Goal: Task Accomplishment & Management: Manage account settings

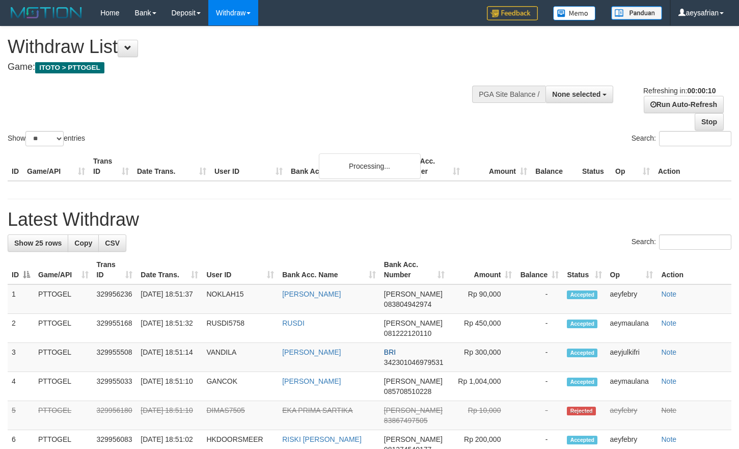
select select
select select "**"
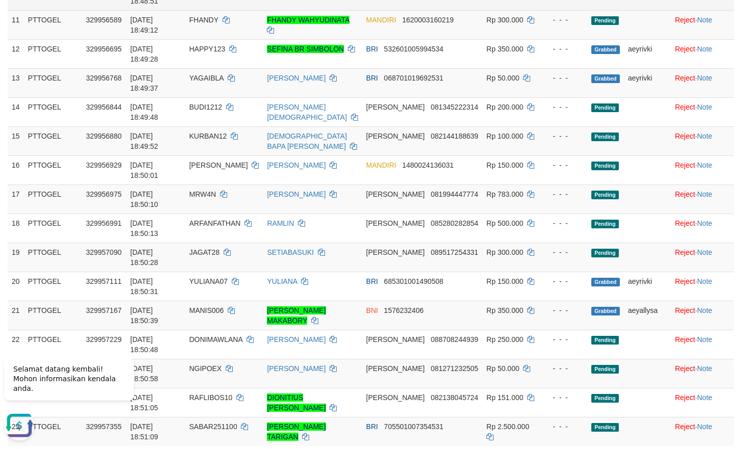
scroll to position [467, 0]
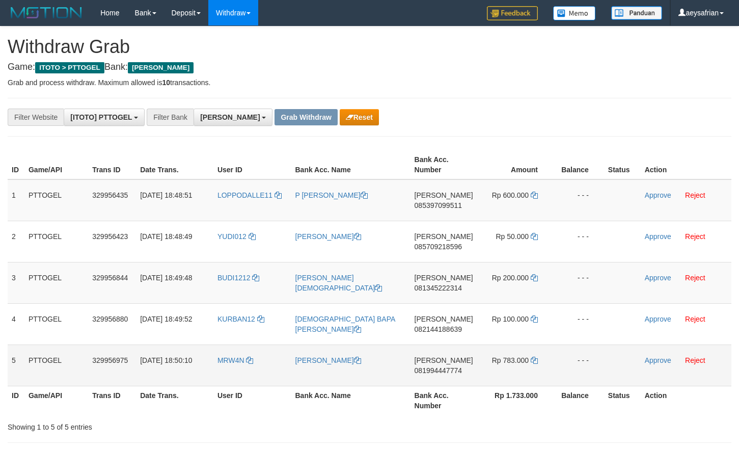
scroll to position [180, 0]
drag, startPoint x: 0, startPoint y: 0, endPoint x: 514, endPoint y: 368, distance: 632.5
click at [516, 371] on tbody "1 PTTOGEL 329956435 31/08/2025 18:48:51 LOPPODALLE11 P NASRULLA DANA 0853970995…" at bounding box center [370, 282] width 724 height 207
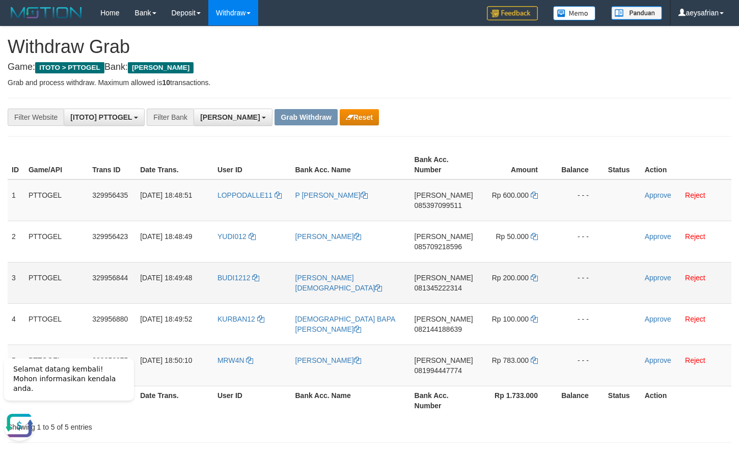
scroll to position [0, 0]
click at [449, 207] on span "085397099511" at bounding box center [437, 205] width 47 height 8
copy span "085397099511"
click at [449, 207] on span "085397099511" at bounding box center [437, 205] width 47 height 8
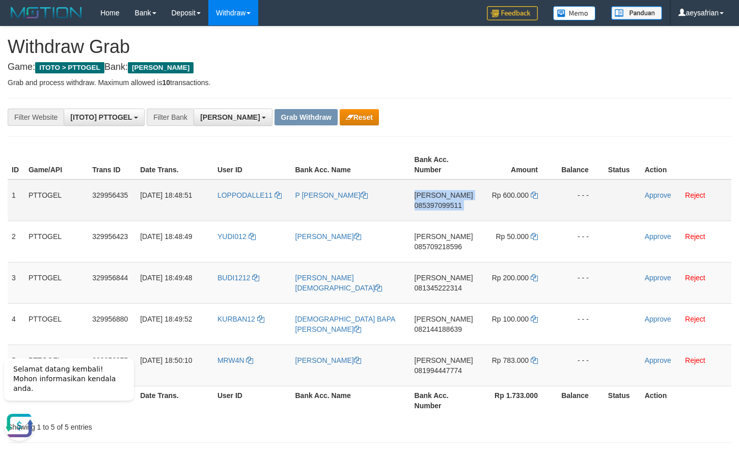
copy td "DANA 085397099511"
click at [425, 205] on span "085397099511" at bounding box center [437, 205] width 47 height 8
copy span "085397099511"
click at [425, 205] on span "085397099511" at bounding box center [437, 205] width 47 height 8
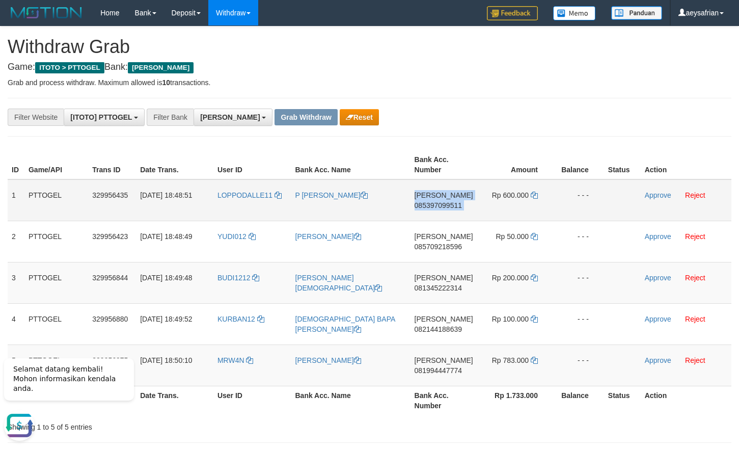
copy td "DANA 085397099511"
click at [533, 195] on icon at bounding box center [534, 194] width 7 height 7
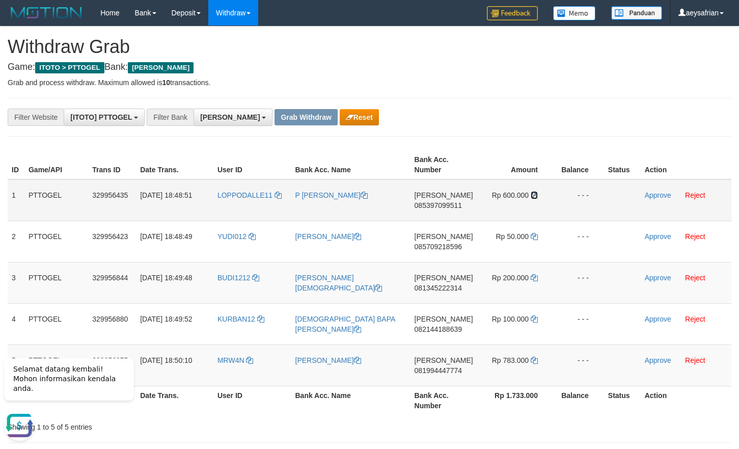
click at [533, 195] on icon at bounding box center [534, 194] width 7 height 7
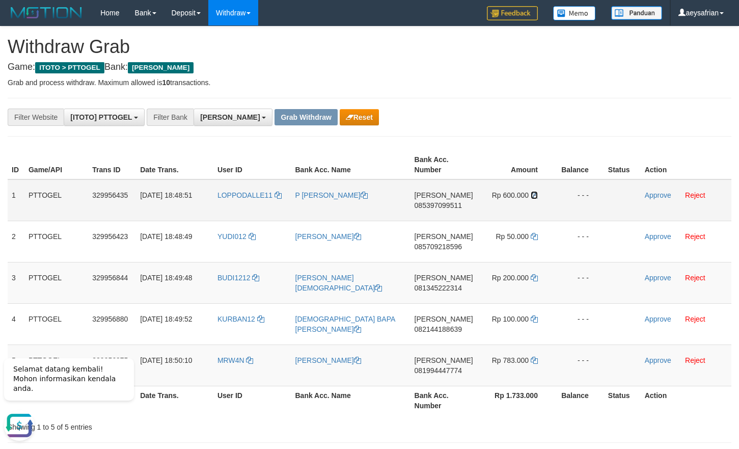
click at [533, 195] on icon at bounding box center [534, 194] width 7 height 7
click at [651, 193] on link "Approve" at bounding box center [658, 195] width 26 height 8
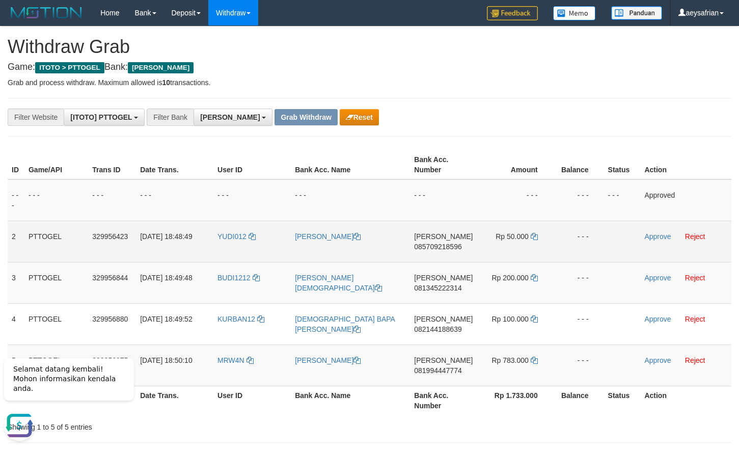
click at [440, 246] on span "085709218596" at bounding box center [437, 246] width 47 height 8
copy span "085709218596"
click at [440, 246] on span "085709218596" at bounding box center [437, 246] width 47 height 8
copy td "DANA 085709218596"
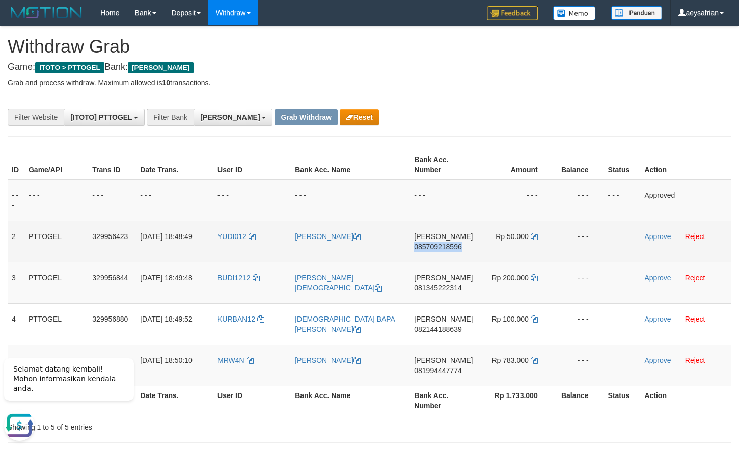
click at [440, 246] on span "085709218596" at bounding box center [437, 246] width 47 height 8
copy span "085709218596"
click at [440, 246] on span "085709218596" at bounding box center [437, 246] width 47 height 8
copy td "DANA 085709218596"
click at [441, 245] on span "085709218596" at bounding box center [437, 246] width 47 height 8
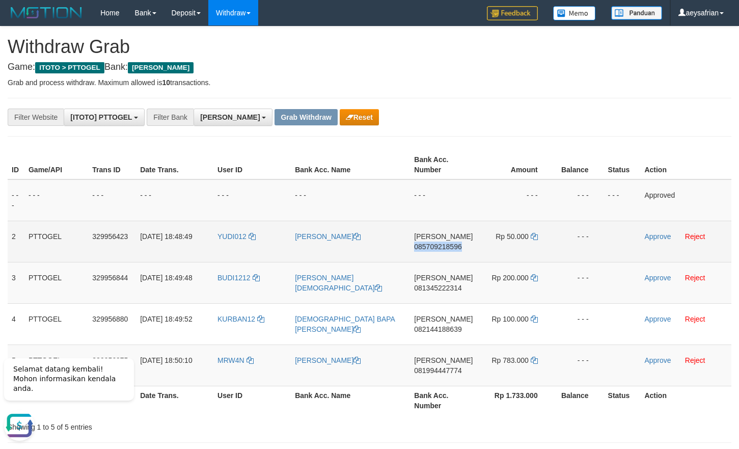
copy span "085709218596"
click at [441, 244] on span "085709218596" at bounding box center [437, 246] width 47 height 8
copy td "DANA 085709218596"
click at [441, 244] on span "085709218596" at bounding box center [437, 246] width 47 height 8
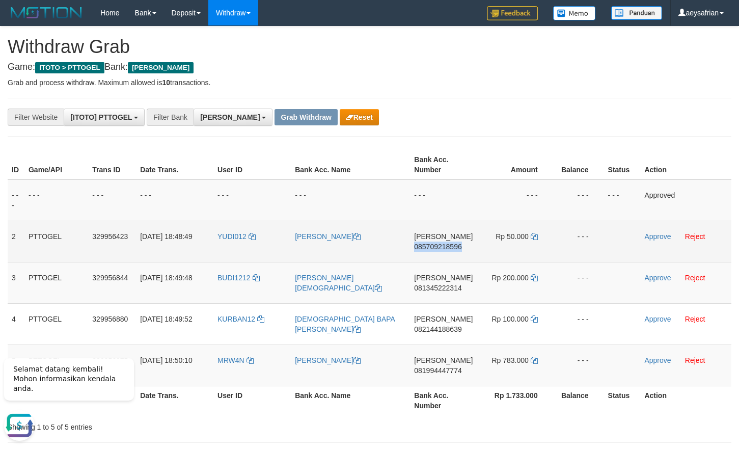
click at [441, 244] on span "085709218596" at bounding box center [437, 246] width 47 height 8
click at [448, 244] on span "085709218596" at bounding box center [437, 246] width 47 height 8
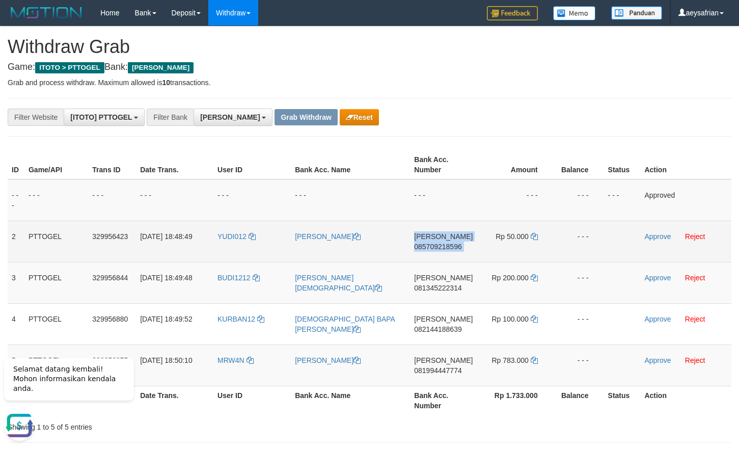
drag, startPoint x: 448, startPoint y: 244, endPoint x: 630, endPoint y: 214, distance: 184.8
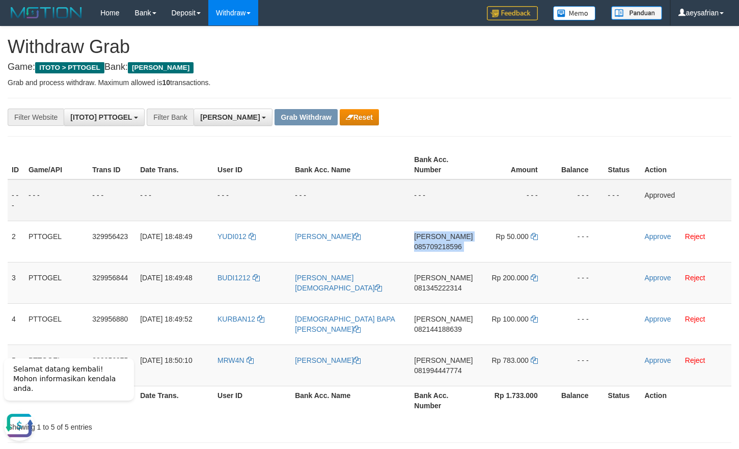
click at [451, 243] on span "085709218596" at bounding box center [437, 246] width 47 height 8
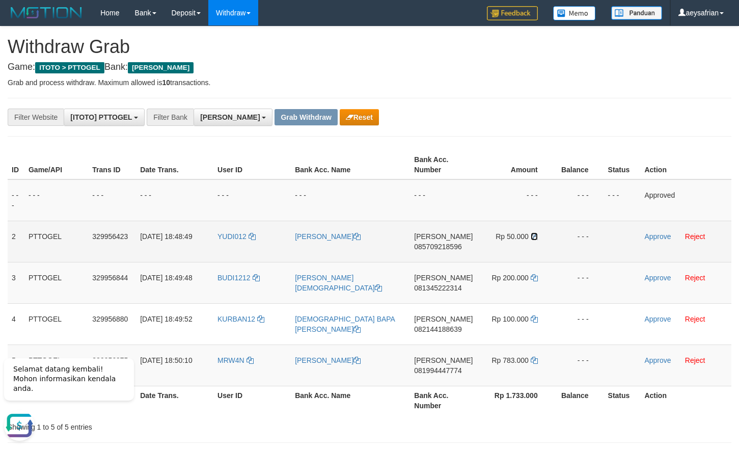
click at [536, 234] on icon at bounding box center [534, 236] width 7 height 7
click at [665, 237] on link "Approve" at bounding box center [657, 236] width 26 height 8
click at [456, 288] on span "081345222314" at bounding box center [437, 288] width 47 height 8
click at [455, 288] on span "081345222314" at bounding box center [437, 288] width 47 height 8
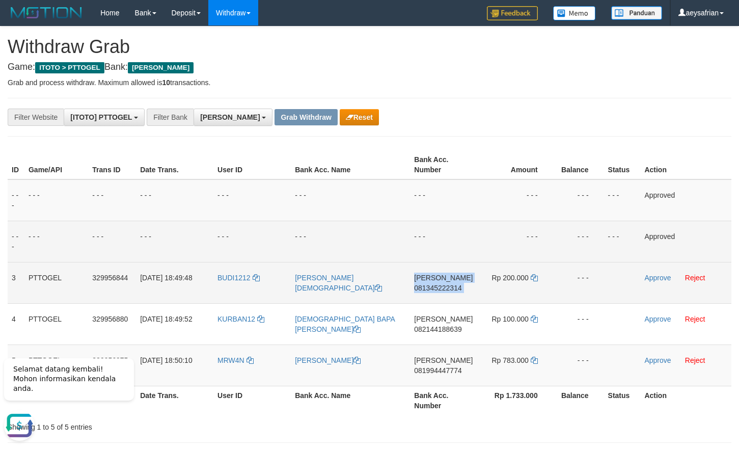
click at [454, 288] on span "081345222314" at bounding box center [437, 288] width 47 height 8
click at [448, 289] on span "081345222314" at bounding box center [437, 288] width 47 height 8
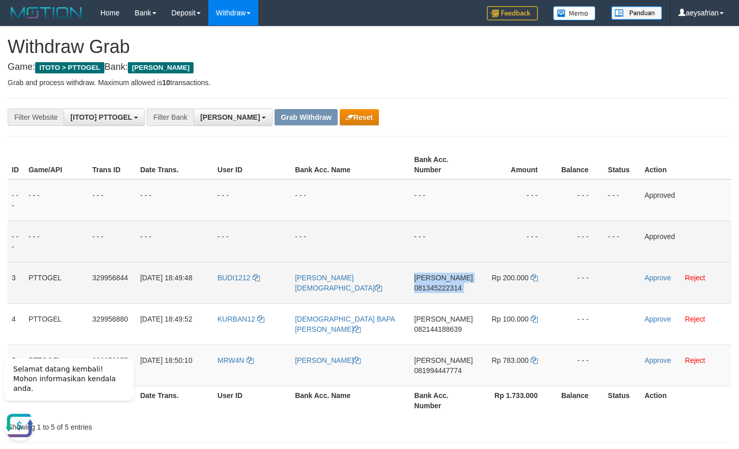
click at [448, 289] on span "081345222314" at bounding box center [437, 288] width 47 height 8
click at [533, 274] on icon at bounding box center [534, 277] width 7 height 7
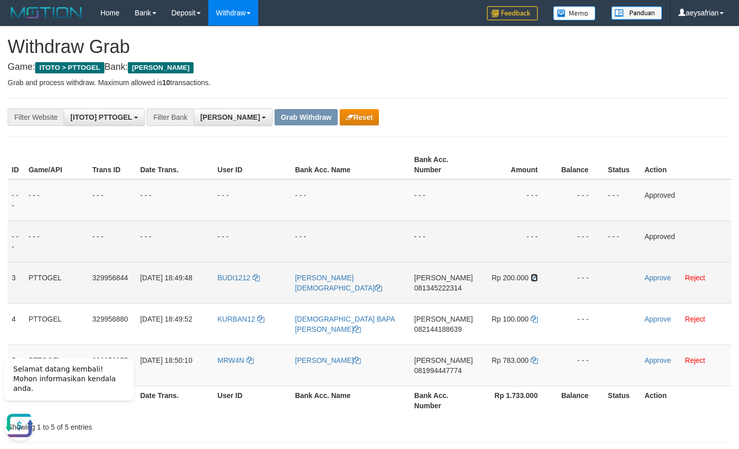
click at [533, 274] on icon at bounding box center [534, 277] width 7 height 7
click at [653, 274] on link "Approve" at bounding box center [657, 277] width 26 height 8
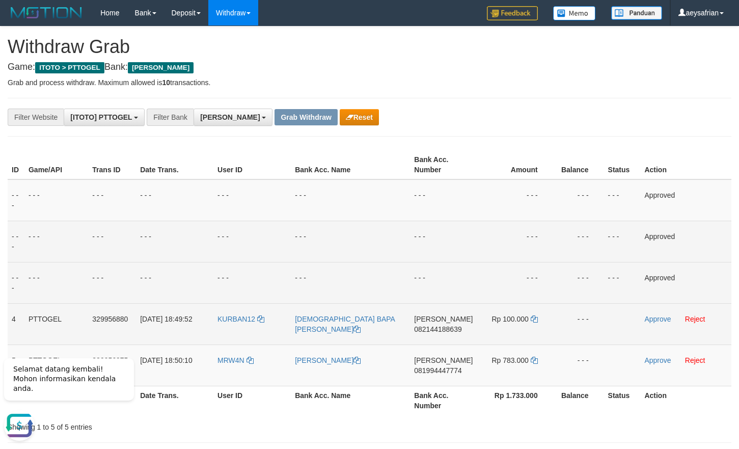
click at [436, 323] on td "DANA 082144188639" at bounding box center [443, 323] width 67 height 41
click at [436, 324] on td "DANA 082144188639" at bounding box center [443, 323] width 67 height 41
click at [437, 327] on span "082144188639" at bounding box center [437, 329] width 47 height 8
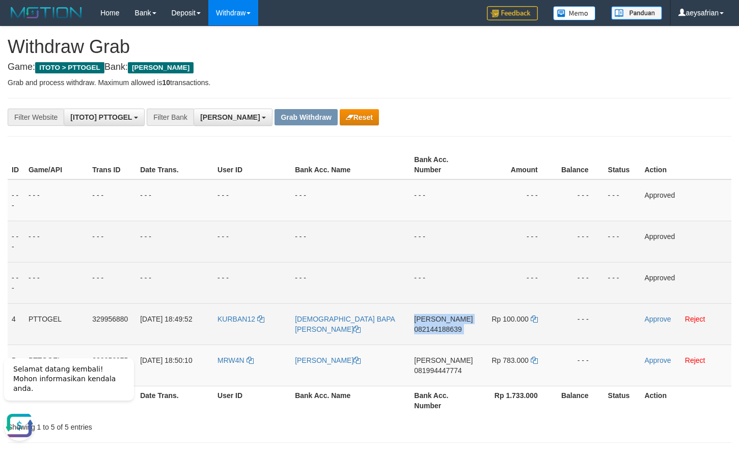
click at [437, 327] on span "082144188639" at bounding box center [437, 329] width 47 height 8
click at [453, 332] on span "082144188639" at bounding box center [437, 329] width 47 height 8
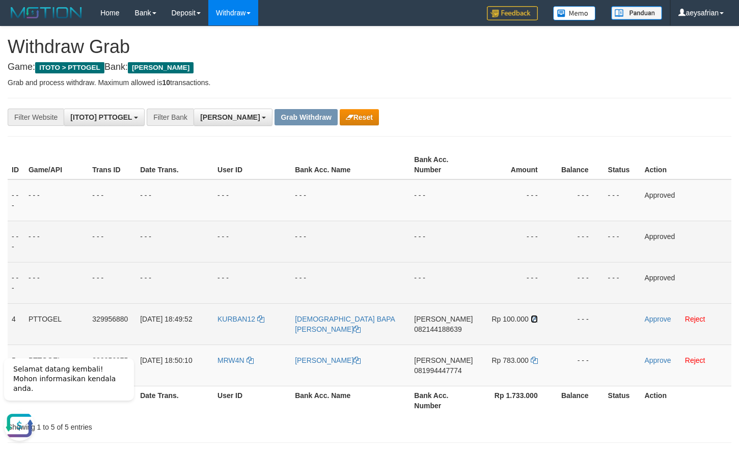
click at [532, 317] on icon at bounding box center [534, 318] width 7 height 7
click at [664, 314] on td "Approve Reject" at bounding box center [685, 323] width 91 height 41
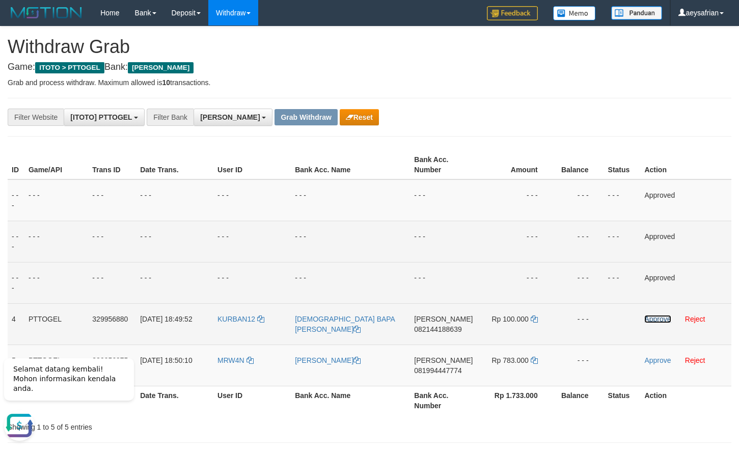
click at [663, 320] on link "Approve" at bounding box center [657, 319] width 26 height 8
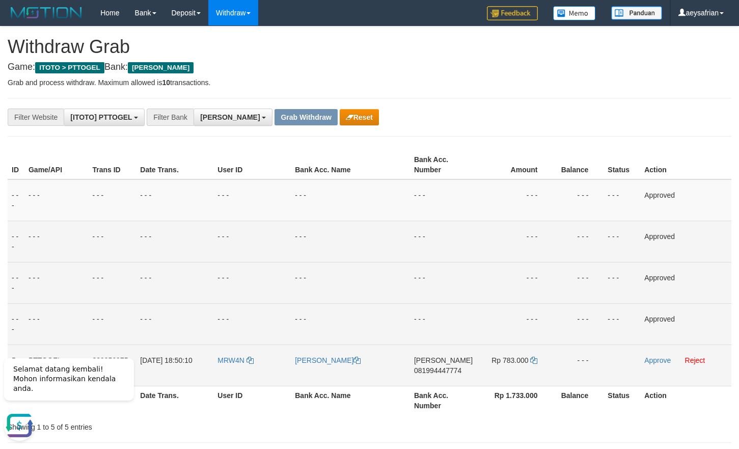
click at [442, 368] on span "081994447774" at bounding box center [437, 370] width 47 height 8
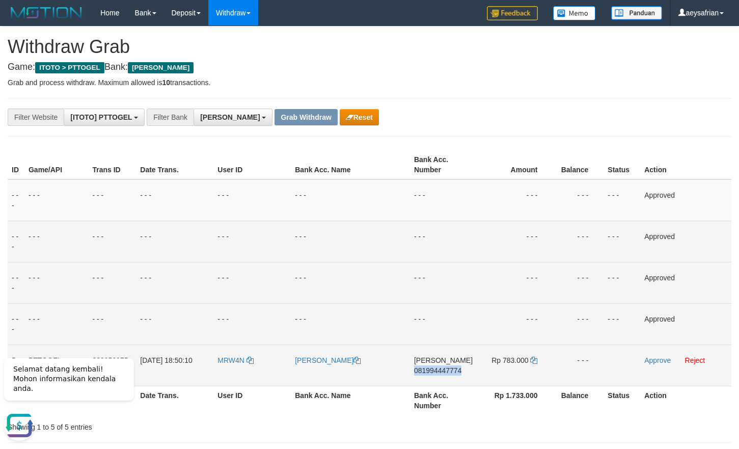
click at [442, 368] on span "081994447774" at bounding box center [437, 370] width 47 height 8
click at [441, 368] on span "081994447774" at bounding box center [437, 370] width 47 height 8
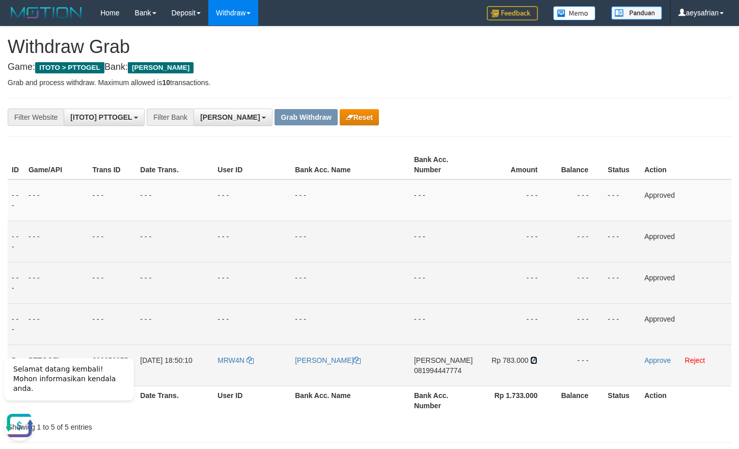
click at [533, 361] on icon at bounding box center [533, 359] width 7 height 7
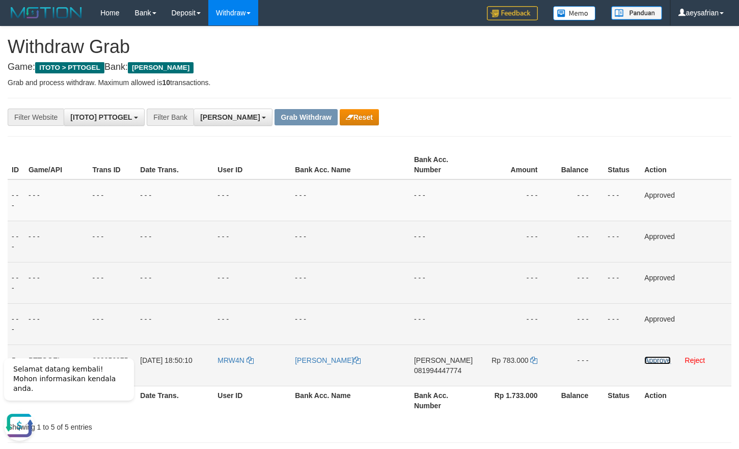
click at [651, 357] on link "Approve" at bounding box center [657, 360] width 26 height 8
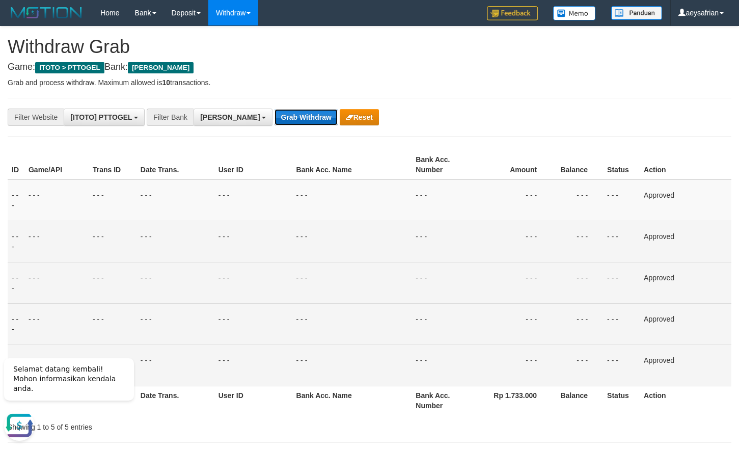
click at [278, 113] on button "Grab Withdraw" at bounding box center [305, 117] width 63 height 16
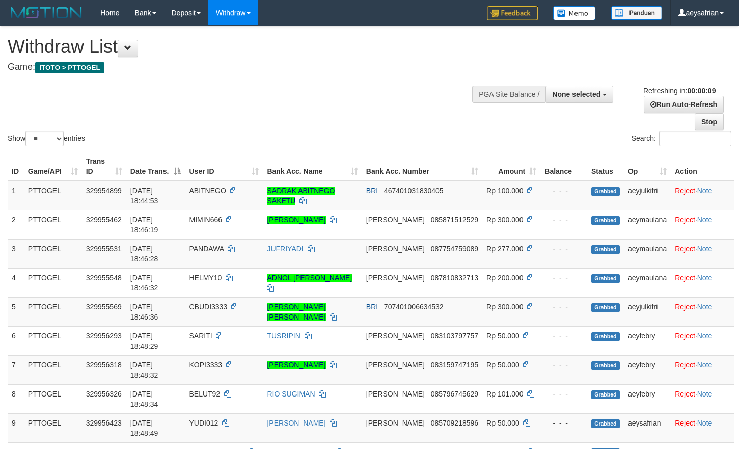
select select
select select "**"
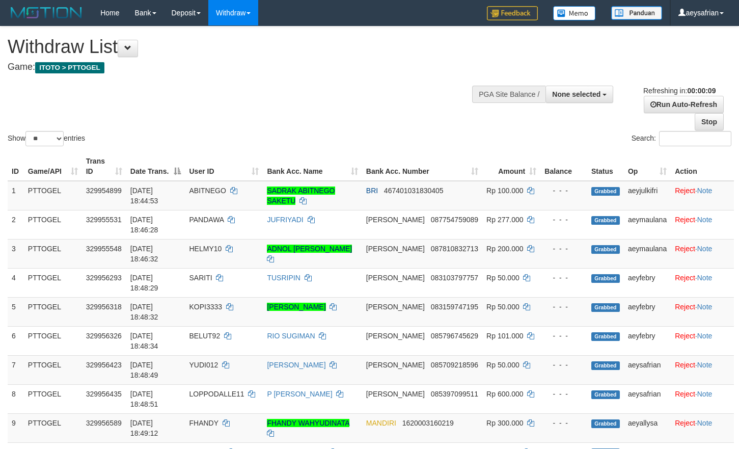
select select
select select "**"
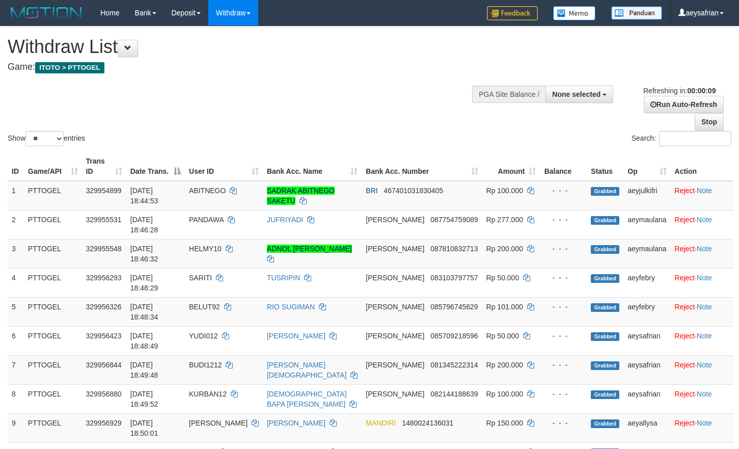
select select
select select "**"
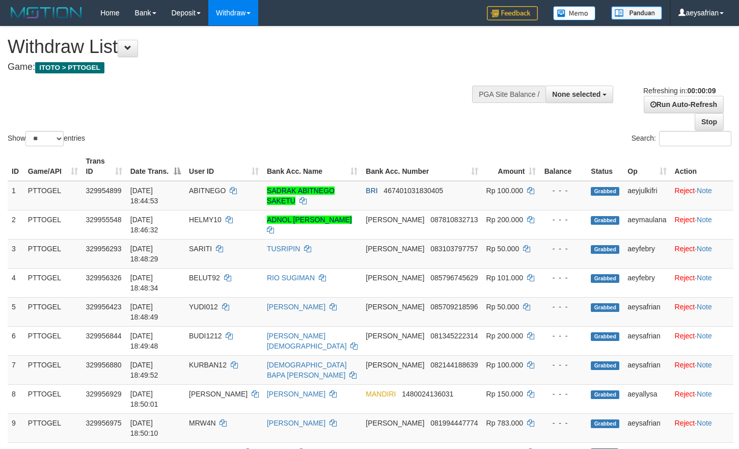
select select
select select "**"
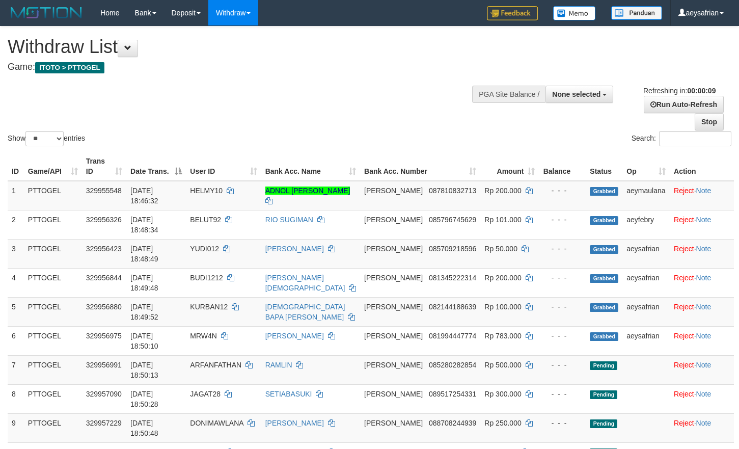
select select
select select "**"
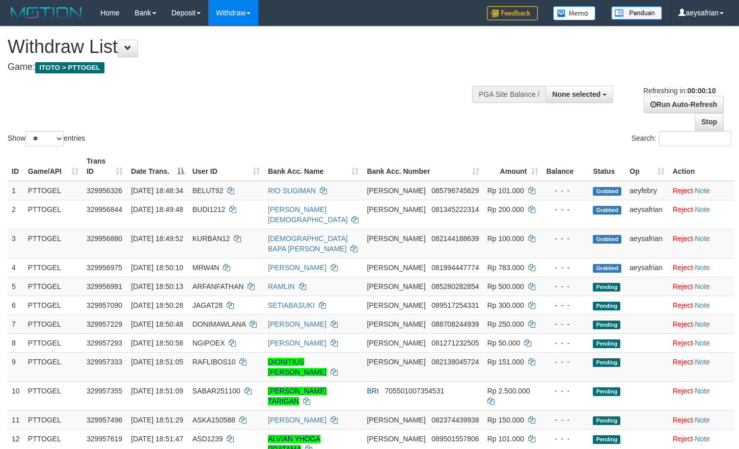
select select
select select "**"
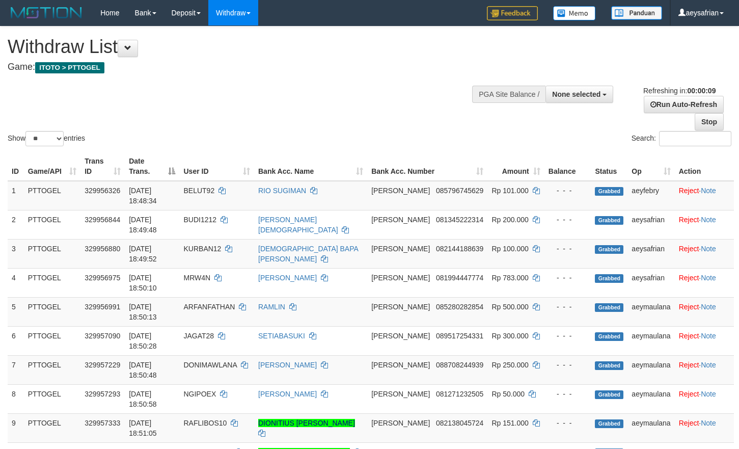
select select
select select "**"
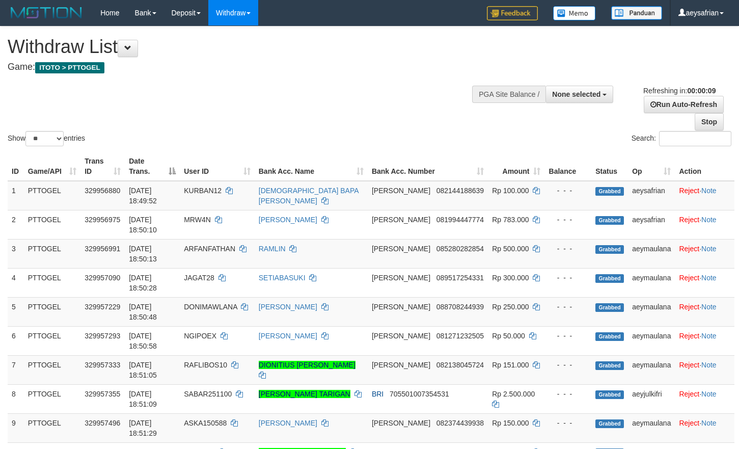
select select
select select "**"
select select
select select "**"
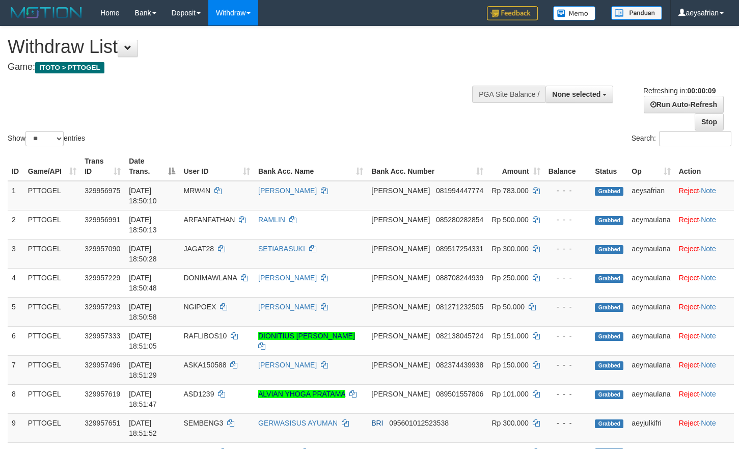
select select
select select "**"
select select
select select "**"
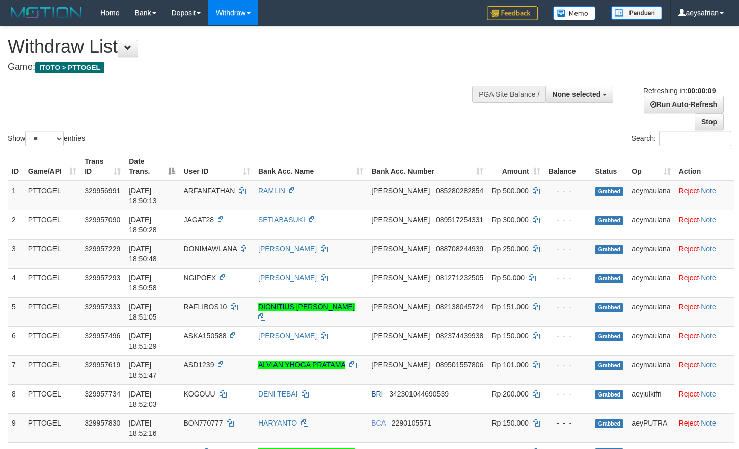
select select
select select "**"
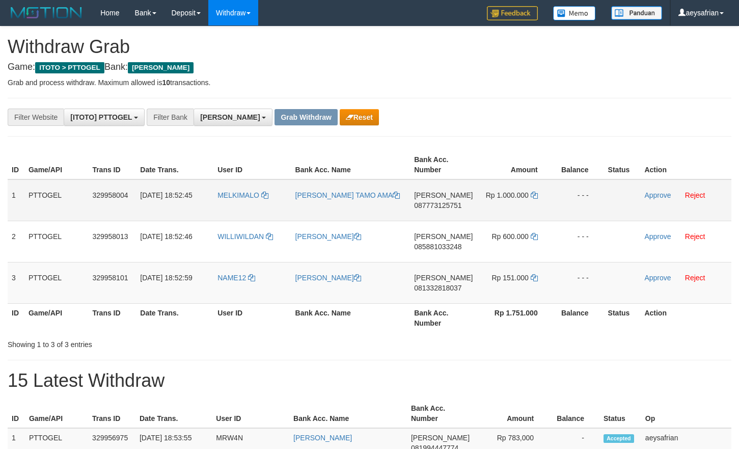
scroll to position [180, 0]
drag, startPoint x: 301, startPoint y: 220, endPoint x: 521, endPoint y: 290, distance: 230.8
click at [521, 290] on tbody "1 PTTOGEL 329958004 31/08/2025 18:52:45 MELKIMALO MELKY YANUS TAMO AMA DANA 087…" at bounding box center [370, 241] width 724 height 124
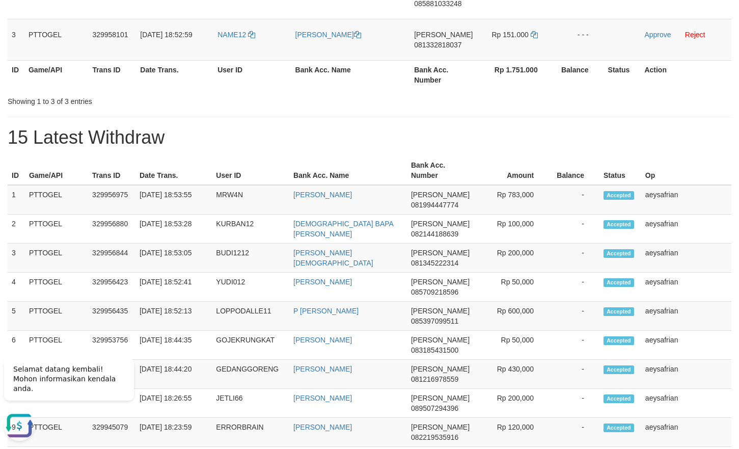
scroll to position [260, 0]
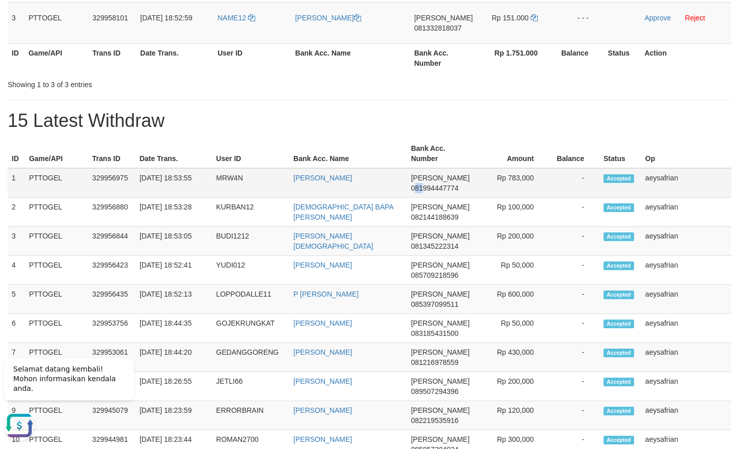
click at [424, 194] on td "DANA 081994447774" at bounding box center [440, 183] width 67 height 30
click at [411, 192] on td "DANA 081994447774" at bounding box center [440, 183] width 67 height 30
click at [417, 192] on td "DANA 081994447774" at bounding box center [440, 183] width 67 height 30
click at [396, 192] on td "[PERSON_NAME]" at bounding box center [348, 183] width 118 height 30
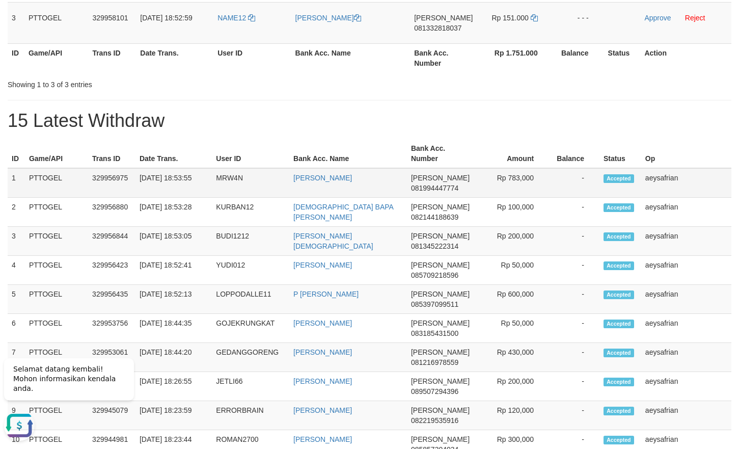
click at [418, 192] on td "DANA 081994447774" at bounding box center [440, 183] width 67 height 30
click at [417, 192] on td "DANA 081994447774" at bounding box center [440, 183] width 67 height 30
click at [410, 192] on td "DANA 081994447774" at bounding box center [440, 183] width 67 height 30
drag, startPoint x: 412, startPoint y: 192, endPoint x: 419, endPoint y: 195, distance: 6.6
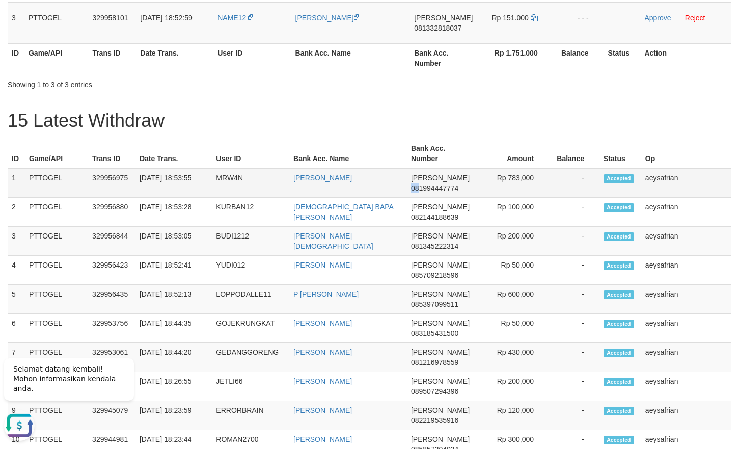
click at [419, 195] on td "DANA 081994447774" at bounding box center [440, 183] width 67 height 30
copy span "08"
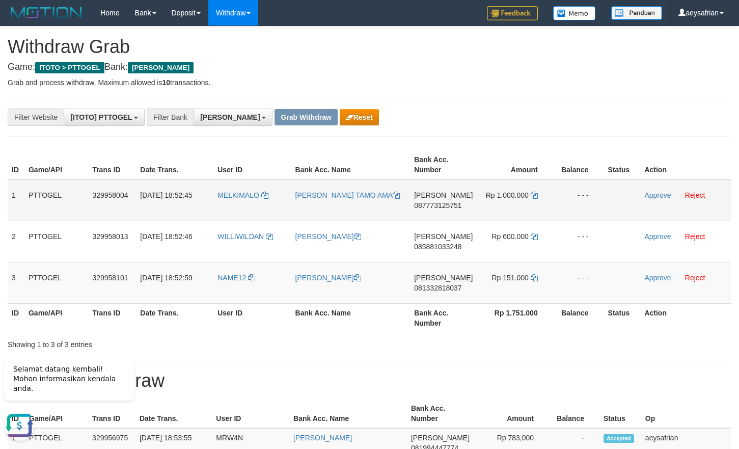
click at [440, 205] on span "087773125751" at bounding box center [437, 205] width 47 height 8
copy span "087773125751"
click at [440, 205] on span "087773125751" at bounding box center [437, 205] width 47 height 8
copy td "DANA 087773125751"
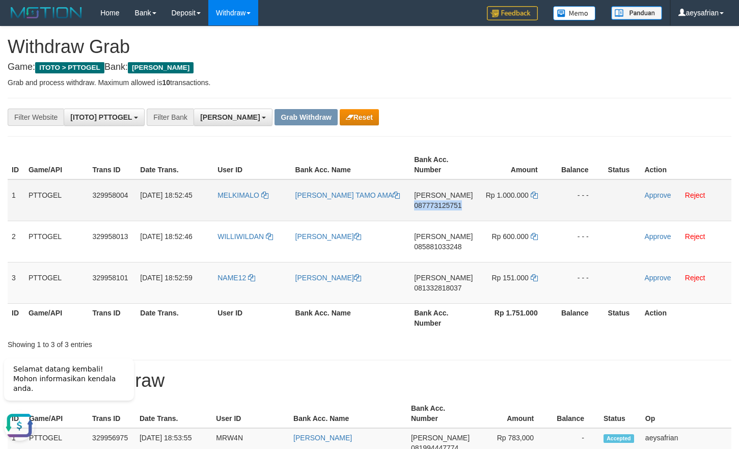
click at [440, 205] on span "087773125751" at bounding box center [437, 205] width 47 height 8
copy span "087773125751"
click at [440, 205] on span "087773125751" at bounding box center [437, 205] width 47 height 8
copy td "DANA 087773125751"
click at [444, 205] on span "087773125751" at bounding box center [437, 205] width 47 height 8
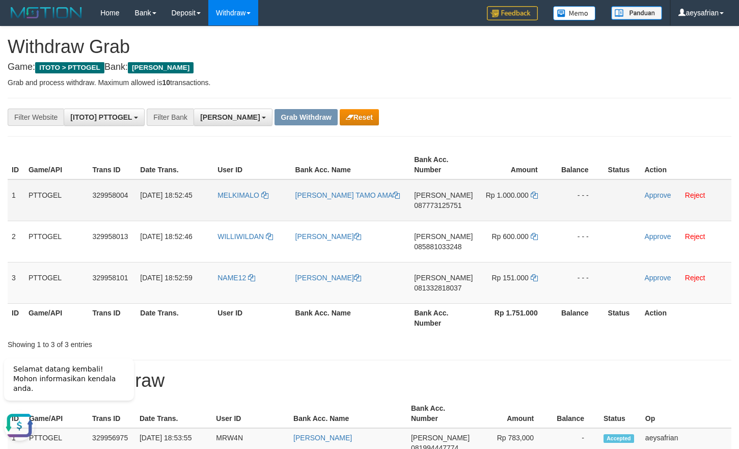
click at [443, 204] on span "087773125751" at bounding box center [437, 205] width 47 height 8
click at [443, 203] on span "087773125751" at bounding box center [437, 205] width 47 height 8
copy span "087773125751"
click at [532, 197] on icon at bounding box center [534, 194] width 7 height 7
click at [235, 207] on td "MELKIMALO" at bounding box center [251, 200] width 77 height 42
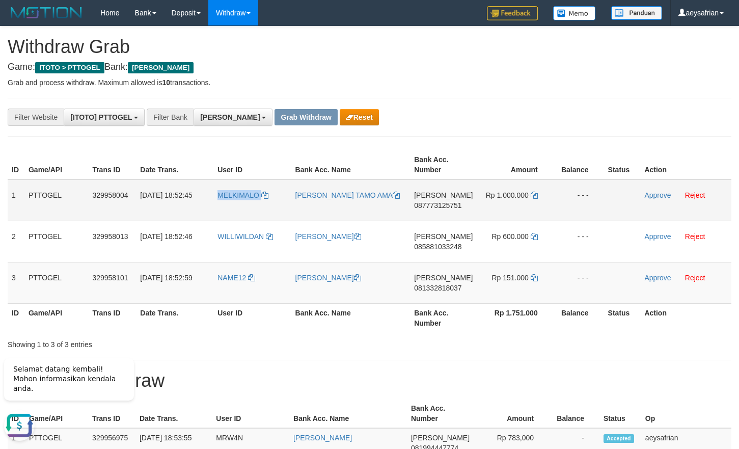
click at [235, 206] on td "MELKIMALO" at bounding box center [251, 200] width 77 height 42
copy link "MELKIMALO"
click at [648, 192] on link "Approve" at bounding box center [657, 195] width 26 height 8
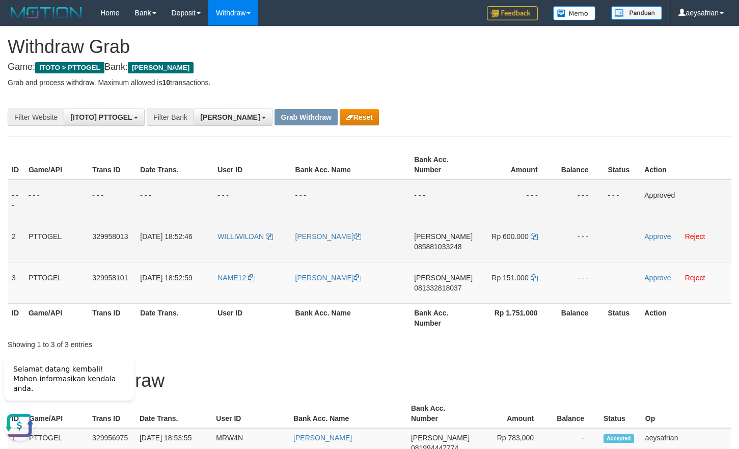
click at [447, 244] on span "085881033248" at bounding box center [437, 246] width 47 height 8
copy span "085881033248"
click at [447, 244] on span "085881033248" at bounding box center [437, 246] width 47 height 8
copy td "DANA 085881033248"
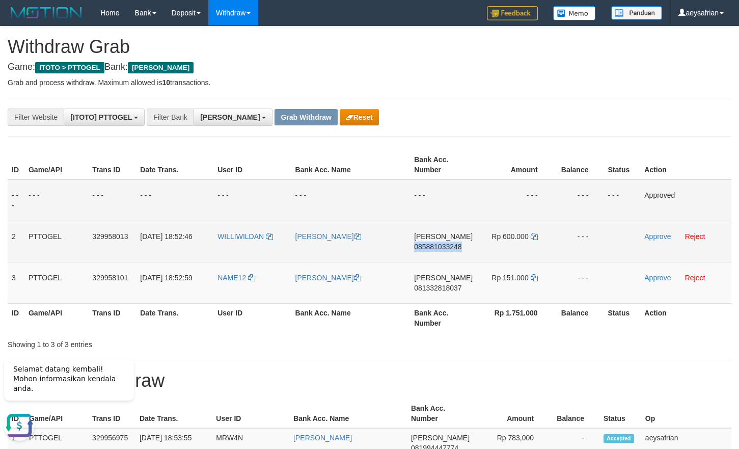
click at [447, 244] on span "085881033248" at bounding box center [437, 246] width 47 height 8
copy span "085881033248"
click at [447, 244] on span "085881033248" at bounding box center [437, 246] width 47 height 8
click at [534, 237] on icon at bounding box center [534, 236] width 7 height 7
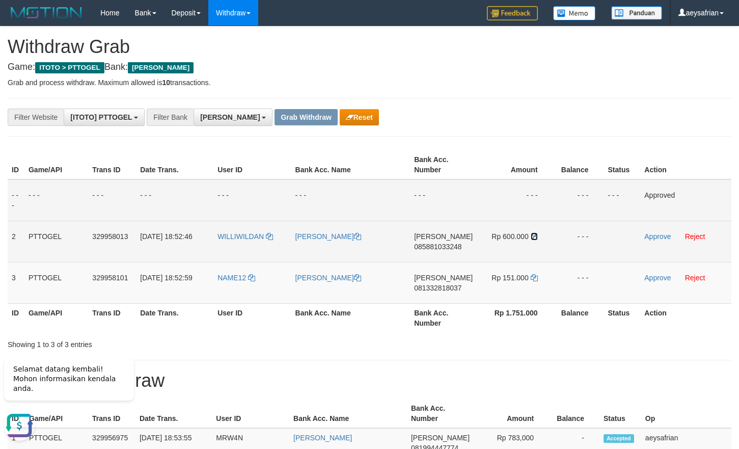
click at [534, 237] on icon at bounding box center [534, 236] width 7 height 7
click at [651, 237] on link "Approve" at bounding box center [657, 236] width 26 height 8
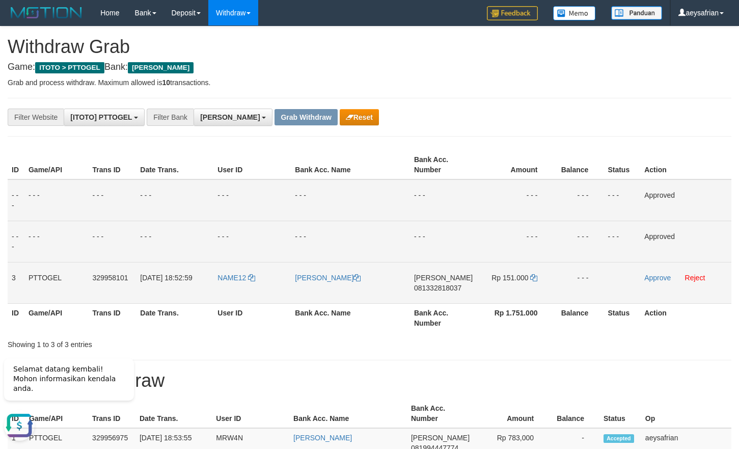
click at [444, 287] on span "081332818037" at bounding box center [437, 288] width 47 height 8
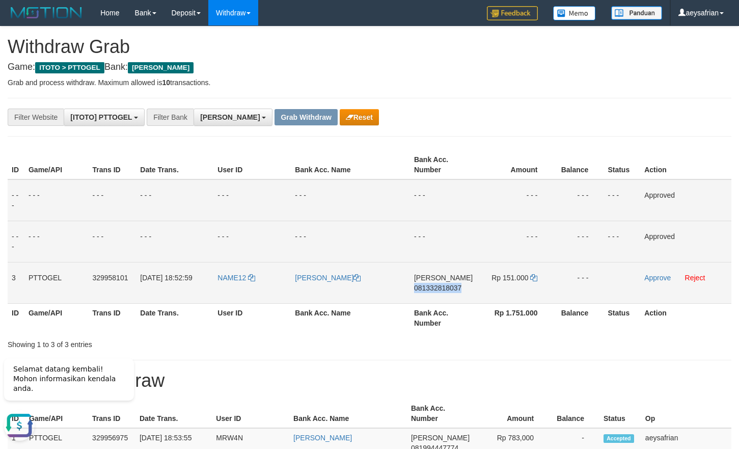
click at [444, 287] on span "081332818037" at bounding box center [437, 288] width 47 height 8
click at [454, 287] on span "081332818037" at bounding box center [437, 288] width 47 height 8
click at [445, 287] on span "081332818037" at bounding box center [437, 288] width 47 height 8
click at [529, 275] on td "Rp 151.000" at bounding box center [515, 282] width 76 height 41
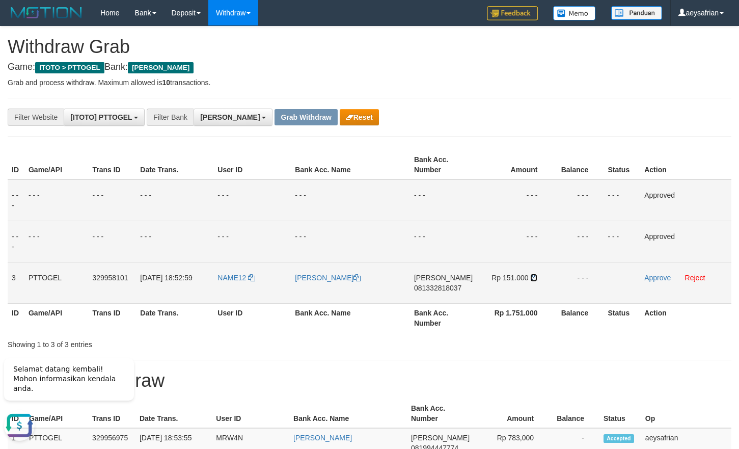
click at [532, 275] on icon at bounding box center [533, 277] width 7 height 7
click at [662, 276] on link "Approve" at bounding box center [657, 277] width 26 height 8
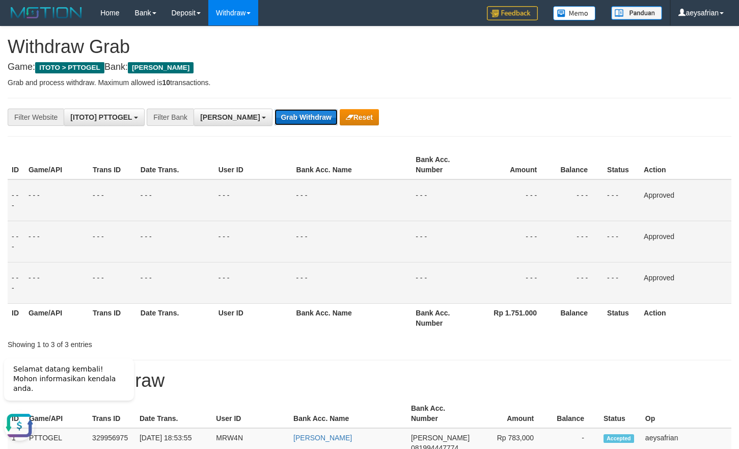
click at [274, 110] on button "Grab Withdraw" at bounding box center [305, 117] width 63 height 16
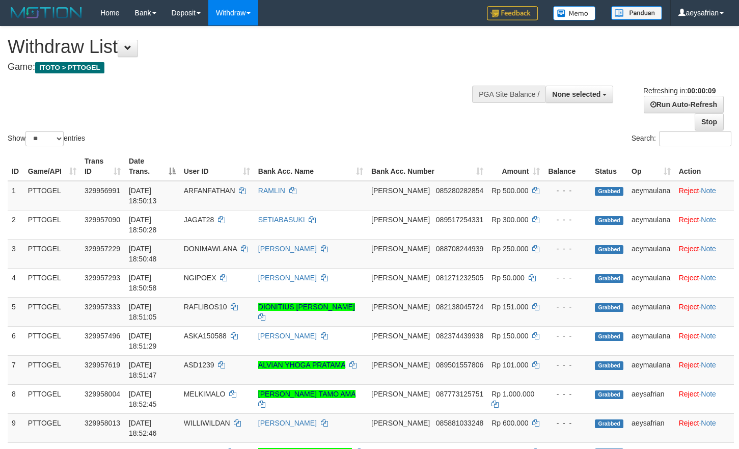
select select
select select "**"
select select
select select "**"
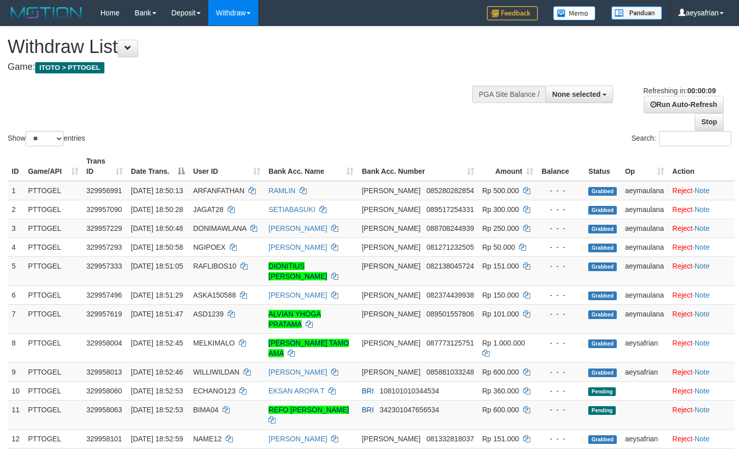
select select
select select "**"
select select
select select "**"
select select
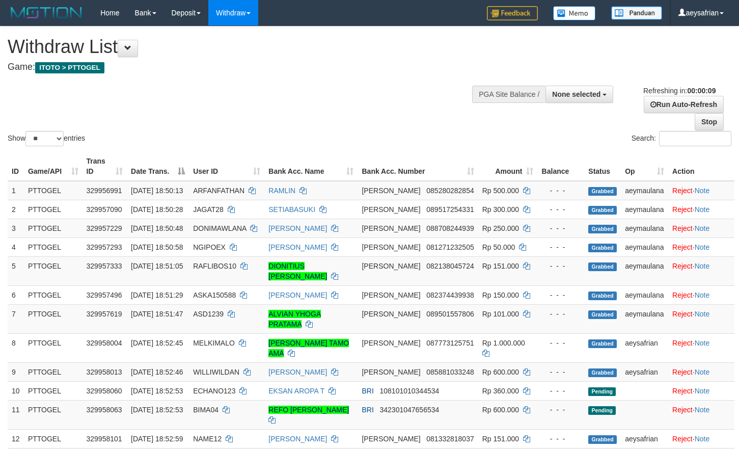
select select "**"
select select
select select "**"
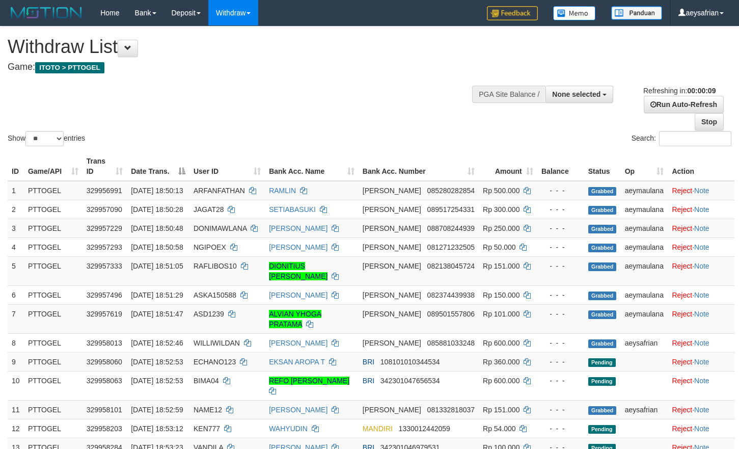
select select
select select "**"
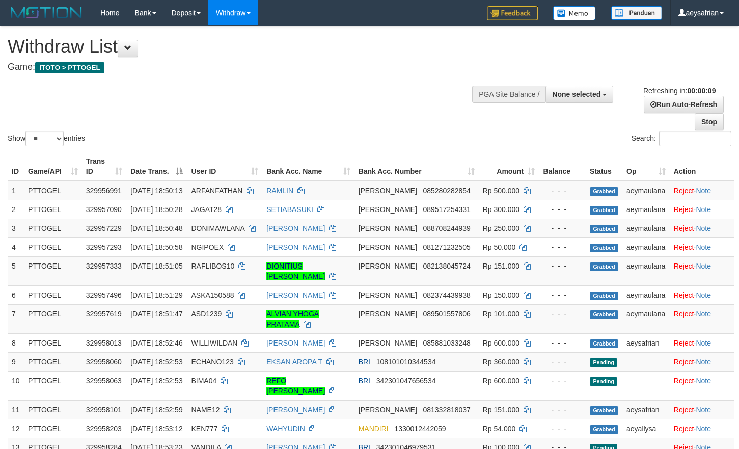
select select
select select "**"
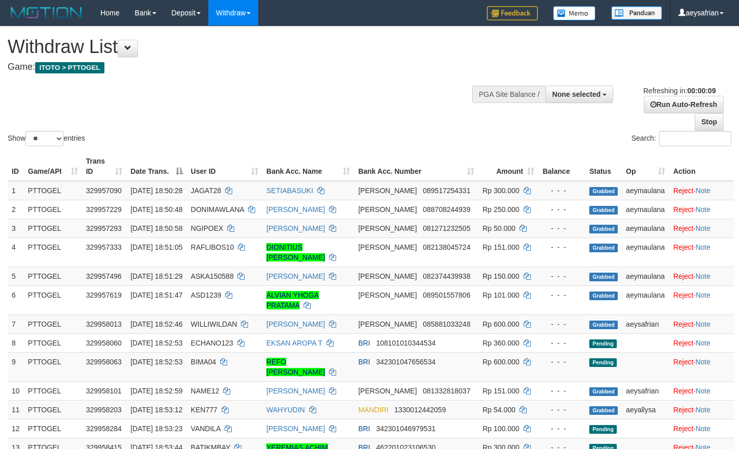
select select
select select "**"
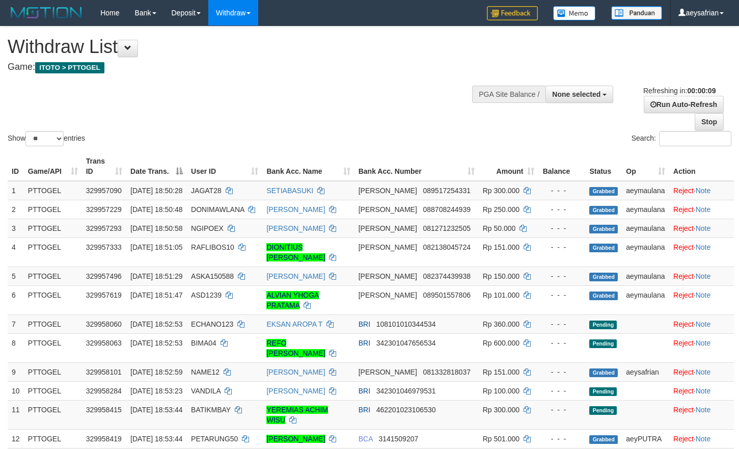
select select
select select "**"
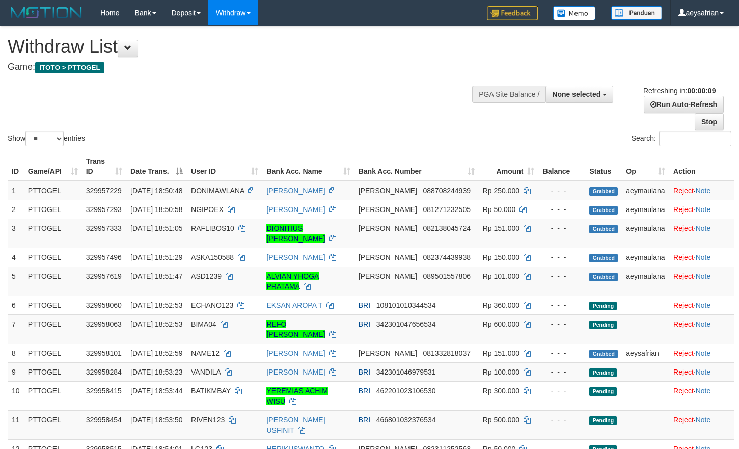
select select
select select "**"
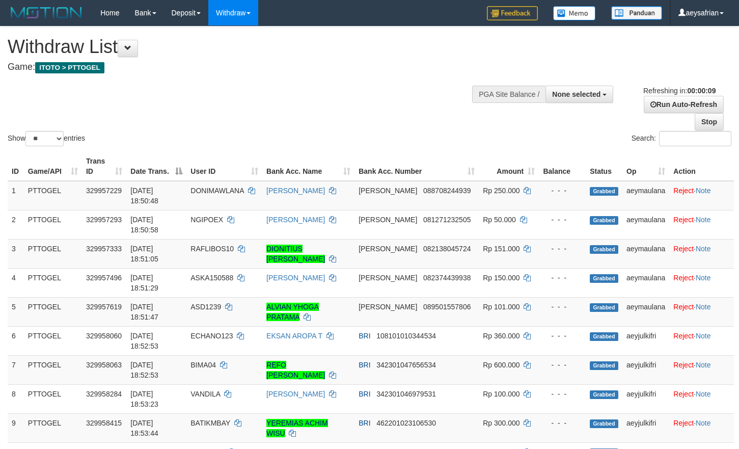
select select
select select "**"
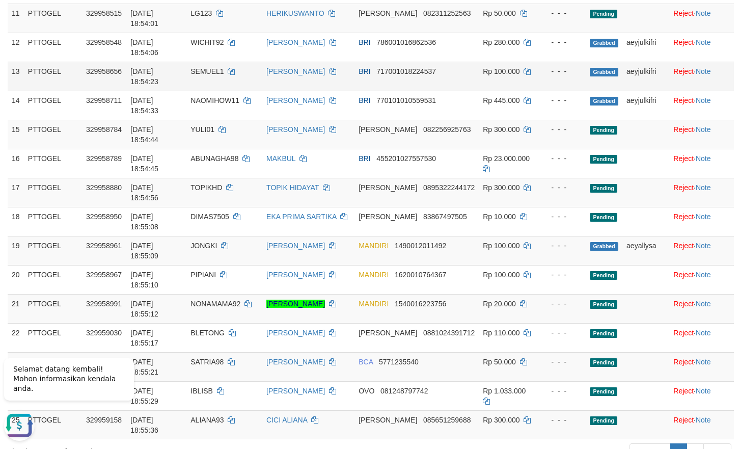
scroll to position [519, 0]
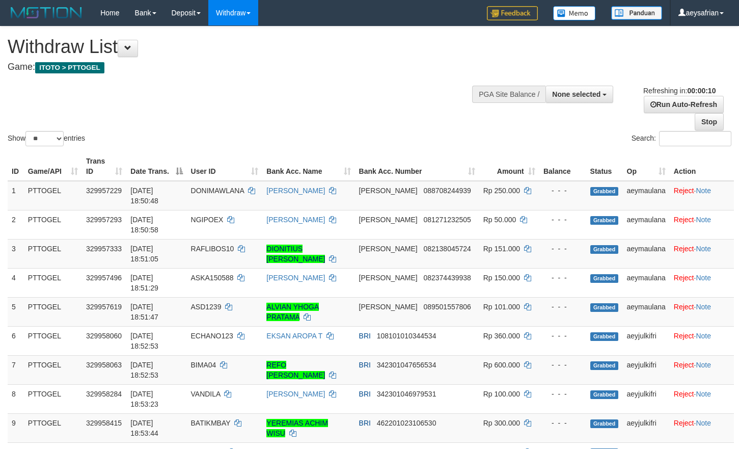
select select
select select "**"
click at [132, 91] on div "Show ** ** ** *** entries Search:" at bounding box center [369, 87] width 739 height 122
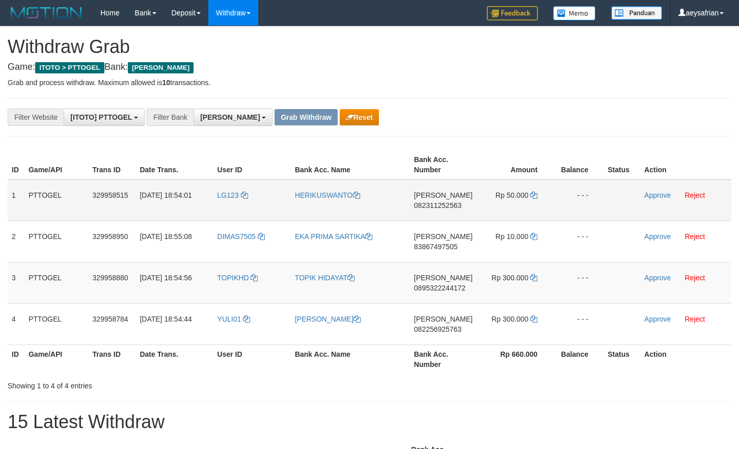
scroll to position [180, 0]
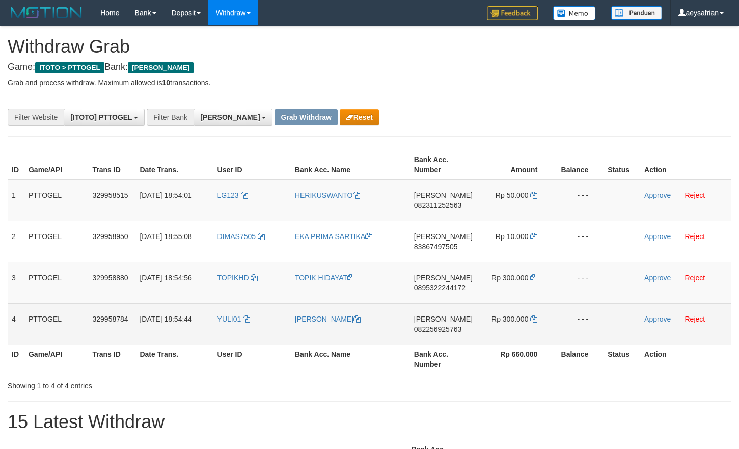
drag, startPoint x: 271, startPoint y: 207, endPoint x: 513, endPoint y: 336, distance: 274.0
click at [515, 337] on tbody "1 PTTOGEL 329958515 31/08/2025 18:54:01 LG123 HERIKUSWANTO DANA 082311252563 Rp…" at bounding box center [370, 261] width 724 height 165
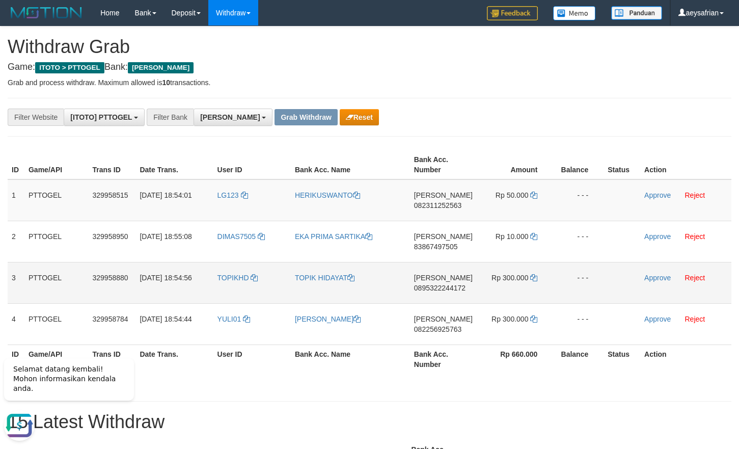
scroll to position [0, 0]
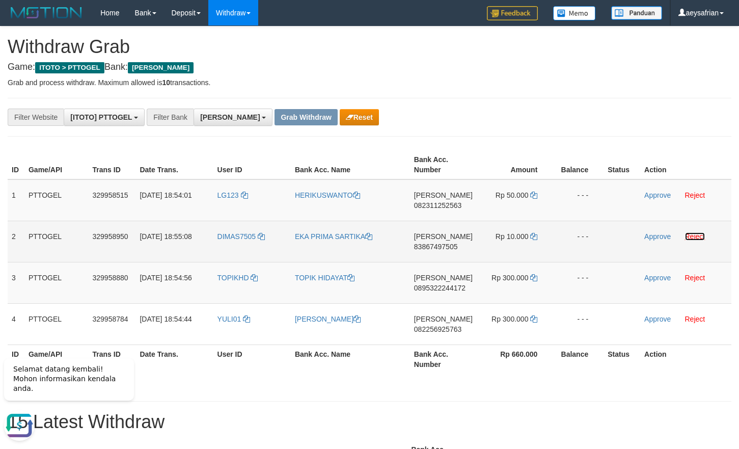
click at [701, 236] on link "Reject" at bounding box center [695, 236] width 20 height 8
click at [440, 205] on span "082311252563" at bounding box center [437, 205] width 47 height 8
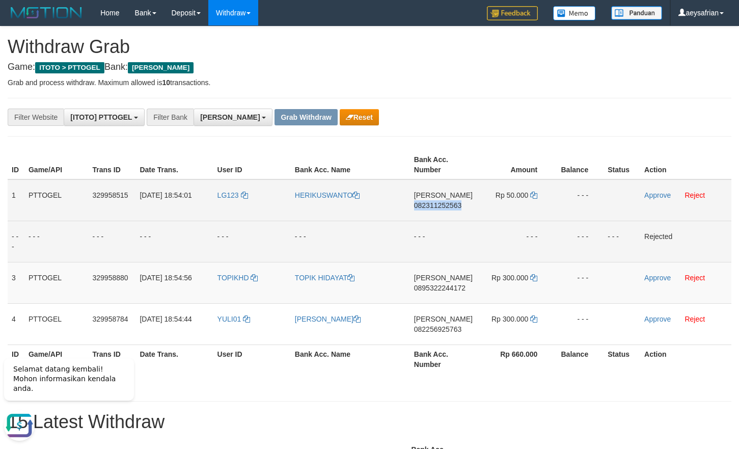
click at [440, 205] on span "082311252563" at bounding box center [437, 205] width 47 height 8
copy span "082311252563"
click at [440, 205] on span "082311252563" at bounding box center [437, 205] width 47 height 8
copy td "DANA 082311252563"
click at [436, 203] on span "082311252563" at bounding box center [437, 205] width 47 height 8
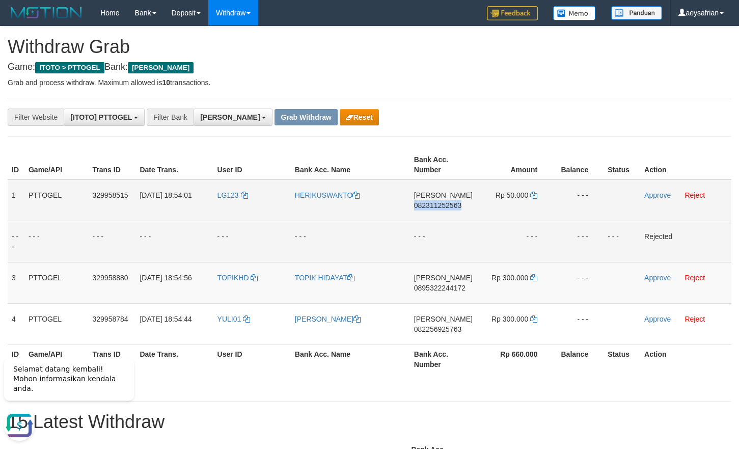
click at [436, 203] on span "082311252563" at bounding box center [437, 205] width 47 height 8
copy span "082311252563"
click at [436, 203] on span "082311252563" at bounding box center [437, 205] width 47 height 8
copy td "DANA 082311252563"
click at [531, 194] on icon at bounding box center [533, 194] width 7 height 7
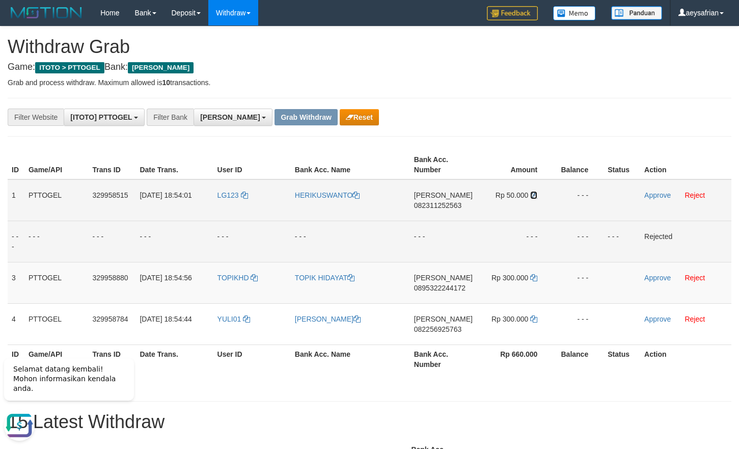
click at [531, 195] on icon at bounding box center [533, 194] width 7 height 7
click at [217, 208] on td "LG123" at bounding box center [251, 200] width 77 height 42
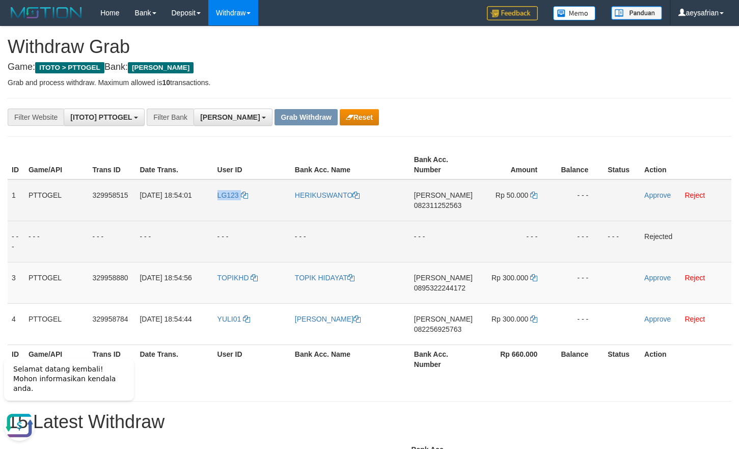
click at [217, 208] on td "LG123" at bounding box center [251, 200] width 77 height 42
copy link "LG123"
click at [655, 196] on link "Approve" at bounding box center [657, 195] width 26 height 8
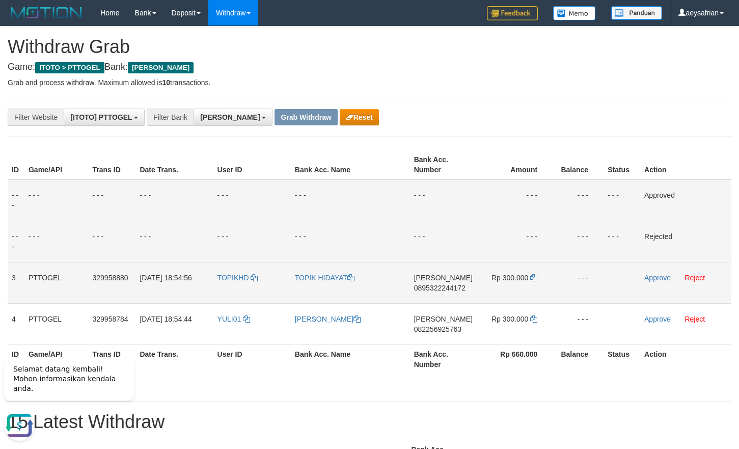
click at [458, 289] on span "0895322244172" at bounding box center [439, 288] width 51 height 8
copy span "0895322244172"
click at [458, 289] on span "0895322244172" at bounding box center [439, 288] width 51 height 8
copy td "DANA 0895322244172"
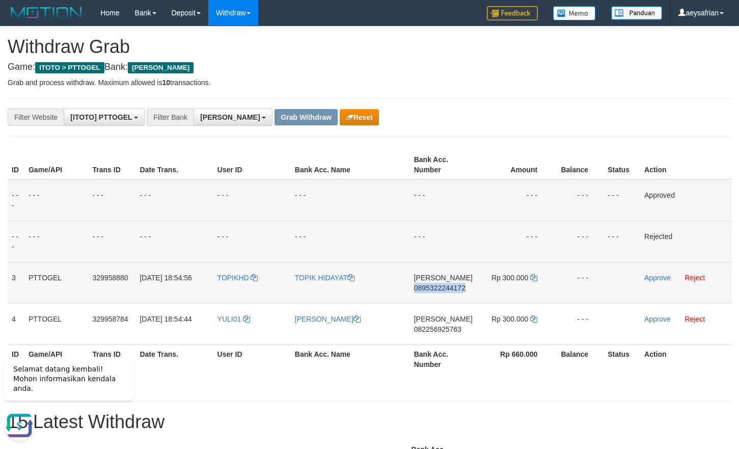
click at [458, 289] on span "0895322244172" at bounding box center [439, 288] width 51 height 8
copy span "0895322244172"
click at [456, 288] on span "0895322244172" at bounding box center [439, 288] width 51 height 8
copy span "0895322244172"
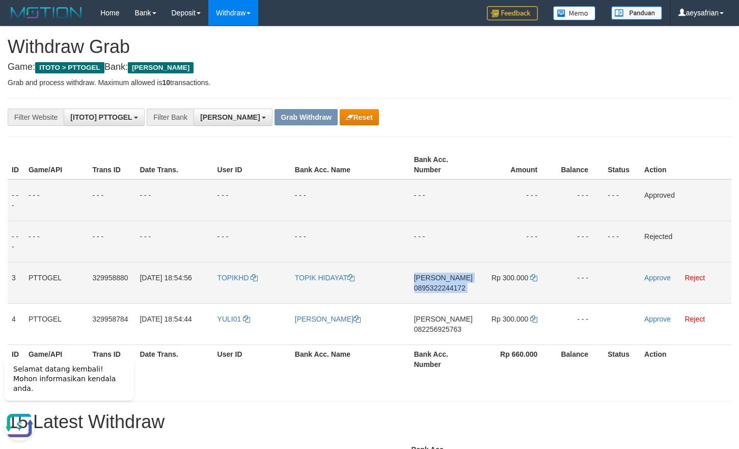
click at [456, 288] on span "0895322244172" at bounding box center [439, 288] width 51 height 8
copy td "DANA 0895322244172"
click at [450, 288] on span "0895322244172" at bounding box center [439, 288] width 51 height 8
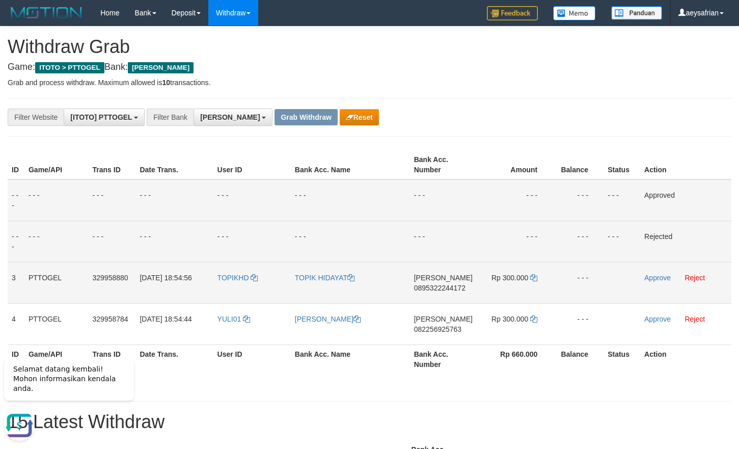
click at [446, 281] on td "DANA 0895322244172" at bounding box center [443, 282] width 67 height 41
click at [448, 285] on span "0895322244172" at bounding box center [439, 288] width 51 height 8
click at [448, 284] on span "0895322244172" at bounding box center [439, 288] width 51 height 8
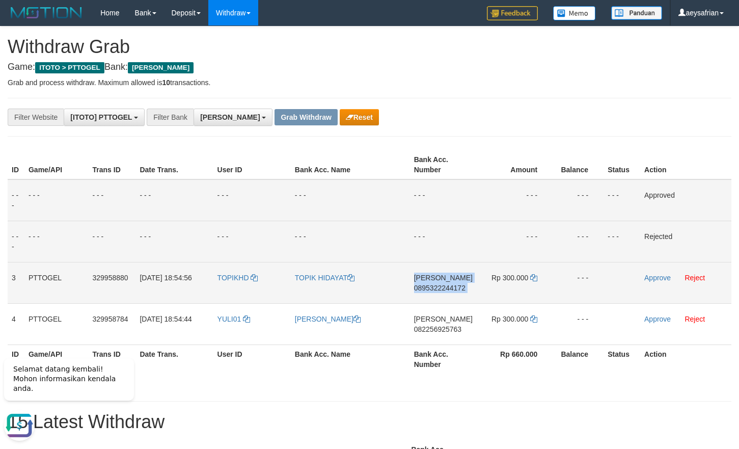
click at [448, 284] on span "0895322244172" at bounding box center [439, 288] width 51 height 8
click at [533, 275] on icon at bounding box center [533, 277] width 7 height 7
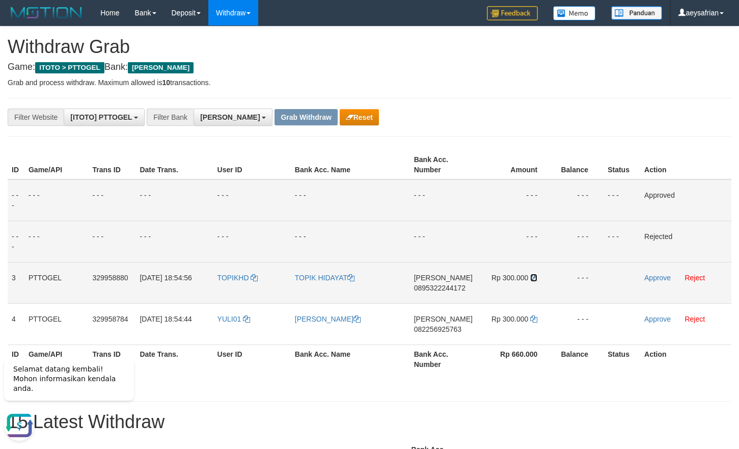
click at [533, 275] on icon at bounding box center [533, 277] width 7 height 7
click at [652, 280] on link "Approve" at bounding box center [657, 277] width 26 height 8
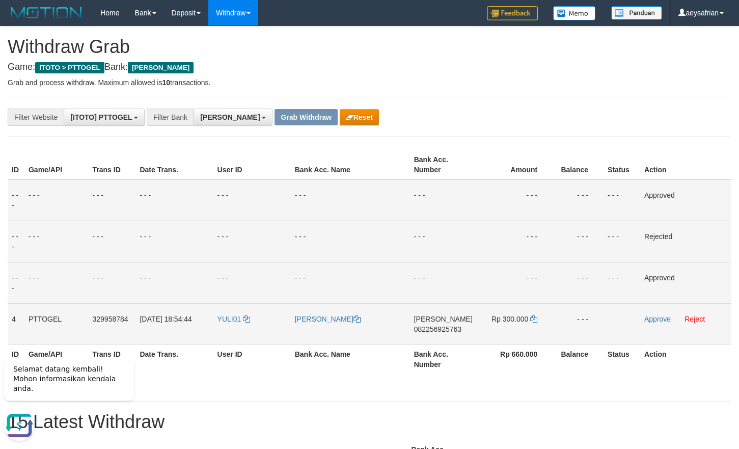
click at [437, 332] on span "082256925763" at bounding box center [437, 329] width 47 height 8
click at [437, 331] on span "082256925763" at bounding box center [437, 329] width 47 height 8
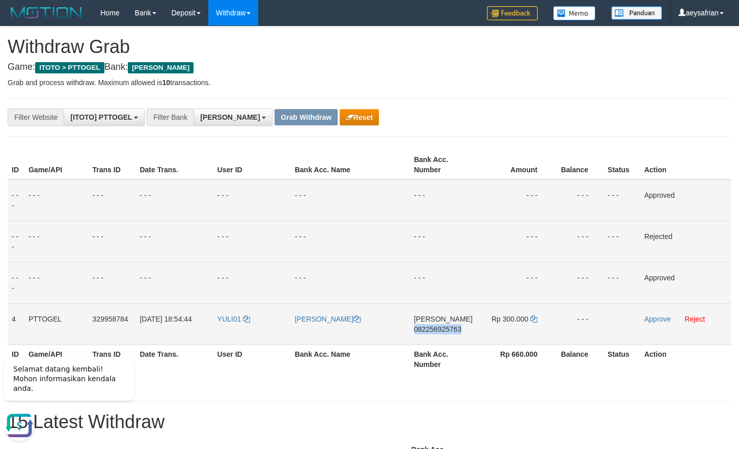
click at [437, 331] on span "082256925763" at bounding box center [437, 329] width 47 height 8
click at [447, 332] on span "082256925763" at bounding box center [437, 329] width 47 height 8
click at [447, 331] on span "082256925763" at bounding box center [437, 329] width 47 height 8
drag, startPoint x: 447, startPoint y: 331, endPoint x: 664, endPoint y: 258, distance: 229.6
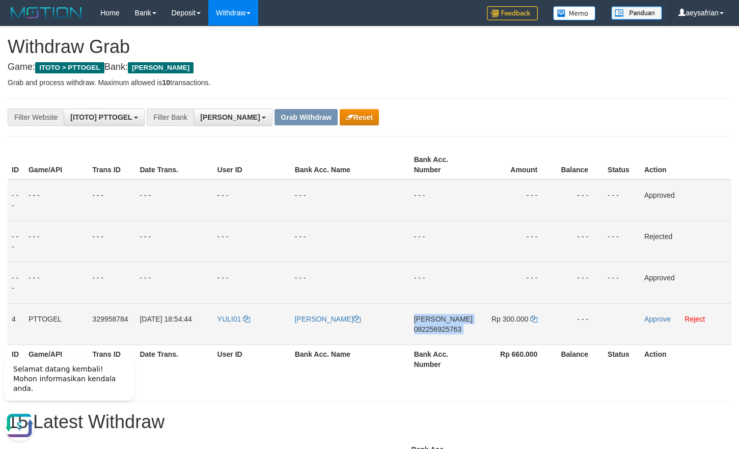
click at [447, 330] on span "082256925763" at bounding box center [437, 329] width 47 height 8
click at [533, 321] on icon at bounding box center [533, 318] width 7 height 7
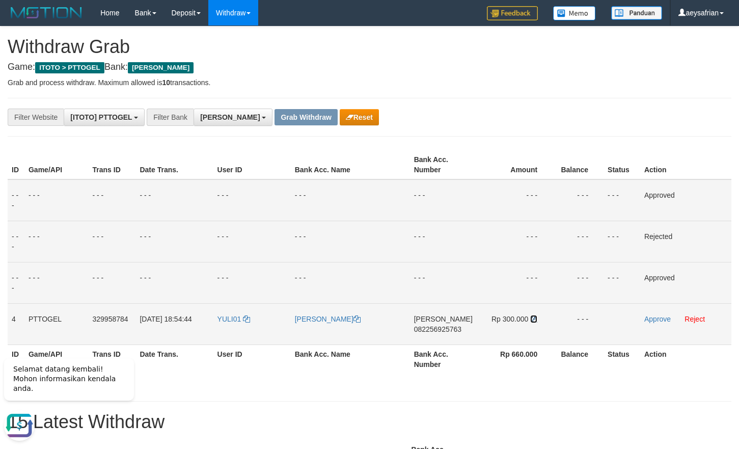
click at [534, 320] on icon at bounding box center [533, 318] width 7 height 7
click at [535, 319] on icon at bounding box center [533, 318] width 7 height 7
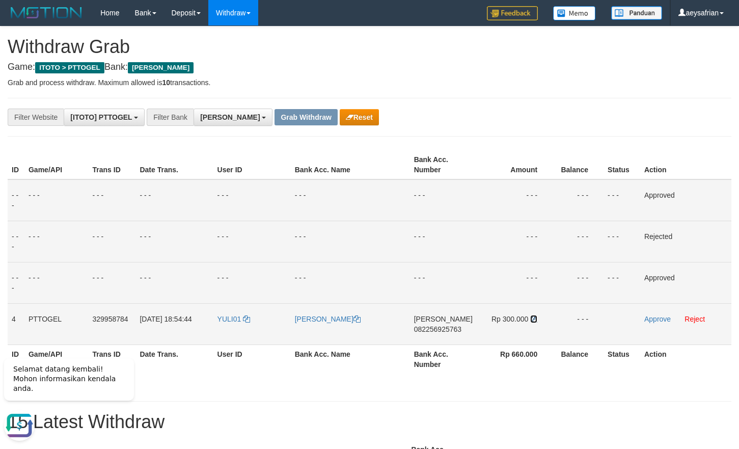
click at [535, 319] on icon at bounding box center [533, 318] width 7 height 7
drag, startPoint x: 535, startPoint y: 319, endPoint x: 550, endPoint y: 314, distance: 15.9
click at [535, 318] on icon at bounding box center [533, 318] width 7 height 7
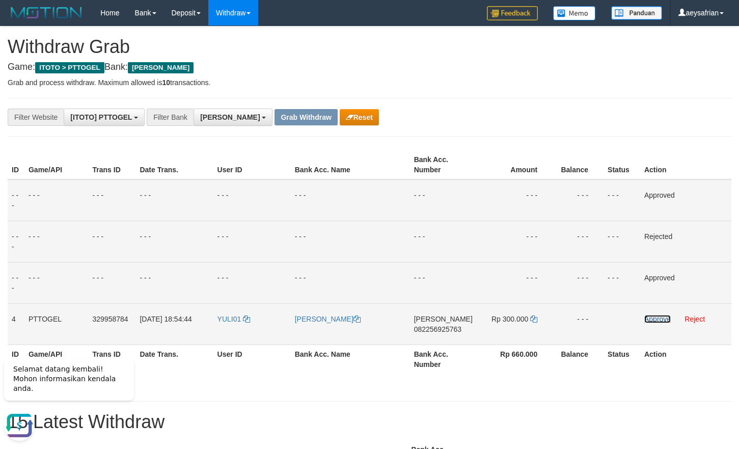
click at [647, 318] on link "Approve" at bounding box center [657, 319] width 26 height 8
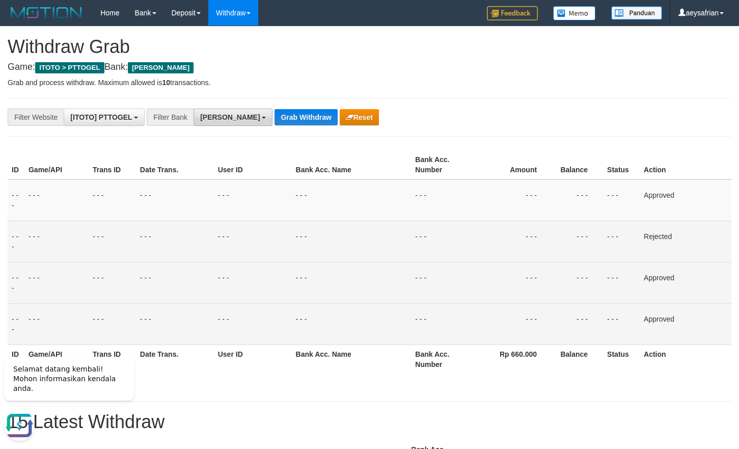
click at [224, 115] on button "[PERSON_NAME]" at bounding box center [232, 116] width 79 height 17
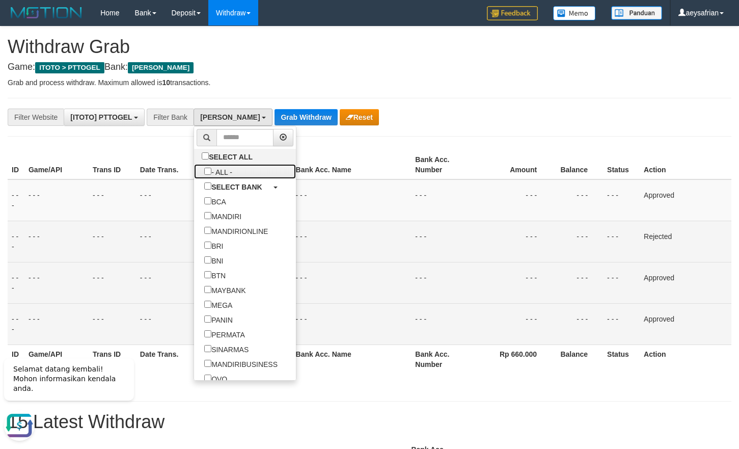
drag, startPoint x: 174, startPoint y: 171, endPoint x: 280, endPoint y: 125, distance: 115.2
click at [194, 170] on label "- ALL -" at bounding box center [218, 171] width 48 height 15
click at [281, 117] on button "Grab Withdraw" at bounding box center [305, 117] width 63 height 16
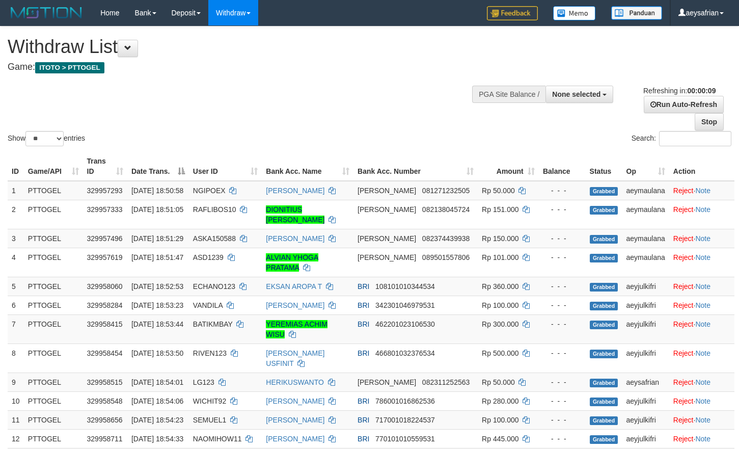
select select
select select "**"
select select
select select "**"
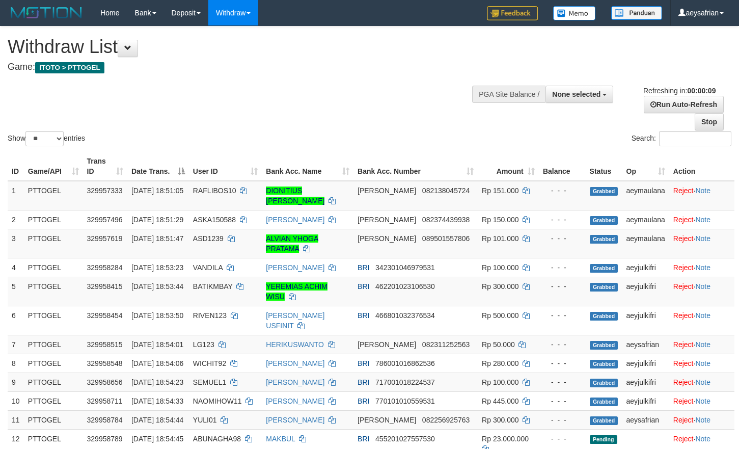
select select
select select "**"
select select
select select "**"
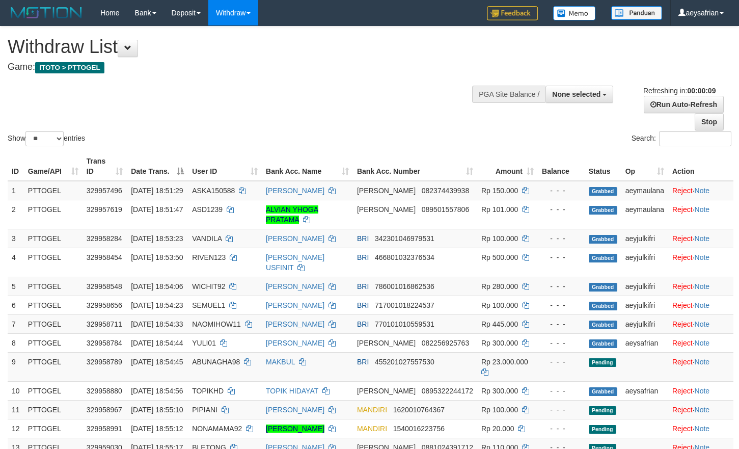
select select
select select "**"
select select
select select "**"
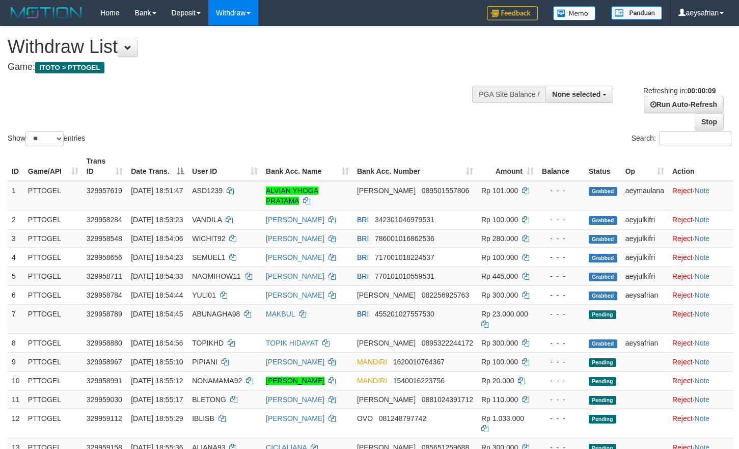
select select
select select "**"
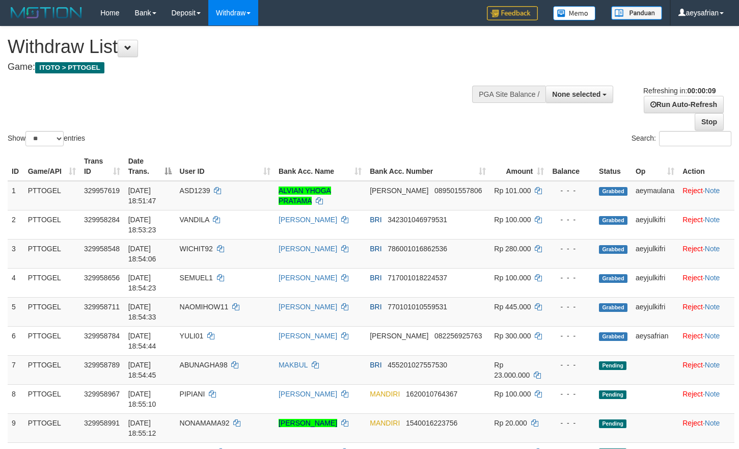
select select
select select "**"
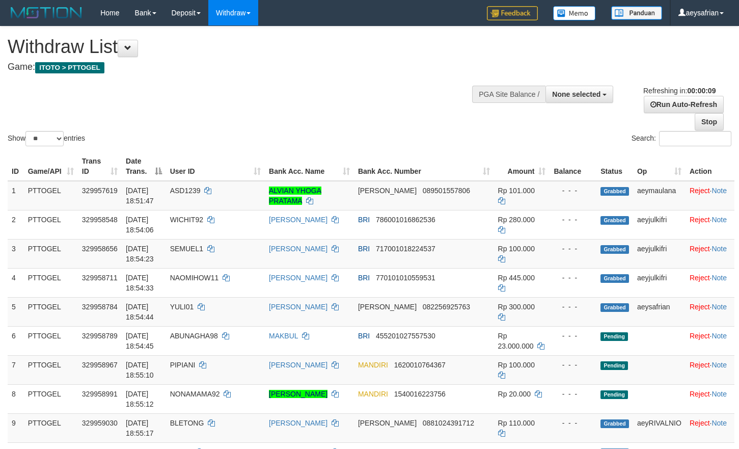
select select
select select "**"
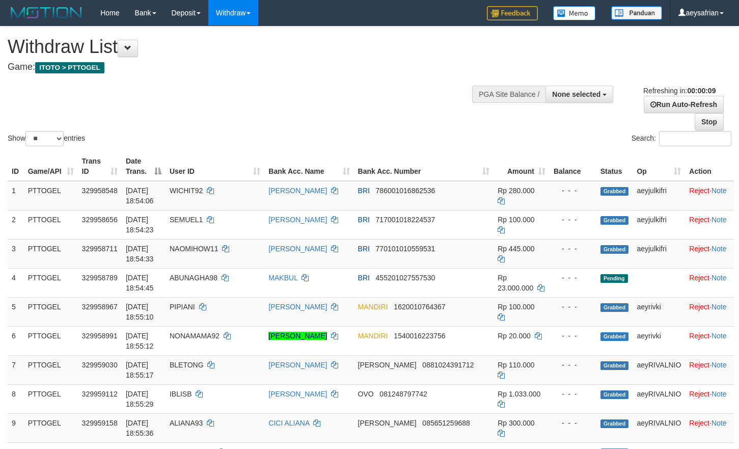
select select
select select "**"
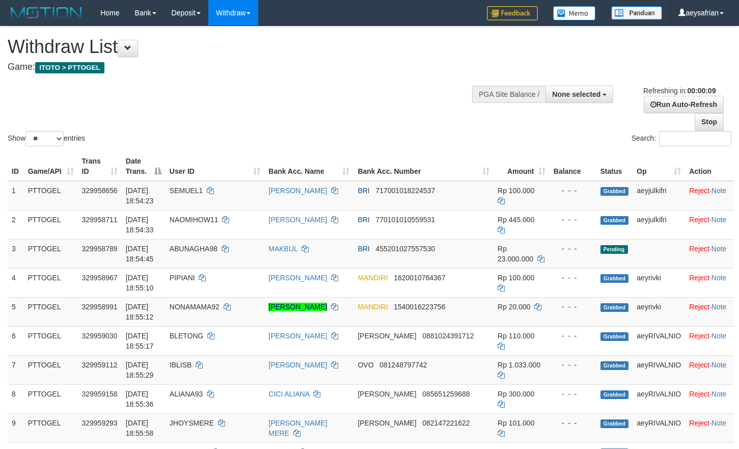
select select
select select "**"
select select
select select "**"
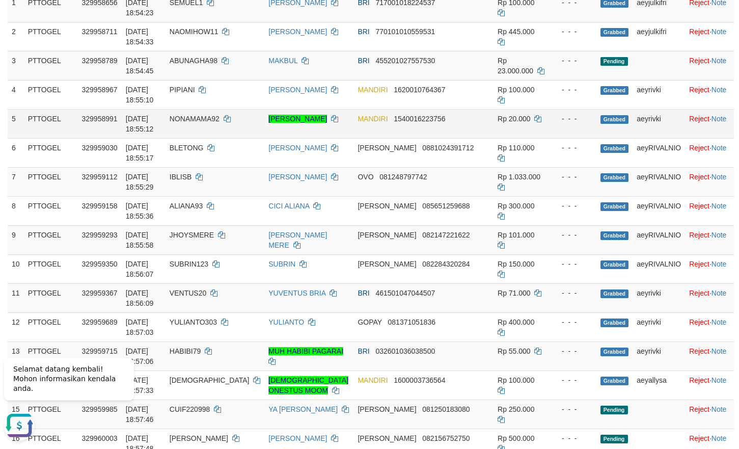
scroll to position [208, 0]
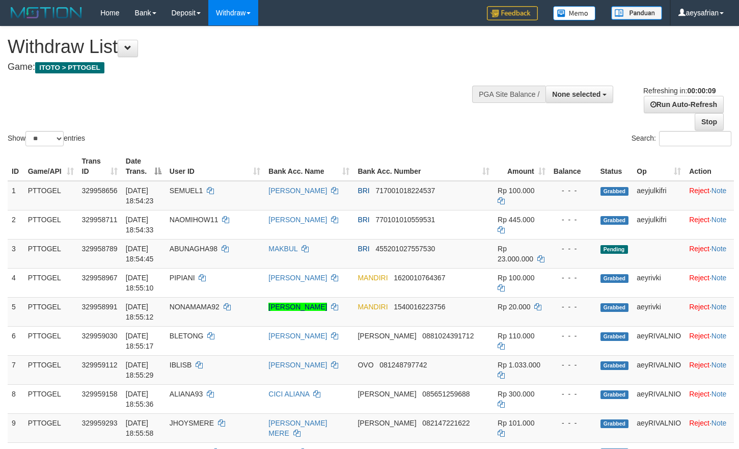
select select
select select "**"
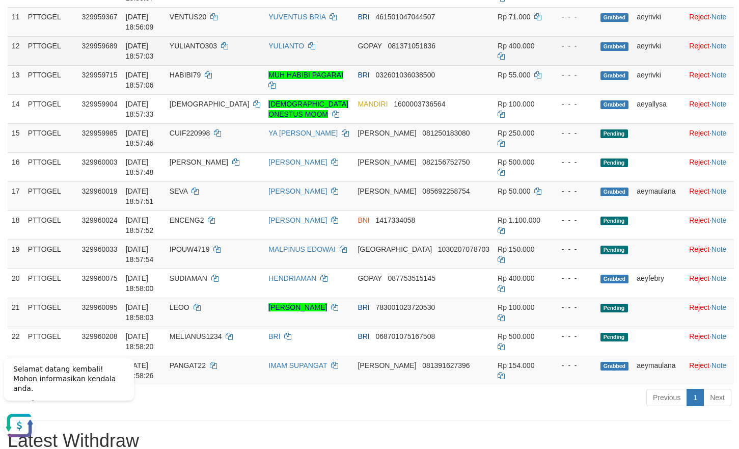
scroll to position [467, 0]
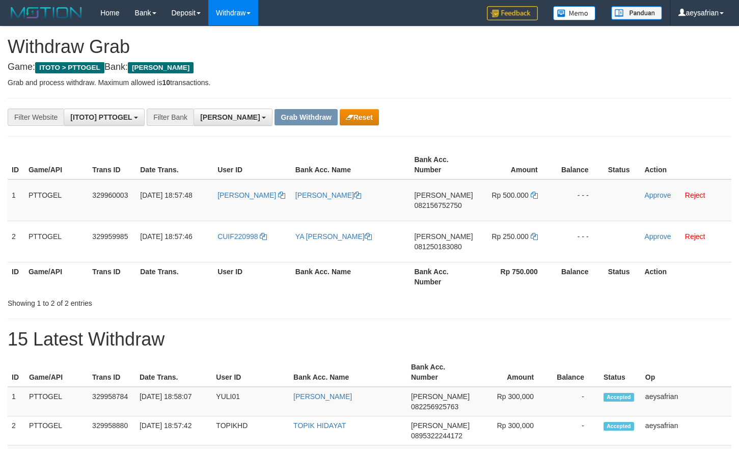
scroll to position [180, 0]
click at [340, 117] on button "Reset" at bounding box center [359, 117] width 39 height 16
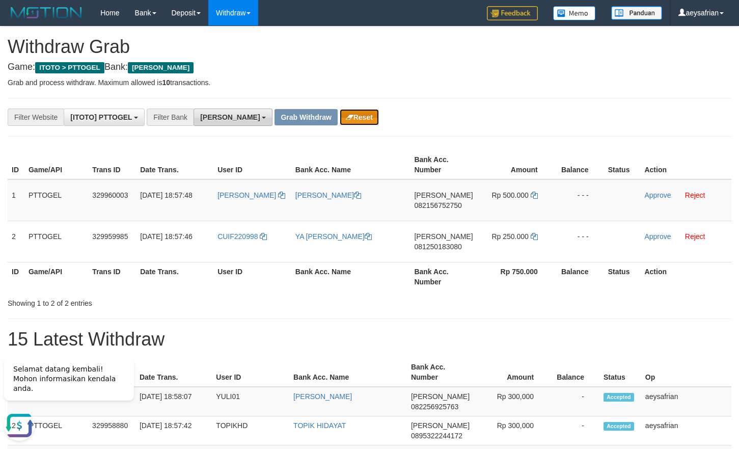
scroll to position [0, 0]
click at [214, 117] on span "[PERSON_NAME]" at bounding box center [230, 117] width 60 height 8
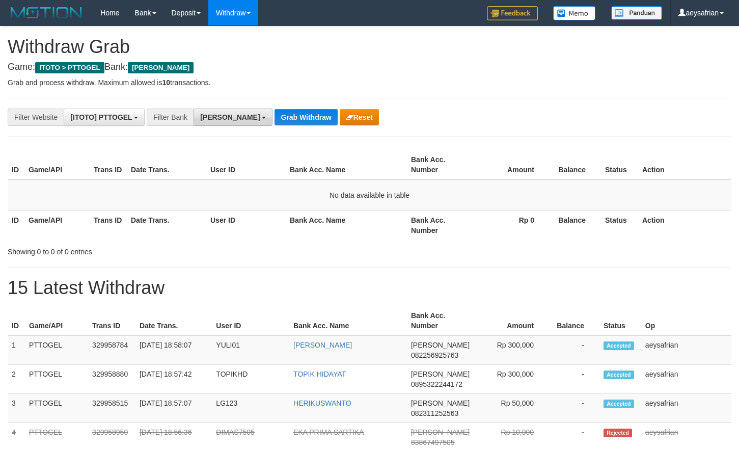
scroll to position [9, 0]
click at [209, 121] on span "[PERSON_NAME]" at bounding box center [230, 117] width 60 height 8
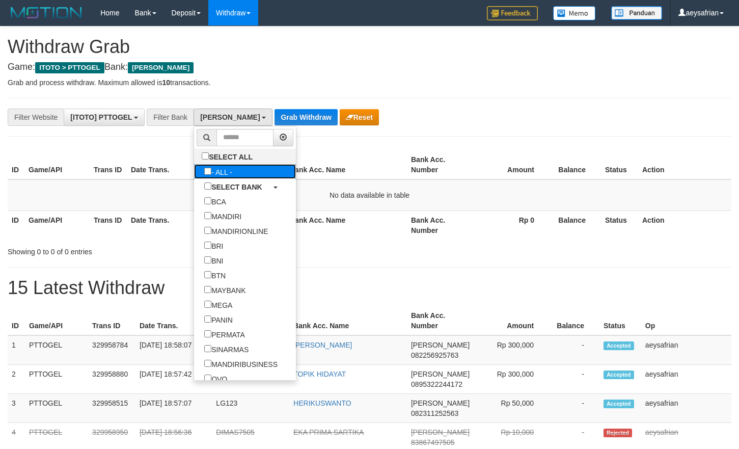
click at [194, 172] on label "- ALL -" at bounding box center [218, 171] width 48 height 15
select select "***"
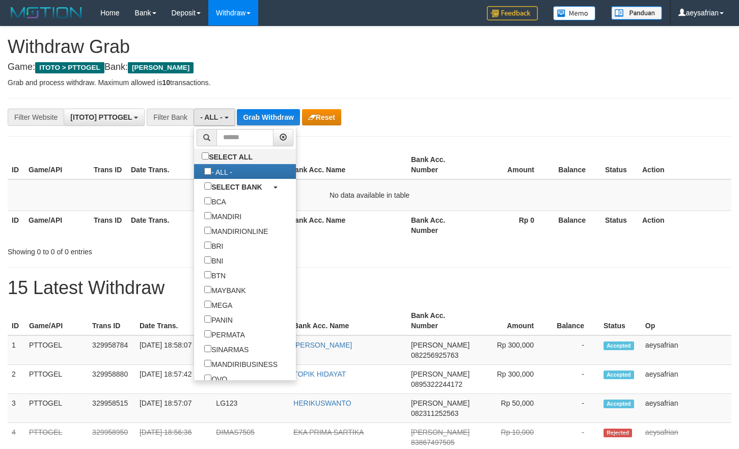
scroll to position [10, 0]
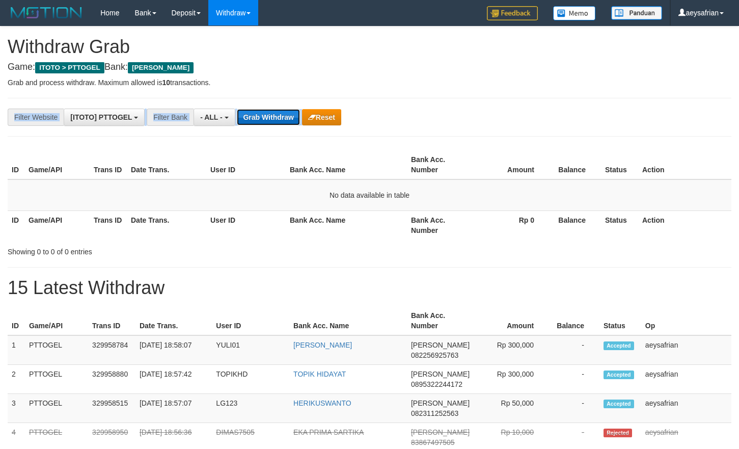
click at [271, 117] on button "Grab Withdraw" at bounding box center [268, 117] width 63 height 16
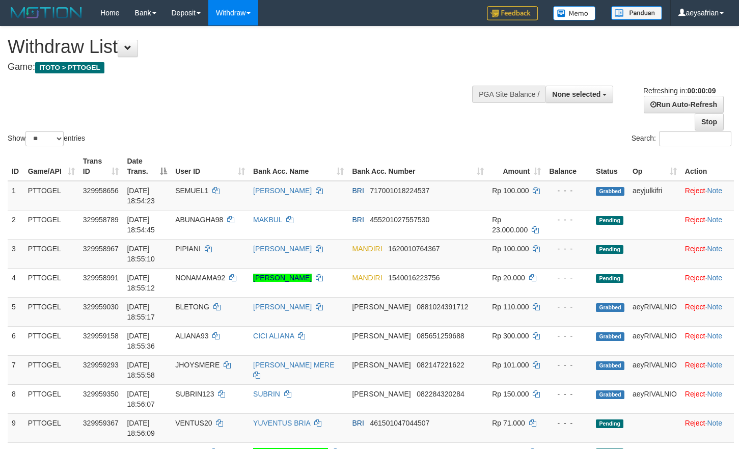
select select
select select "**"
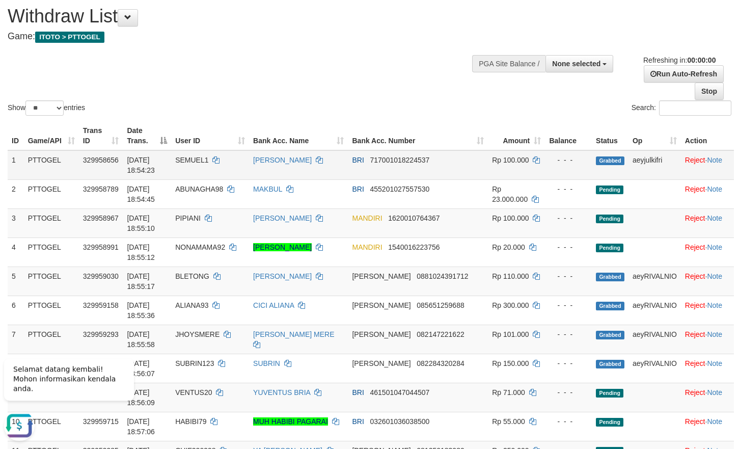
scroll to position [52, 0]
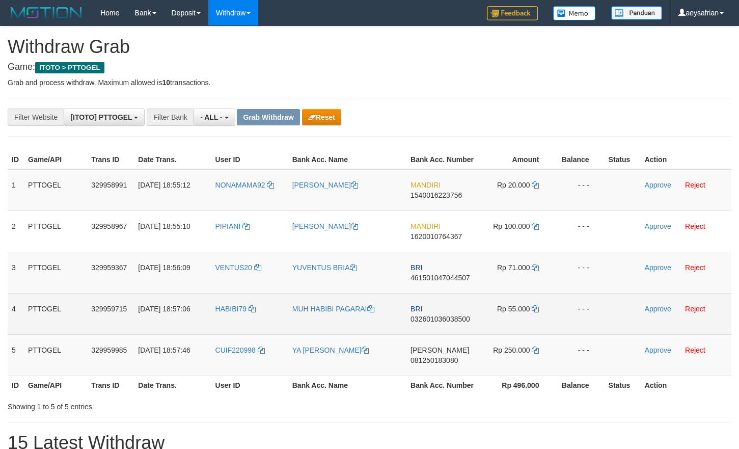
scroll to position [9, 0]
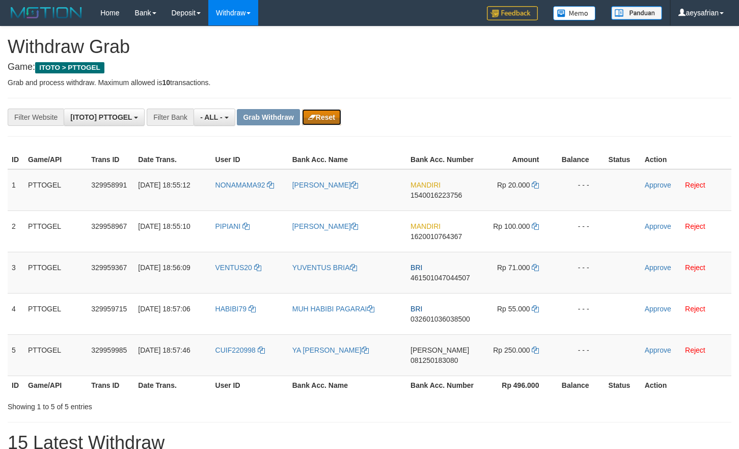
click at [338, 116] on button "Reset" at bounding box center [321, 117] width 39 height 16
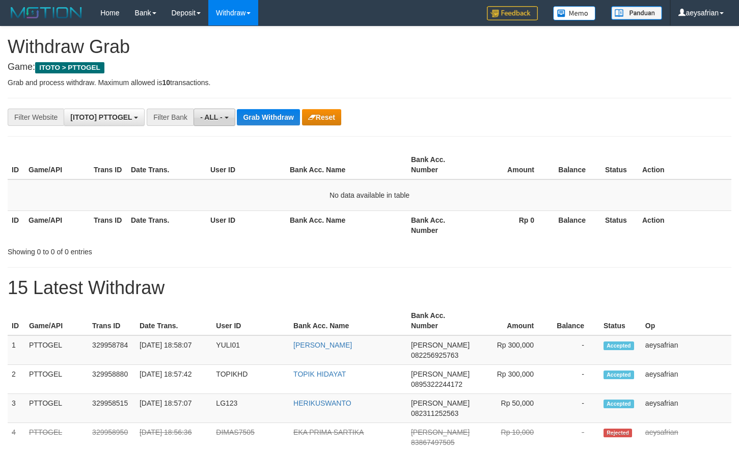
scroll to position [9, 0]
click at [208, 118] on span "- ALL -" at bounding box center [211, 117] width 22 height 8
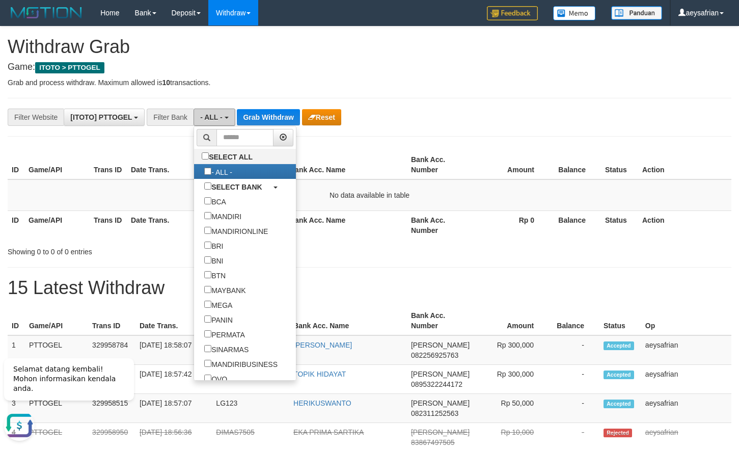
scroll to position [0, 0]
click at [273, 118] on button "Grab Withdraw" at bounding box center [268, 117] width 63 height 16
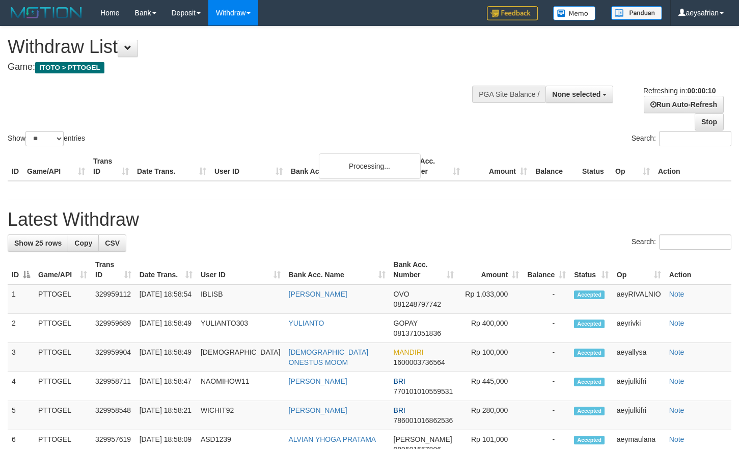
select select
select select "**"
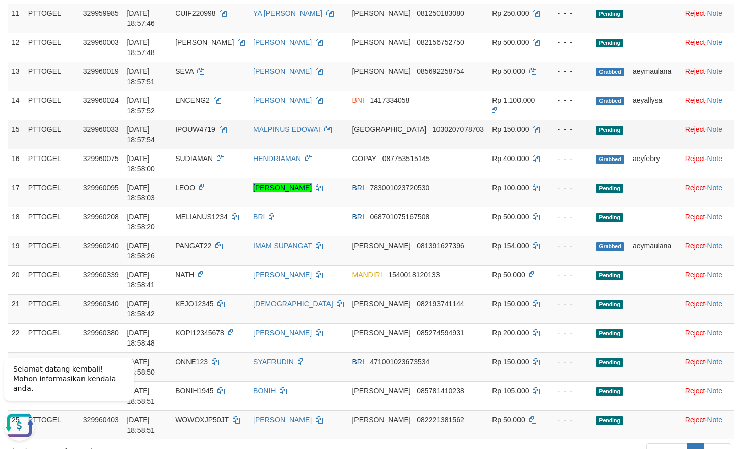
scroll to position [519, 0]
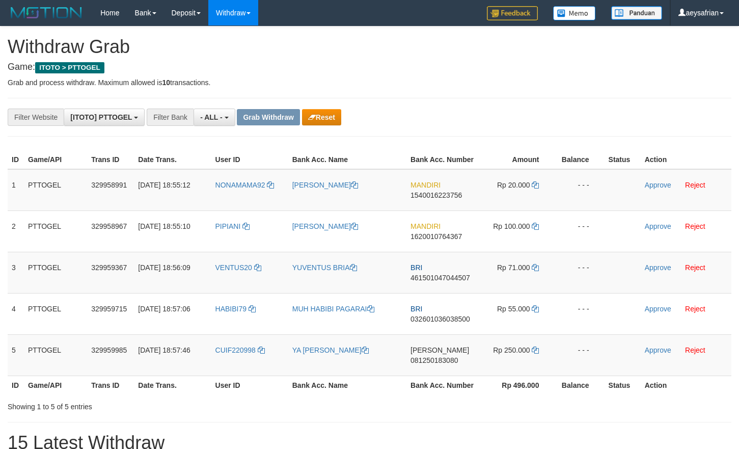
scroll to position [9, 0]
click at [336, 115] on button "Reset" at bounding box center [321, 117] width 39 height 16
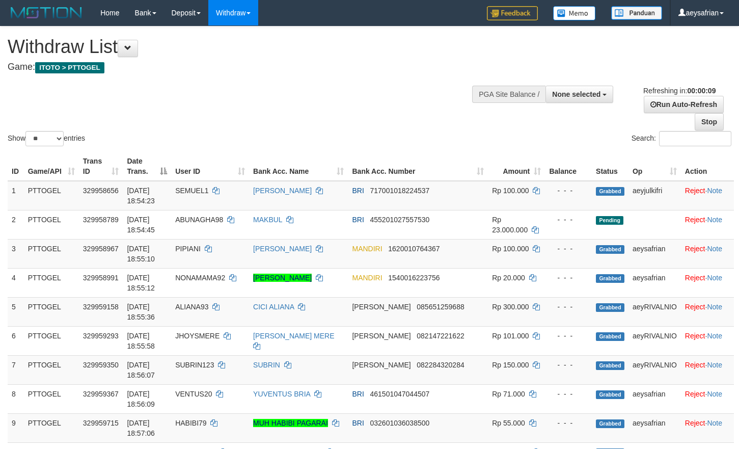
select select
select select "**"
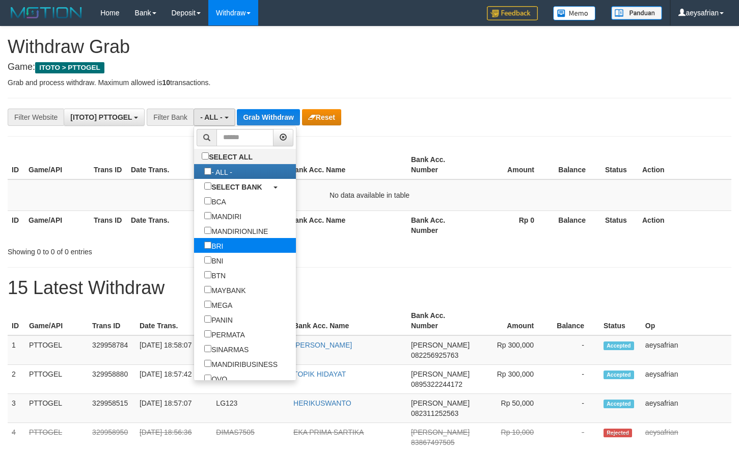
scroll to position [9, 0]
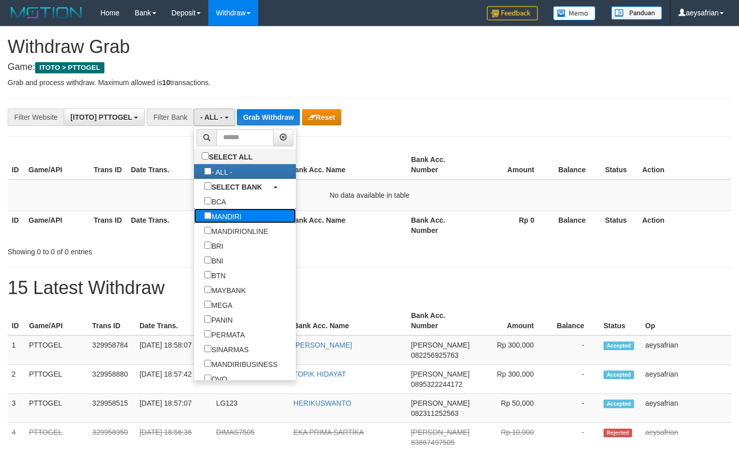
click at [194, 211] on label "MANDIRI" at bounding box center [223, 215] width 58 height 15
select select "*******"
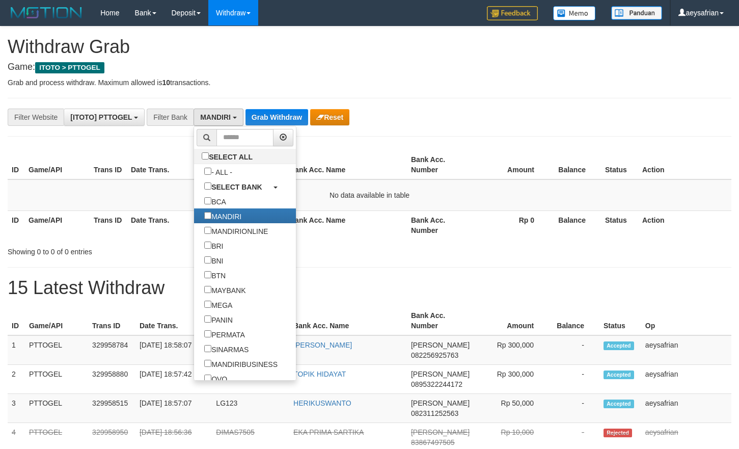
scroll to position [30, 0]
click at [263, 121] on button "Grab Withdraw" at bounding box center [276, 117] width 63 height 16
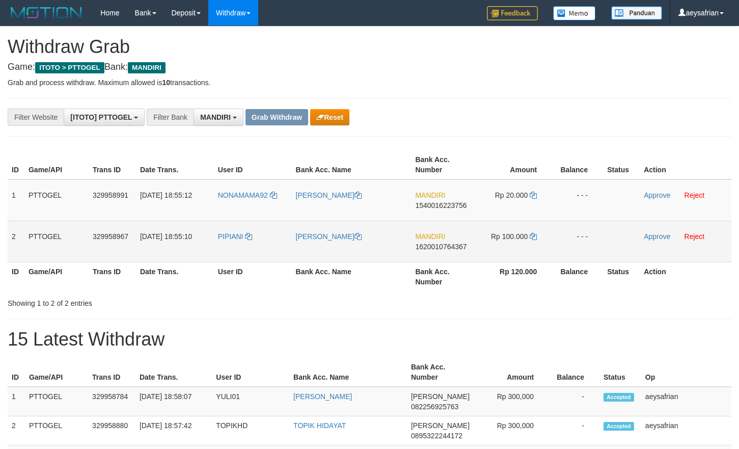
scroll to position [30, 0]
drag, startPoint x: 548, startPoint y: 256, endPoint x: 518, endPoint y: 245, distance: 31.6
click at [520, 246] on tbody "1 PTTOGEL 329958991 [DATE] 18:55:12 NONAMAMA92 [PERSON_NAME] MANDIRI 1540016223…" at bounding box center [370, 220] width 724 height 83
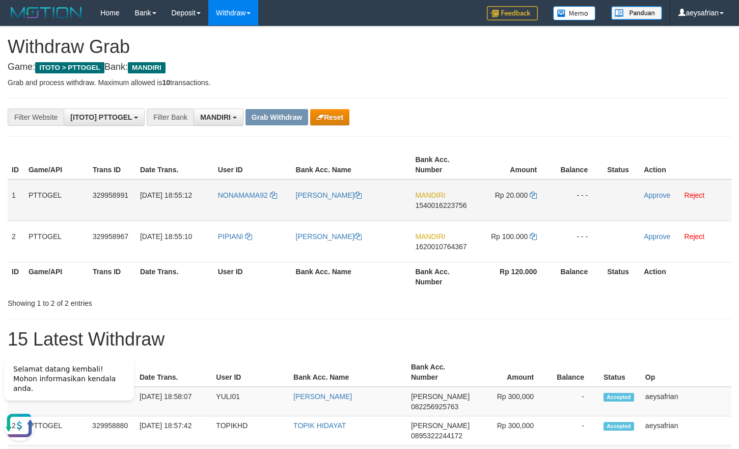
drag, startPoint x: 466, startPoint y: 207, endPoint x: 459, endPoint y: 207, distance: 7.6
click at [466, 207] on span "1540016223756" at bounding box center [440, 205] width 51 height 8
click at [457, 206] on span "1540016223756" at bounding box center [440, 205] width 51 height 8
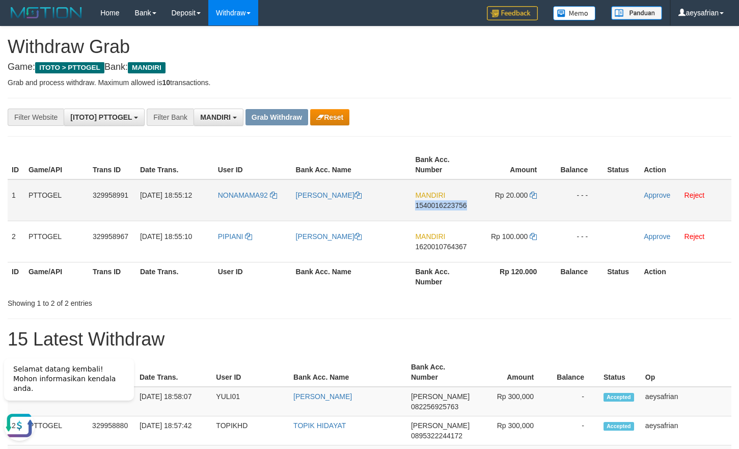
copy span "1540016223756"
click at [533, 193] on icon at bounding box center [533, 194] width 7 height 7
click at [534, 193] on icon at bounding box center [533, 194] width 7 height 7
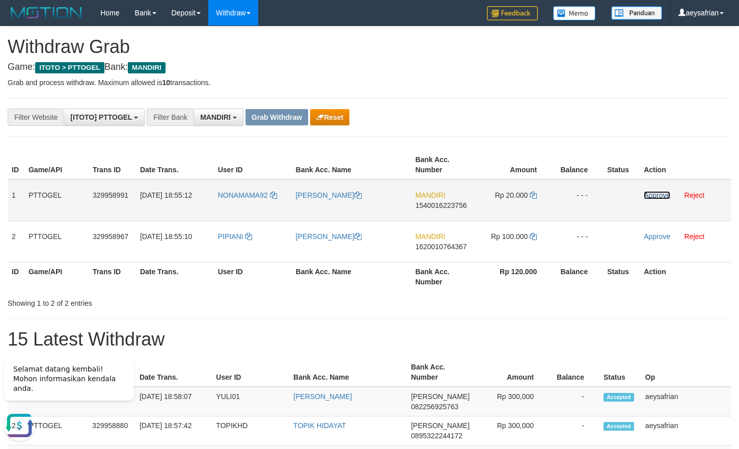
click at [657, 193] on link "Approve" at bounding box center [657, 195] width 26 height 8
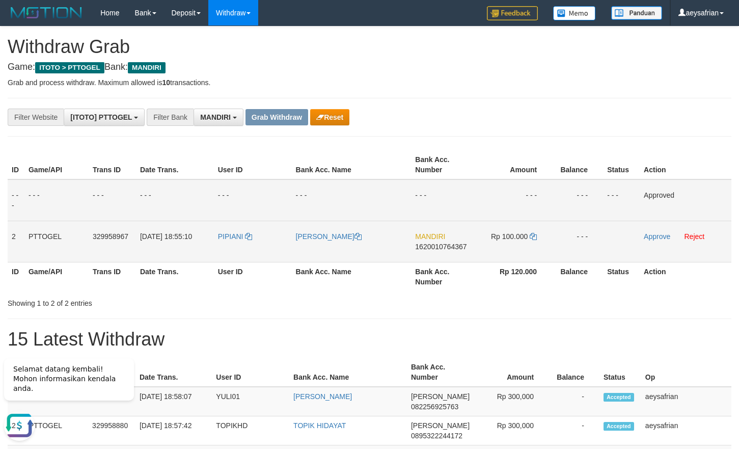
click at [442, 250] on span "1620010764367" at bounding box center [440, 246] width 51 height 8
copy span "1620010764367"
click at [442, 249] on span "1620010764367" at bounding box center [440, 246] width 51 height 8
copy td "MANDIRI 1620010764367"
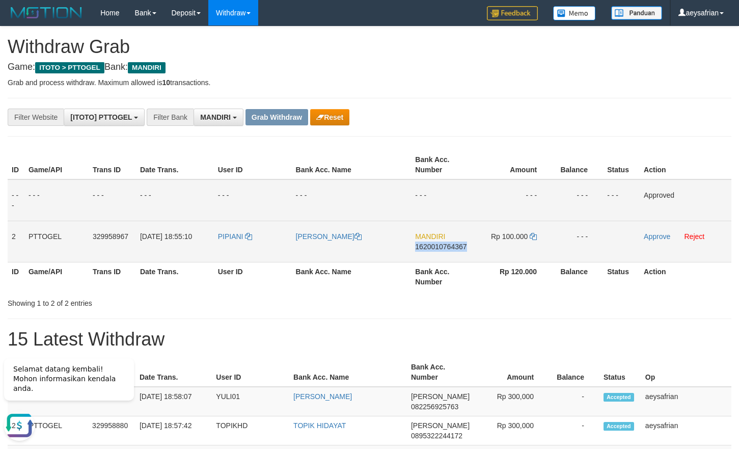
click at [442, 249] on span "1620010764367" at bounding box center [440, 246] width 51 height 8
copy span "1620010764367"
click at [441, 249] on span "1620010764367" at bounding box center [440, 246] width 51 height 8
click at [442, 249] on span "1620010764367" at bounding box center [440, 246] width 51 height 8
copy span "1620010764367"
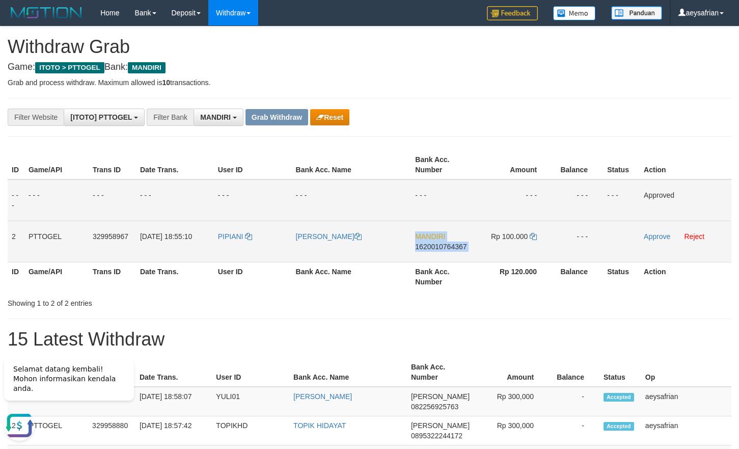
drag, startPoint x: 442, startPoint y: 249, endPoint x: 449, endPoint y: 235, distance: 15.3
click at [442, 243] on span "1620010764367" at bounding box center [440, 246] width 51 height 8
copy td "MANDIRI 1620010764367"
click at [532, 238] on td "Rp 100.000" at bounding box center [514, 240] width 76 height 41
click at [534, 237] on icon at bounding box center [533, 236] width 7 height 7
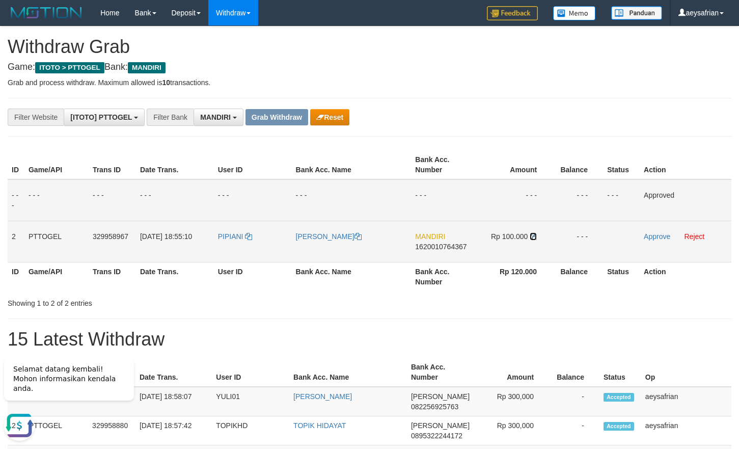
click at [534, 237] on icon at bounding box center [533, 236] width 7 height 7
click at [657, 234] on link "Approve" at bounding box center [657, 236] width 26 height 8
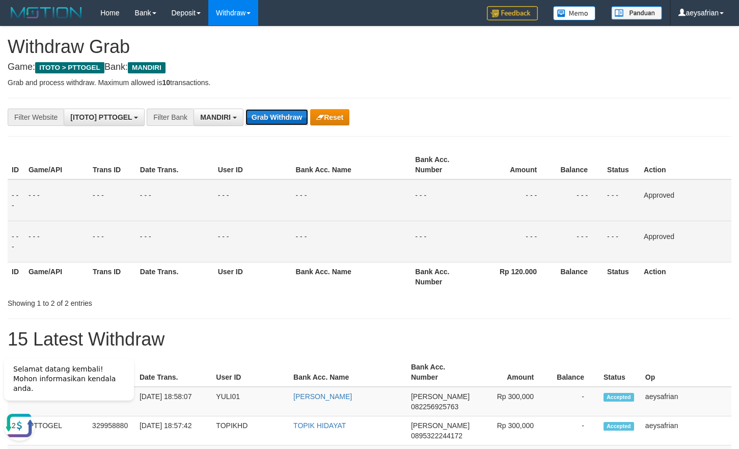
click at [281, 123] on button "Grab Withdraw" at bounding box center [276, 117] width 63 height 16
click at [281, 122] on button "Grab Withdraw" at bounding box center [276, 117] width 63 height 16
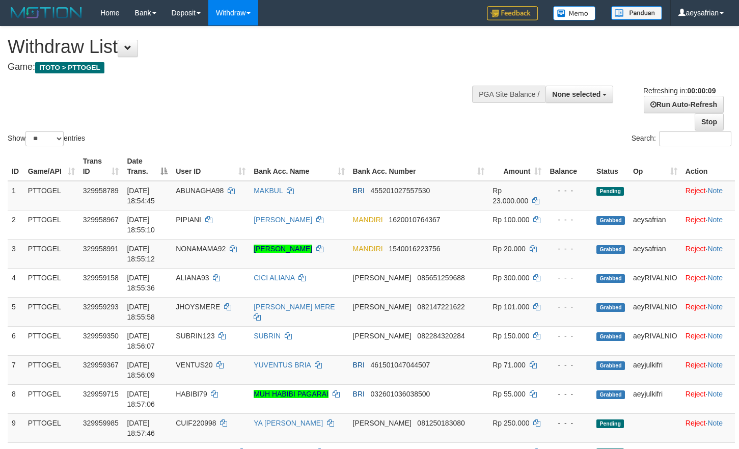
select select
select select "**"
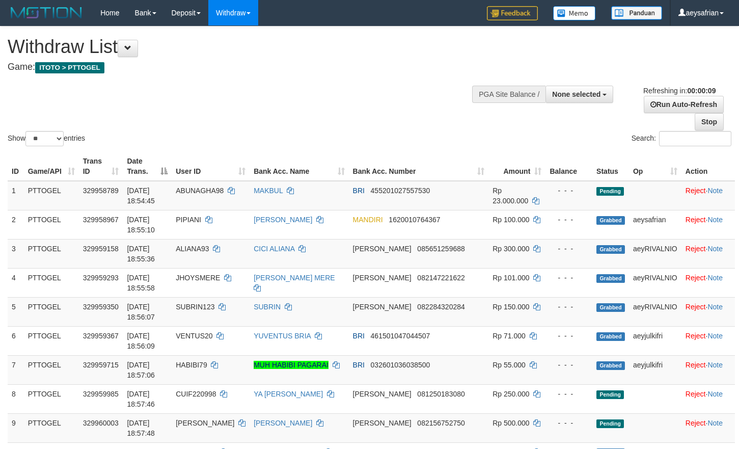
select select
select select "**"
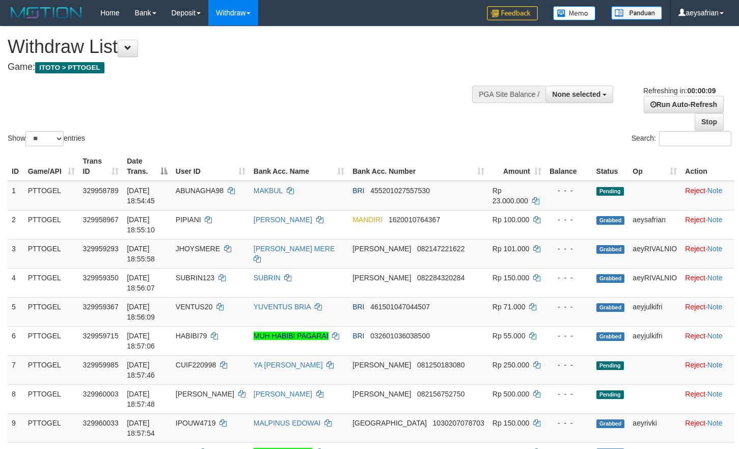
select select
select select "**"
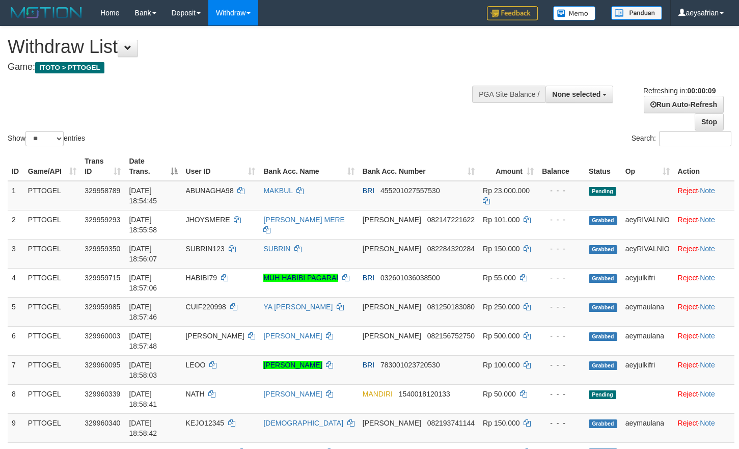
select select
select select "**"
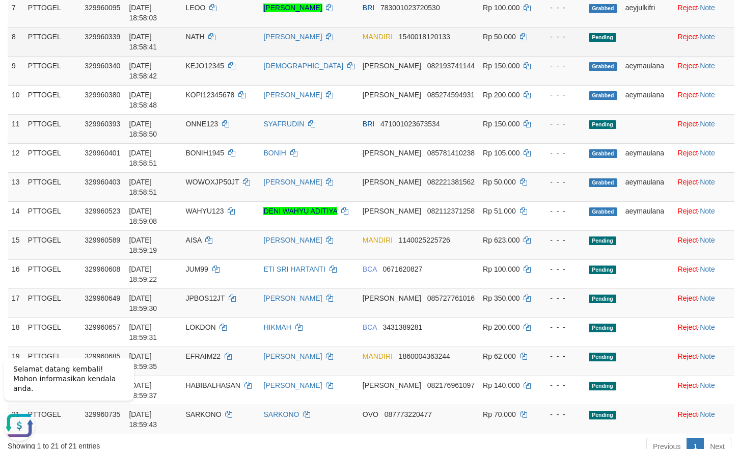
scroll to position [415, 0]
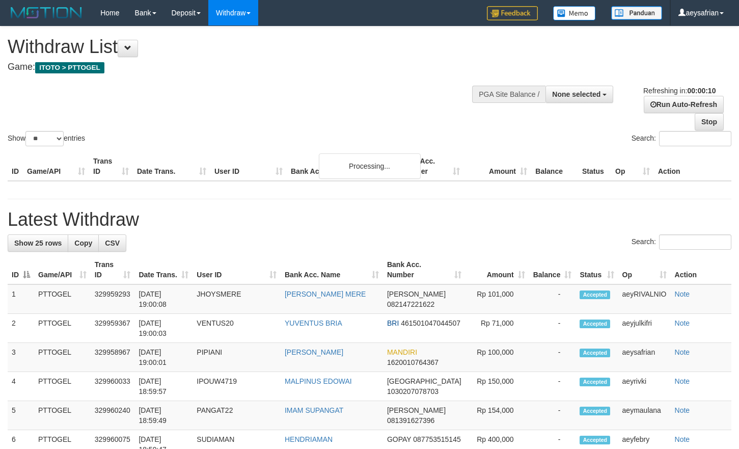
select select
select select "**"
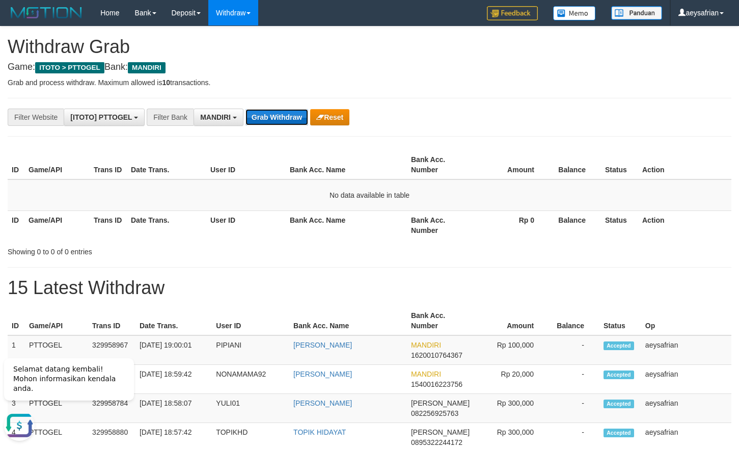
drag, startPoint x: 279, startPoint y: 120, endPoint x: 292, endPoint y: 114, distance: 14.4
click at [279, 119] on button "Grab Withdraw" at bounding box center [276, 117] width 63 height 16
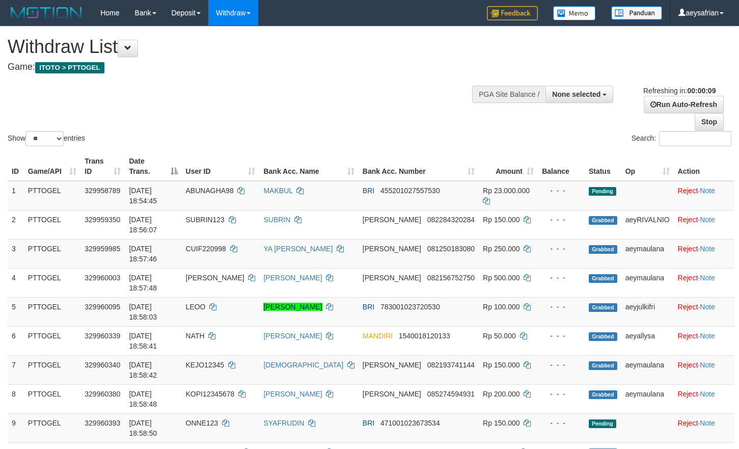
select select
select select "**"
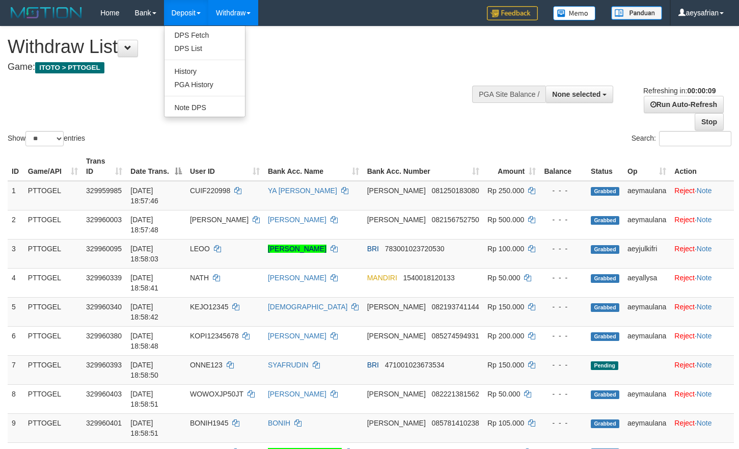
select select
select select "**"
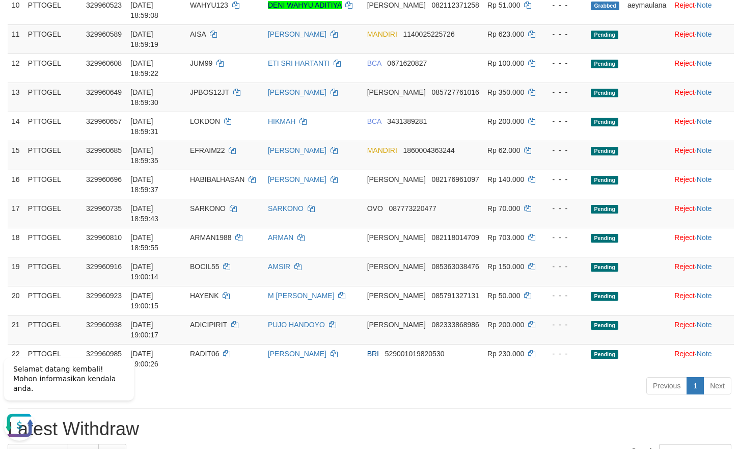
scroll to position [467, 0]
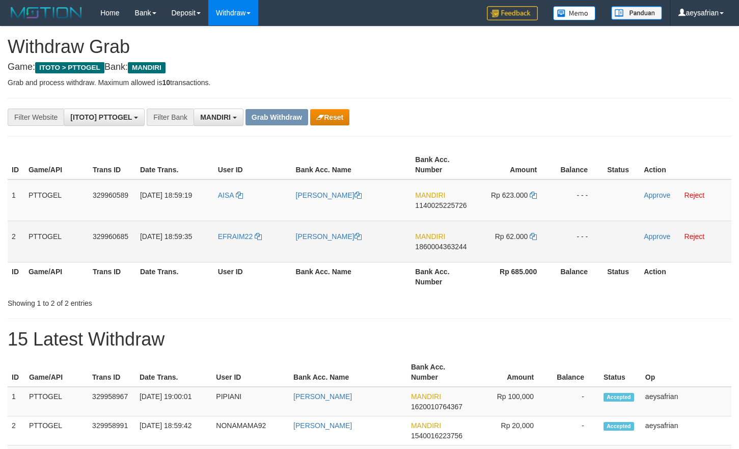
scroll to position [30, 0]
drag, startPoint x: 476, startPoint y: 239, endPoint x: 495, endPoint y: 240, distance: 19.9
click at [495, 240] on tbody "1 PTTOGEL 329960589 [DATE] 18:59:19 AISA [PERSON_NAME] MANDIRI 1140025225726 Rp…" at bounding box center [370, 220] width 724 height 83
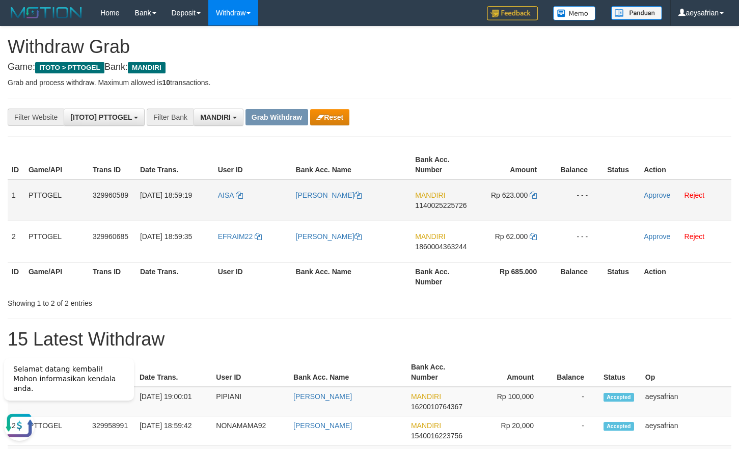
click at [462, 204] on span "1140025225726" at bounding box center [440, 205] width 51 height 8
click at [462, 203] on span "1140025225726" at bounding box center [440, 205] width 51 height 8
copy span "1140025225726"
click at [462, 203] on span "1140025225726" at bounding box center [440, 205] width 51 height 8
copy td "MANDIRI 1140025225726"
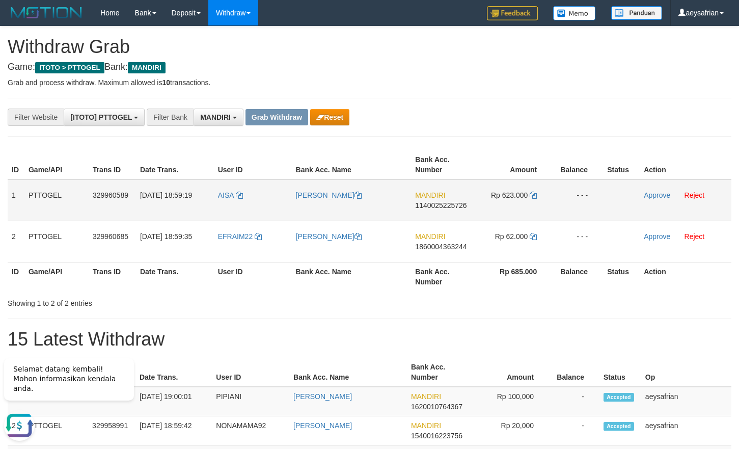
click at [442, 206] on span "1140025225726" at bounding box center [440, 205] width 51 height 8
click at [443, 206] on span "1140025225726" at bounding box center [440, 205] width 51 height 8
copy span "1140025225726"
click at [532, 197] on icon at bounding box center [533, 194] width 7 height 7
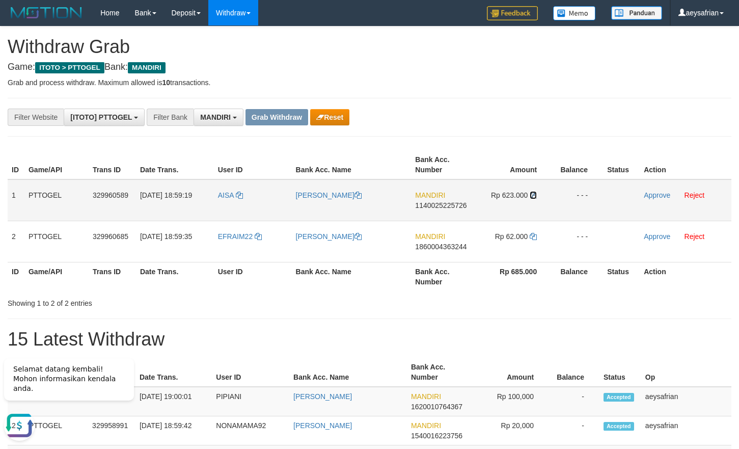
click at [532, 197] on icon at bounding box center [533, 194] width 7 height 7
click at [654, 192] on link "Approve" at bounding box center [657, 195] width 26 height 8
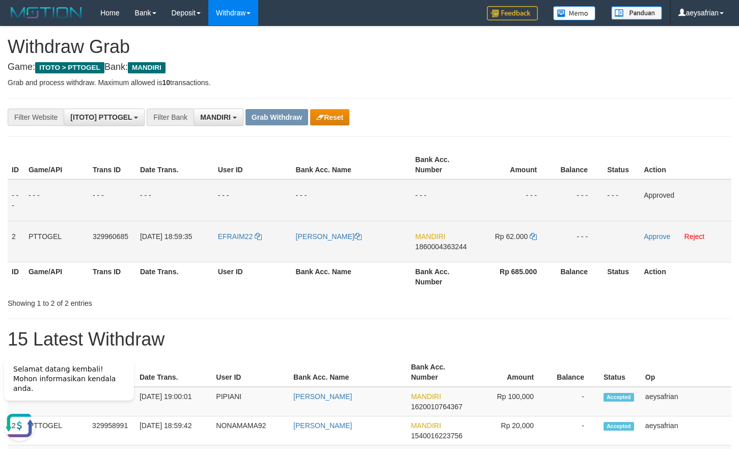
click at [455, 248] on span "1860004363244" at bounding box center [440, 246] width 51 height 8
click at [455, 247] on span "1860004363244" at bounding box center [440, 246] width 51 height 8
copy span "1860004363244"
click at [455, 247] on span "1860004363244" at bounding box center [440, 246] width 51 height 8
copy td "MANDIRI 1860004363244"
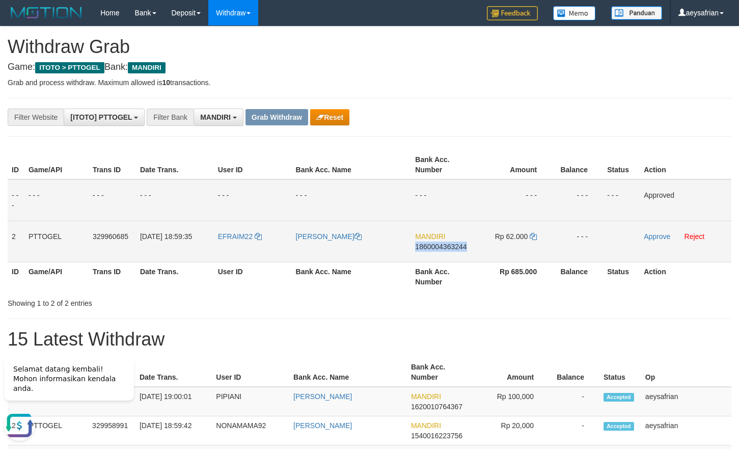
click at [455, 247] on span "1860004363244" at bounding box center [440, 246] width 51 height 8
copy span "1860004363244"
click at [455, 247] on span "1860004363244" at bounding box center [440, 246] width 51 height 8
copy td "MANDIRI 1860004363244"
click at [455, 247] on span "1860004363244" at bounding box center [440, 246] width 51 height 8
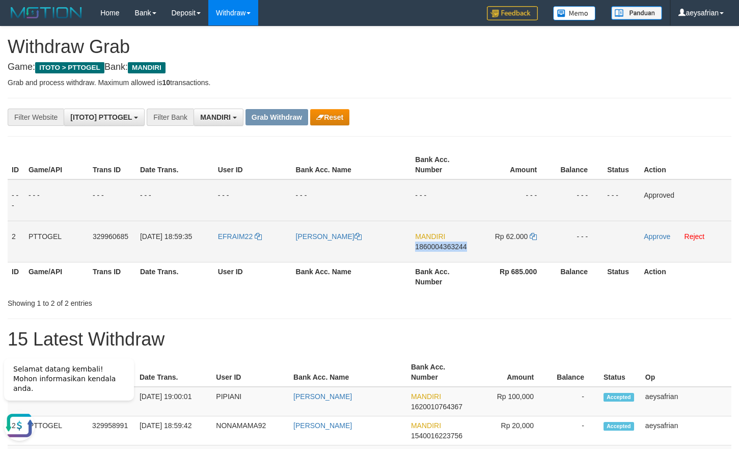
copy span "1860004363244"
click at [455, 247] on span "1860004363244" at bounding box center [440, 246] width 51 height 8
copy td "MANDIRI 1860004363244"
click at [455, 247] on span "1860004363244" at bounding box center [440, 246] width 51 height 8
copy span "1860004363244"
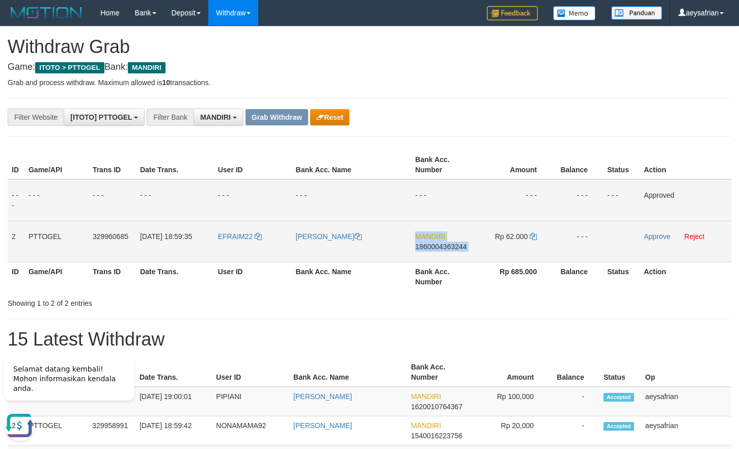
click at [455, 247] on span "1860004363244" at bounding box center [440, 246] width 51 height 8
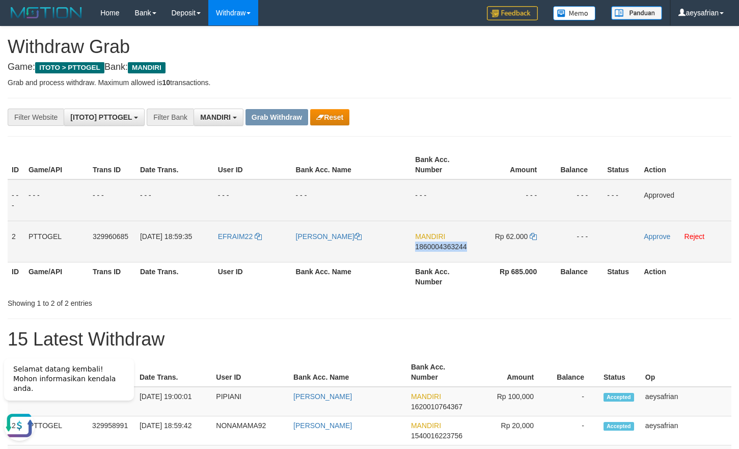
click at [455, 247] on span "1860004363244" at bounding box center [440, 246] width 51 height 8
click at [455, 246] on span "1860004363244" at bounding box center [440, 246] width 51 height 8
click at [441, 247] on span "1860004363244" at bounding box center [440, 246] width 51 height 8
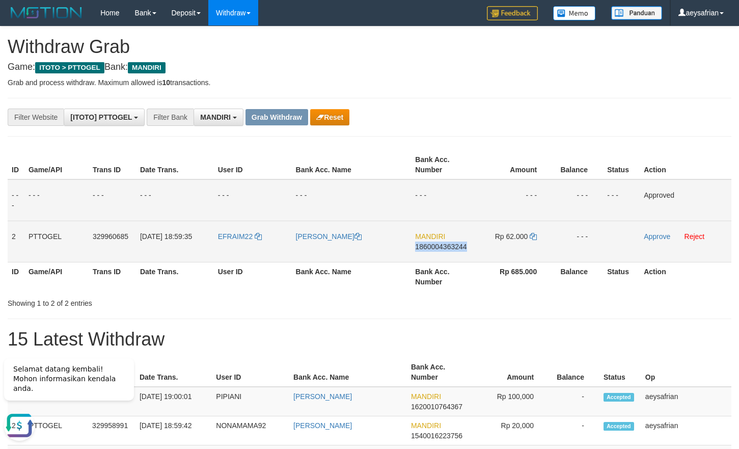
click at [441, 247] on span "1860004363244" at bounding box center [440, 246] width 51 height 8
drag, startPoint x: 530, startPoint y: 242, endPoint x: 536, endPoint y: 236, distance: 8.6
click at [530, 241] on td "Rp 62.000" at bounding box center [514, 240] width 76 height 41
click at [536, 236] on icon at bounding box center [533, 236] width 7 height 7
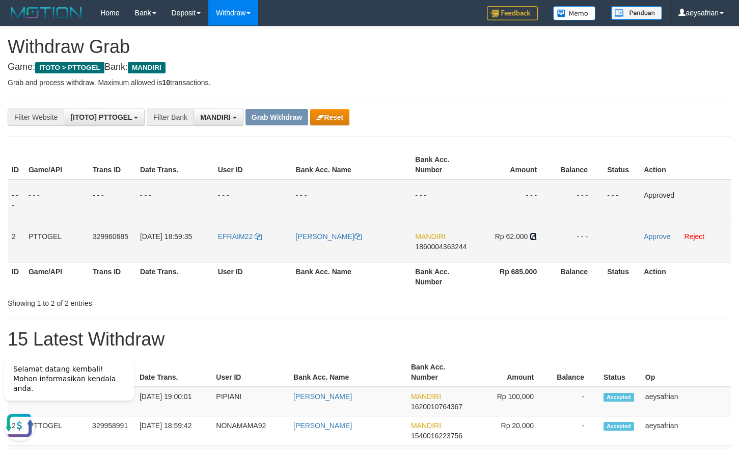
click at [536, 236] on icon at bounding box center [533, 236] width 7 height 7
click at [666, 236] on link "Approve" at bounding box center [657, 236] width 26 height 8
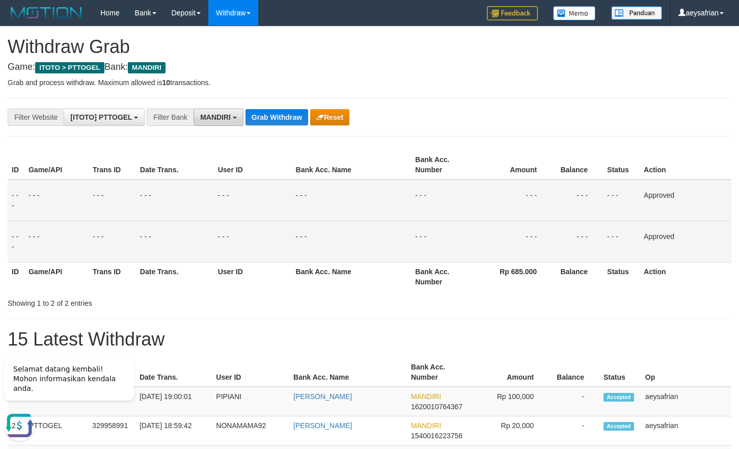
click at [229, 120] on span "MANDIRI" at bounding box center [215, 117] width 31 height 8
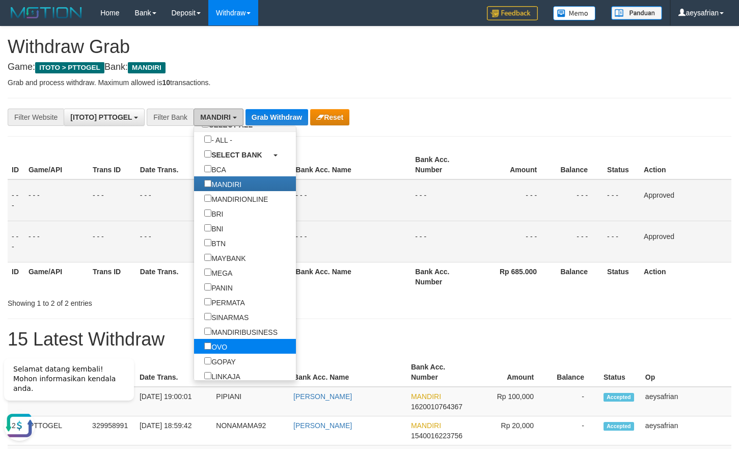
scroll to position [49, 0]
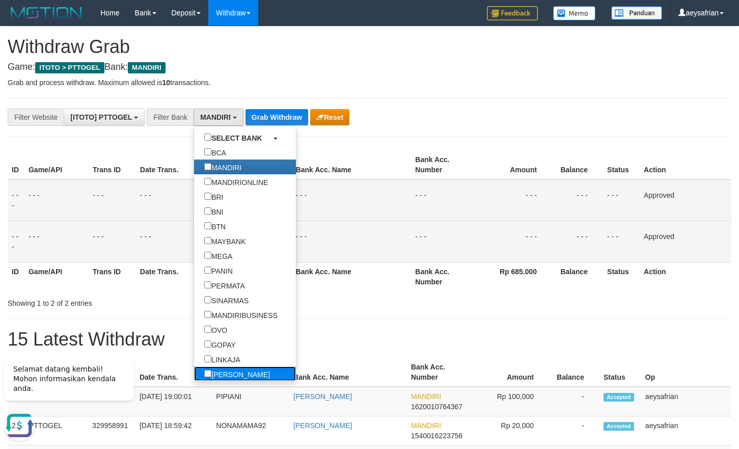
click at [194, 371] on label "[PERSON_NAME]" at bounding box center [237, 373] width 86 height 15
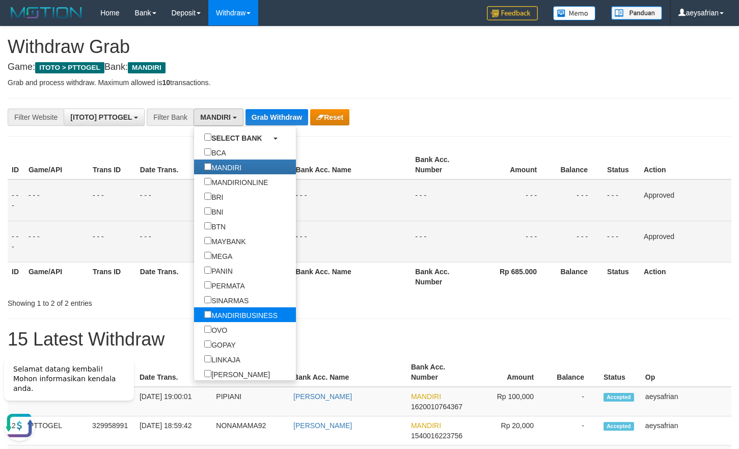
scroll to position [180, 0]
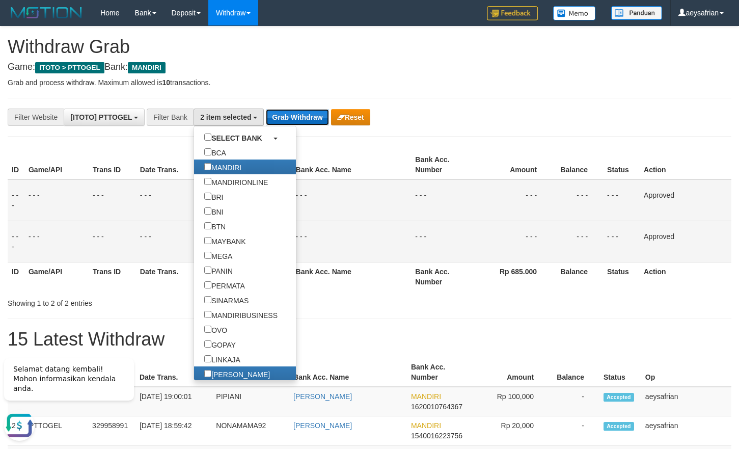
click at [285, 113] on button "Grab Withdraw" at bounding box center [297, 117] width 63 height 16
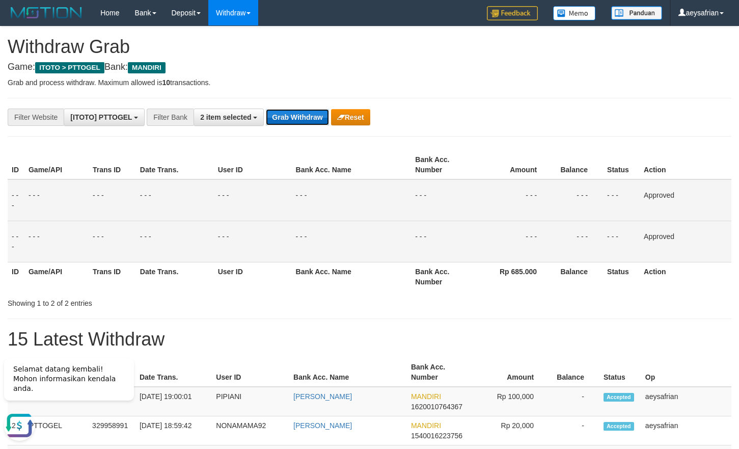
click at [285, 113] on button "Grab Withdraw" at bounding box center [297, 117] width 63 height 16
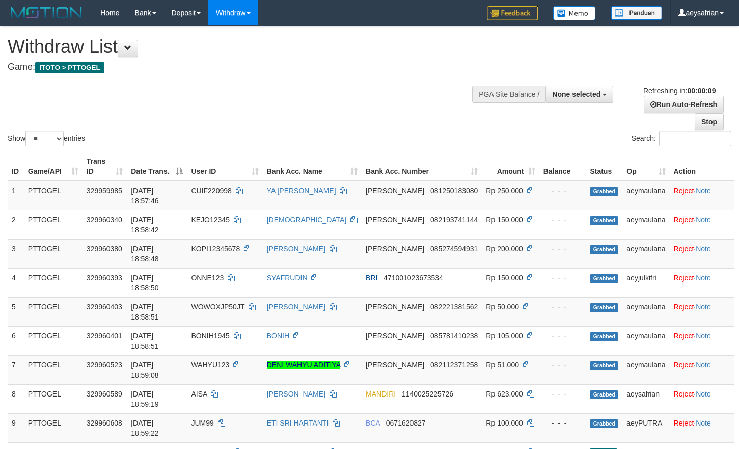
select select
select select "**"
select select
select select "**"
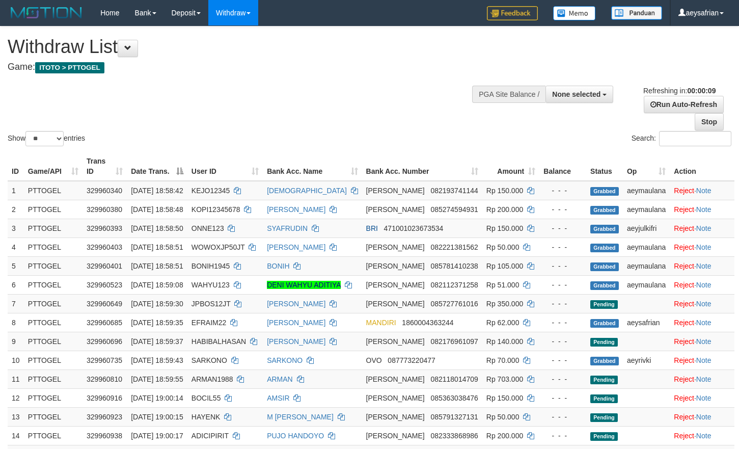
select select
select select "**"
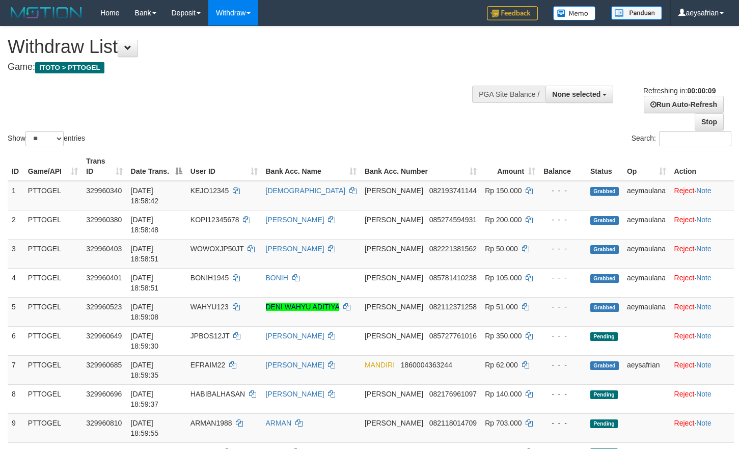
select select
select select "**"
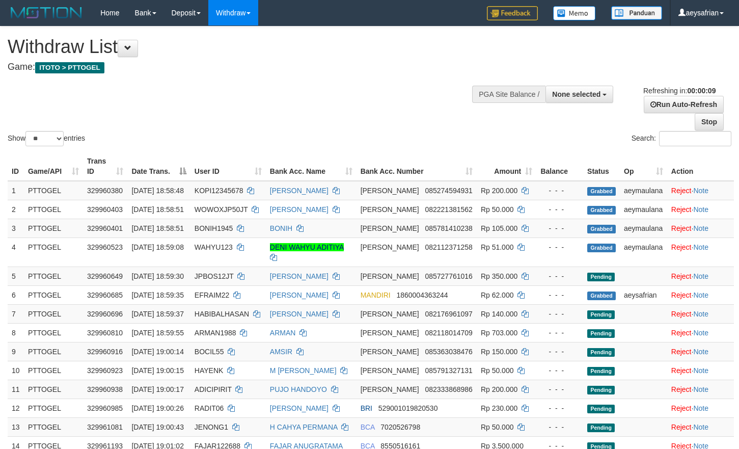
select select
select select "**"
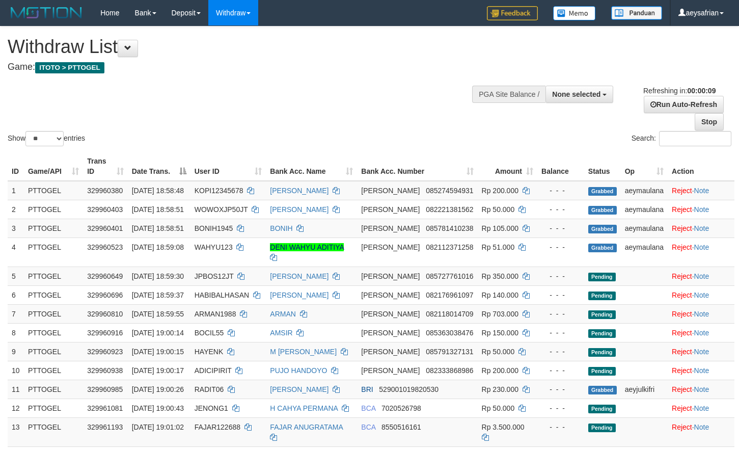
select select
select select "**"
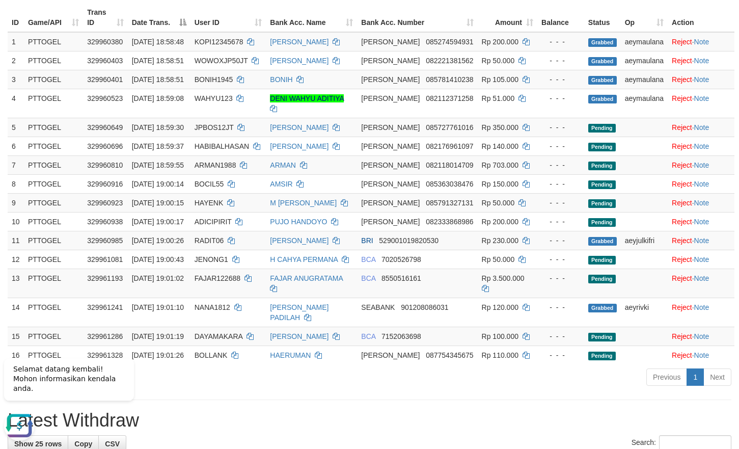
scroll to position [208, 0]
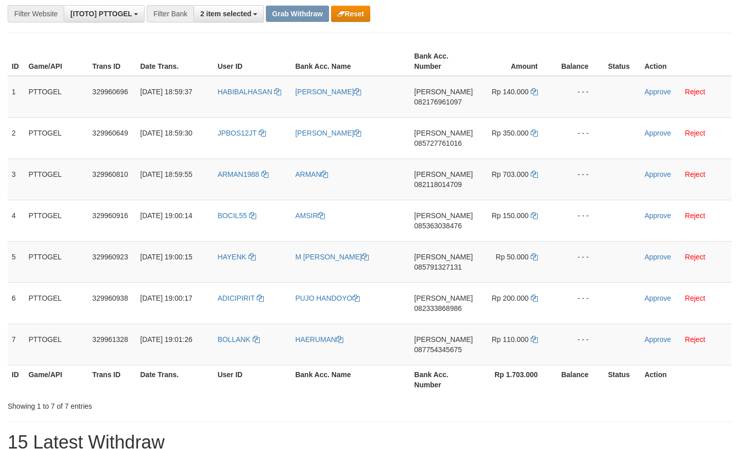
scroll to position [104, 0]
drag, startPoint x: 295, startPoint y: 267, endPoint x: 505, endPoint y: 357, distance: 228.5
click at [505, 357] on tbody "1 PTTOGEL 329960696 31/08/2025 18:59:37 HABIBALHASAN SURIANI DANA 082176961097 …" at bounding box center [370, 219] width 724 height 289
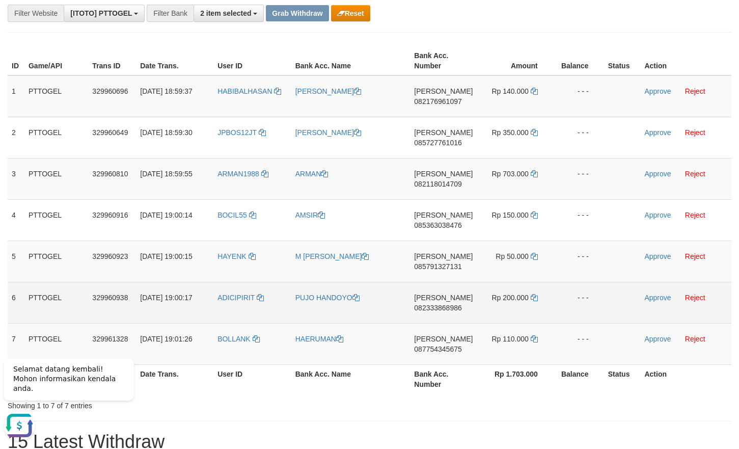
scroll to position [0, 0]
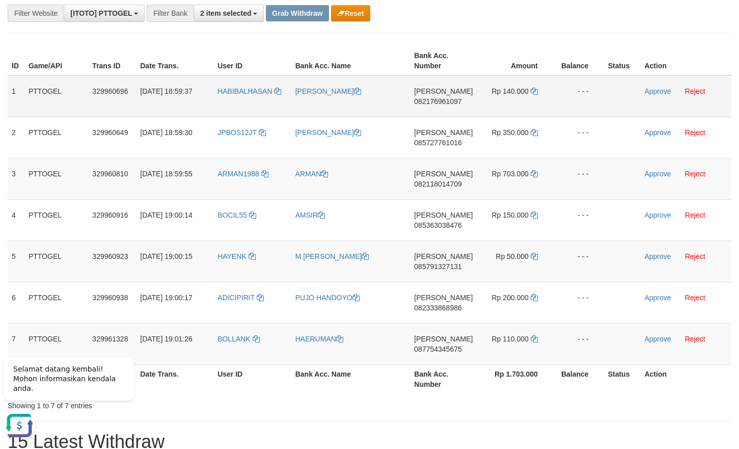
click at [445, 101] on span "082176961097" at bounding box center [437, 101] width 47 height 8
copy span "082176961097"
click at [445, 101] on span "082176961097" at bounding box center [437, 101] width 47 height 8
copy td "DANA 082176961097"
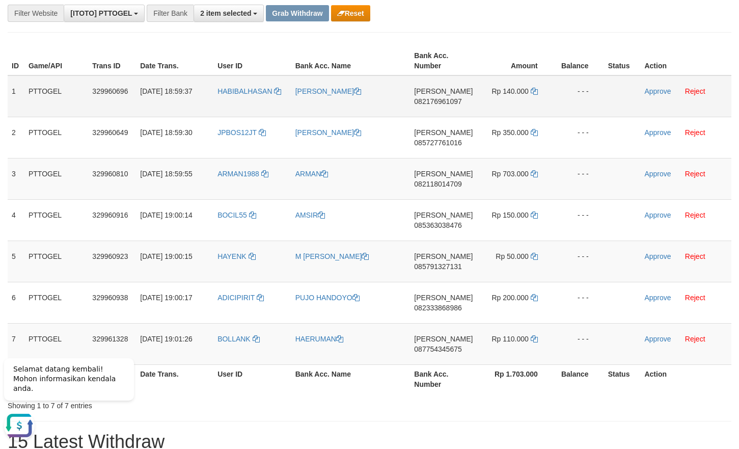
click at [450, 103] on span "082176961097" at bounding box center [437, 101] width 47 height 8
copy span "082176961097"
click at [534, 91] on icon at bounding box center [534, 91] width 7 height 7
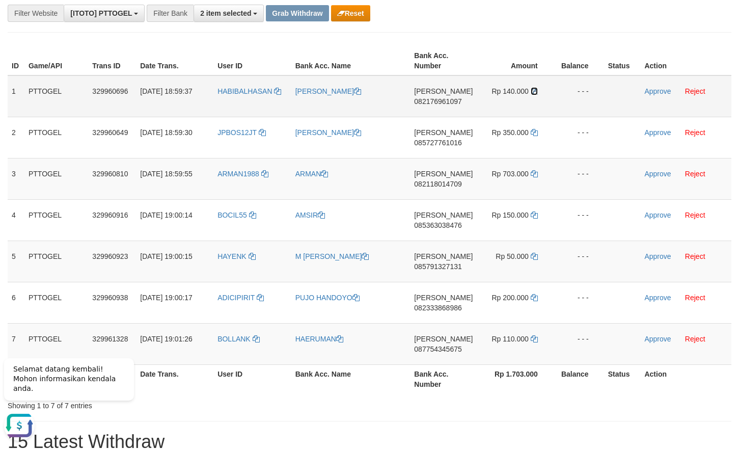
click at [534, 91] on icon at bounding box center [534, 91] width 7 height 7
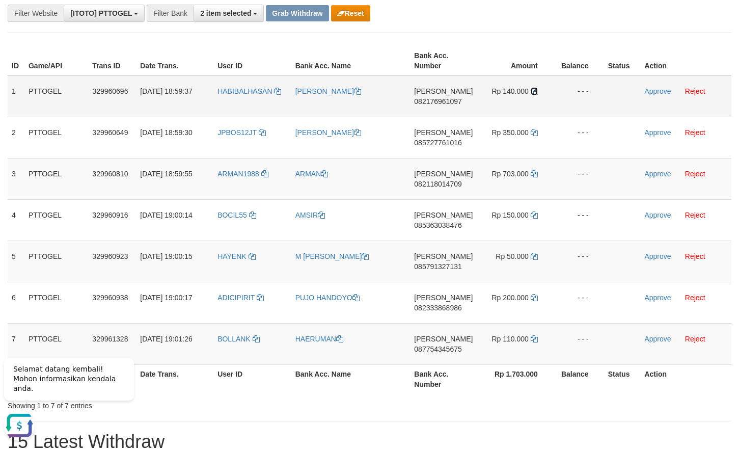
click at [534, 91] on icon at bounding box center [534, 91] width 7 height 7
click at [656, 90] on link "Approve" at bounding box center [657, 91] width 26 height 8
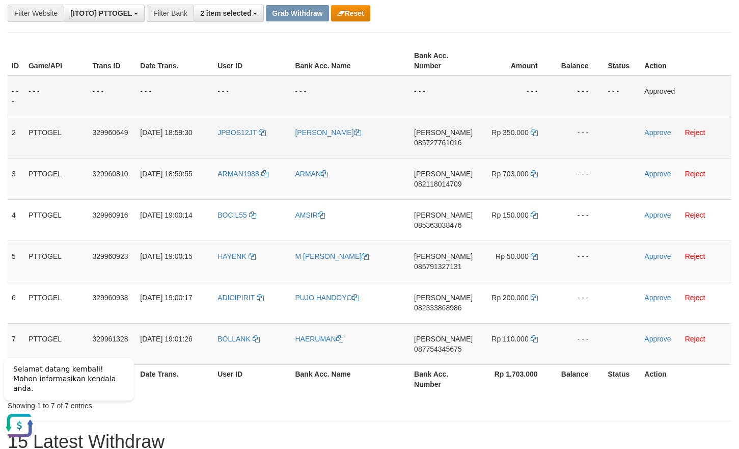
click at [449, 145] on span "085727761016" at bounding box center [437, 142] width 47 height 8
copy span "085727761016"
click at [449, 145] on span "085727761016" at bounding box center [437, 142] width 47 height 8
copy td "DANA 085727761016"
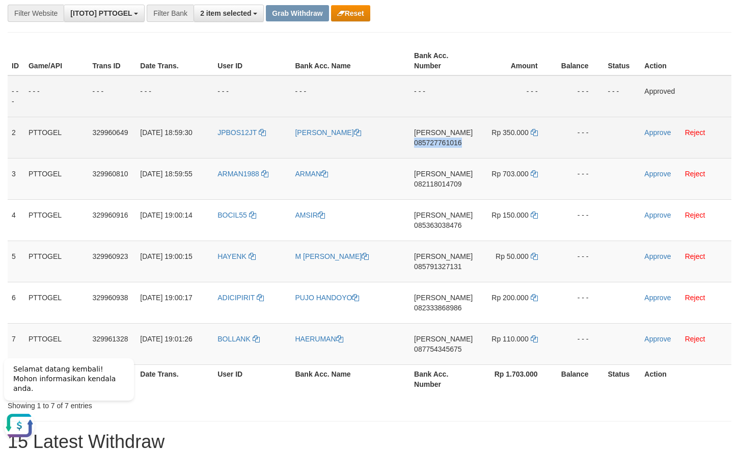
click at [449, 145] on span "085727761016" at bounding box center [437, 142] width 47 height 8
copy span "085727761016"
click at [439, 137] on td "DANA 085727761016" at bounding box center [443, 137] width 67 height 41
click at [440, 144] on span "085727761016" at bounding box center [437, 142] width 47 height 8
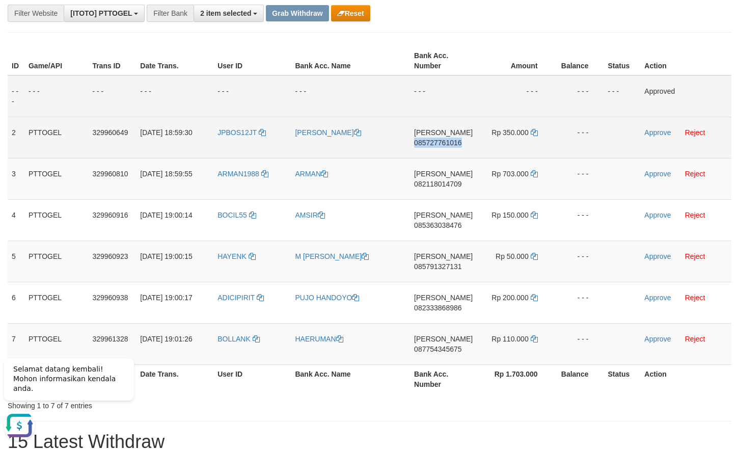
drag, startPoint x: 440, startPoint y: 144, endPoint x: 446, endPoint y: 142, distance: 6.0
click at [441, 143] on span "085727761016" at bounding box center [437, 142] width 47 height 8
copy span "085727761016"
click at [532, 134] on icon at bounding box center [534, 132] width 7 height 7
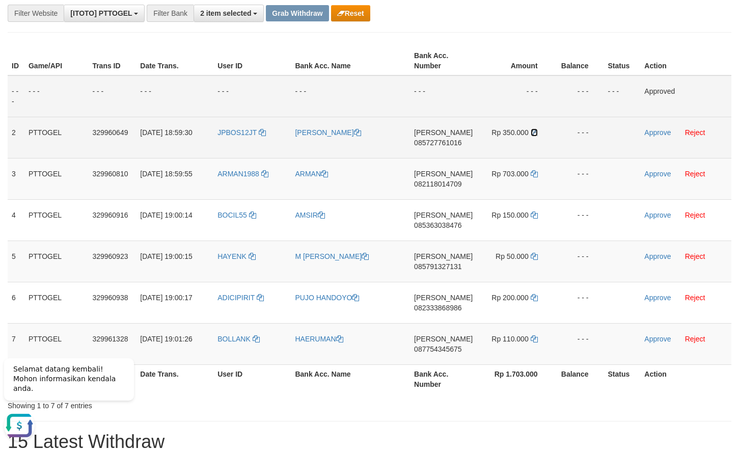
click at [532, 133] on icon at bounding box center [534, 132] width 7 height 7
click at [655, 138] on td "Approve Reject" at bounding box center [685, 137] width 91 height 41
click at [657, 133] on link "Approve" at bounding box center [657, 132] width 26 height 8
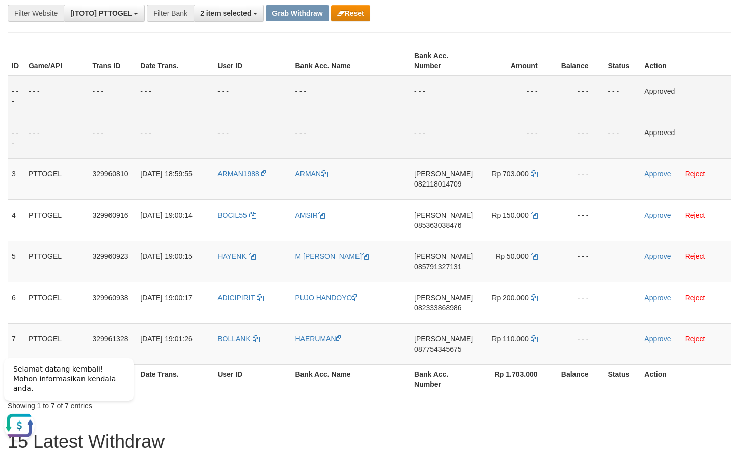
click at [667, 85] on td "Approved" at bounding box center [685, 96] width 91 height 42
click at [443, 185] on span "082118014709" at bounding box center [437, 184] width 47 height 8
click at [443, 184] on span "082118014709" at bounding box center [437, 184] width 47 height 8
copy span "082118014709"
click at [443, 184] on span "082118014709" at bounding box center [437, 184] width 47 height 8
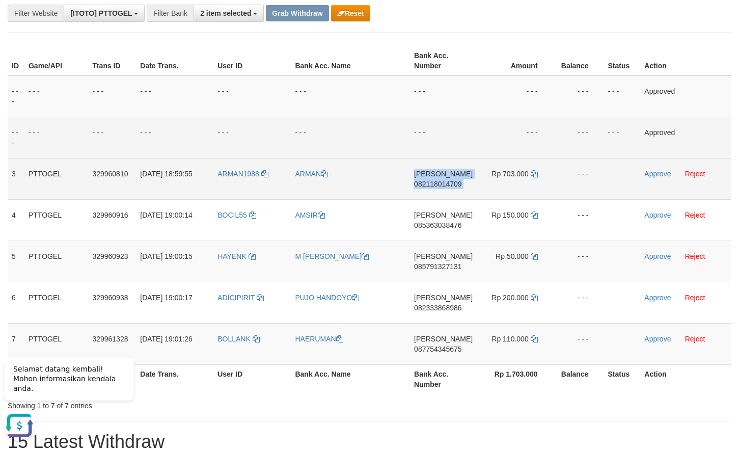
copy td "DANA 082118014709"
click at [449, 184] on span "082118014709" at bounding box center [437, 184] width 47 height 8
click at [449, 183] on span "082118014709" at bounding box center [437, 184] width 47 height 8
copy span "082118014709"
click at [449, 183] on span "082118014709" at bounding box center [437, 184] width 47 height 8
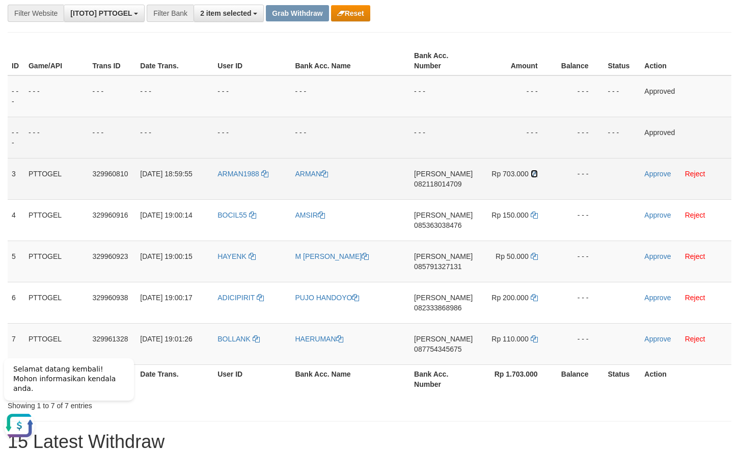
click at [534, 173] on icon at bounding box center [534, 173] width 7 height 7
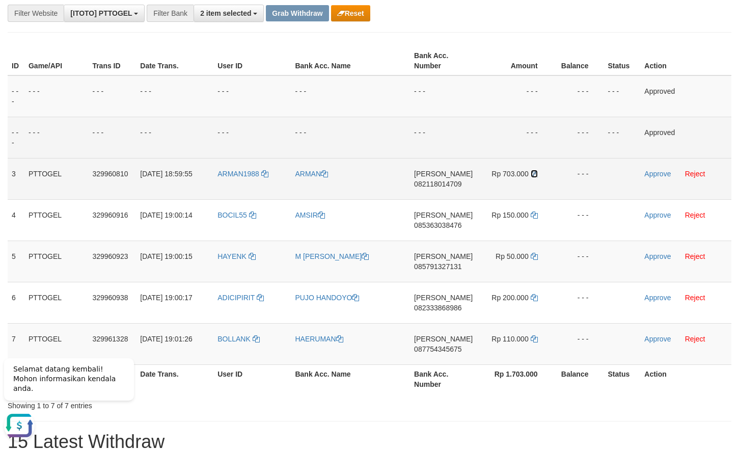
click at [534, 173] on icon at bounding box center [534, 173] width 7 height 7
click at [655, 173] on link "Approve" at bounding box center [657, 174] width 26 height 8
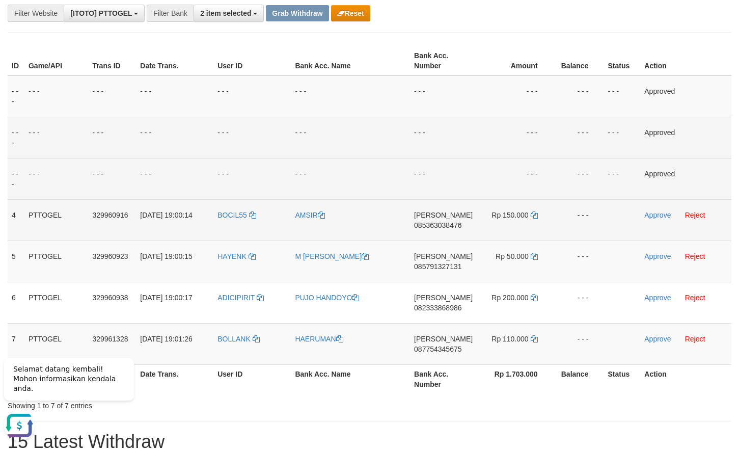
click at [453, 228] on span "085363038476" at bounding box center [437, 225] width 47 height 8
click at [453, 227] on span "085363038476" at bounding box center [437, 225] width 47 height 8
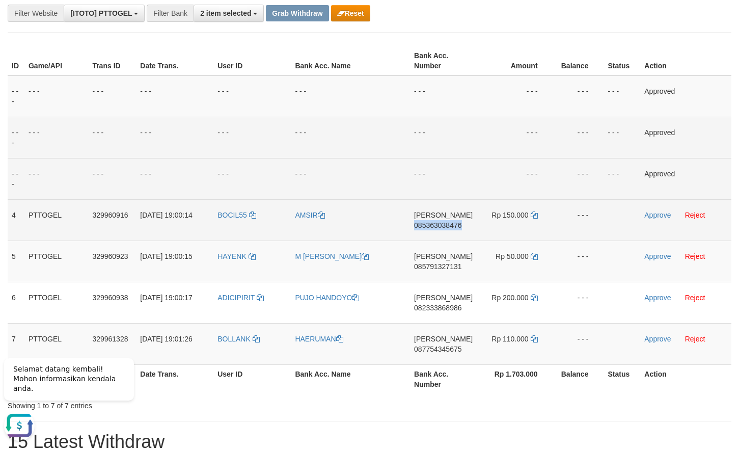
click at [453, 227] on span "085363038476" at bounding box center [437, 225] width 47 height 8
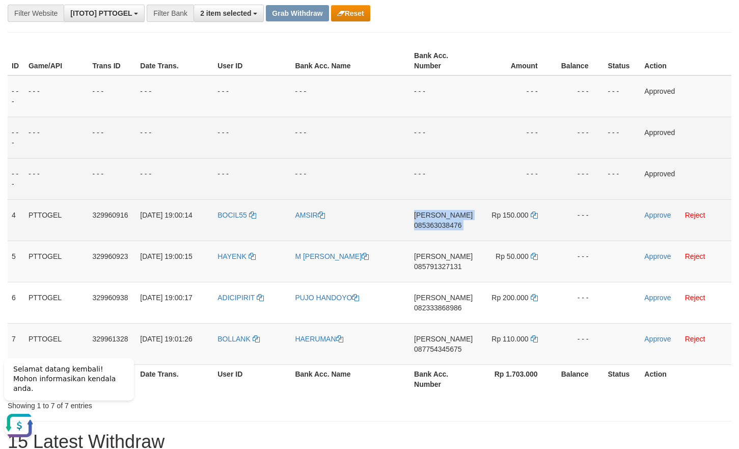
click at [453, 227] on span "085363038476" at bounding box center [437, 225] width 47 height 8
click at [449, 223] on span "085363038476" at bounding box center [437, 225] width 47 height 8
click at [535, 217] on icon at bounding box center [534, 214] width 7 height 7
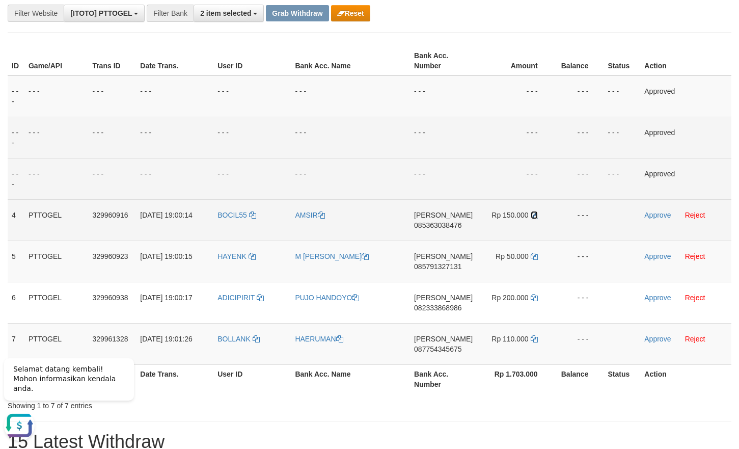
click at [535, 217] on icon at bounding box center [534, 214] width 7 height 7
click at [531, 214] on icon at bounding box center [534, 214] width 7 height 7
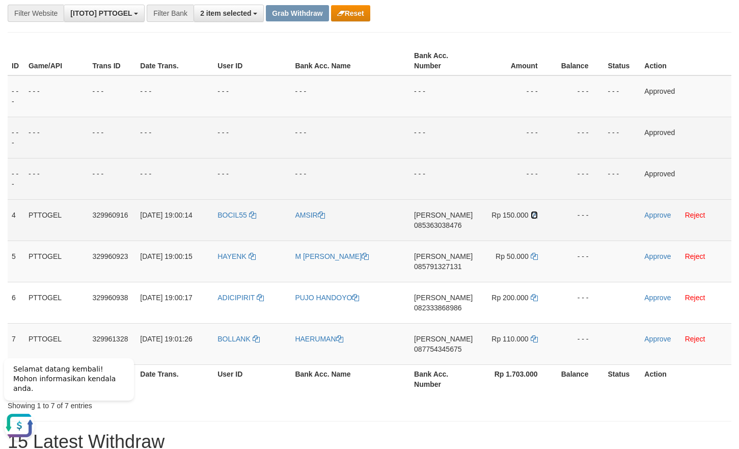
click at [531, 214] on icon at bounding box center [534, 214] width 7 height 7
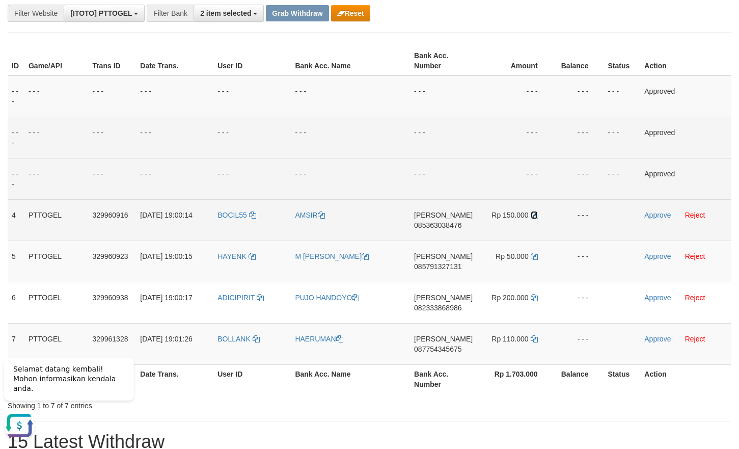
click at [531, 214] on icon at bounding box center [534, 214] width 7 height 7
click at [645, 213] on link "Approve" at bounding box center [657, 215] width 26 height 8
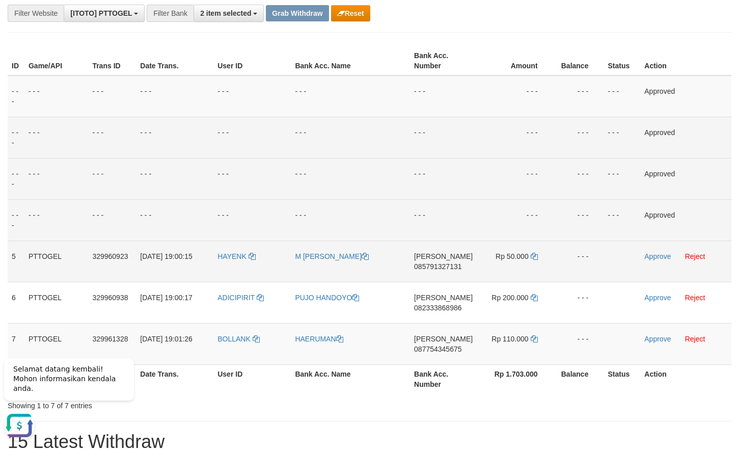
click at [449, 268] on span "085791327131" at bounding box center [437, 266] width 47 height 8
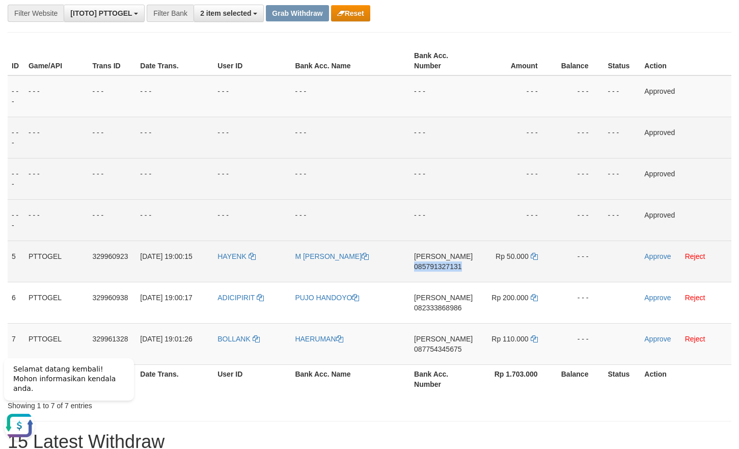
click at [449, 268] on span "085791327131" at bounding box center [437, 266] width 47 height 8
click at [441, 264] on span "085791327131" at bounding box center [437, 266] width 47 height 8
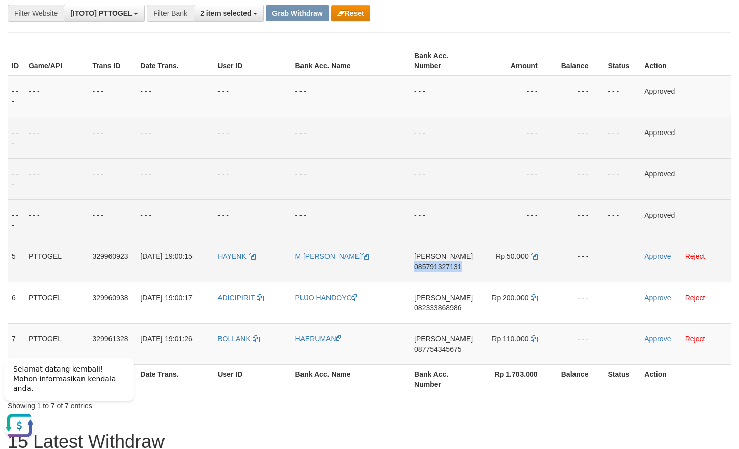
click at [441, 264] on span "085791327131" at bounding box center [437, 266] width 47 height 8
click at [443, 263] on span "085791327131" at bounding box center [437, 266] width 47 height 8
click at [533, 255] on icon at bounding box center [534, 256] width 7 height 7
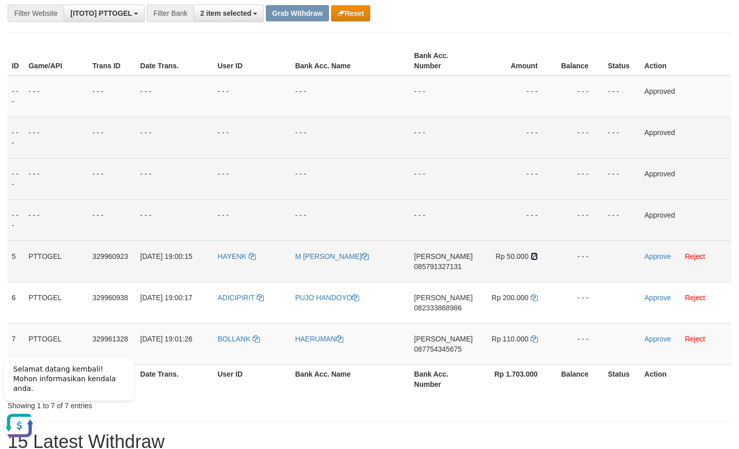
click at [533, 255] on icon at bounding box center [534, 256] width 7 height 7
click at [645, 253] on link "Approve" at bounding box center [657, 256] width 26 height 8
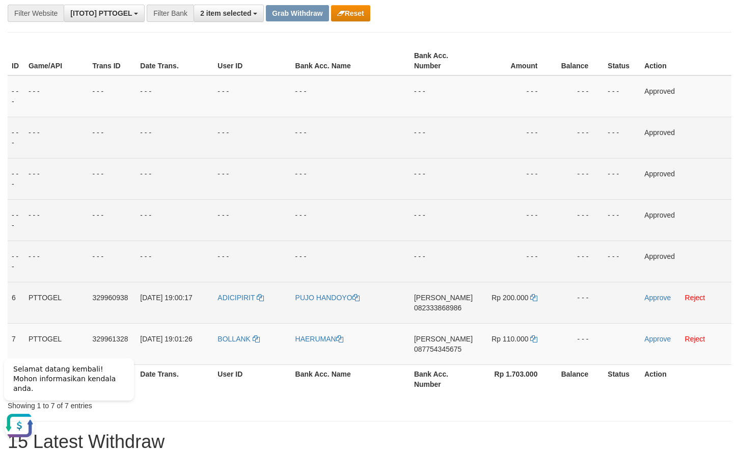
click at [441, 307] on span "082333868986" at bounding box center [437, 307] width 47 height 8
click at [457, 308] on span "082333868986" at bounding box center [437, 307] width 47 height 8
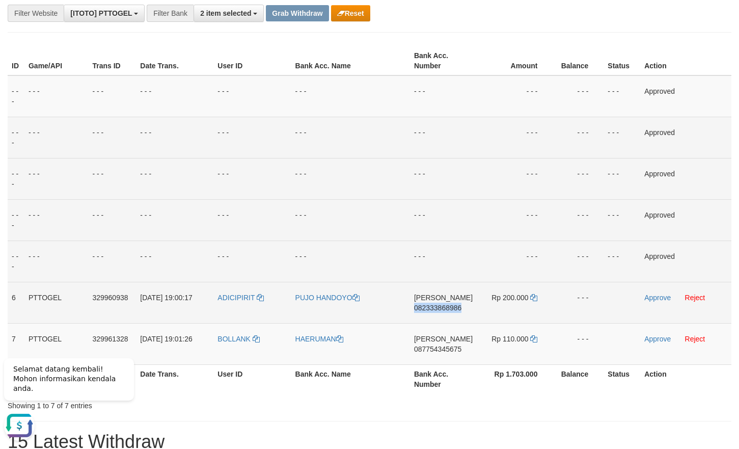
click at [456, 308] on span "082333868986" at bounding box center [437, 307] width 47 height 8
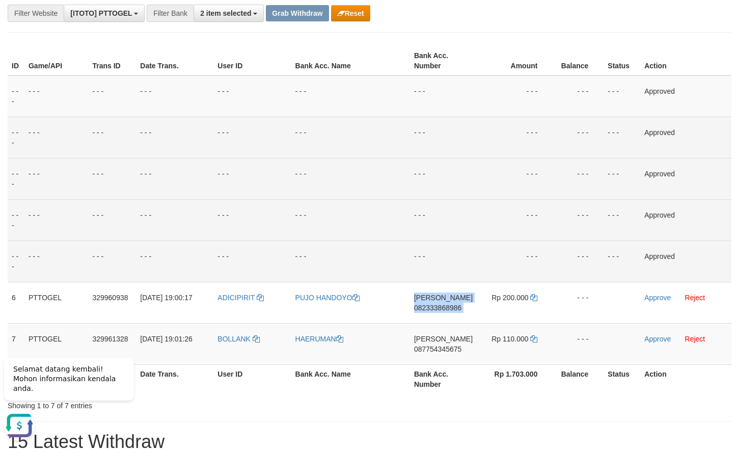
drag, startPoint x: 456, startPoint y: 308, endPoint x: 659, endPoint y: 220, distance: 220.8
click at [456, 308] on span "082333868986" at bounding box center [437, 307] width 47 height 8
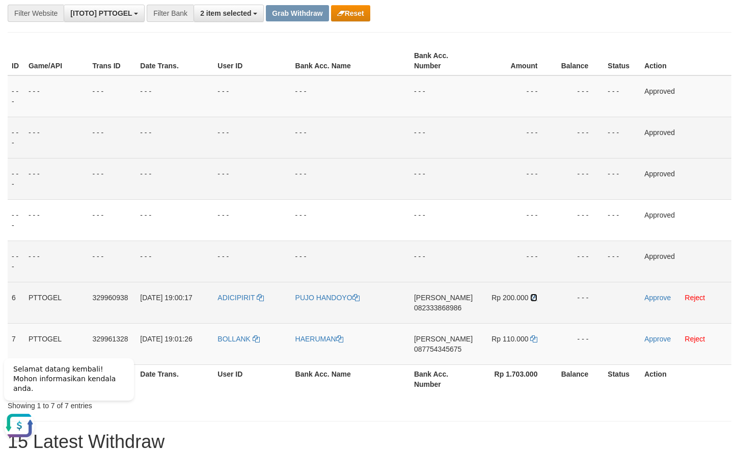
click at [533, 298] on icon at bounding box center [533, 297] width 7 height 7
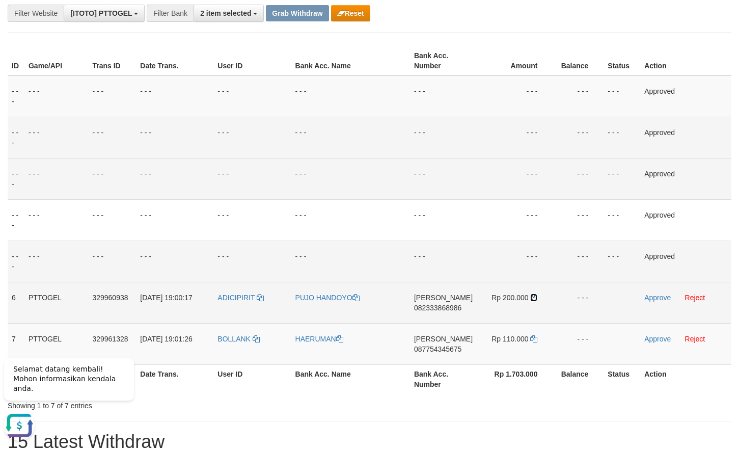
click at [533, 298] on icon at bounding box center [533, 297] width 7 height 7
click at [661, 295] on link "Approve" at bounding box center [657, 297] width 26 height 8
click at [446, 349] on span "087754345675" at bounding box center [437, 349] width 47 height 8
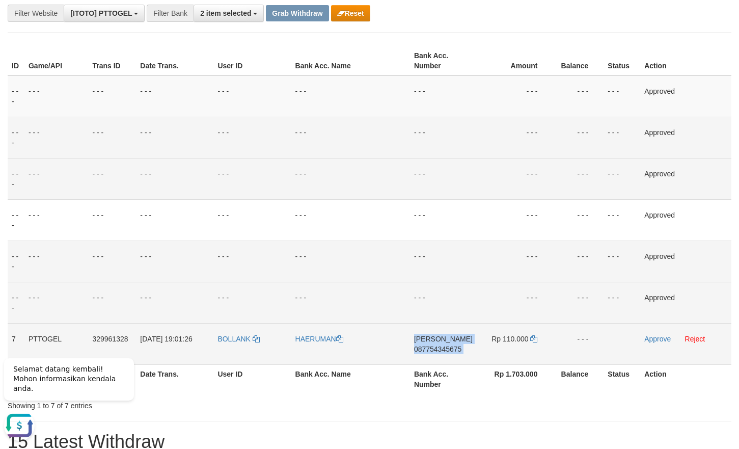
click at [446, 349] on span "087754345675" at bounding box center [437, 349] width 47 height 8
click at [448, 342] on td "DANA 087754345675" at bounding box center [443, 343] width 67 height 41
click at [448, 346] on span "087754345675" at bounding box center [437, 349] width 47 height 8
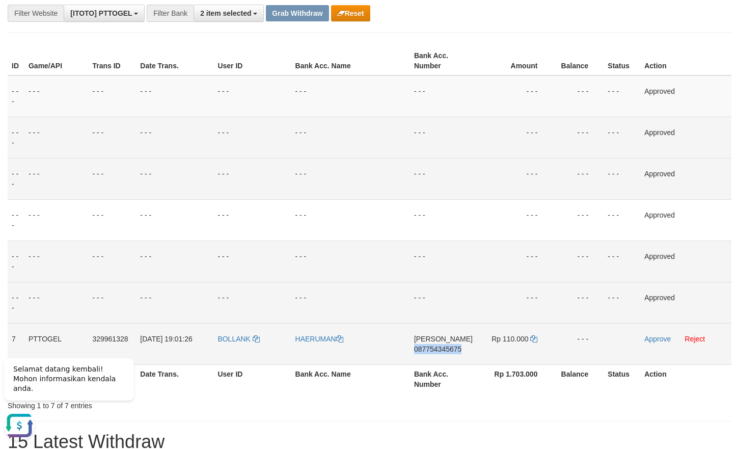
click at [448, 346] on span "087754345675" at bounding box center [437, 349] width 47 height 8
click at [534, 336] on icon at bounding box center [533, 338] width 7 height 7
click at [534, 337] on icon at bounding box center [533, 338] width 7 height 7
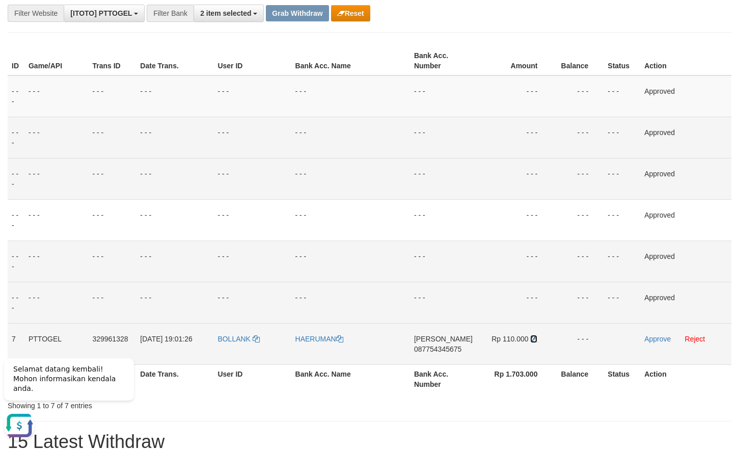
click at [534, 337] on icon at bounding box center [533, 338] width 7 height 7
click at [533, 337] on icon at bounding box center [533, 338] width 7 height 7
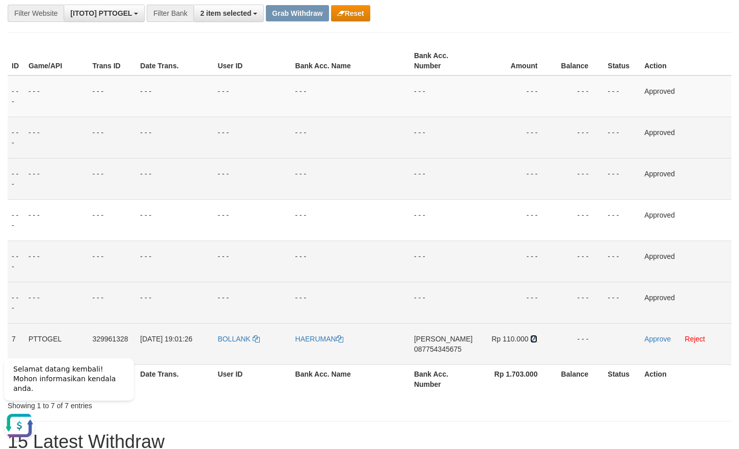
click at [533, 337] on icon at bounding box center [533, 338] width 7 height 7
click at [655, 341] on td "Approve Reject" at bounding box center [685, 343] width 91 height 41
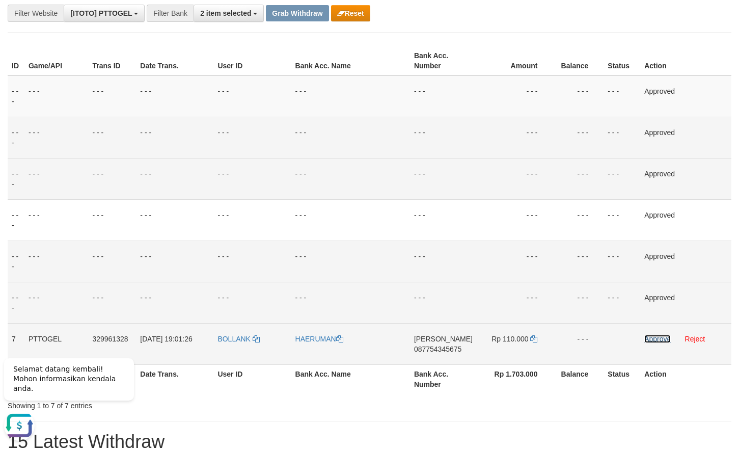
click at [656, 340] on link "Approve" at bounding box center [657, 339] width 26 height 8
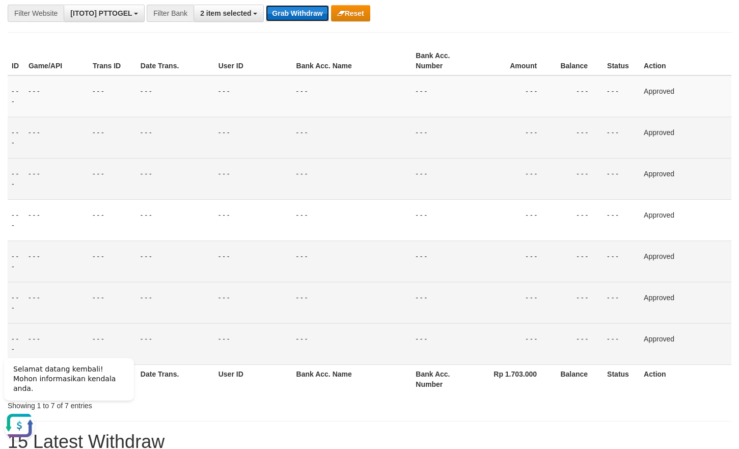
click at [302, 15] on button "Grab Withdraw" at bounding box center [297, 13] width 63 height 16
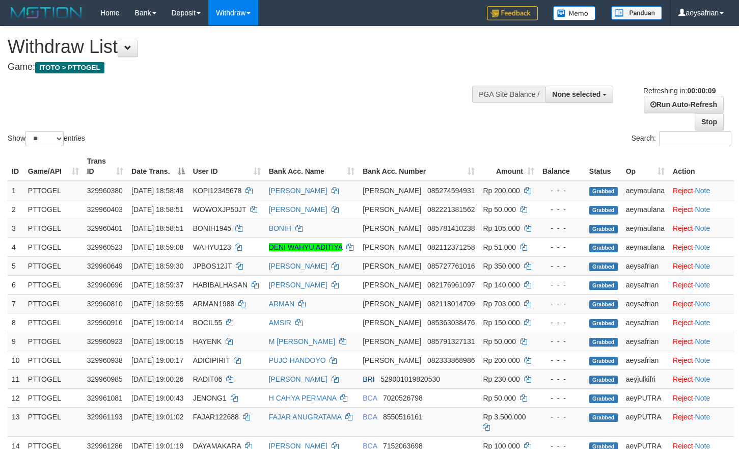
select select
select select "**"
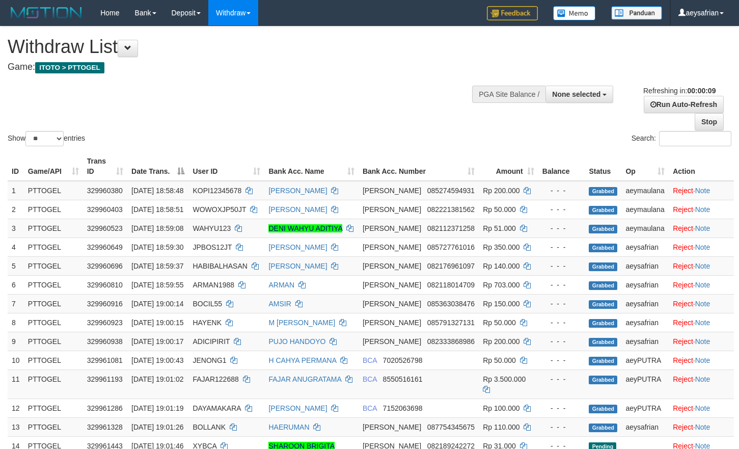
select select
select select "**"
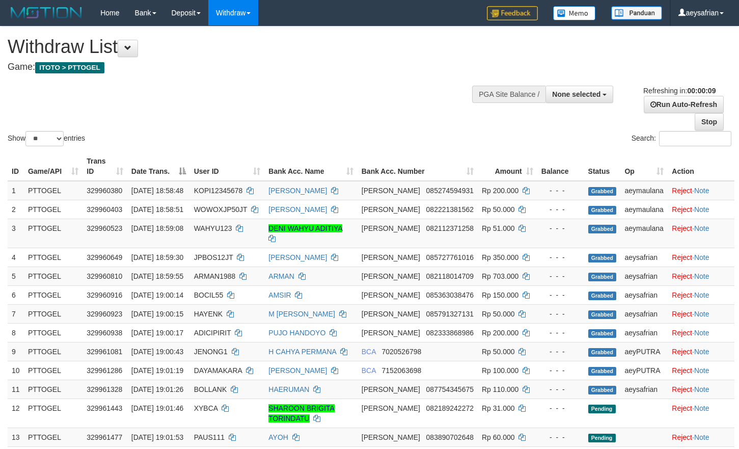
select select
select select "**"
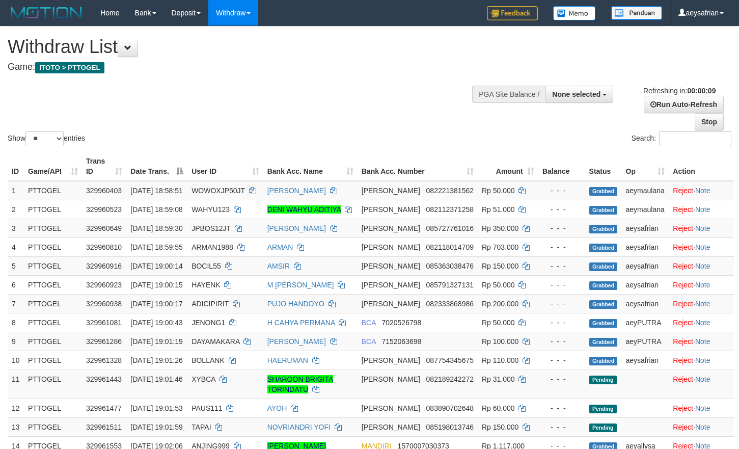
select select
select select "**"
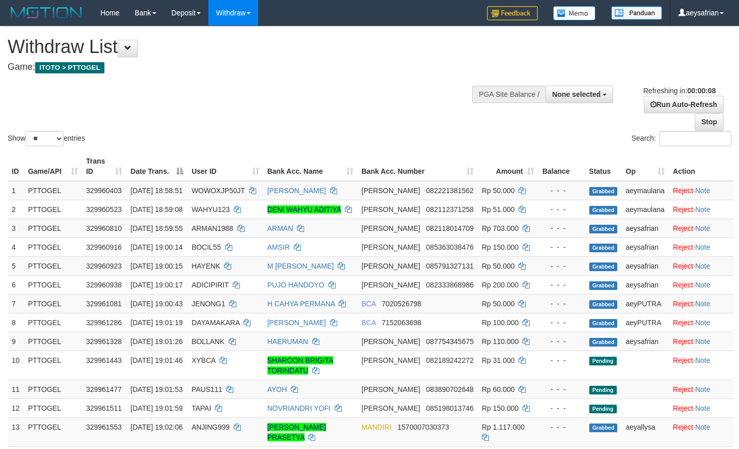
select select
select select "**"
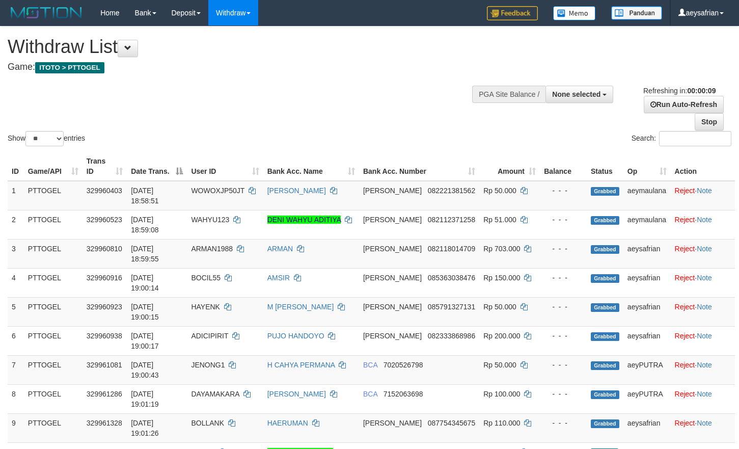
select select
select select "**"
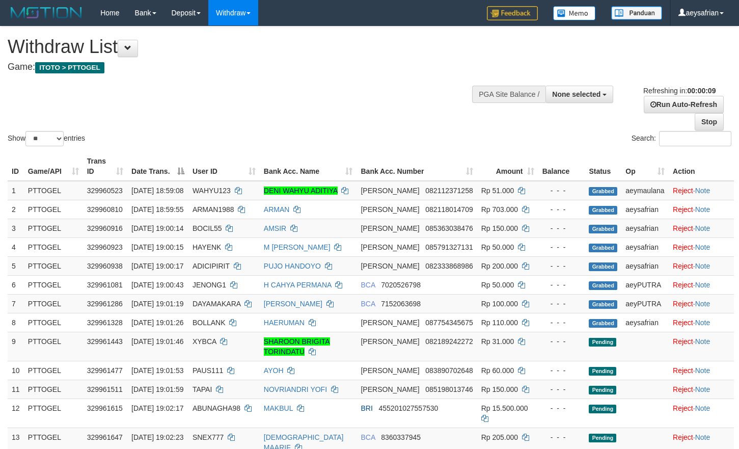
select select
select select "**"
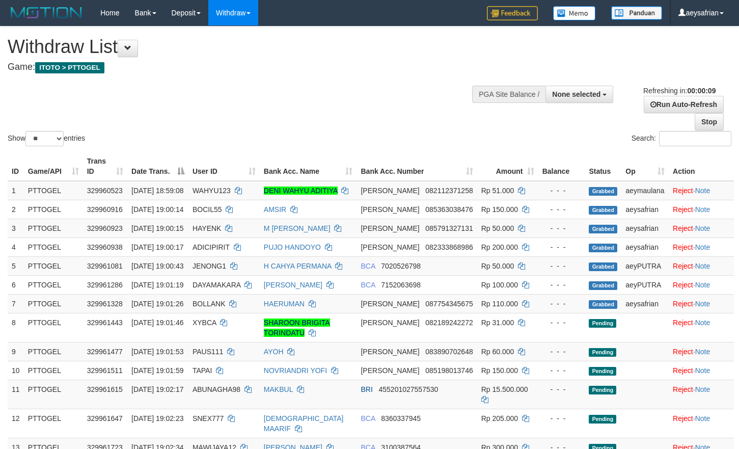
select select
select select "**"
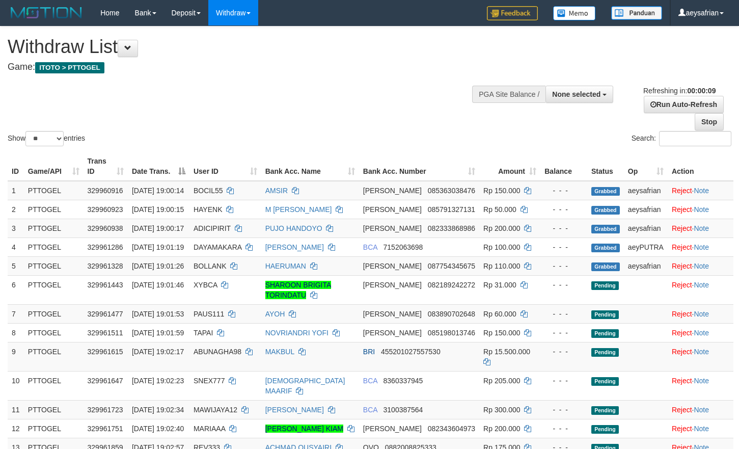
select select
select select "**"
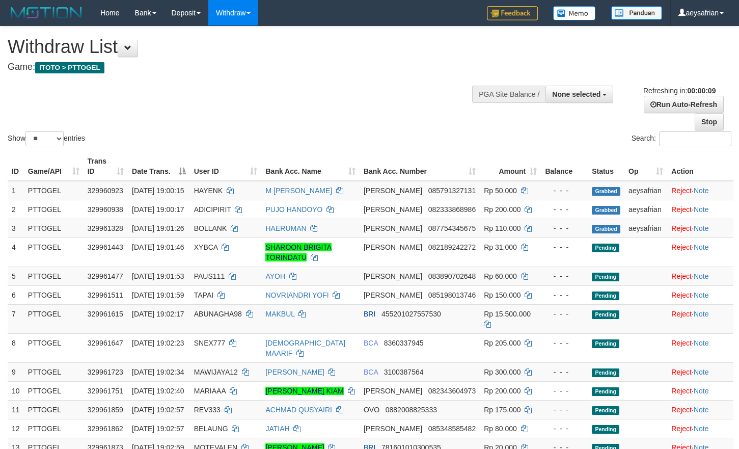
select select
select select "**"
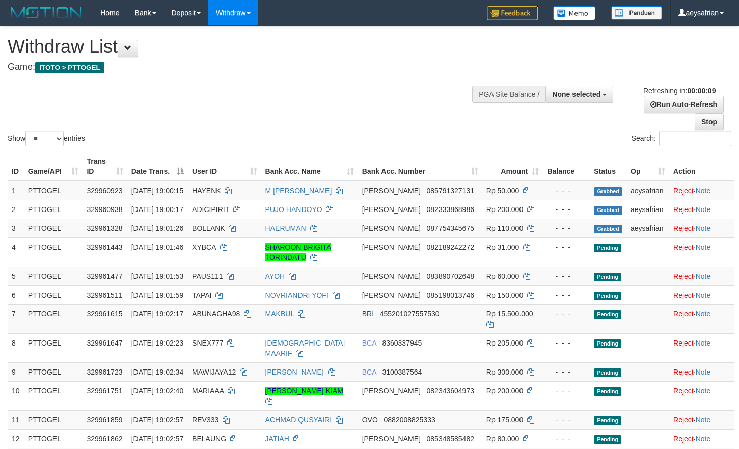
select select
select select "**"
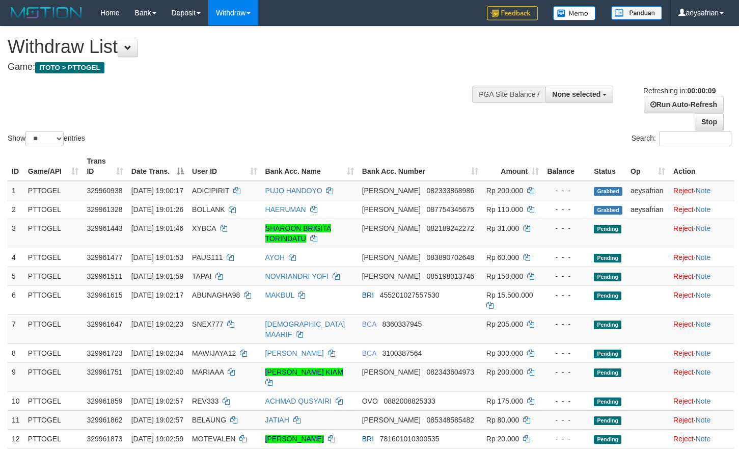
select select
select select "**"
select select
select select "**"
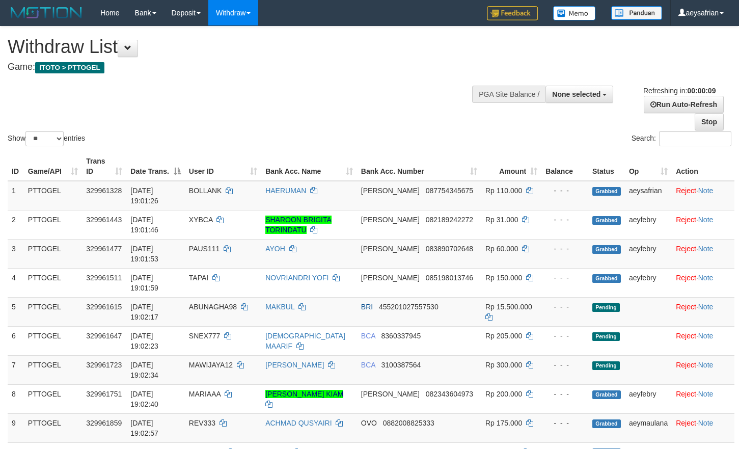
select select
select select "**"
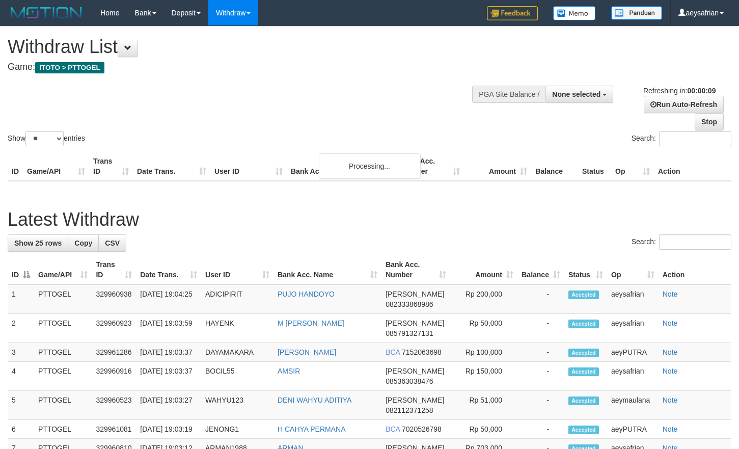
select select
select select "**"
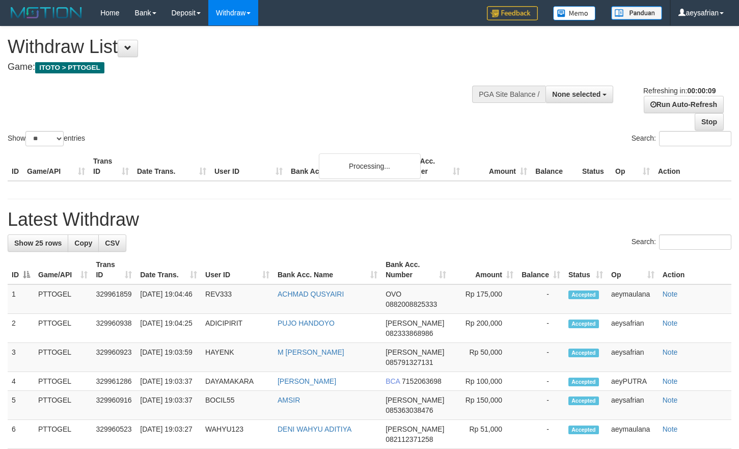
select select
select select "**"
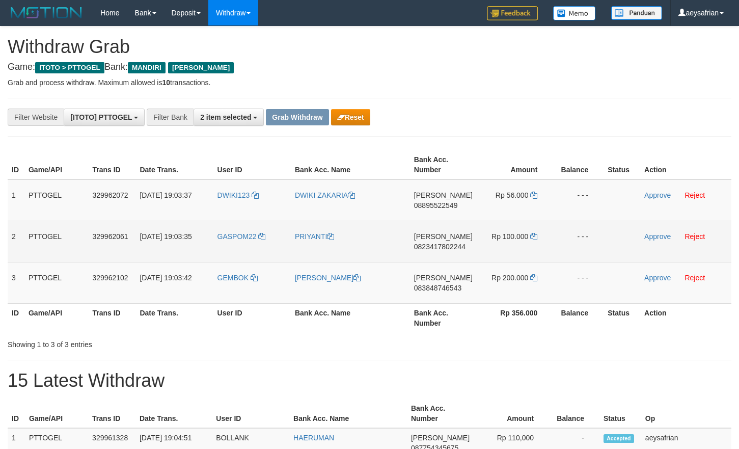
scroll to position [30, 0]
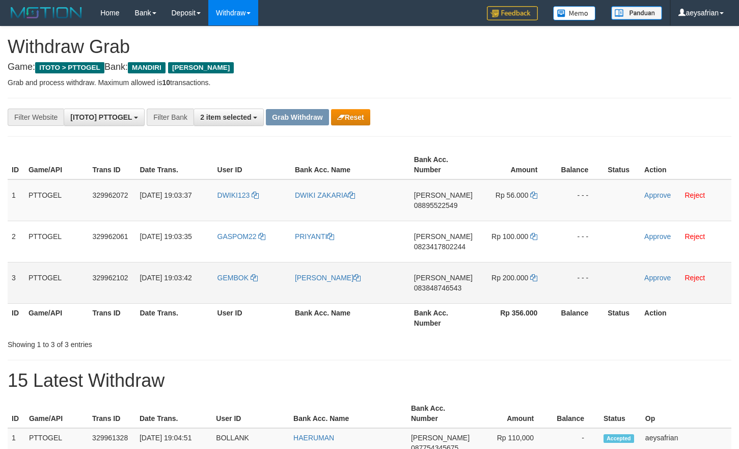
drag, startPoint x: 247, startPoint y: 217, endPoint x: 488, endPoint y: 272, distance: 247.0
click at [495, 280] on tbody "1 PTTOGEL 329962072 31/08/2025 19:03:37 DWIKI123 DWIKI ZAKARIA DANA 08895522549…" at bounding box center [370, 241] width 724 height 124
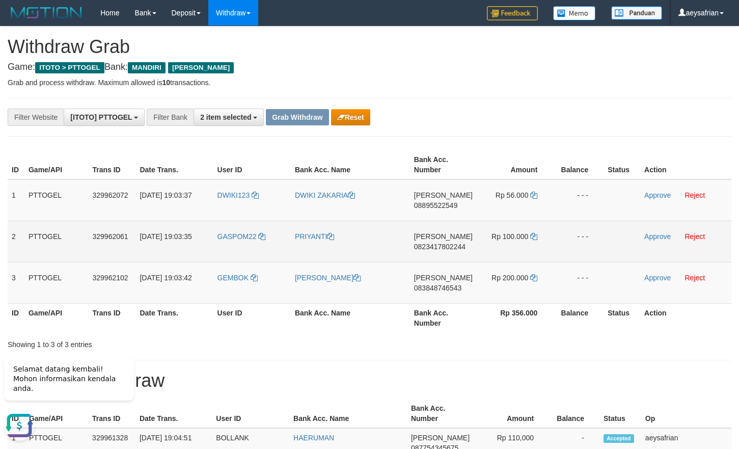
scroll to position [0, 0]
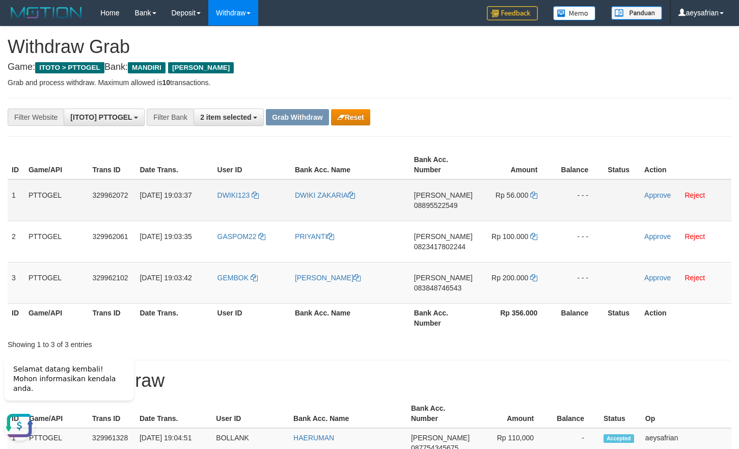
click at [450, 208] on span "08895522549" at bounding box center [436, 205] width 44 height 8
copy span "08895522549"
click at [450, 208] on span "08895522549" at bounding box center [436, 205] width 44 height 8
copy td "DANA 08895522549"
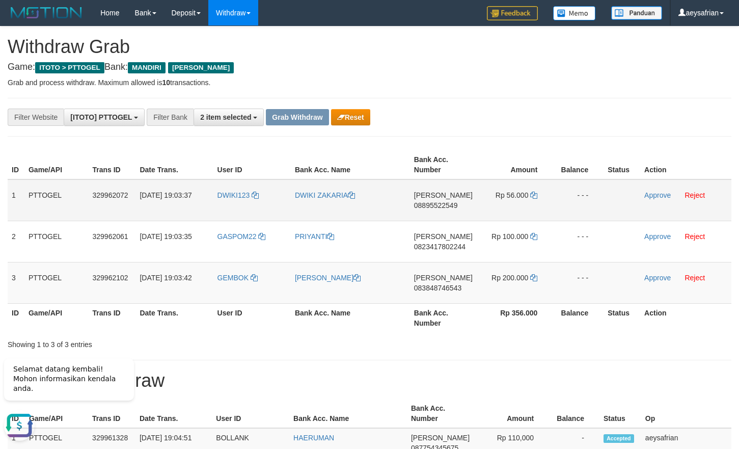
click at [447, 205] on span "08895522549" at bounding box center [436, 205] width 44 height 8
copy span "08895522549"
click at [447, 205] on span "08895522549" at bounding box center [436, 205] width 44 height 8
copy td "DANA 08895522549"
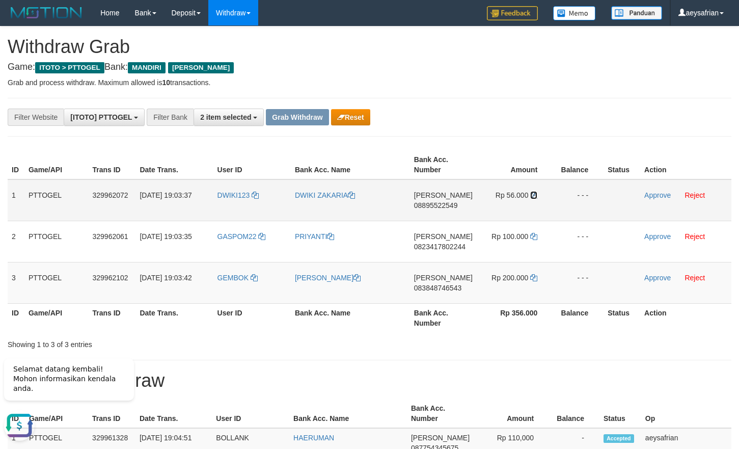
click at [531, 192] on icon at bounding box center [533, 194] width 7 height 7
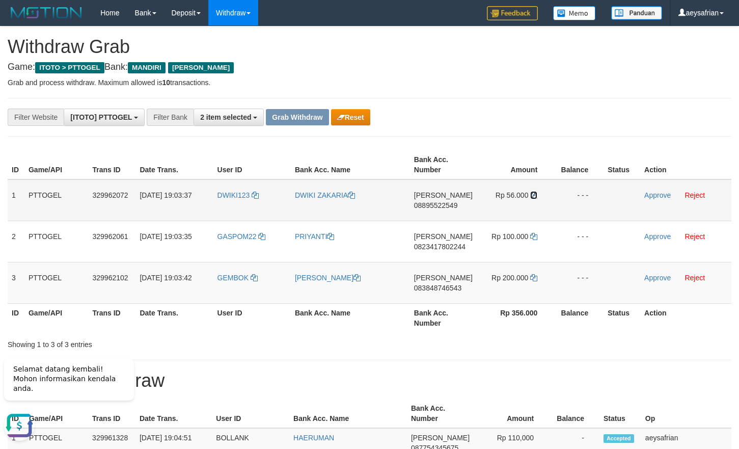
click at [531, 192] on icon at bounding box center [533, 194] width 7 height 7
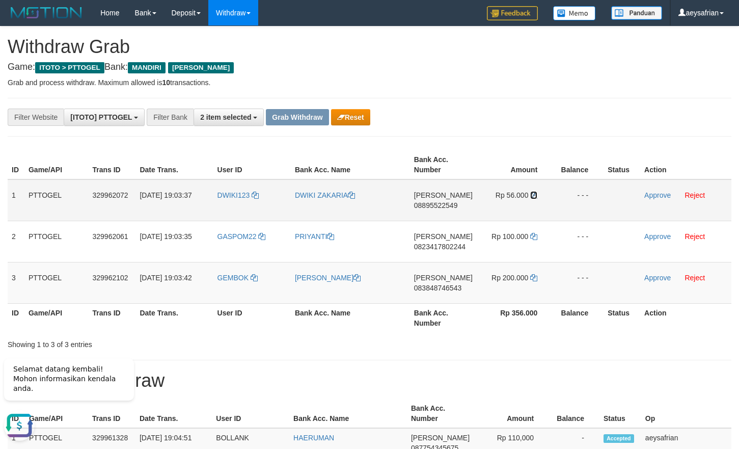
click at [531, 192] on icon at bounding box center [533, 194] width 7 height 7
click at [650, 199] on link "Approve" at bounding box center [657, 195] width 26 height 8
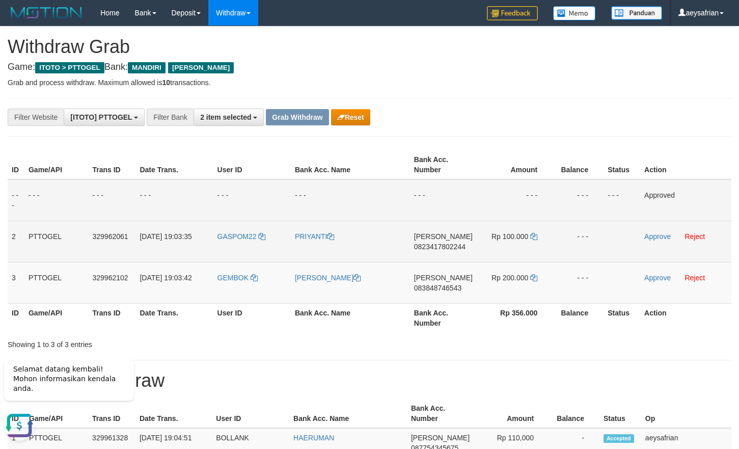
click at [442, 246] on span "0823417802244" at bounding box center [439, 246] width 51 height 8
copy span "0823417802244"
click at [442, 246] on span "0823417802244" at bounding box center [439, 246] width 51 height 8
copy td "DANA 0823417802244"
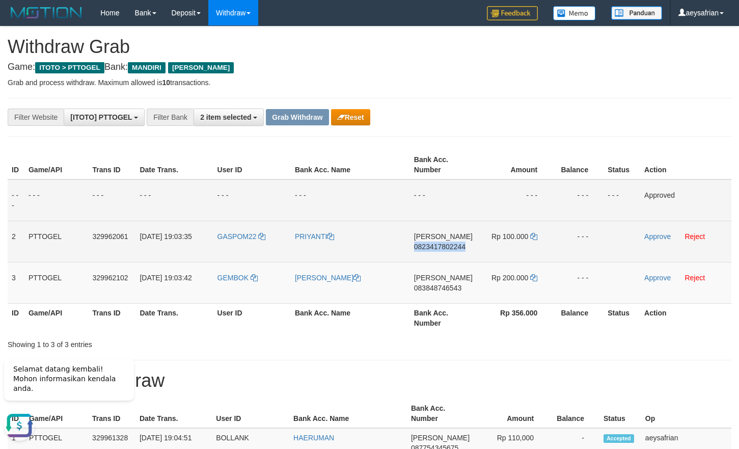
click at [442, 246] on span "0823417802244" at bounding box center [439, 246] width 51 height 8
copy span "0823417802244"
click at [442, 246] on span "0823417802244" at bounding box center [439, 246] width 51 height 8
copy td "DANA 0823417802244"
click at [442, 247] on span "0823417802244" at bounding box center [439, 246] width 51 height 8
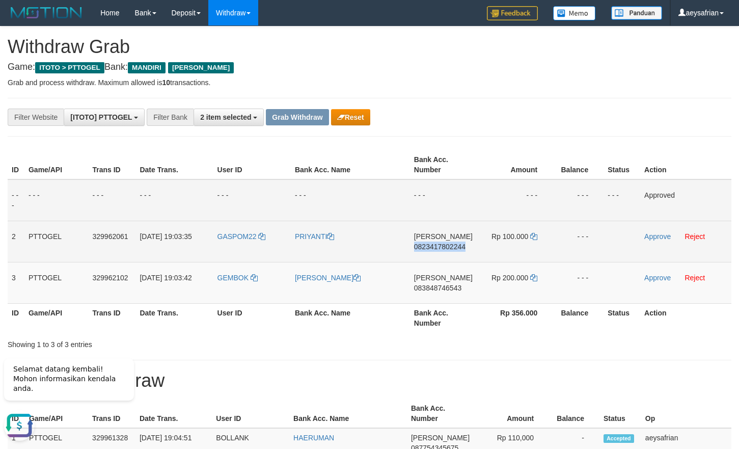
copy span "0823417802244"
click at [446, 247] on span "0823417802244" at bounding box center [439, 246] width 51 height 8
click at [437, 244] on span "0823417802244" at bounding box center [439, 246] width 51 height 8
copy span "0823417802244"
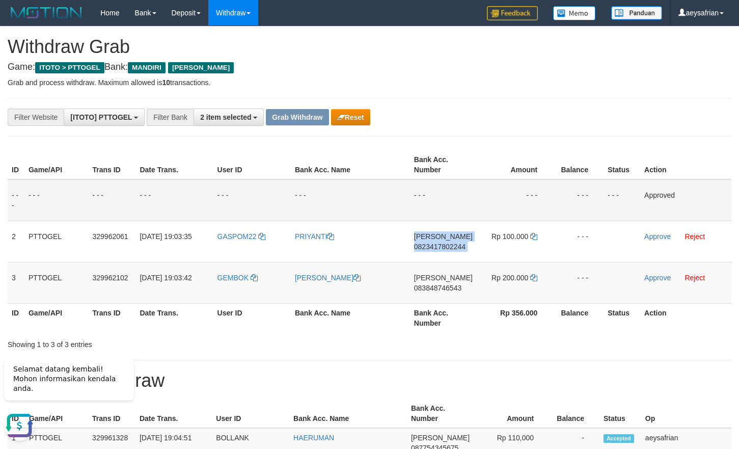
drag, startPoint x: 437, startPoint y: 244, endPoint x: 665, endPoint y: 183, distance: 236.0
click at [440, 244] on span "0823417802244" at bounding box center [439, 246] width 51 height 8
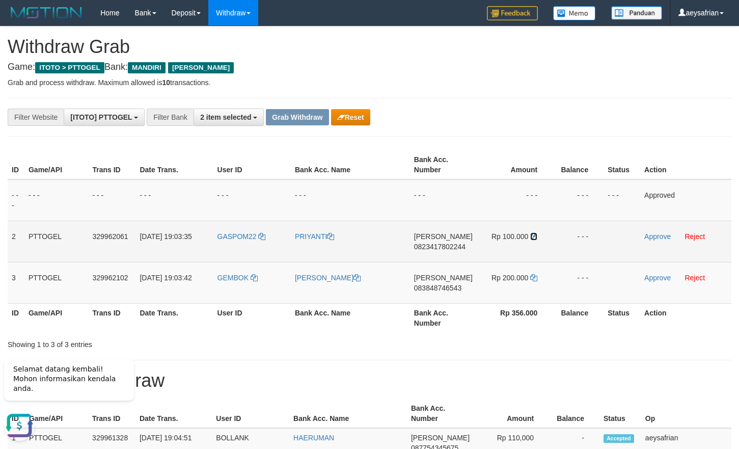
click at [532, 236] on icon at bounding box center [533, 236] width 7 height 7
click at [243, 245] on td "GASPOM22" at bounding box center [251, 240] width 77 height 41
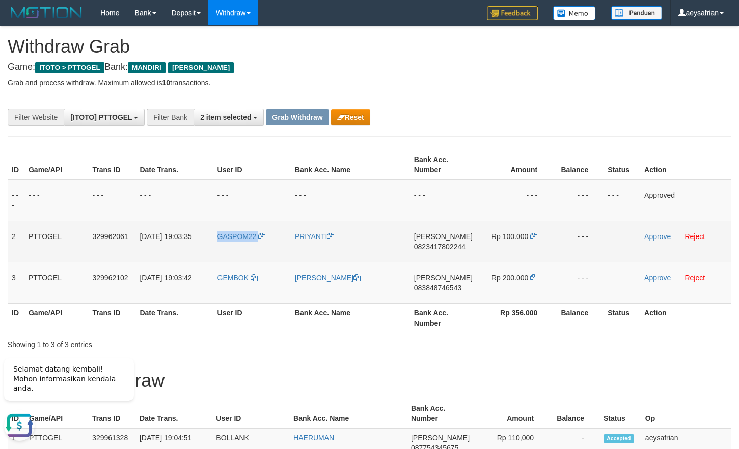
click at [243, 245] on td "GASPOM22" at bounding box center [251, 240] width 77 height 41
click at [697, 231] on td "Approve Reject" at bounding box center [685, 240] width 91 height 41
click at [697, 234] on link "Reject" at bounding box center [694, 236] width 20 height 8
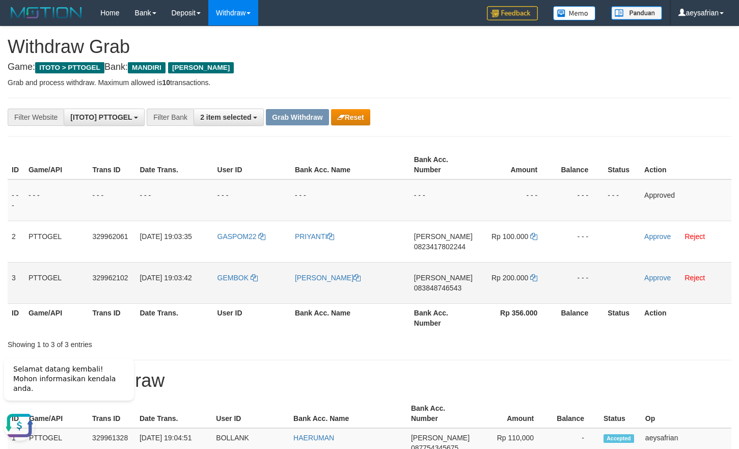
click at [436, 286] on span "083848746543" at bounding box center [437, 288] width 47 height 8
click at [436, 285] on span "083848746543" at bounding box center [437, 288] width 47 height 8
click at [537, 277] on icon at bounding box center [533, 277] width 7 height 7
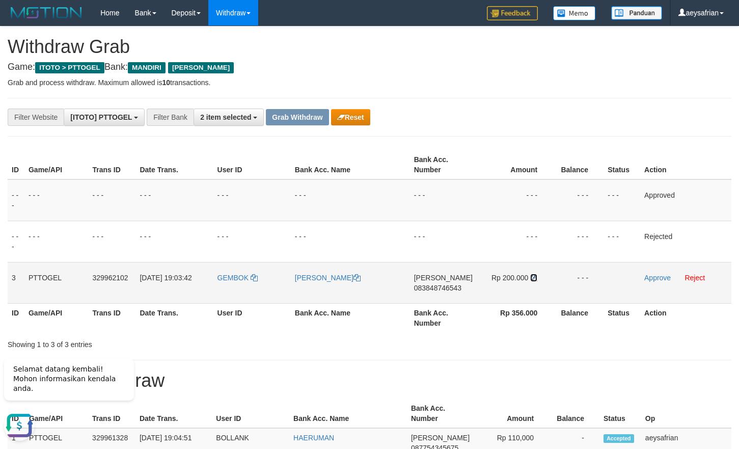
click at [537, 277] on icon at bounding box center [533, 277] width 7 height 7
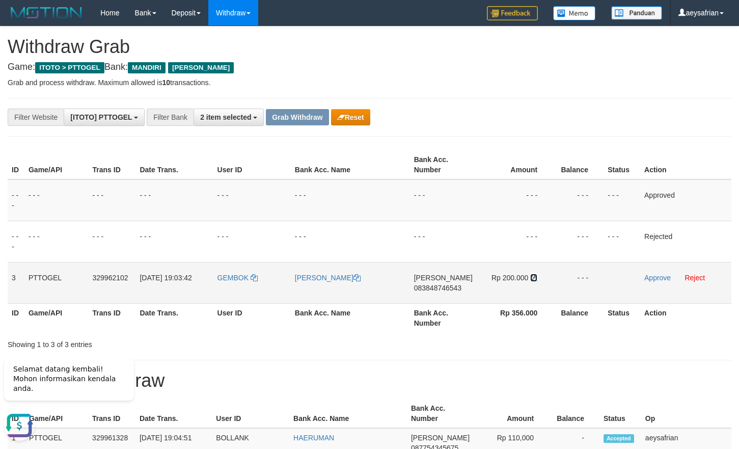
click at [537, 277] on icon at bounding box center [533, 277] width 7 height 7
click at [655, 280] on link "Approve" at bounding box center [657, 277] width 26 height 8
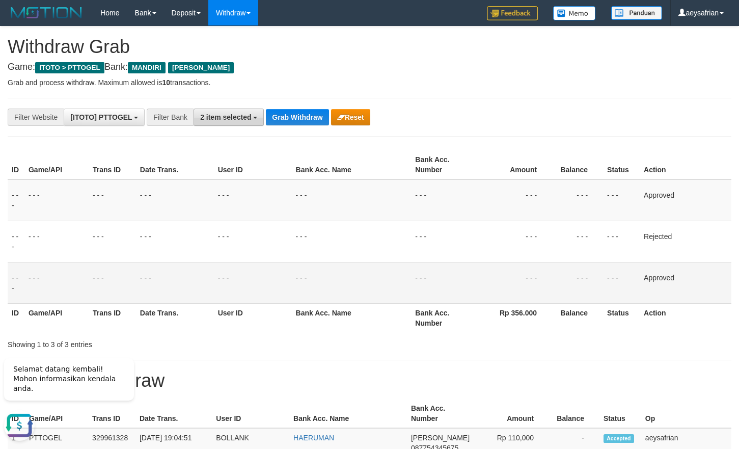
click at [242, 116] on span "2 item selected" at bounding box center [225, 117] width 51 height 8
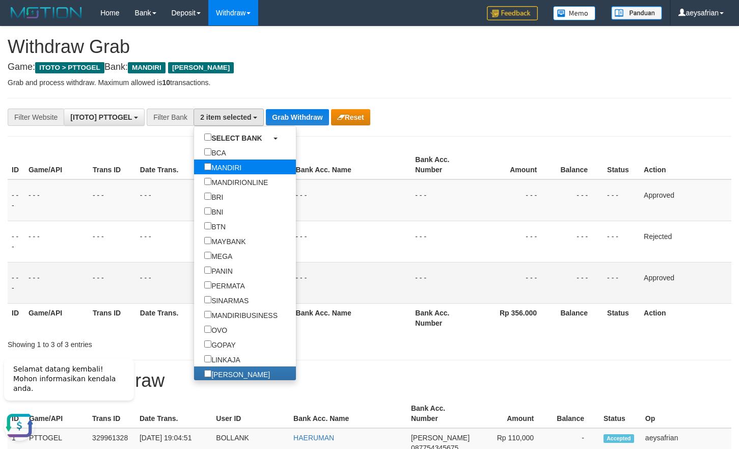
click at [194, 162] on label "MANDIRI" at bounding box center [223, 166] width 58 height 15
select select "****"
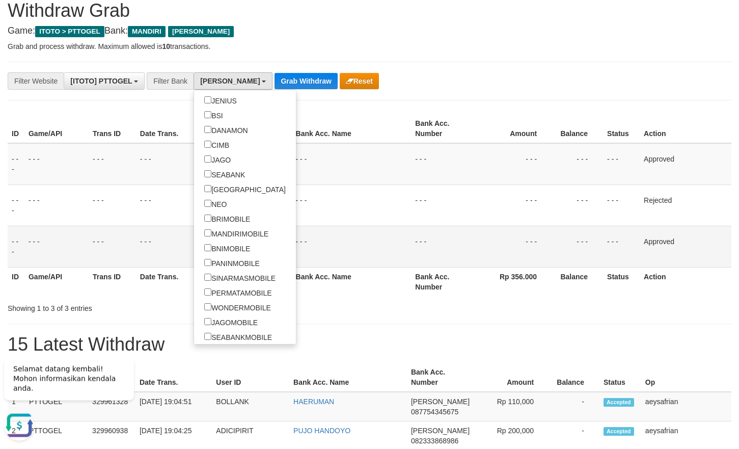
scroll to position [52, 0]
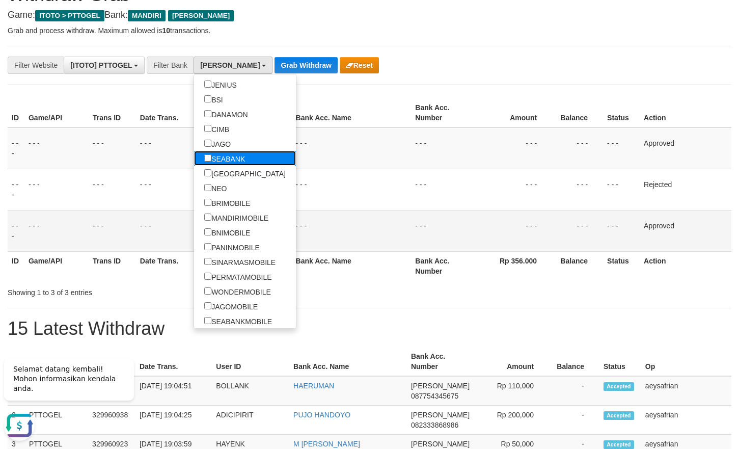
click at [199, 156] on label "SEABANK" at bounding box center [224, 158] width 61 height 15
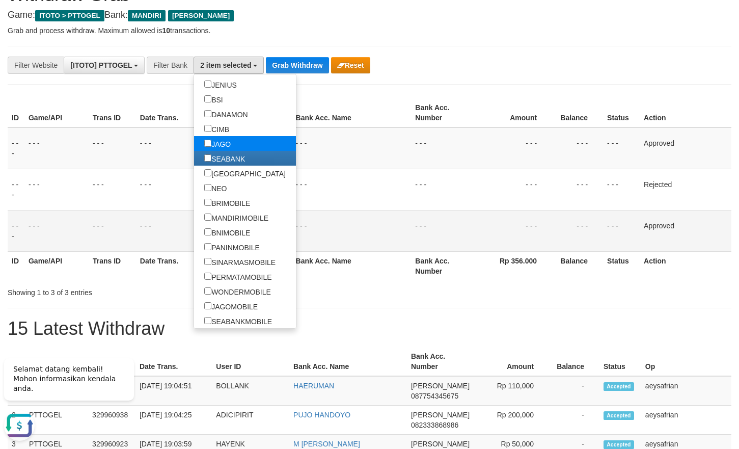
scroll to position [276, 0]
click at [293, 67] on button "Grab Withdraw" at bounding box center [297, 65] width 63 height 16
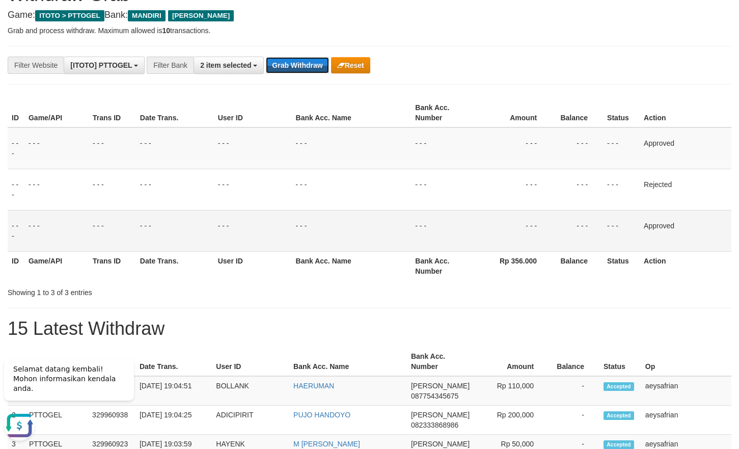
scroll to position [0, 0]
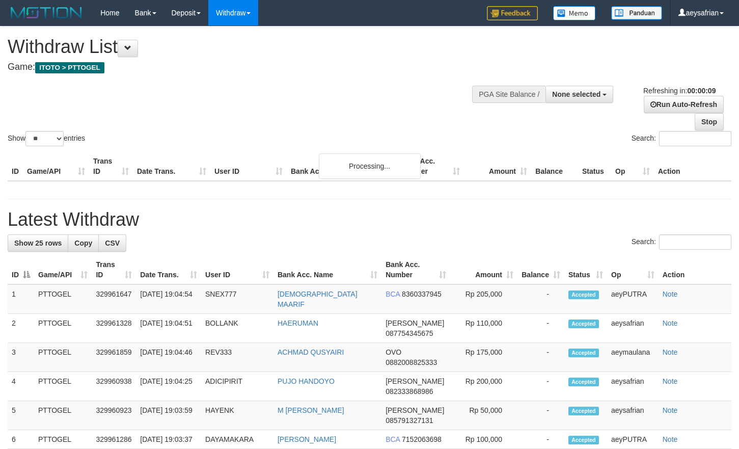
select select
select select "**"
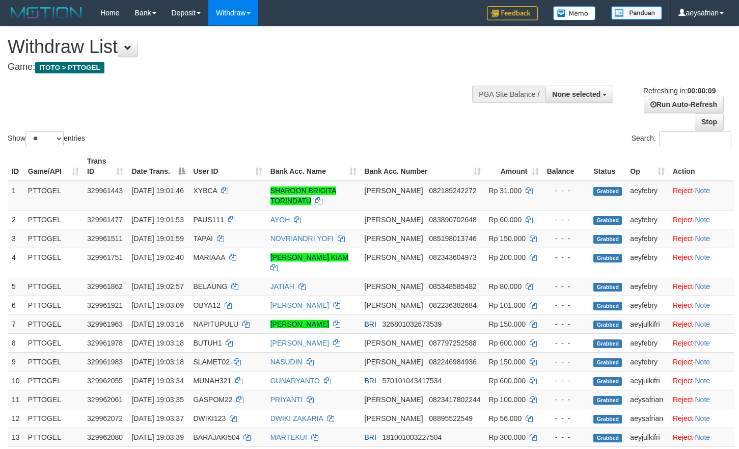
select select
select select "**"
select select
select select "**"
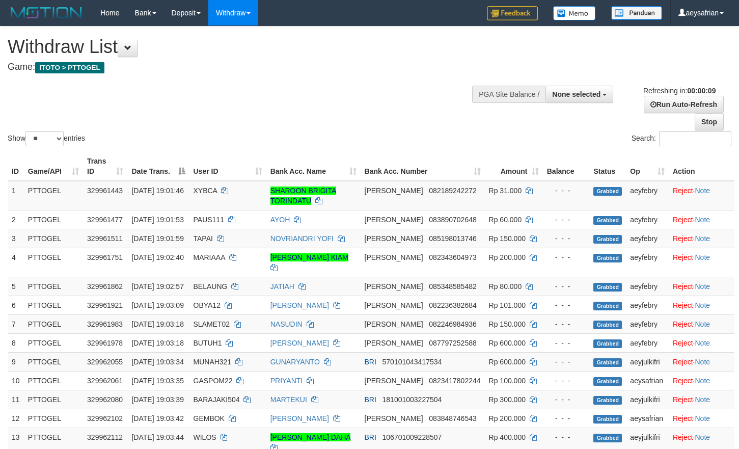
select select
select select "**"
select select
select select "**"
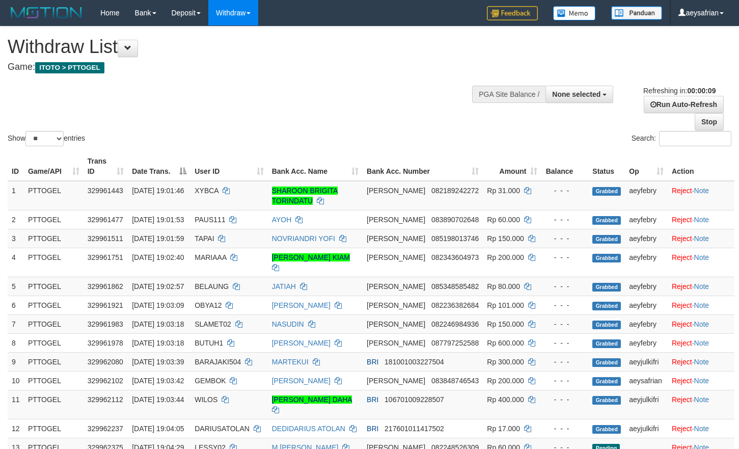
select select
select select "**"
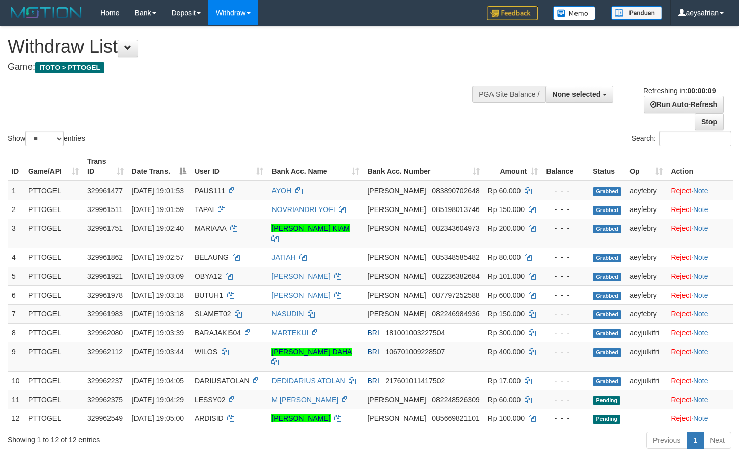
select select
select select "**"
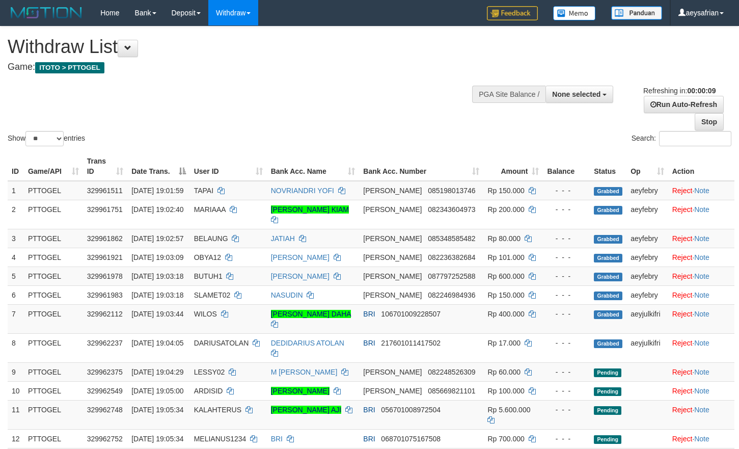
select select
select select "**"
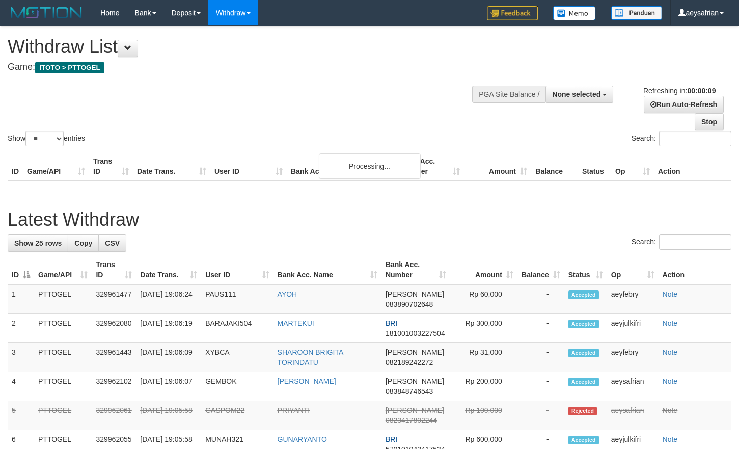
select select
select select "**"
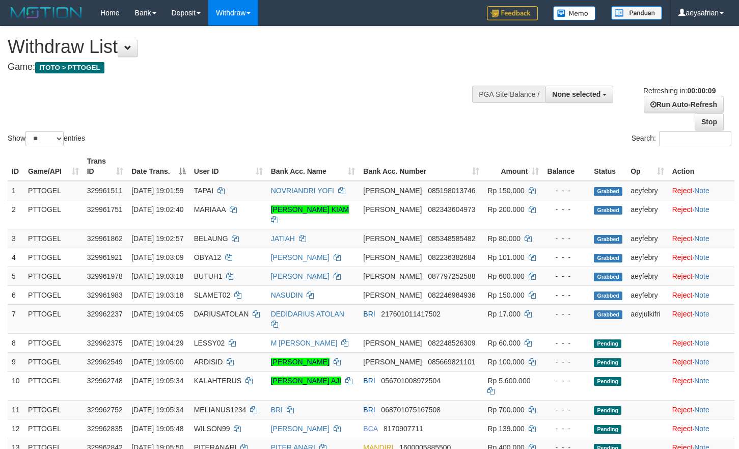
select select
select select "**"
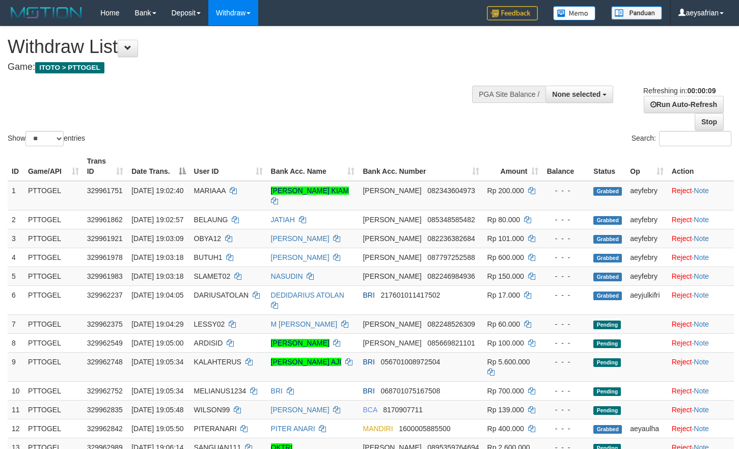
select select
select select "**"
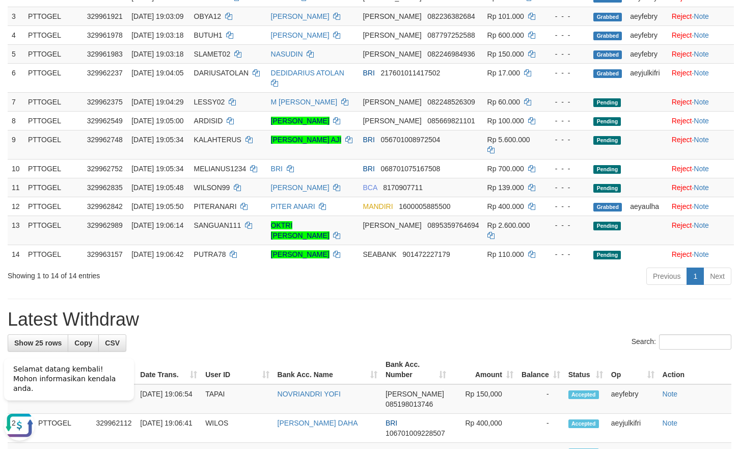
scroll to position [260, 0]
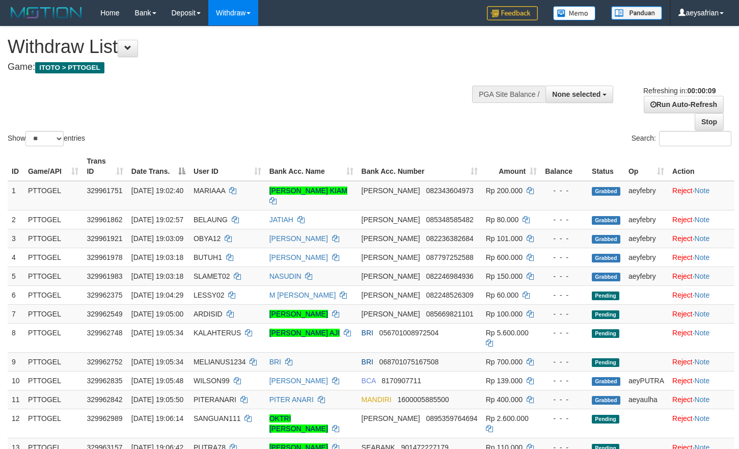
select select
select select "**"
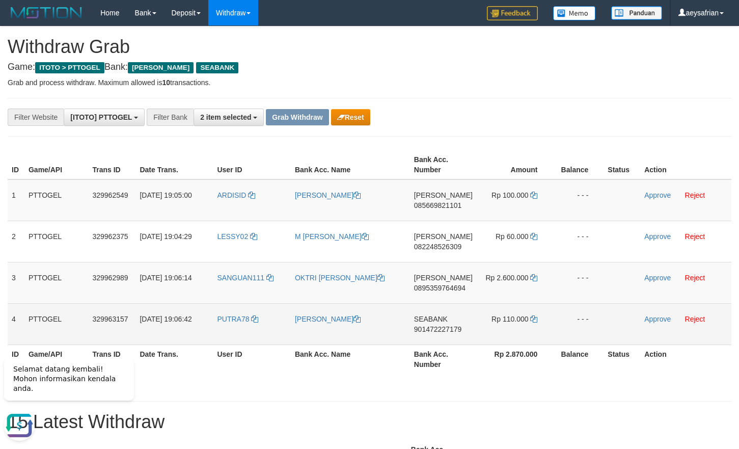
drag, startPoint x: 282, startPoint y: 218, endPoint x: 505, endPoint y: 324, distance: 246.9
click at [504, 328] on tbody "1 PTTOGEL 329962549 31/08/2025 19:05:00 ARDISID PRIYO YAN ARDIANTO DANA 0856698…" at bounding box center [370, 261] width 724 height 165
click at [445, 323] on td "SEABANK 901472227179" at bounding box center [443, 323] width 67 height 41
click at [445, 324] on td "SEABANK 901472227179" at bounding box center [443, 323] width 67 height 41
click at [444, 327] on span "901472227179" at bounding box center [437, 329] width 47 height 8
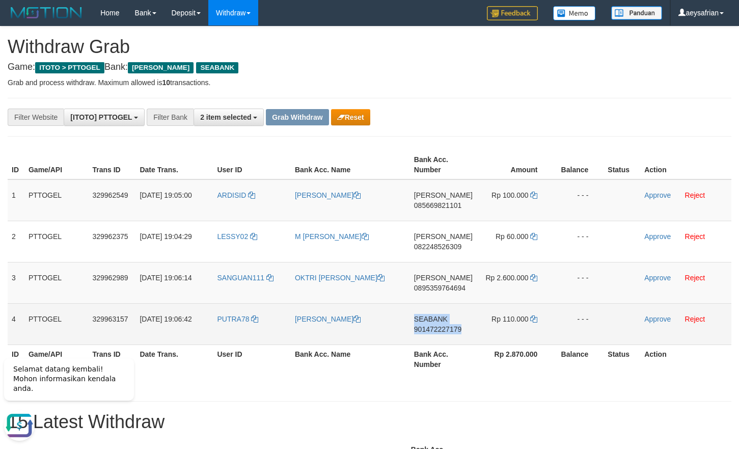
copy td "SEABANK 901472227179"
click at [444, 327] on span "901472227179" at bounding box center [437, 329] width 47 height 8
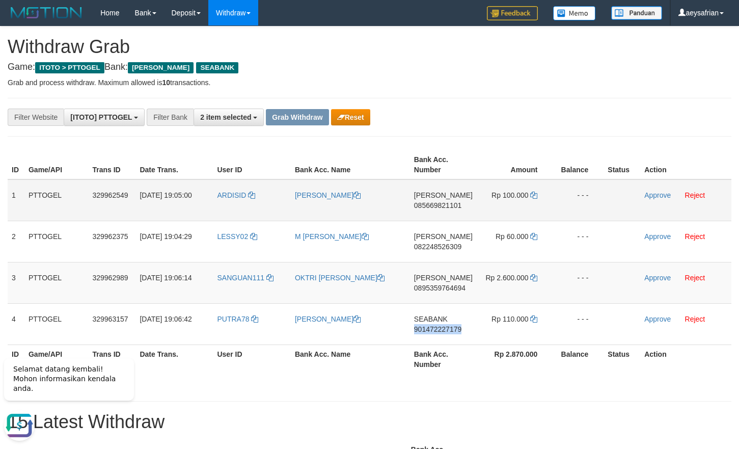
drag, startPoint x: 444, startPoint y: 327, endPoint x: 726, endPoint y: 181, distance: 317.5
click at [445, 326] on span "901472227179" at bounding box center [437, 329] width 47 height 8
copy span "901472227179"
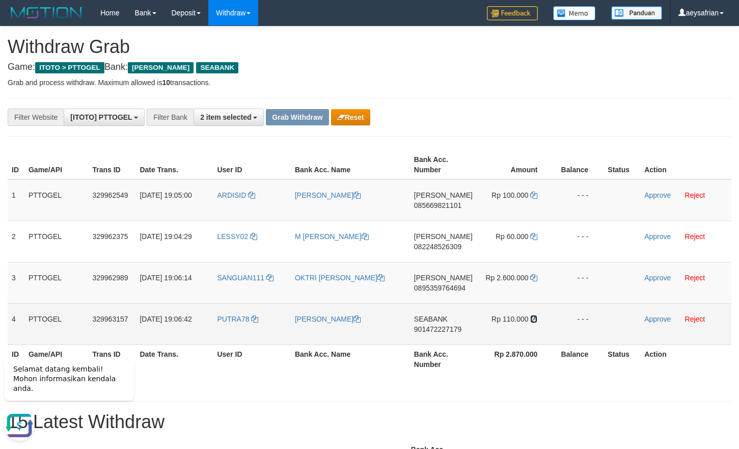
click at [531, 318] on icon at bounding box center [533, 318] width 7 height 7
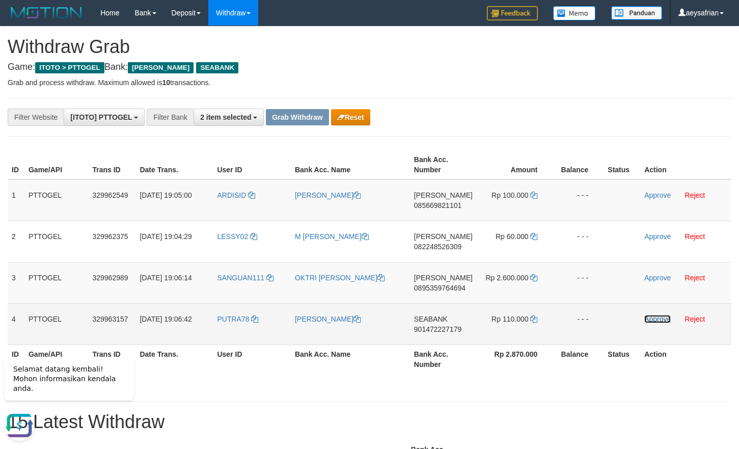
click at [649, 319] on link "Approve" at bounding box center [657, 319] width 26 height 8
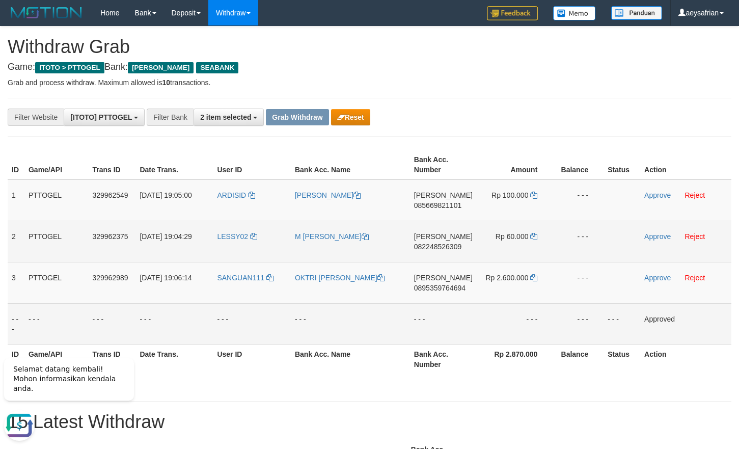
drag, startPoint x: 303, startPoint y: 215, endPoint x: 465, endPoint y: 249, distance: 166.1
click at [465, 249] on tbody "1 PTTOGEL 329962549 31/08/2025 19:05:00 ARDISID PRIYO YAN ARDIANTO DANA 0856698…" at bounding box center [370, 261] width 724 height 165
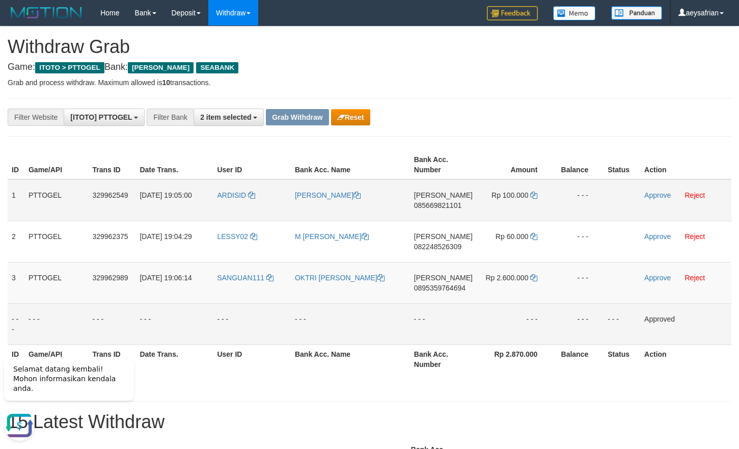
click at [444, 205] on span "085669821101" at bounding box center [437, 205] width 47 height 8
copy tr
click at [444, 205] on span "085669821101" at bounding box center [437, 205] width 47 height 8
copy span "085669821101"
click at [444, 205] on span "085669821101" at bounding box center [437, 205] width 47 height 8
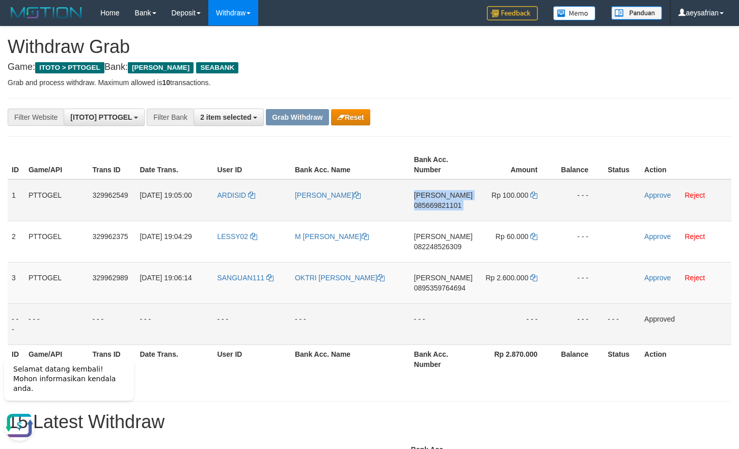
copy td "DANA 085669821101"
click at [444, 205] on span "085669821101" at bounding box center [437, 205] width 47 height 8
copy span "085669821101"
click at [434, 207] on span "085669821101" at bounding box center [437, 205] width 47 height 8
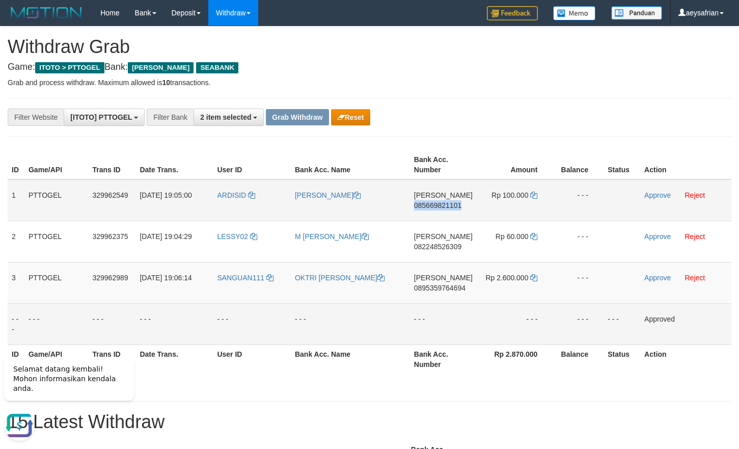
copy span "085669821101"
click at [536, 199] on link at bounding box center [533, 195] width 7 height 8
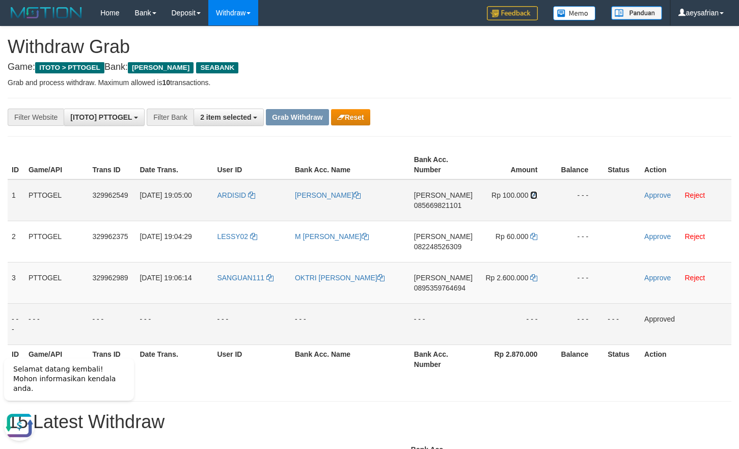
click at [536, 199] on link at bounding box center [533, 195] width 7 height 8
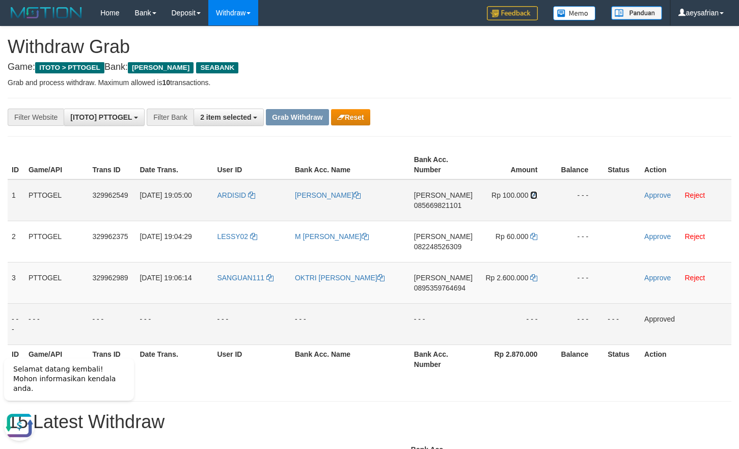
click at [536, 199] on link at bounding box center [533, 195] width 7 height 8
click at [649, 193] on link "Approve" at bounding box center [657, 195] width 26 height 8
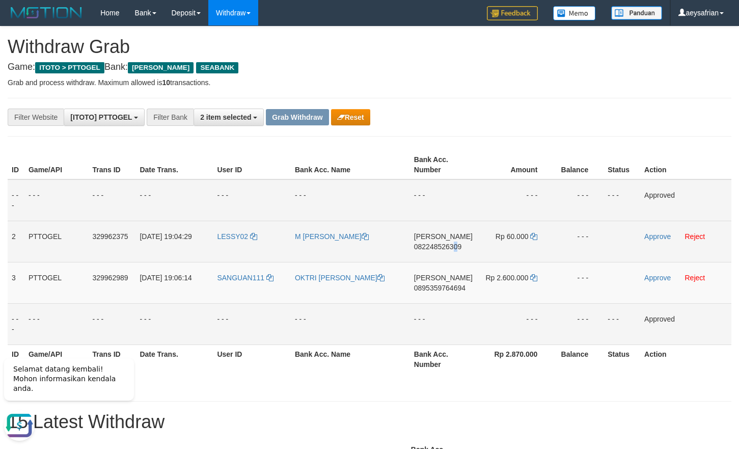
click at [457, 246] on span "082248526309" at bounding box center [437, 246] width 47 height 8
copy span "0"
click at [457, 246] on span "082248526309" at bounding box center [437, 246] width 47 height 8
copy span "082248526309"
click at [457, 246] on span "082248526309" at bounding box center [437, 246] width 47 height 8
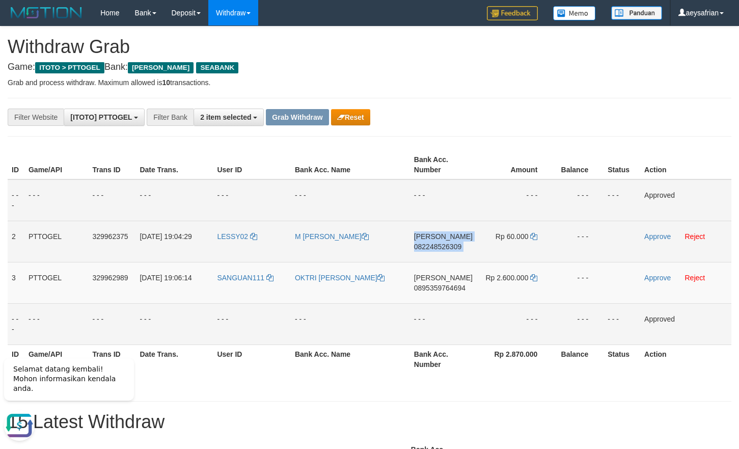
copy td "DANA 082248526309"
click at [457, 246] on span "082248526309" at bounding box center [437, 246] width 47 height 8
click at [445, 244] on span "082248526309" at bounding box center [437, 246] width 47 height 8
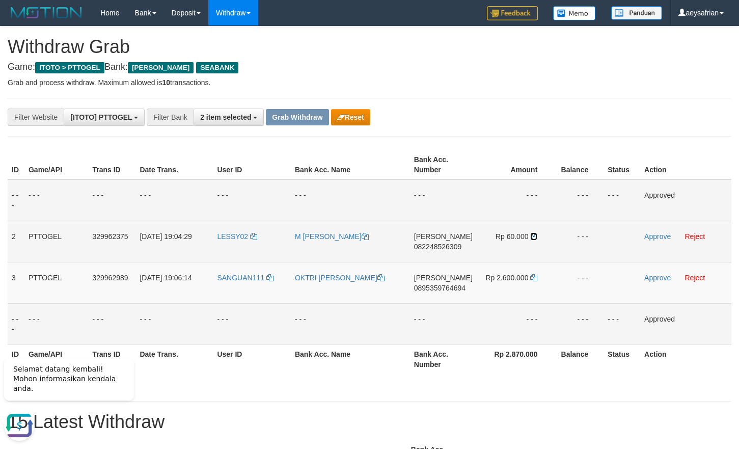
click at [535, 234] on icon at bounding box center [533, 236] width 7 height 7
click at [534, 234] on icon at bounding box center [533, 236] width 7 height 7
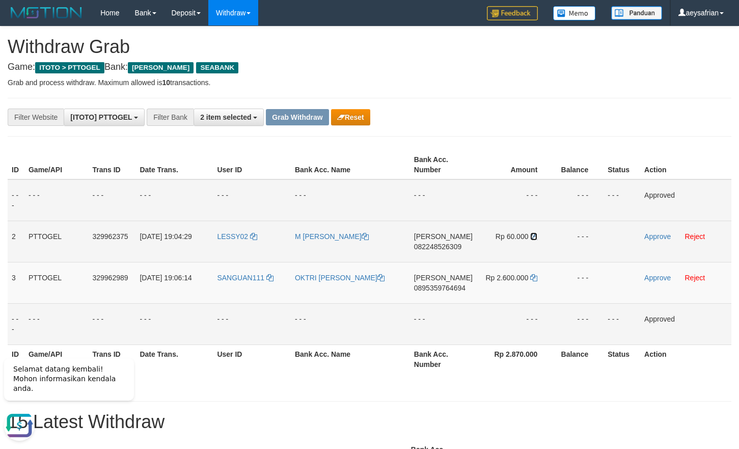
click at [534, 234] on icon at bounding box center [533, 236] width 7 height 7
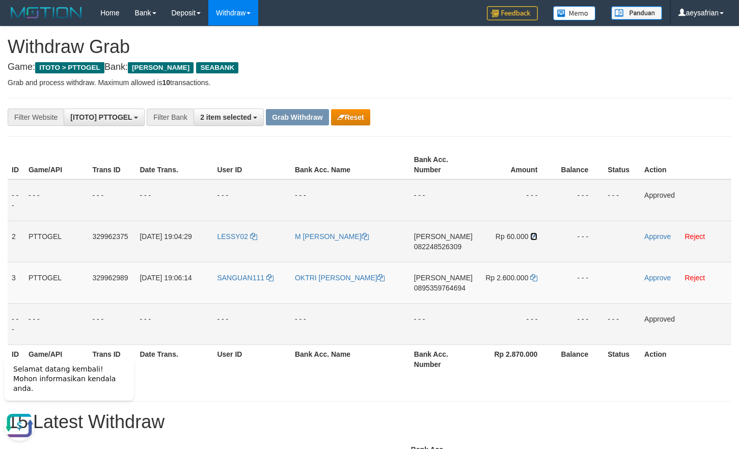
click at [534, 234] on icon at bounding box center [533, 236] width 7 height 7
click at [646, 236] on link "Approve" at bounding box center [657, 236] width 26 height 8
click at [453, 293] on td "DANA 0895359764694" at bounding box center [443, 282] width 67 height 41
click at [451, 291] on span "0895359764694" at bounding box center [439, 288] width 51 height 8
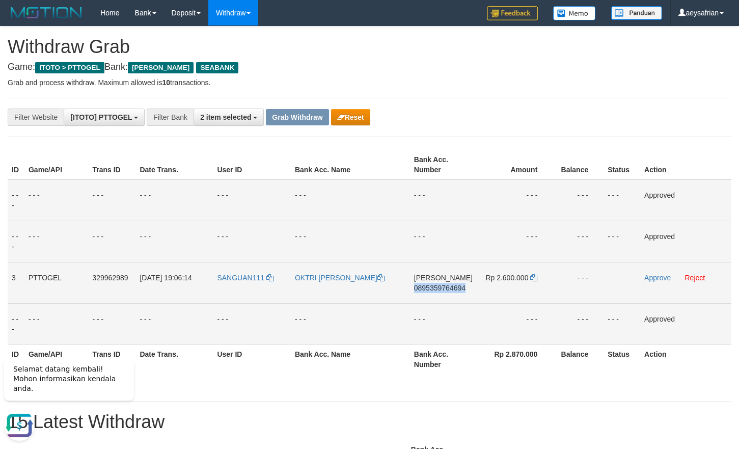
click at [451, 291] on span "0895359764694" at bounding box center [439, 288] width 51 height 8
click at [425, 289] on span "0895359764694" at bounding box center [439, 288] width 51 height 8
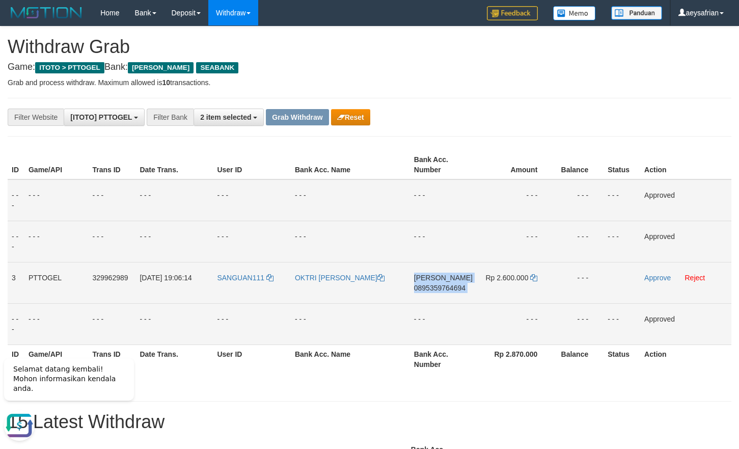
click at [425, 289] on span "0895359764694" at bounding box center [439, 288] width 51 height 8
click at [534, 276] on icon at bounding box center [533, 277] width 7 height 7
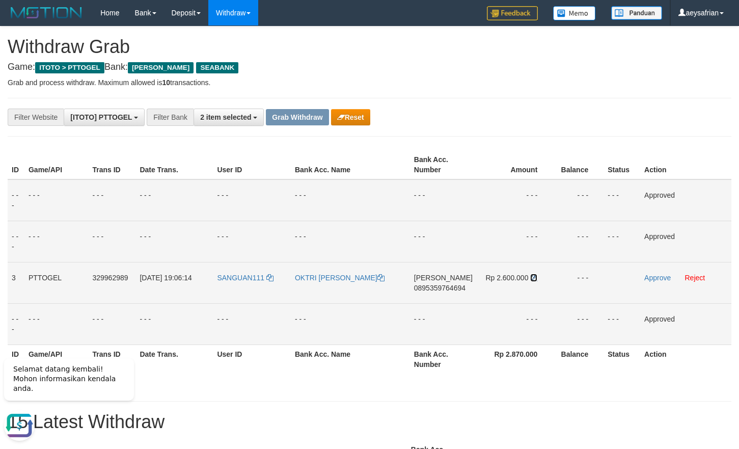
click at [534, 276] on icon at bounding box center [533, 277] width 7 height 7
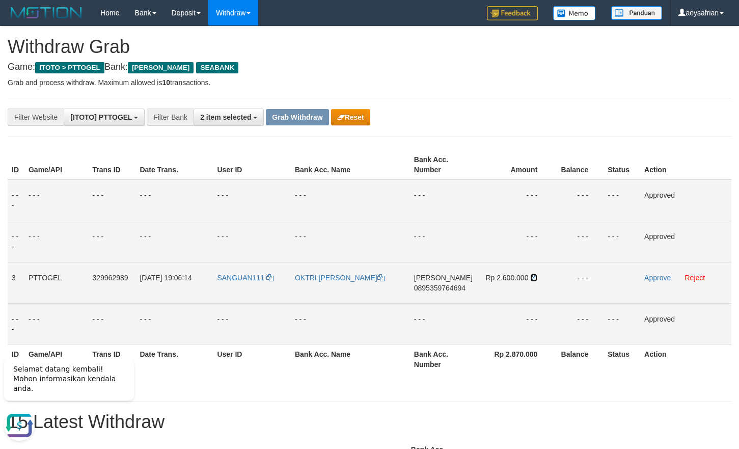
click at [534, 279] on icon at bounding box center [533, 277] width 7 height 7
click at [644, 278] on link "Approve" at bounding box center [657, 277] width 26 height 8
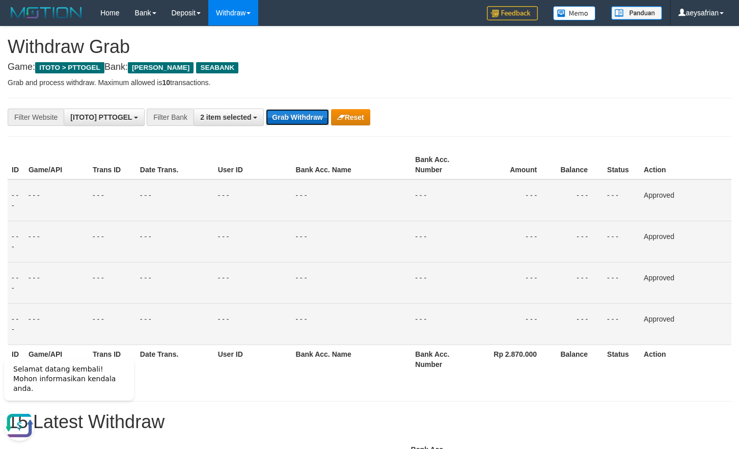
click at [279, 113] on button "Grab Withdraw" at bounding box center [297, 117] width 63 height 16
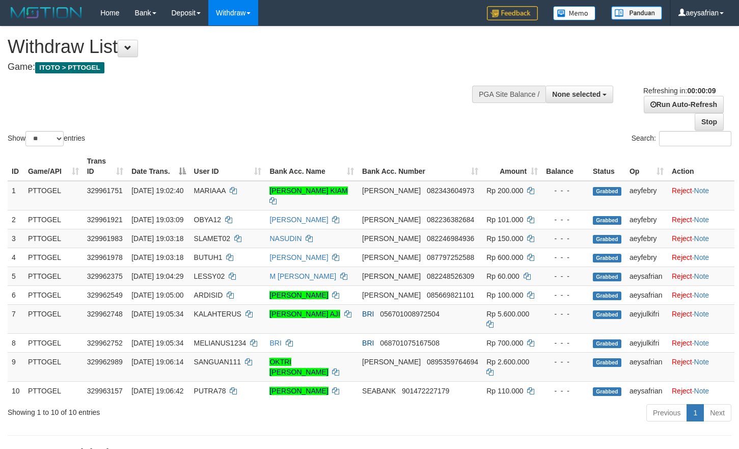
select select
select select "**"
select select
select select "**"
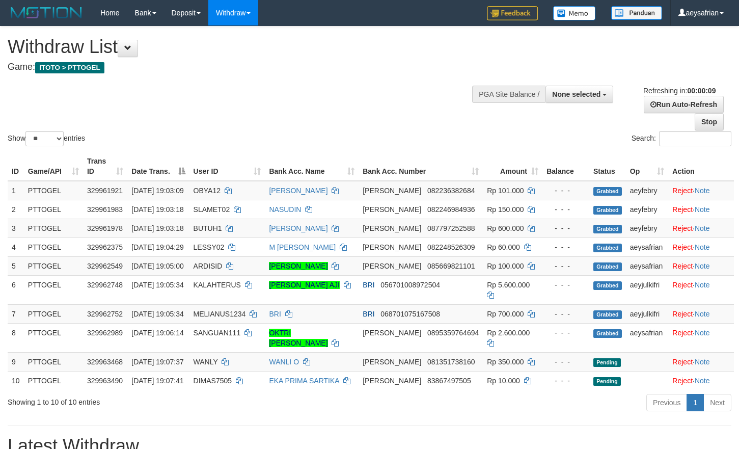
select select
select select "**"
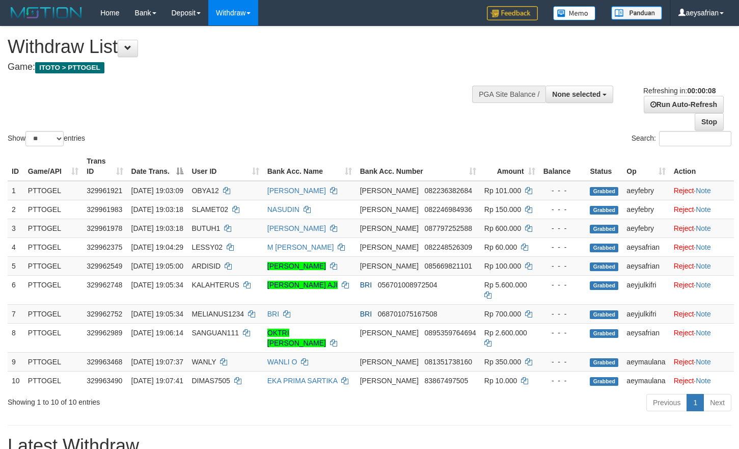
select select
select select "**"
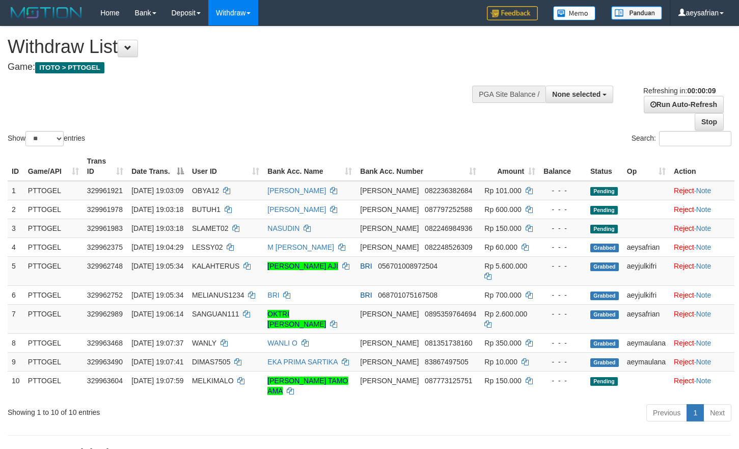
select select
select select "**"
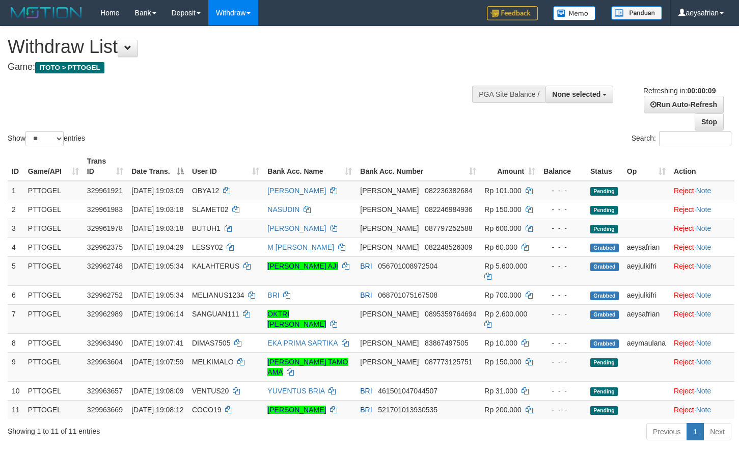
select select
select select "**"
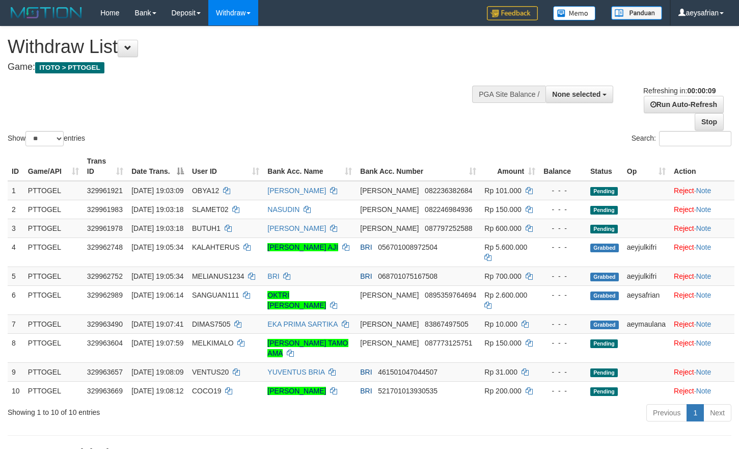
select select
select select "**"
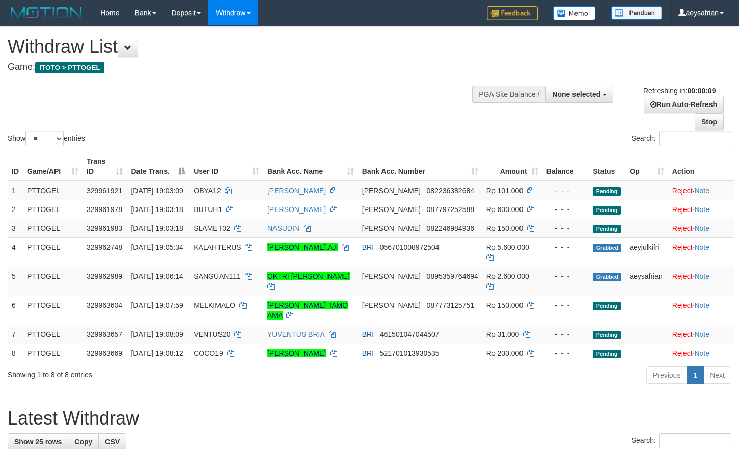
select select
select select "**"
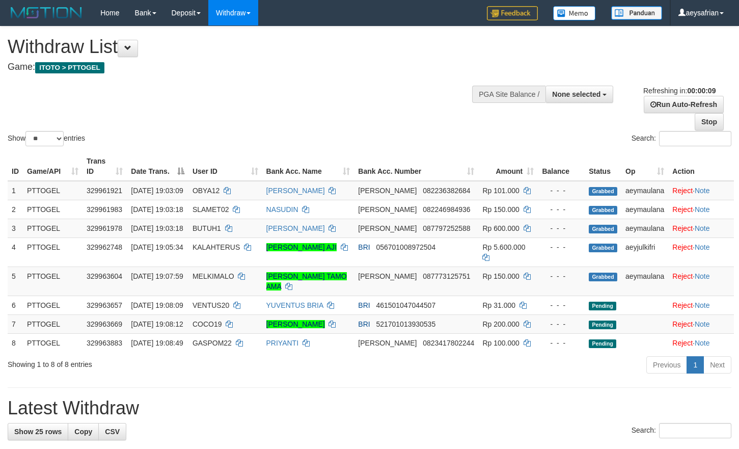
select select
select select "**"
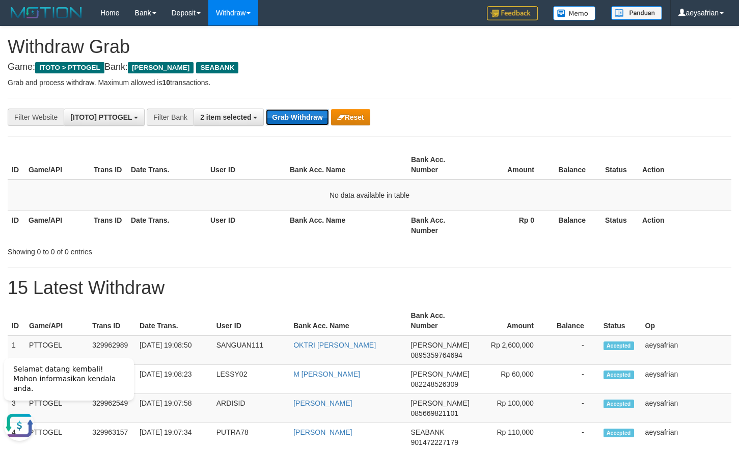
click at [307, 119] on button "Grab Withdraw" at bounding box center [297, 117] width 63 height 16
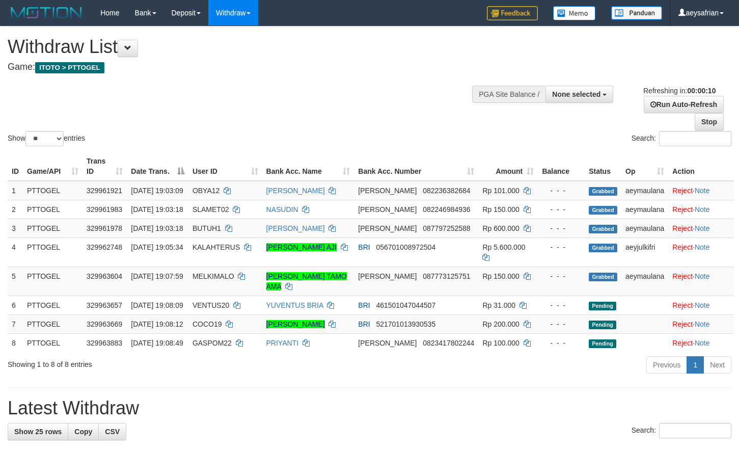
select select
select select "**"
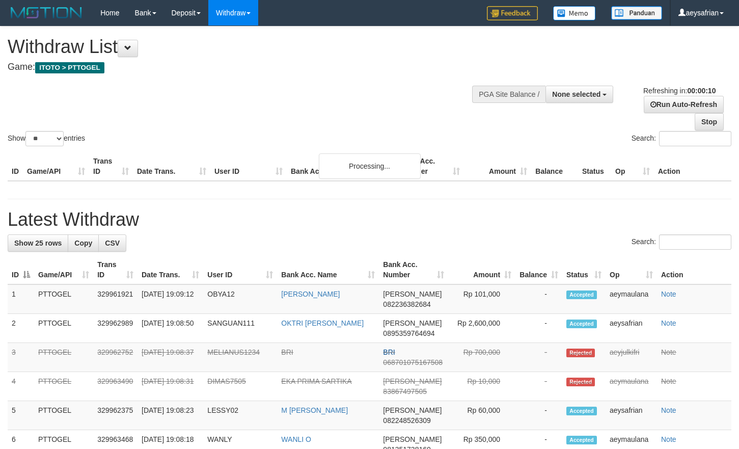
select select
select select "**"
select select
select select "**"
select select
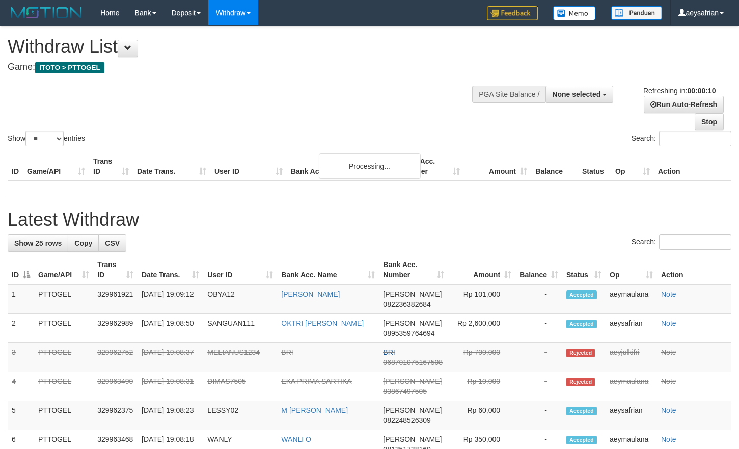
select select "**"
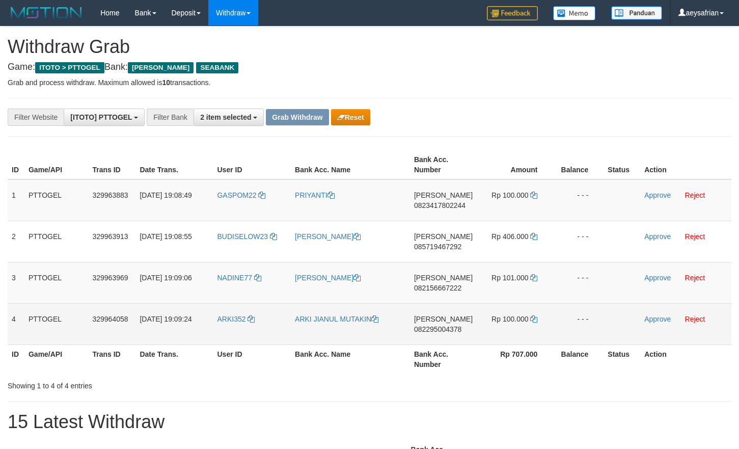
scroll to position [180, 0]
drag, startPoint x: 443, startPoint y: 313, endPoint x: 514, endPoint y: 320, distance: 70.6
click at [530, 337] on tbody "1 PTTOGEL 329963883 [DATE] 19:08:49 GASPOM22 [PERSON_NAME] 0823417802244 Rp 100…" at bounding box center [370, 261] width 724 height 165
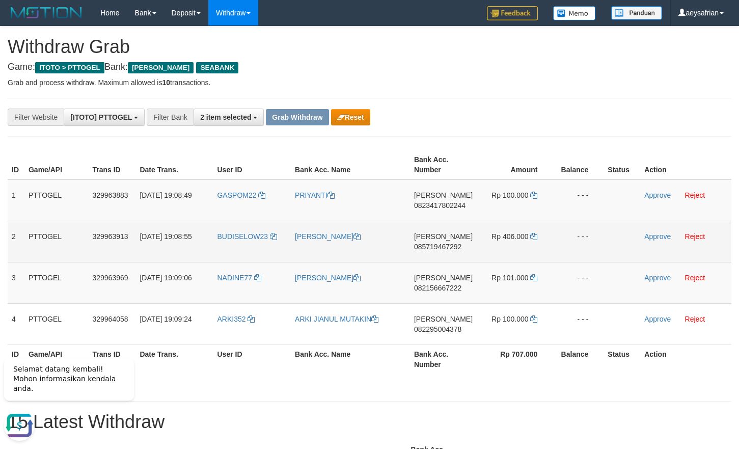
scroll to position [0, 0]
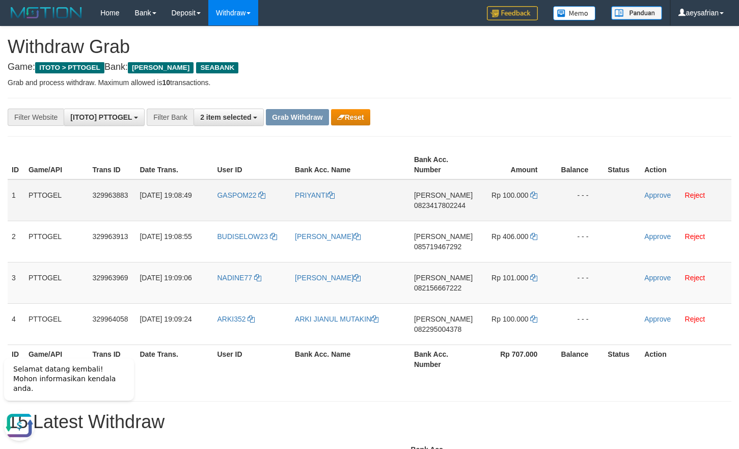
click at [428, 202] on span "0823417802244" at bounding box center [439, 205] width 51 height 8
copy span "0823417802244"
click at [428, 202] on span "0823417802244" at bounding box center [439, 205] width 51 height 8
copy td "DANA 0823417802244"
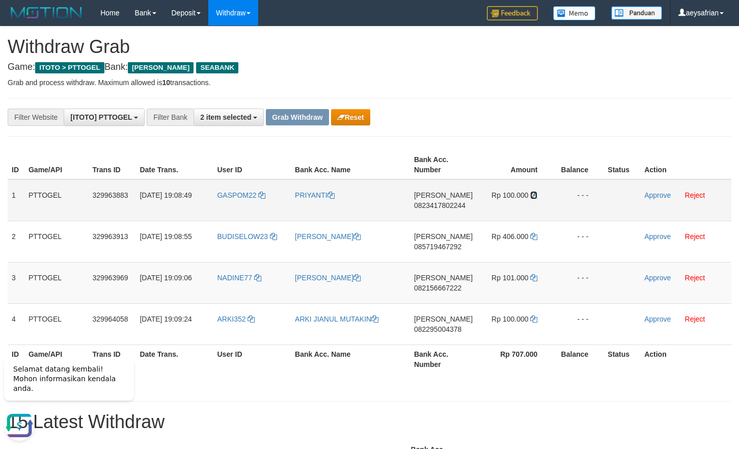
click at [532, 195] on icon at bounding box center [533, 194] width 7 height 7
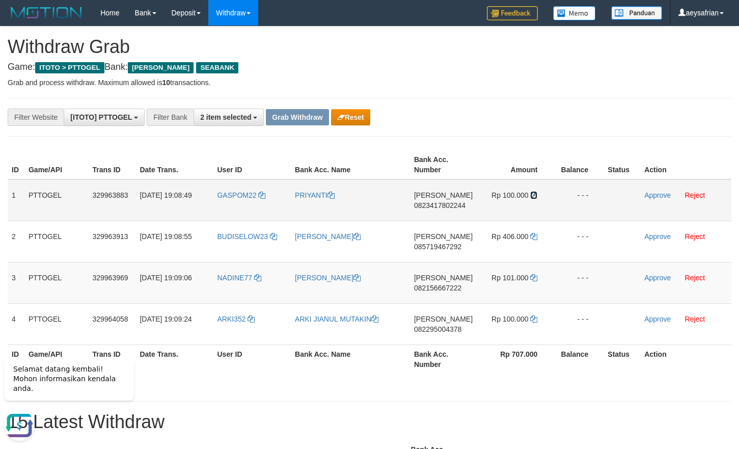
click at [532, 195] on icon at bounding box center [533, 194] width 7 height 7
click at [702, 193] on link "Reject" at bounding box center [695, 195] width 20 height 8
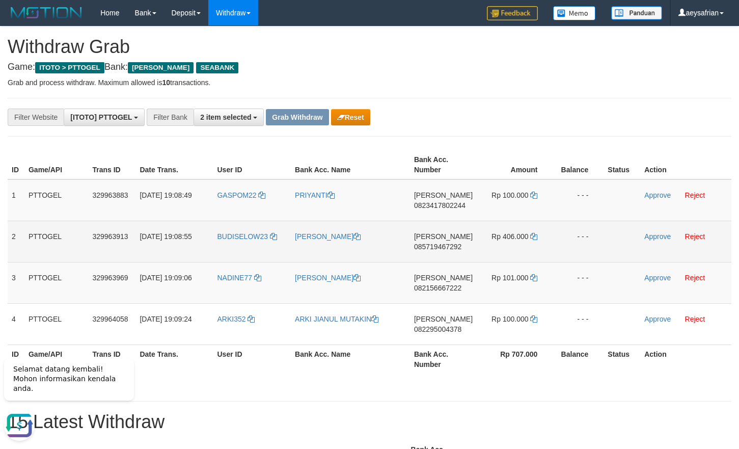
click at [445, 248] on span "085719467292" at bounding box center [437, 246] width 47 height 8
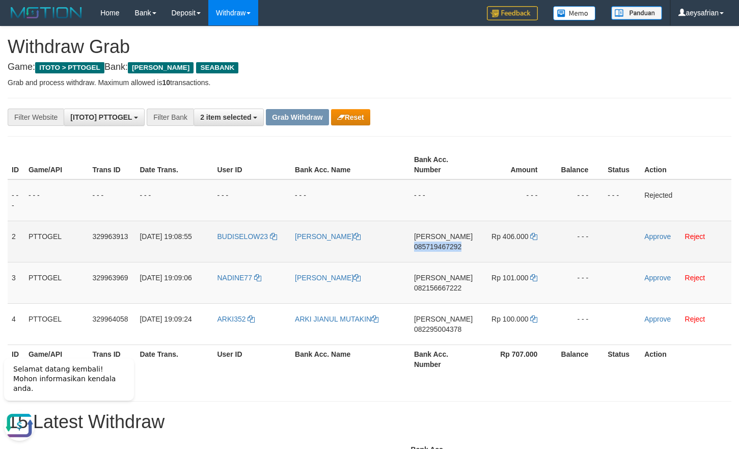
click at [445, 248] on span "085719467292" at bounding box center [437, 246] width 47 height 8
copy span "085719467292"
click at [445, 248] on span "085719467292" at bounding box center [437, 246] width 47 height 8
copy td "DANA 085719467292"
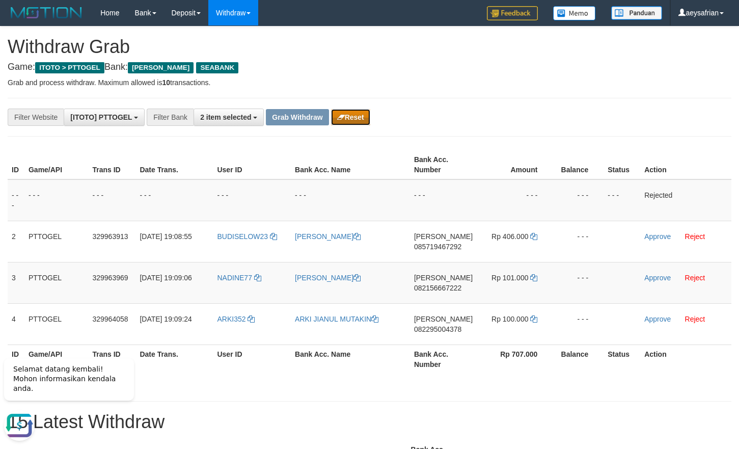
click at [351, 112] on button "Reset" at bounding box center [350, 117] width 39 height 16
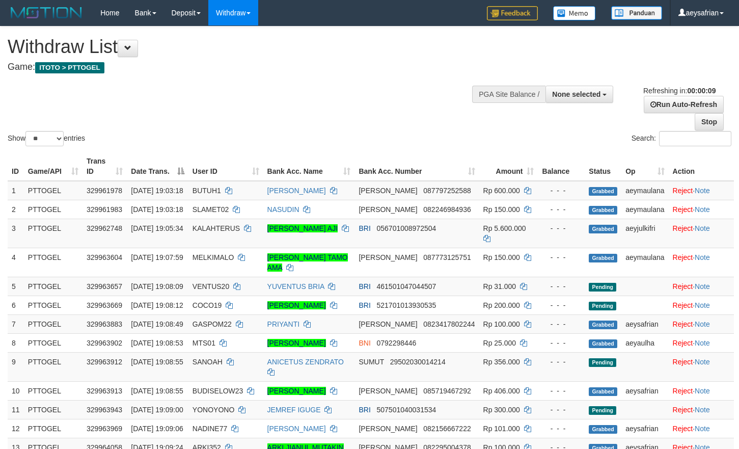
select select
select select "**"
select select
select select "**"
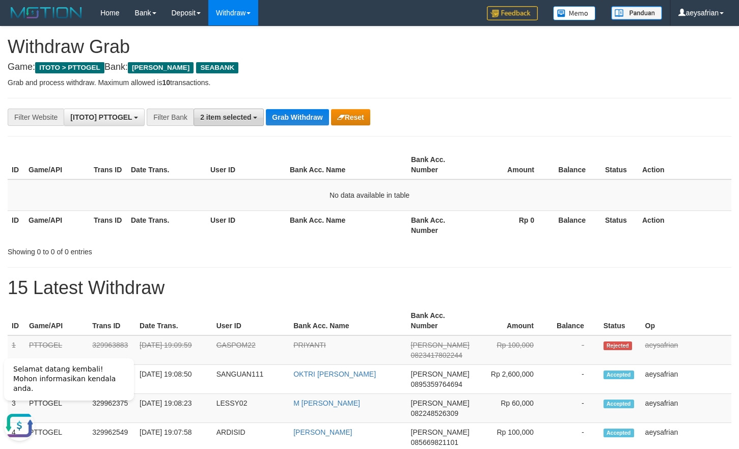
drag, startPoint x: 217, startPoint y: 114, endPoint x: 205, endPoint y: 123, distance: 14.9
click at [217, 114] on span "2 item selected" at bounding box center [225, 117] width 51 height 8
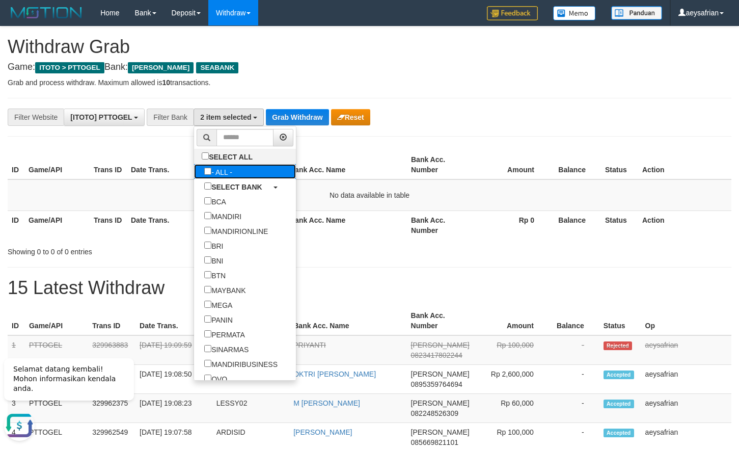
drag, startPoint x: 156, startPoint y: 173, endPoint x: 162, endPoint y: 166, distance: 9.4
click at [194, 173] on label "- ALL -" at bounding box center [218, 171] width 48 height 15
select select "***"
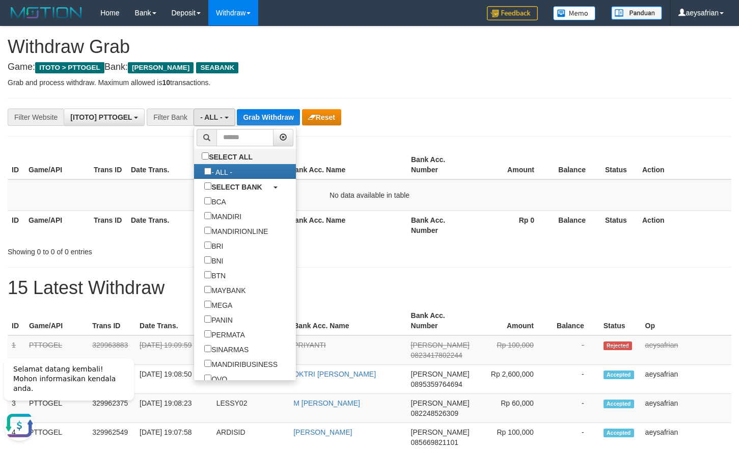
scroll to position [10, 0]
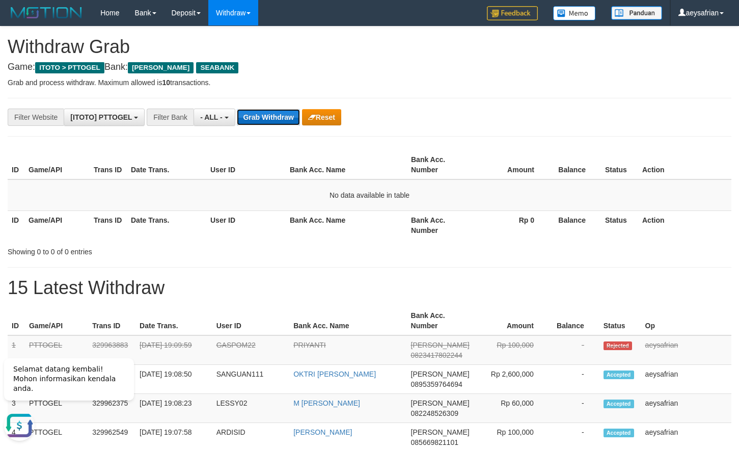
click at [268, 111] on button "Grab Withdraw" at bounding box center [268, 117] width 63 height 16
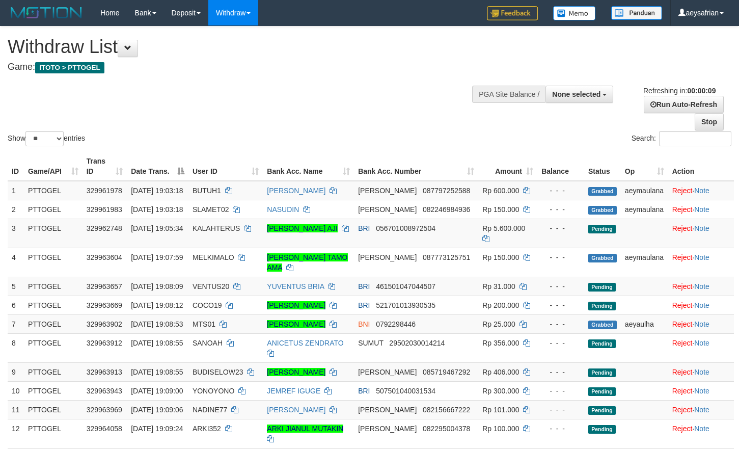
select select
select select "**"
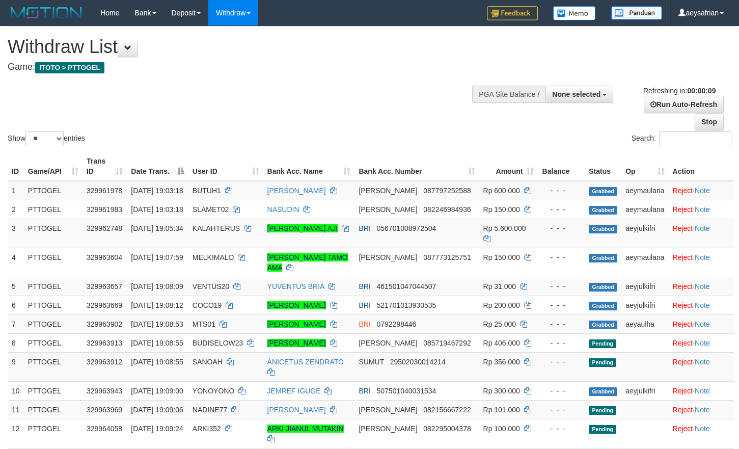
select select
select select "**"
select select
select select "**"
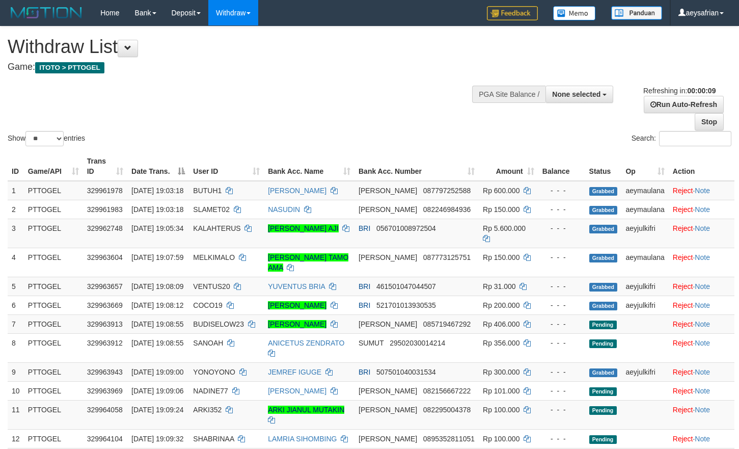
select select
select select "**"
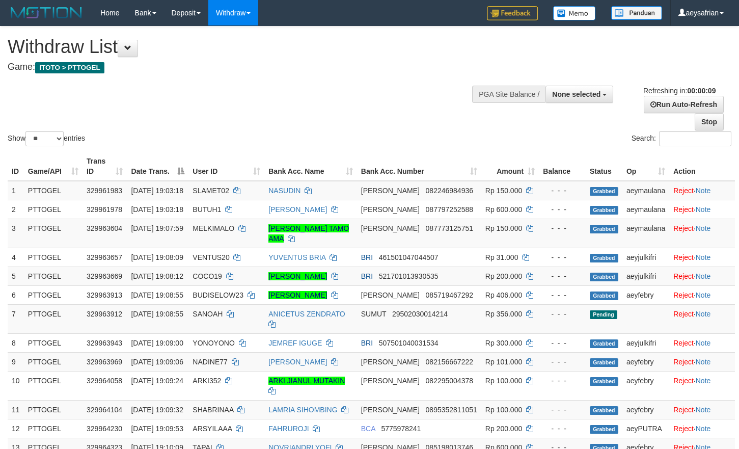
select select
select select "**"
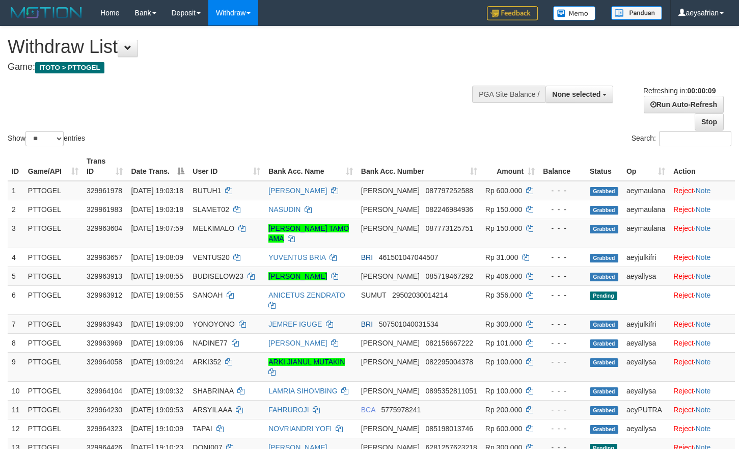
select select
select select "**"
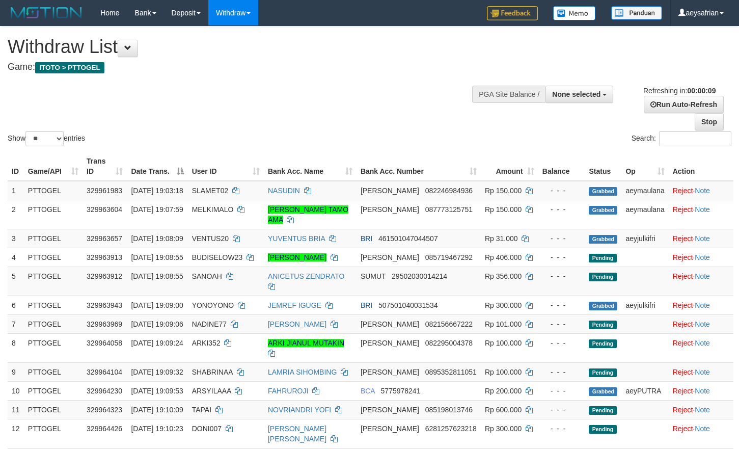
select select
select select "**"
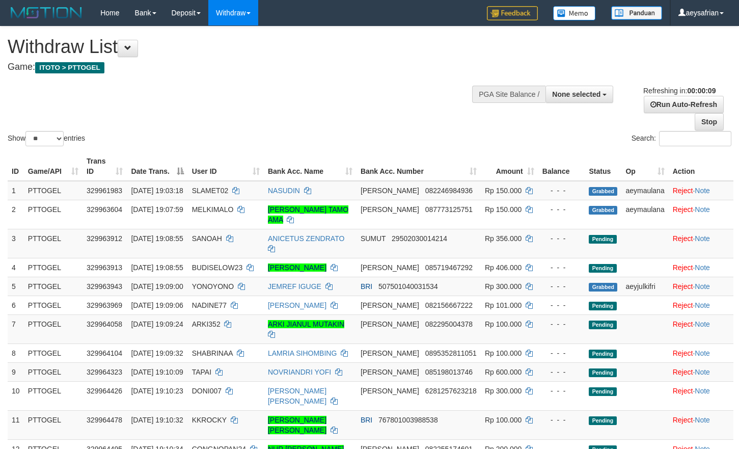
select select
select select "**"
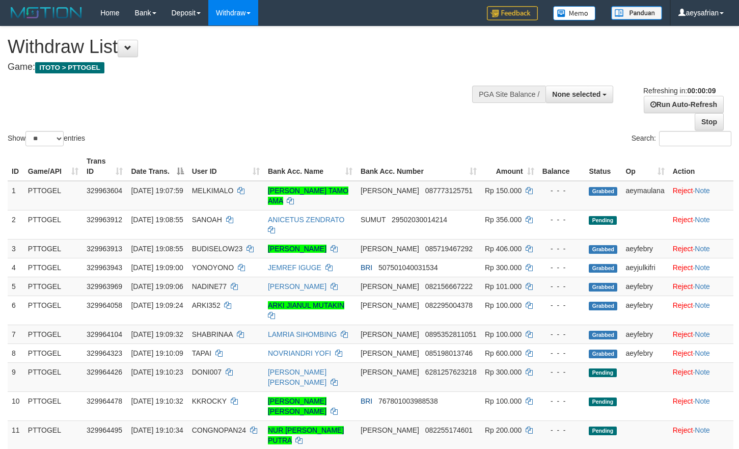
select select
select select "**"
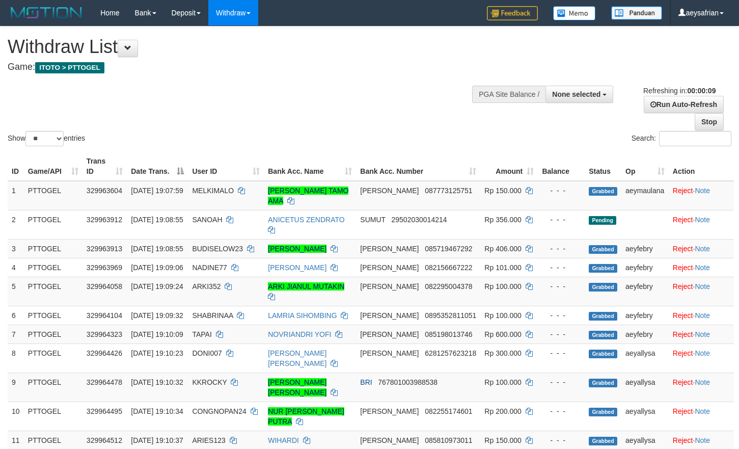
select select
select select "**"
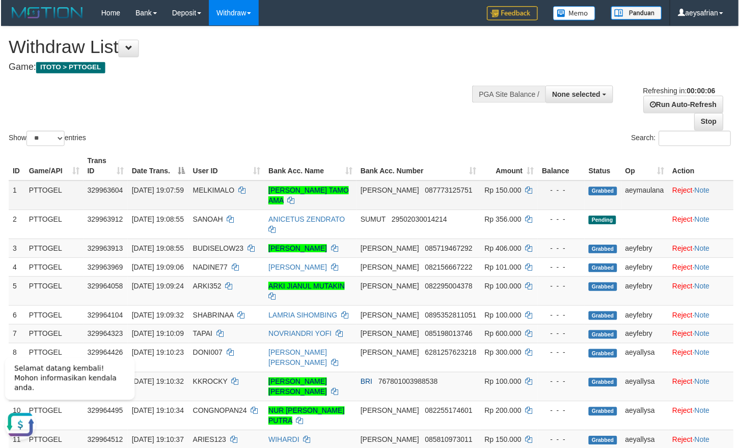
scroll to position [52, 0]
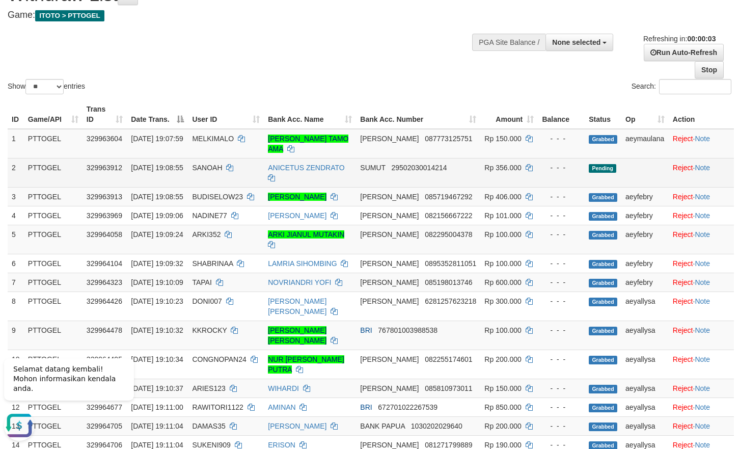
click at [373, 178] on td "SUMUT 29502030014214" at bounding box center [418, 172] width 124 height 29
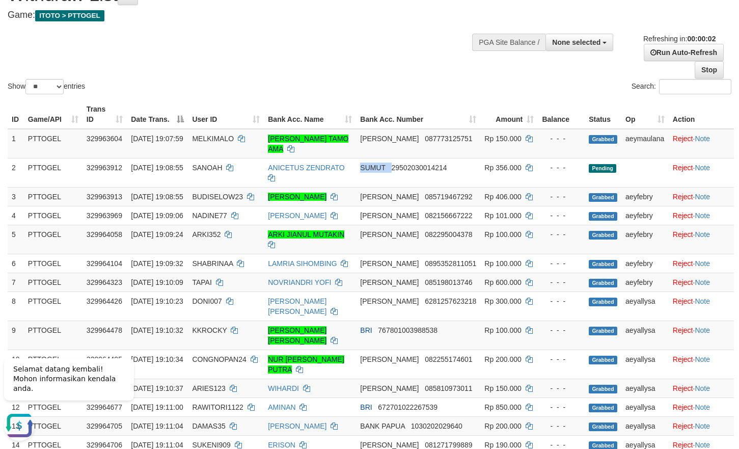
copy td "SUMUT"
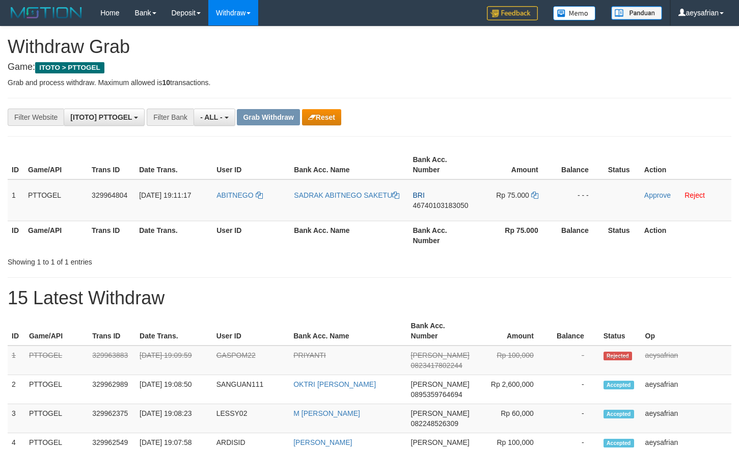
scroll to position [9, 0]
click at [332, 119] on button "Reset" at bounding box center [321, 117] width 39 height 16
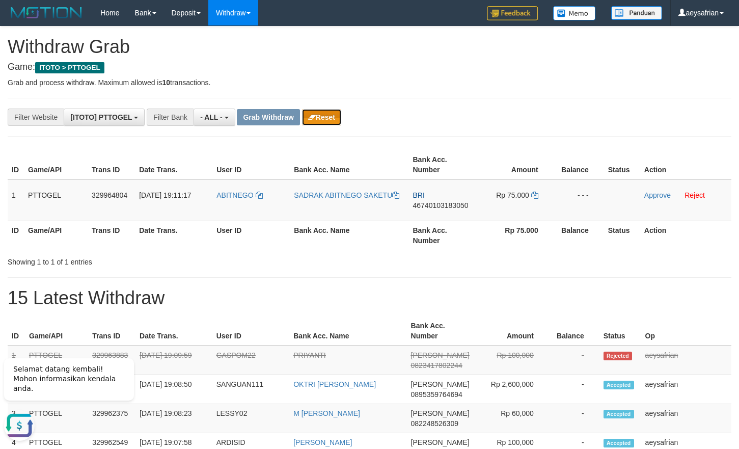
scroll to position [0, 0]
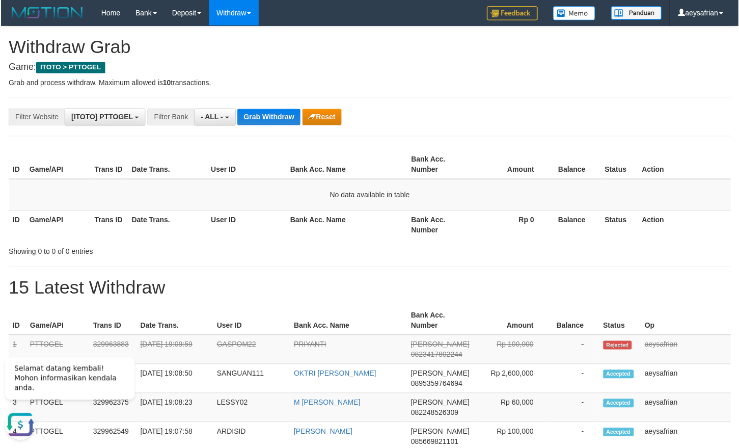
scroll to position [9, 0]
click at [251, 117] on button "Grab Withdraw" at bounding box center [268, 117] width 63 height 16
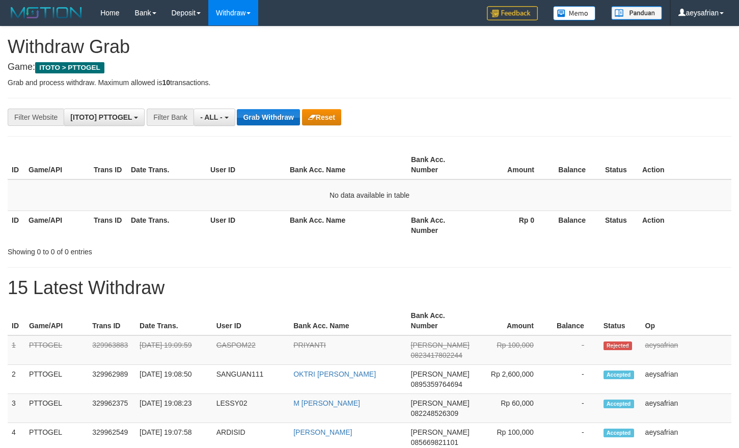
scroll to position [9, 0]
click at [248, 117] on button "Grab Withdraw" at bounding box center [268, 117] width 63 height 16
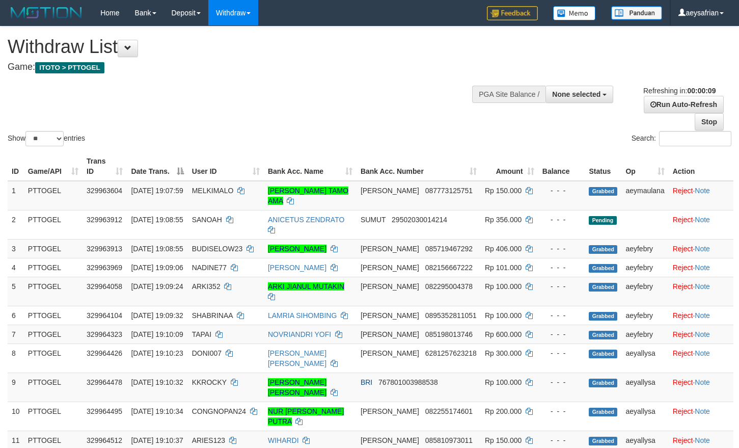
select select
select select "**"
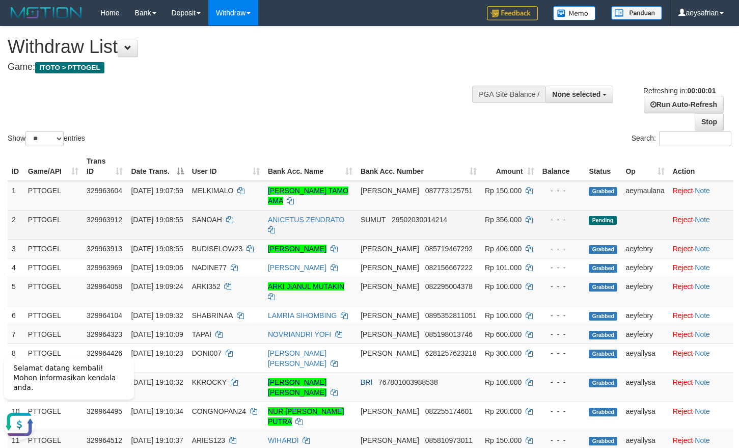
drag, startPoint x: 390, startPoint y: 229, endPoint x: 406, endPoint y: 229, distance: 16.8
click at [390, 229] on td "SUMUT 29502030014214" at bounding box center [418, 224] width 124 height 29
click at [432, 229] on td "SUMUT 29502030014214" at bounding box center [418, 224] width 124 height 29
copy td "29502030014214"
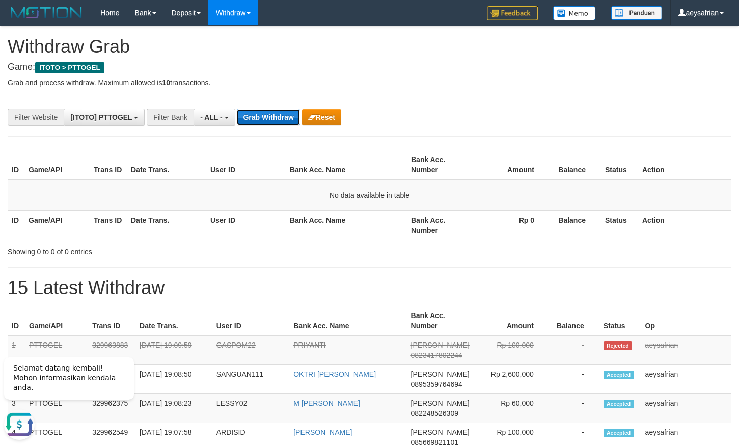
click at [261, 117] on button "Grab Withdraw" at bounding box center [268, 117] width 63 height 16
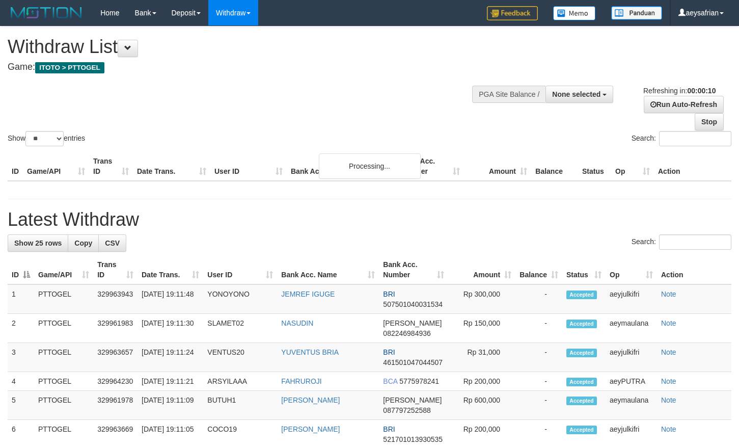
select select
select select "**"
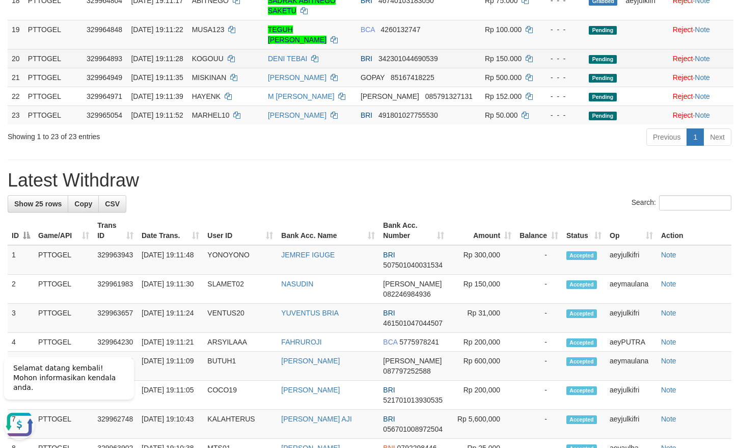
scroll to position [364, 0]
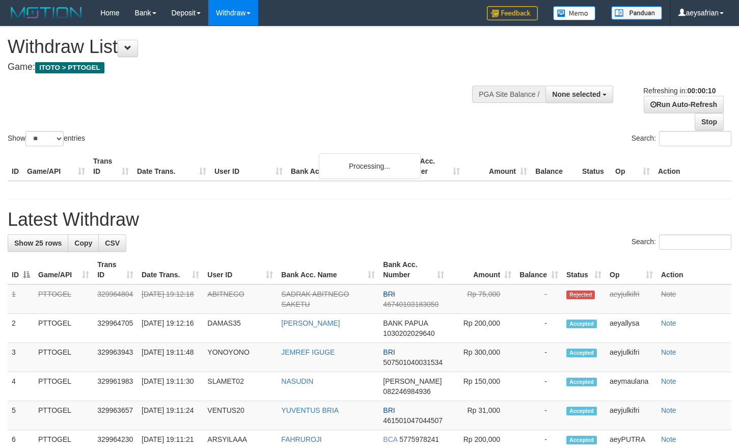
select select
select select "**"
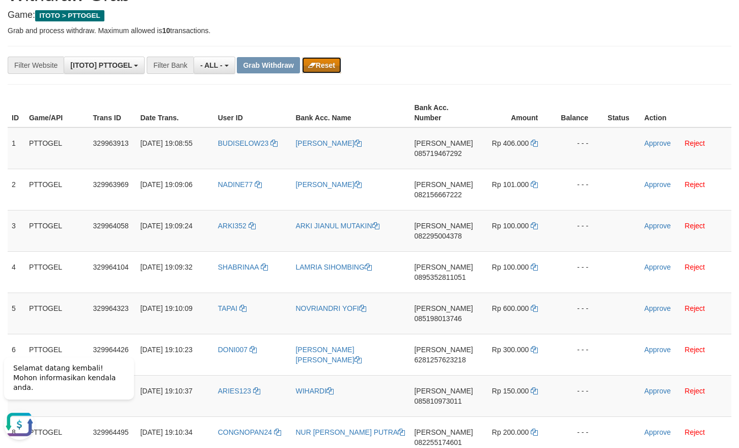
click at [304, 61] on button "Reset" at bounding box center [321, 65] width 39 height 16
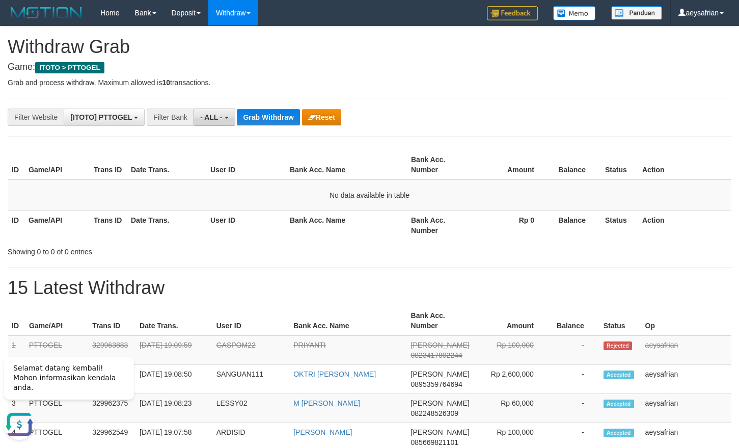
click at [218, 114] on span "- ALL -" at bounding box center [211, 117] width 22 height 8
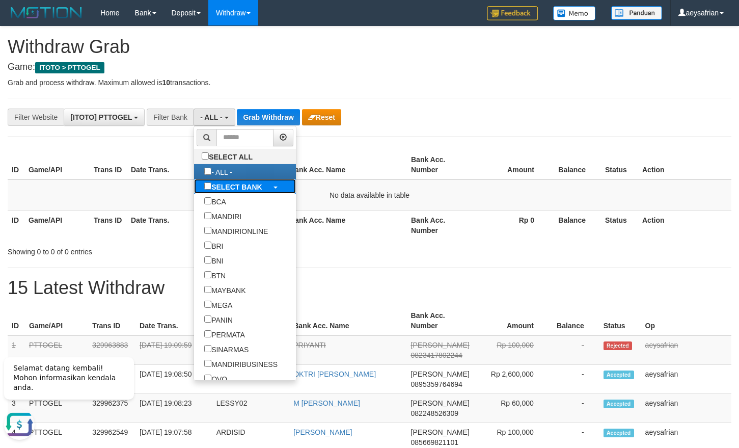
drag, startPoint x: 183, startPoint y: 182, endPoint x: 196, endPoint y: 174, distance: 14.7
click at [211, 183] on b "SELECT BANK" at bounding box center [236, 187] width 51 height 8
select select "***"
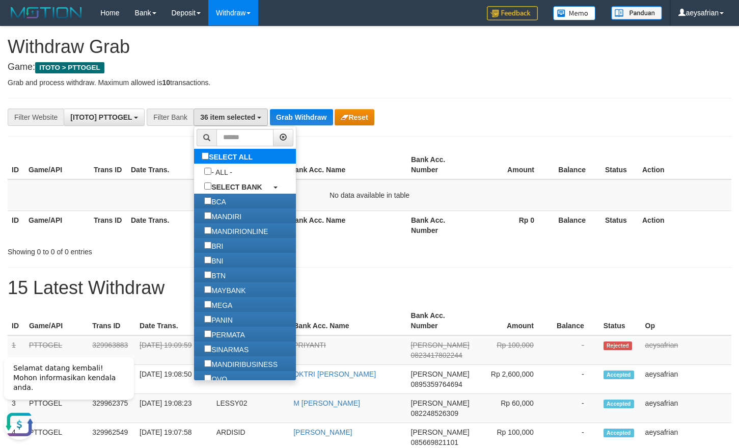
scroll to position [394, 0]
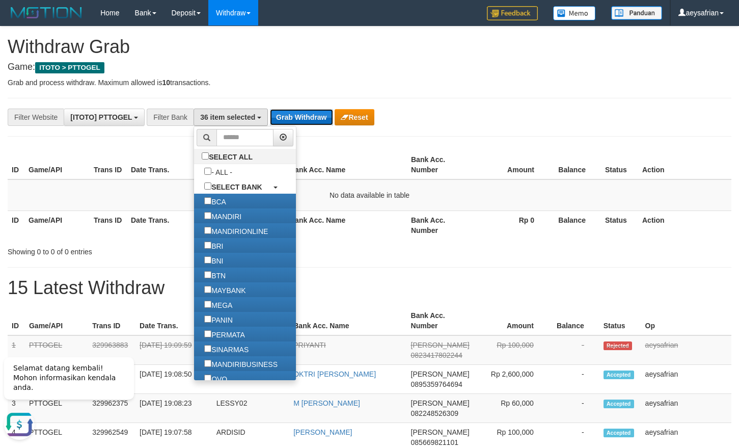
click at [282, 117] on button "Grab Withdraw" at bounding box center [301, 117] width 63 height 16
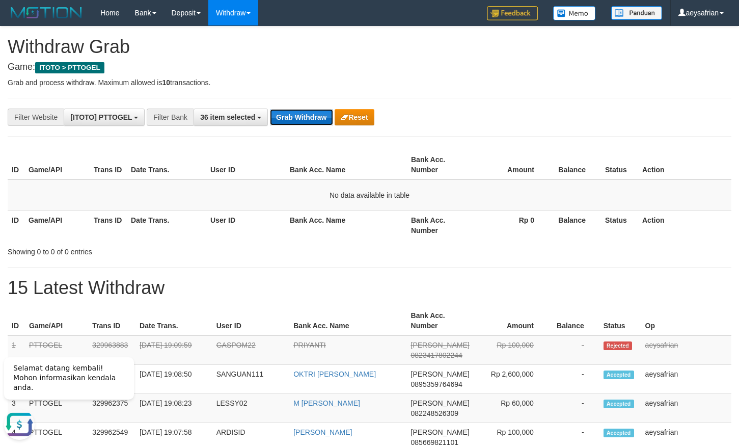
click at [282, 117] on button "Grab Withdraw" at bounding box center [301, 117] width 63 height 16
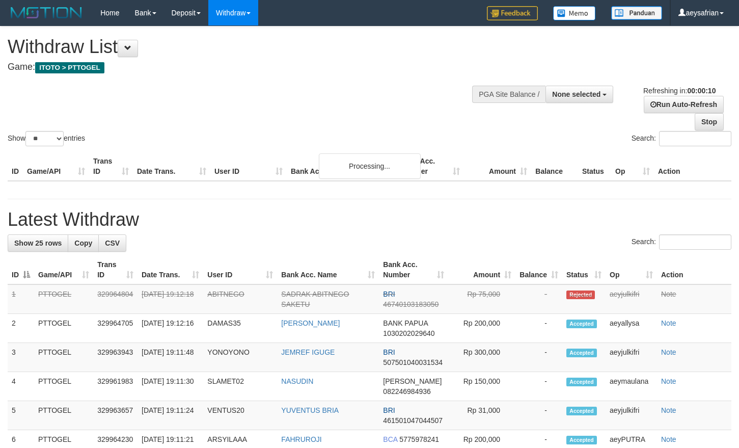
select select
select select "**"
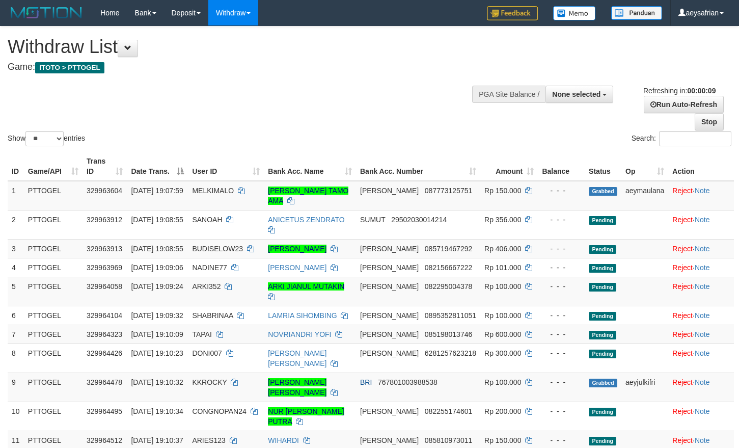
select select
select select "**"
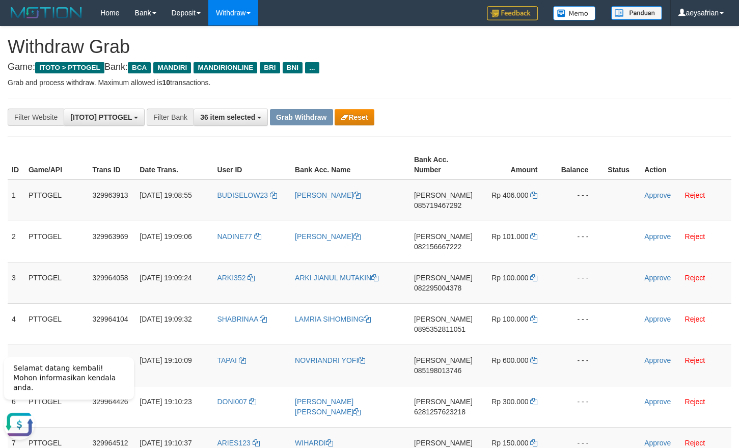
click at [352, 114] on button "Reset" at bounding box center [354, 117] width 39 height 16
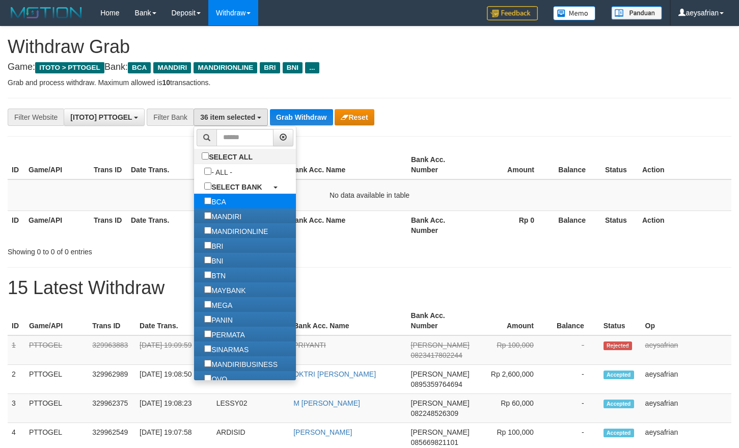
scroll to position [9, 0]
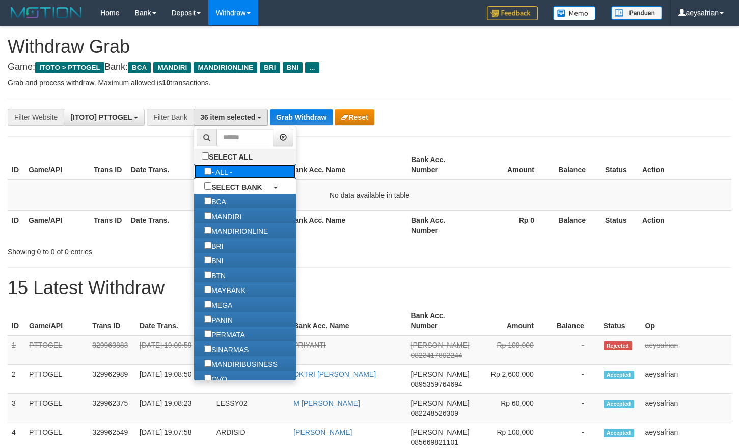
click at [194, 177] on label "- ALL -" at bounding box center [218, 171] width 48 height 15
select select "***"
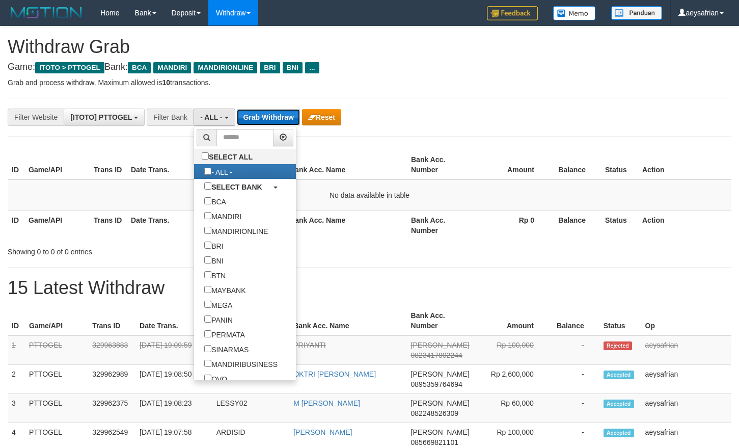
click at [284, 125] on button "Grab Withdraw" at bounding box center [268, 117] width 63 height 16
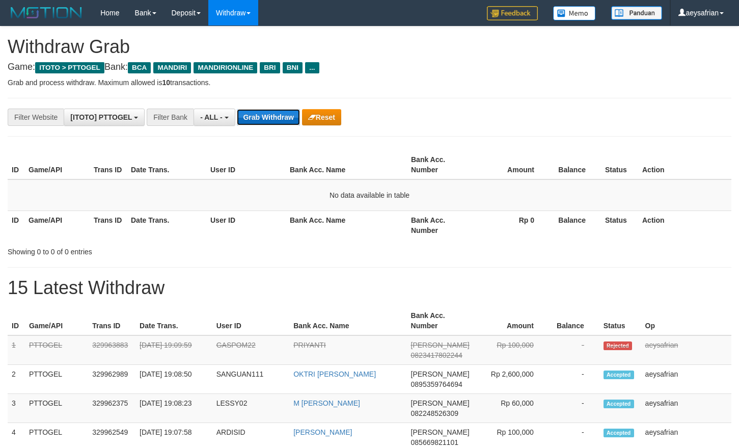
click at [284, 125] on button "Grab Withdraw" at bounding box center [268, 117] width 63 height 16
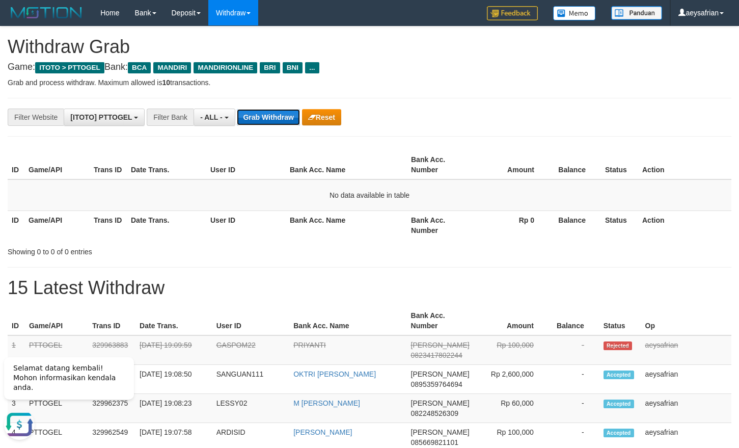
click at [284, 125] on button "Grab Withdraw" at bounding box center [268, 117] width 63 height 16
click at [284, 124] on button "Grab Withdraw" at bounding box center [268, 117] width 63 height 16
click at [284, 123] on button "Grab Withdraw" at bounding box center [268, 117] width 63 height 16
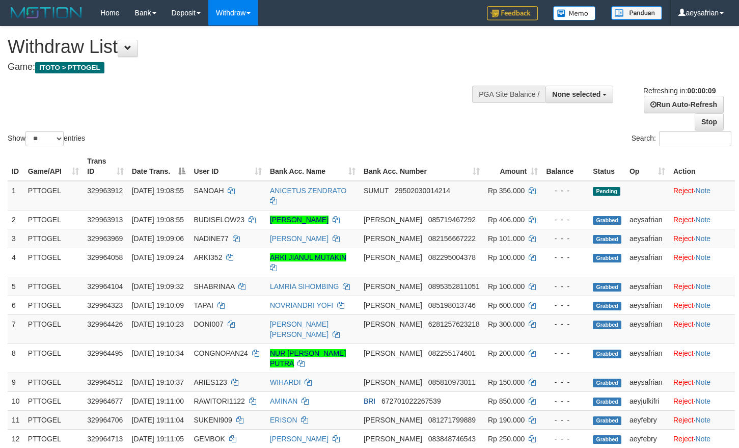
select select
select select "**"
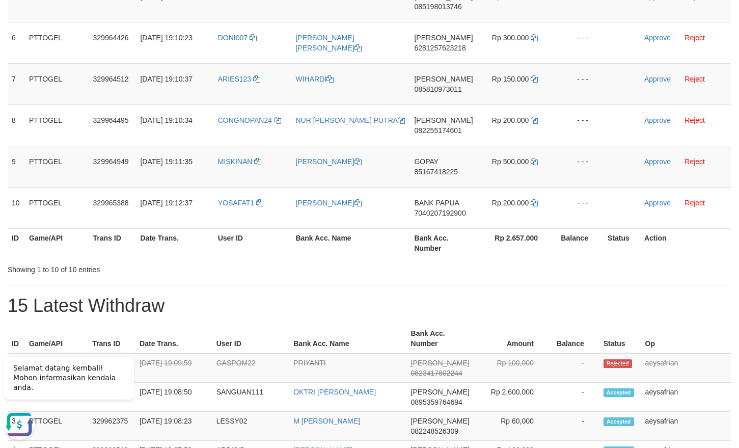
scroll to position [52, 0]
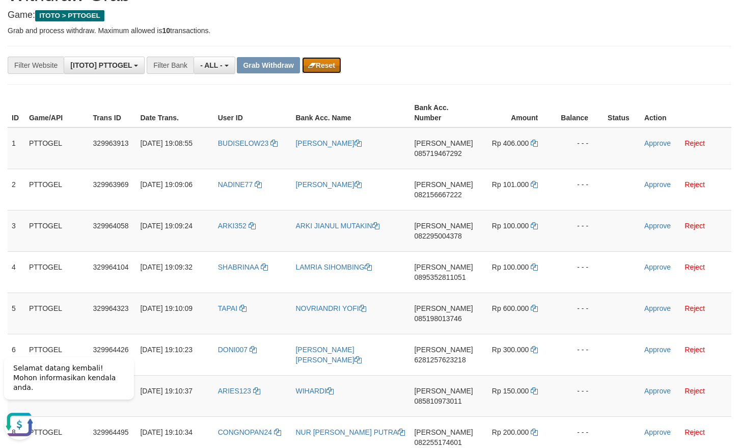
click at [319, 61] on button "Reset" at bounding box center [321, 65] width 39 height 16
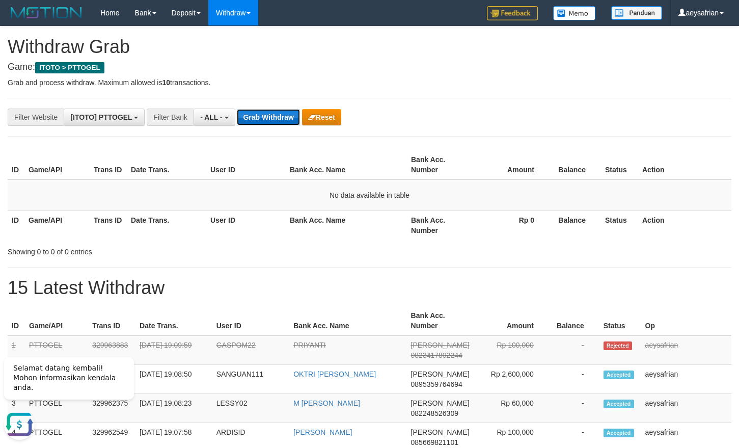
click at [264, 118] on button "Grab Withdraw" at bounding box center [268, 117] width 63 height 16
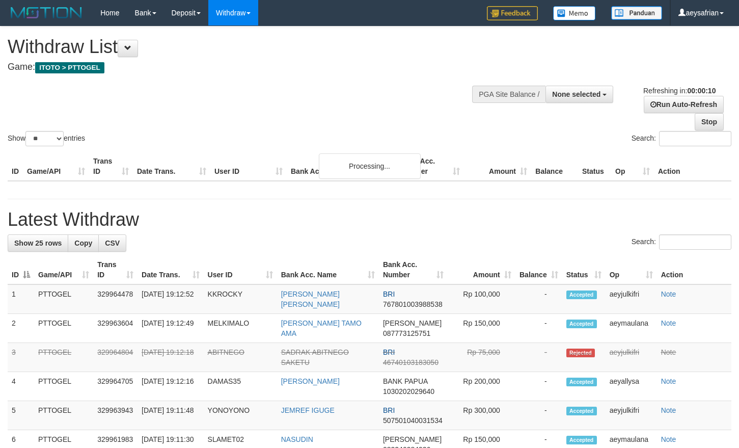
select select
select select "**"
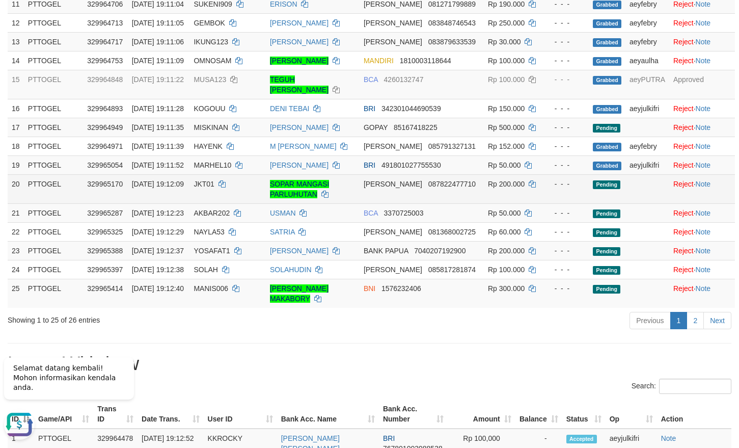
scroll to position [727, 0]
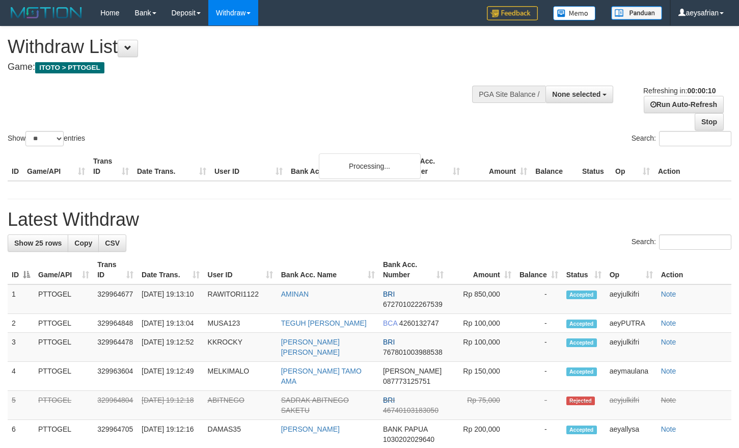
select select
select select "**"
select select
select select "**"
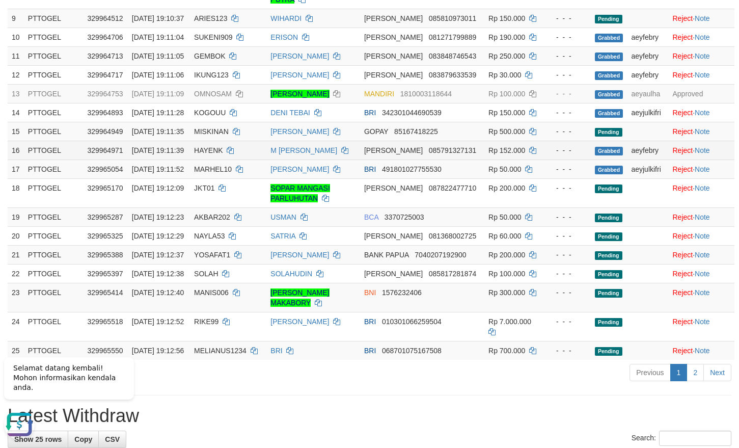
scroll to position [467, 0]
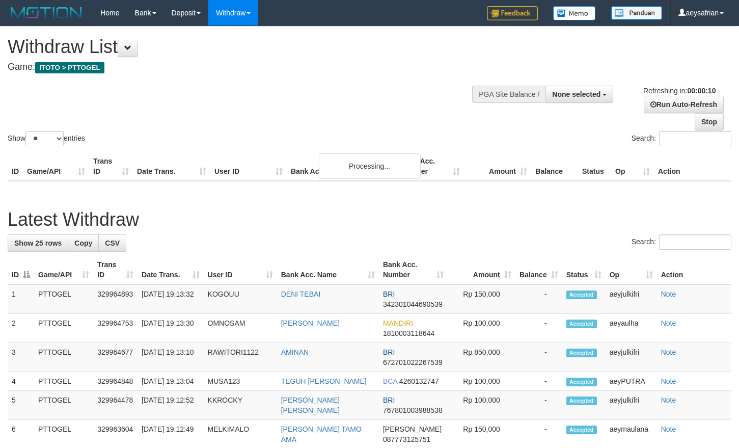
select select
select select "**"
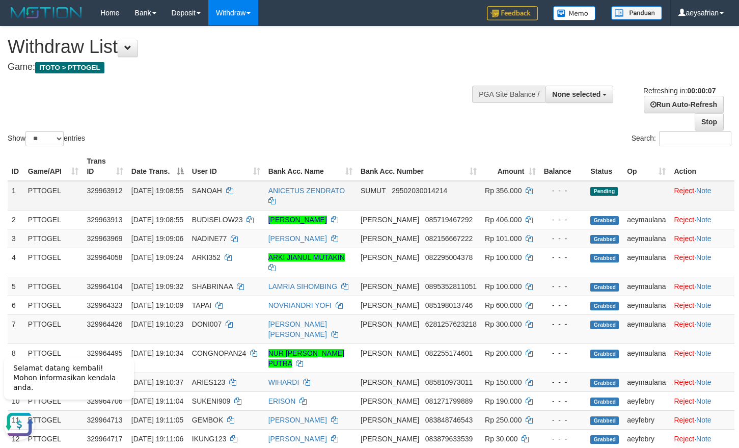
click at [224, 197] on td "SANOAH" at bounding box center [226, 196] width 76 height 30
click at [221, 193] on span "SANOAH" at bounding box center [207, 190] width 30 height 8
click at [221, 196] on td "SANOAH" at bounding box center [226, 196] width 76 height 30
copy td "SANOAH"
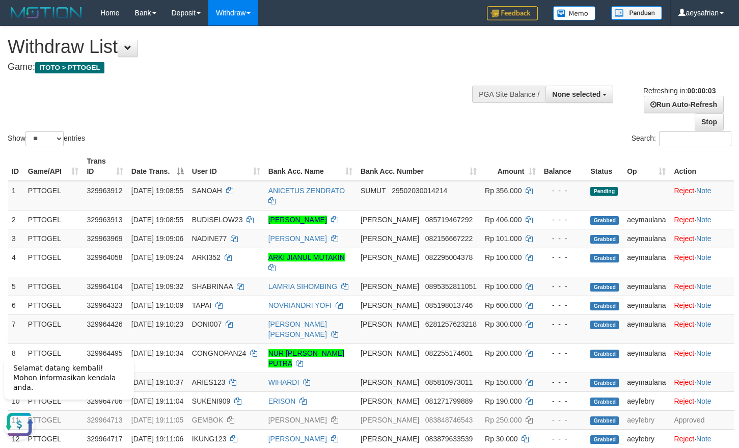
drag, startPoint x: 190, startPoint y: 109, endPoint x: 183, endPoint y: 101, distance: 10.4
click at [189, 108] on div "Show ** ** ** *** entries Search:" at bounding box center [369, 87] width 739 height 122
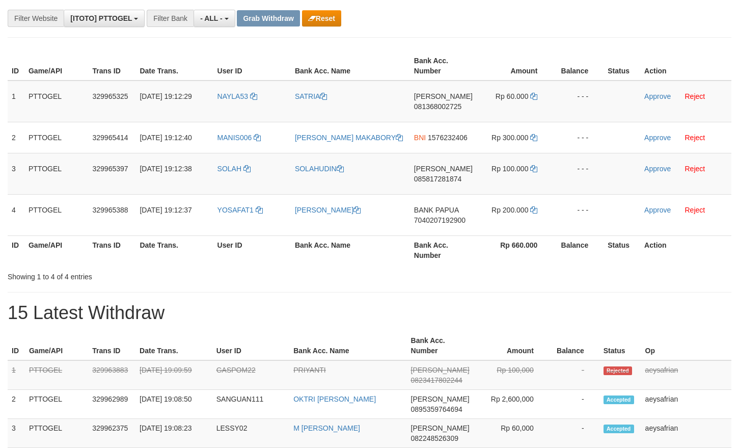
scroll to position [52, 0]
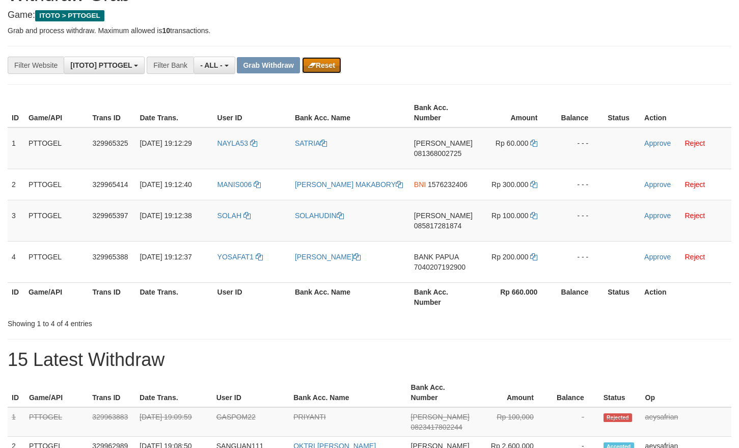
click at [331, 69] on button "Reset" at bounding box center [321, 65] width 39 height 16
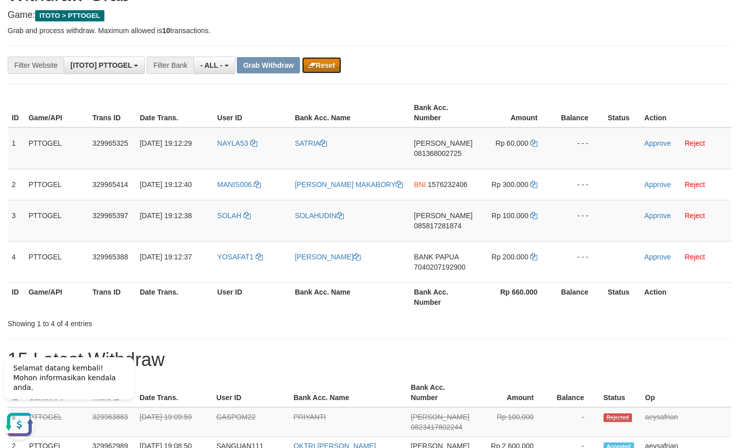
scroll to position [0, 0]
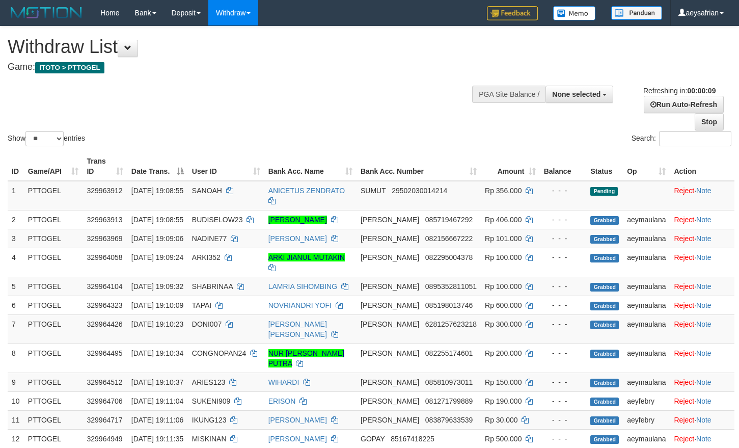
select select
select select "**"
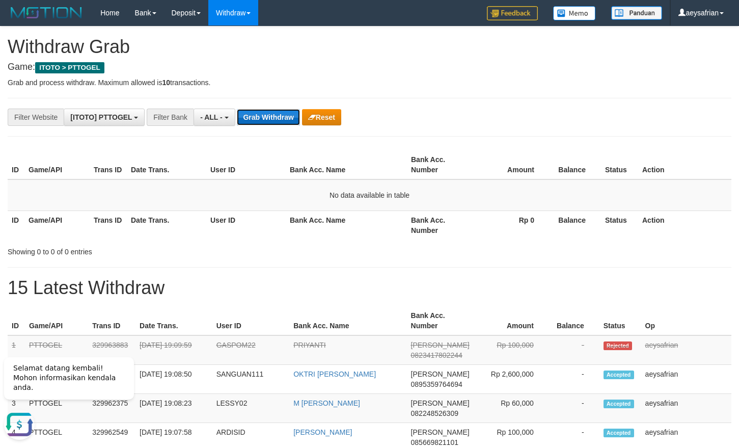
click at [247, 115] on button "Grab Withdraw" at bounding box center [268, 117] width 63 height 16
click at [247, 111] on button "Grab Withdraw" at bounding box center [268, 117] width 63 height 16
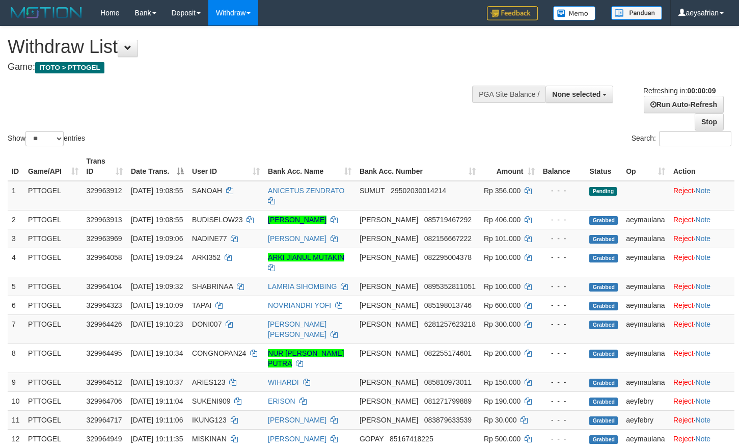
select select
select select "**"
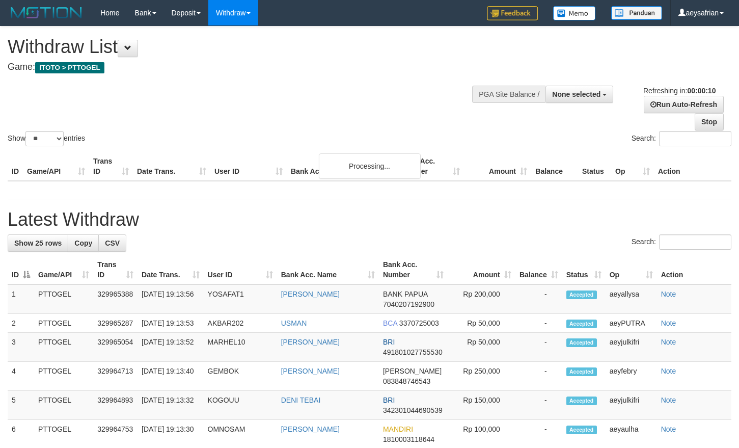
select select
select select "**"
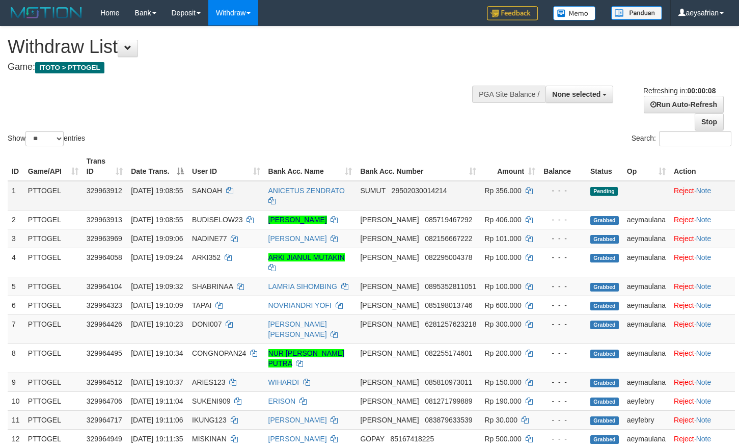
click at [227, 186] on td "SANOAH" at bounding box center [226, 196] width 76 height 30
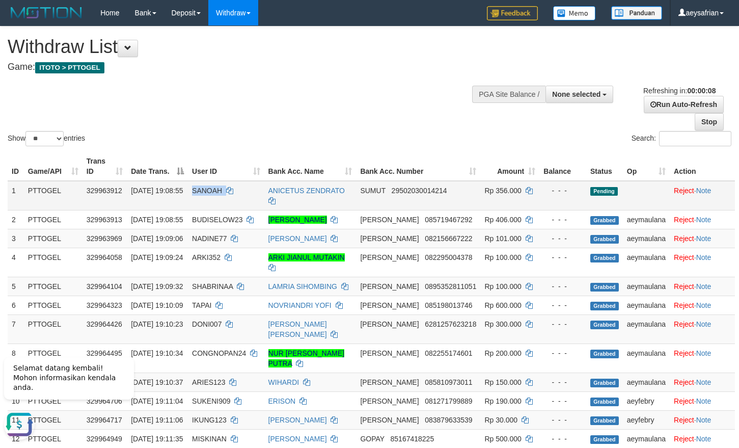
copy td "SANOAH"
click at [161, 101] on div "Show ** ** ** *** entries Search:" at bounding box center [369, 87] width 739 height 122
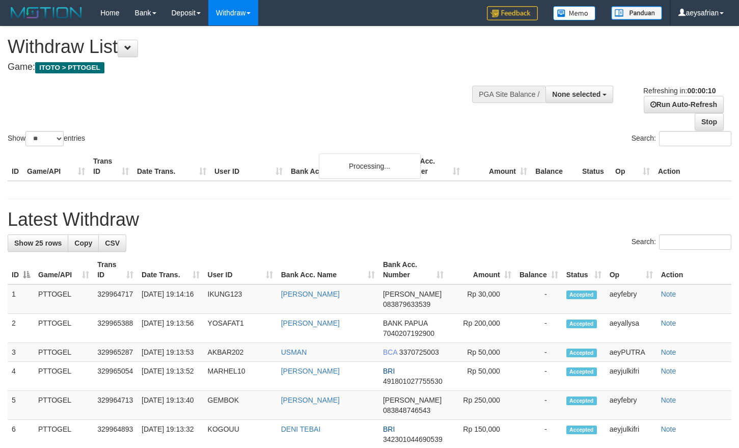
select select
select select "**"
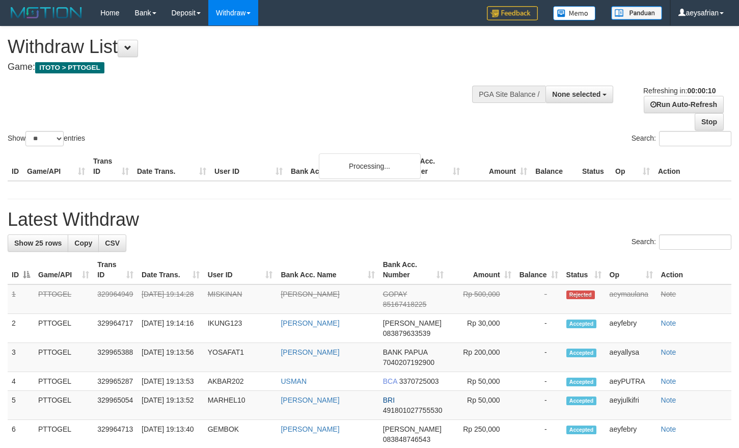
select select
select select "**"
select select
select select "**"
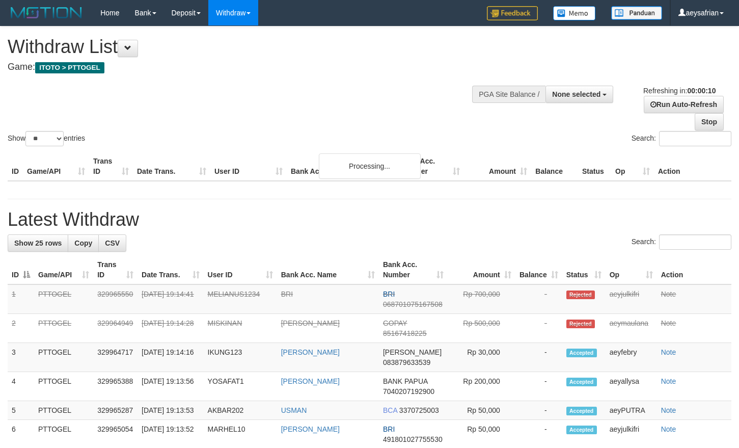
select select
select select "**"
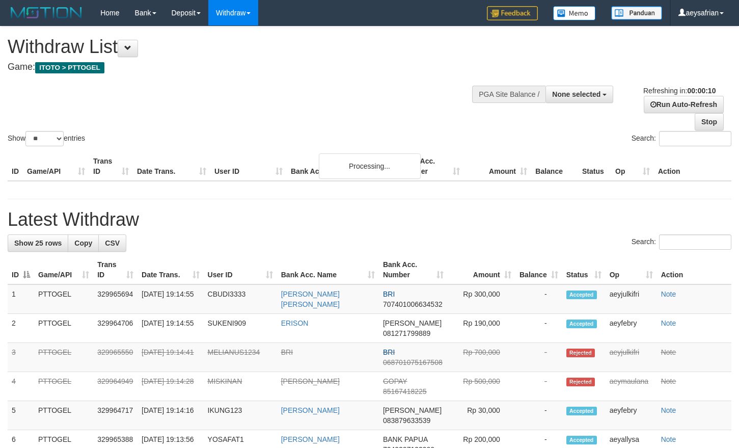
select select
select select "**"
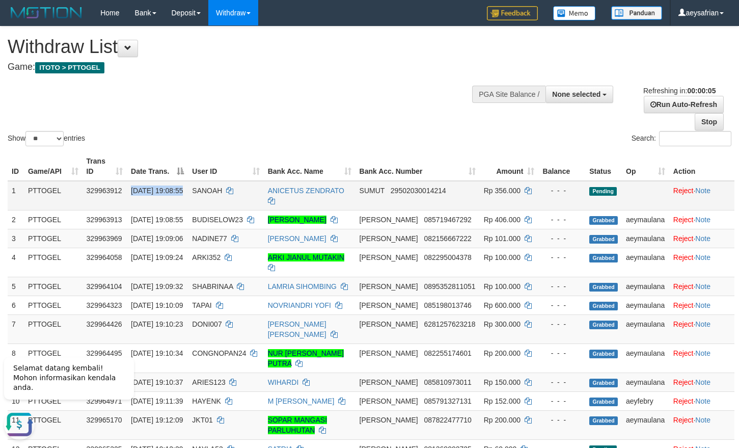
click at [220, 201] on td "SANOAH" at bounding box center [225, 196] width 75 height 30
copy td "SANOAH"
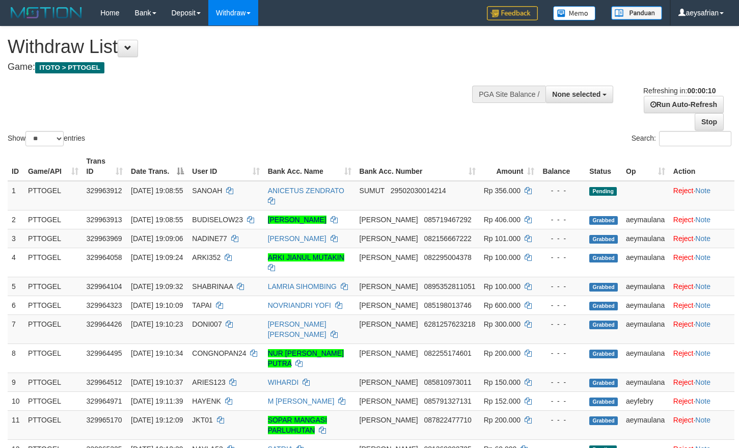
select select
select select "**"
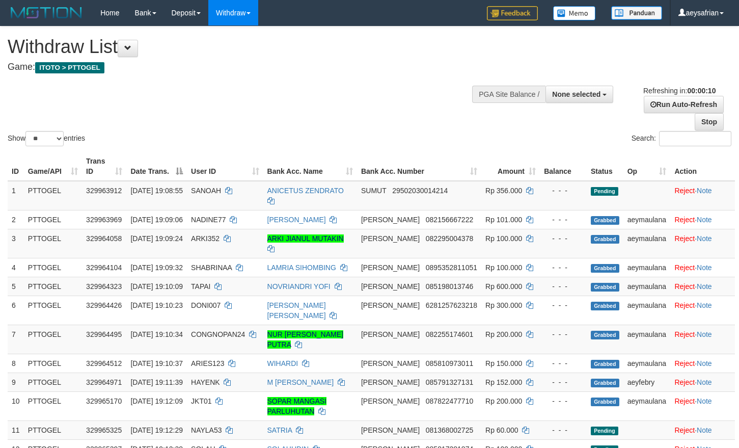
select select
select select "**"
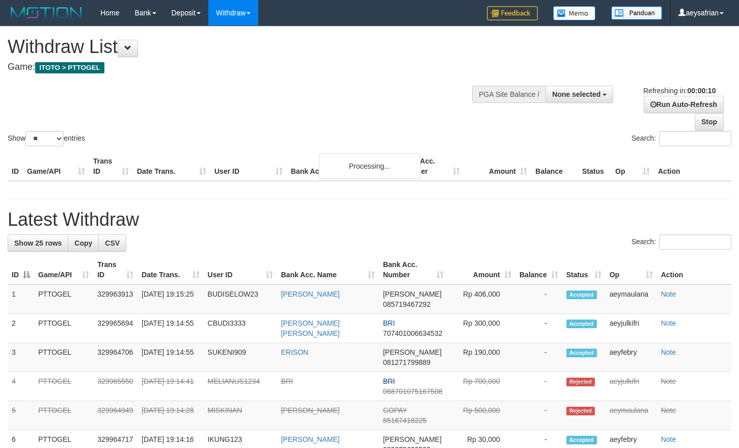
select select
select select "**"
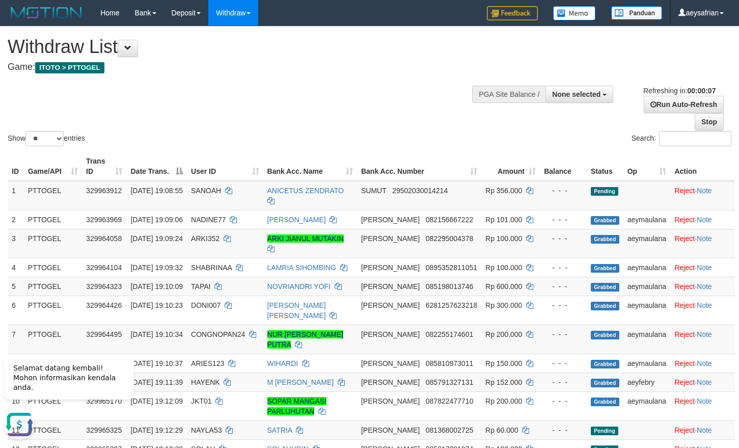
click at [599, 139] on div "Search:" at bounding box center [554, 140] width 354 height 18
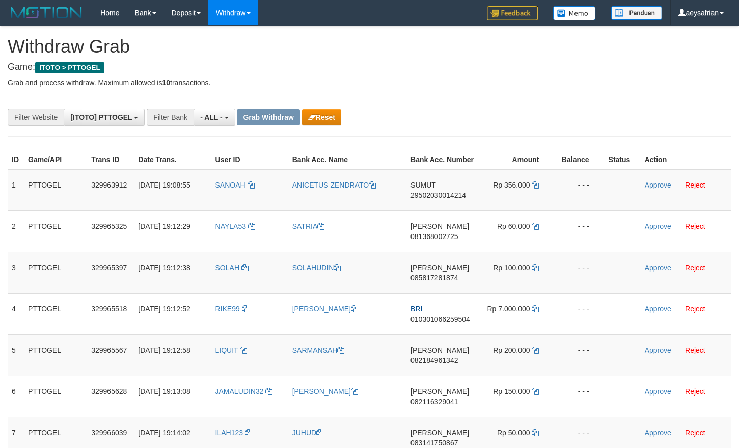
scroll to position [9, 0]
drag, startPoint x: 259, startPoint y: 206, endPoint x: 510, endPoint y: 192, distance: 251.9
click at [510, 192] on tr "1 PTTOGEL 329963912 31/08/2025 19:08:55 SANOAH ANICETUS ZENDRATO SUMUT 29502030…" at bounding box center [370, 190] width 724 height 42
click at [646, 186] on link "Approve" at bounding box center [658, 185] width 26 height 8
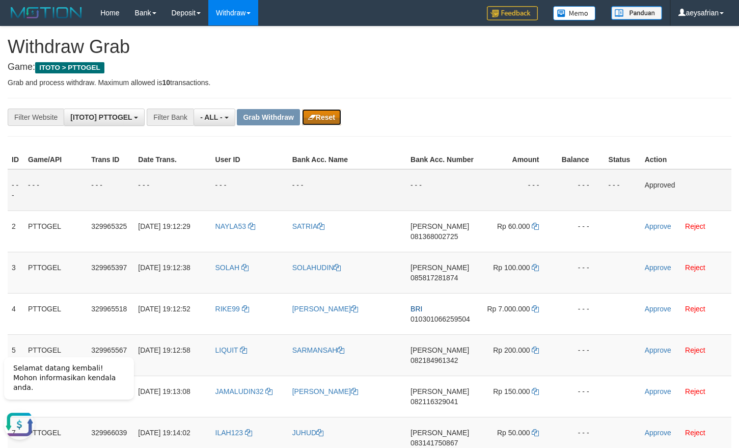
click at [322, 119] on button "Reset" at bounding box center [321, 117] width 39 height 16
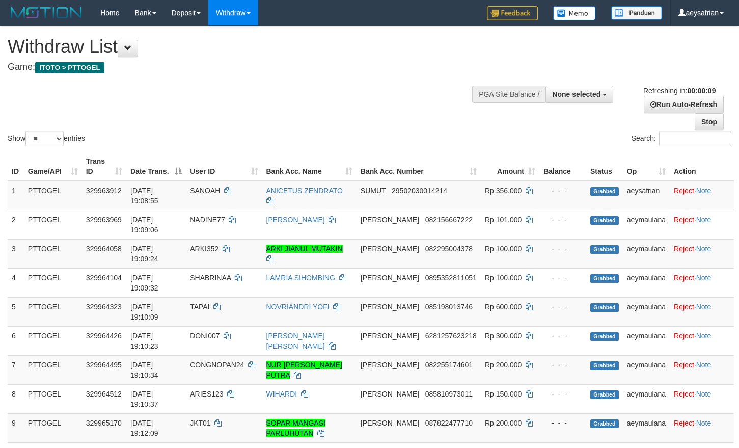
select select
select select "**"
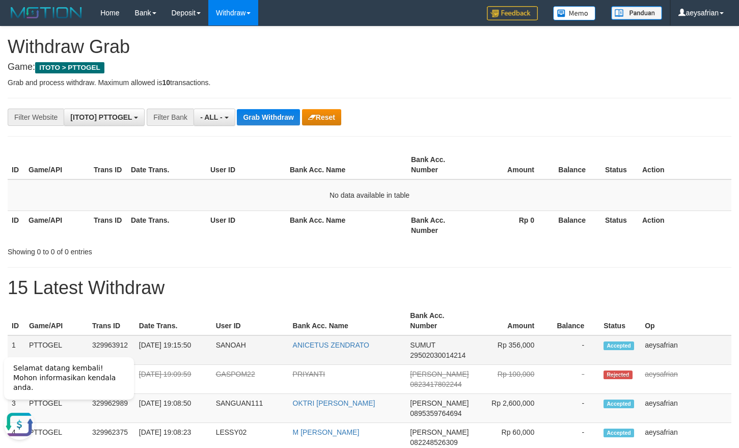
click at [422, 358] on span "29502030014214" at bounding box center [438, 355] width 56 height 8
copy span "29502030014214"
click at [213, 116] on span "- ALL -" at bounding box center [211, 117] width 22 height 8
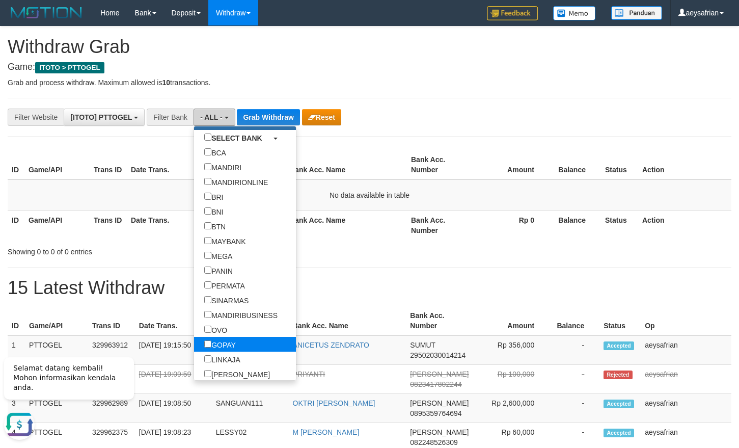
scroll to position [98, 0]
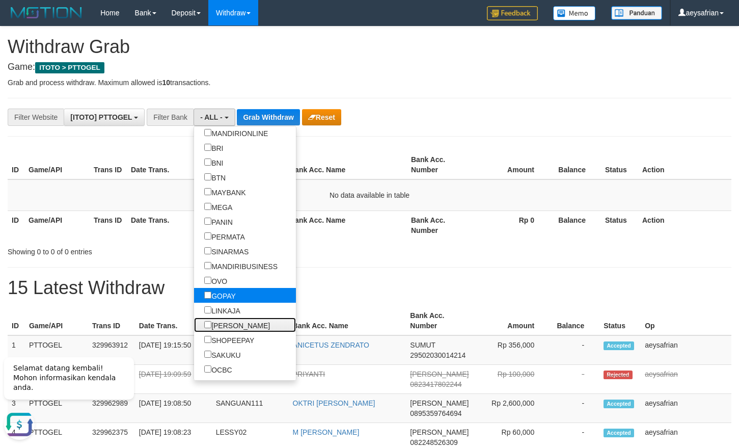
drag, startPoint x: 182, startPoint y: 325, endPoint x: 197, endPoint y: 293, distance: 35.1
click at [194, 324] on label "[PERSON_NAME]" at bounding box center [237, 324] width 86 height 15
select select "****"
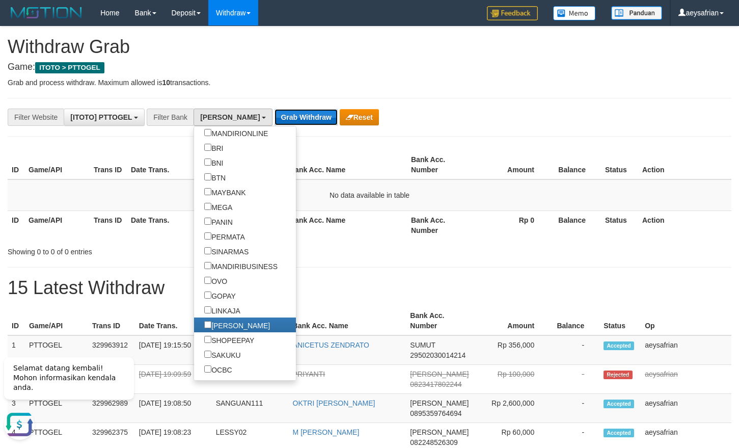
click at [274, 118] on button "Grab Withdraw" at bounding box center [305, 117] width 63 height 16
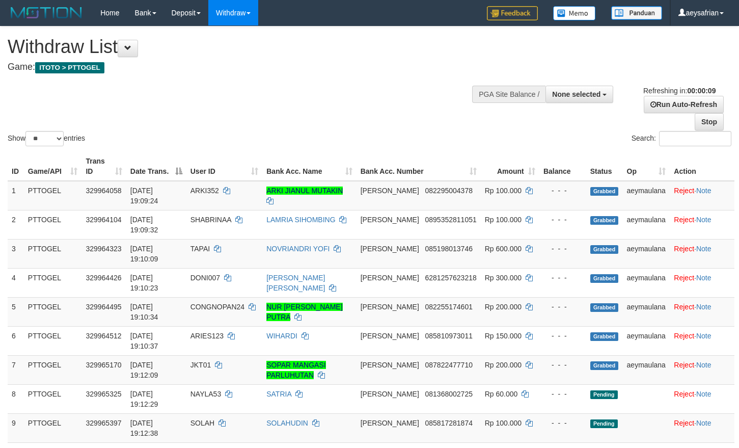
select select
select select "**"
select select
select select "**"
select select
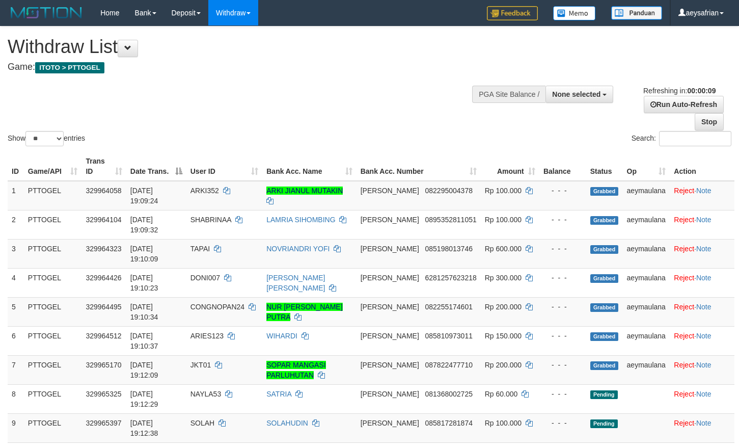
select select "**"
select select
select select "**"
select select
select select "**"
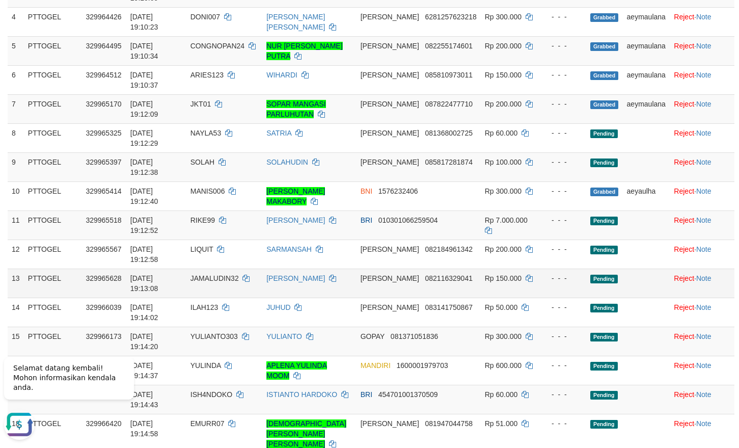
scroll to position [156, 0]
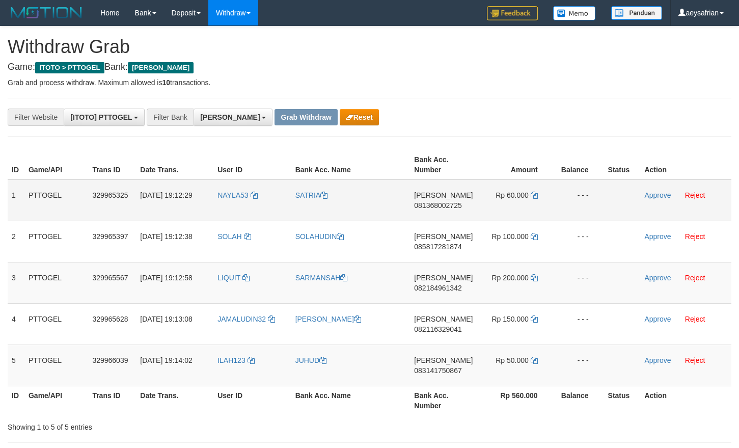
scroll to position [180, 0]
drag, startPoint x: 400, startPoint y: 313, endPoint x: 521, endPoint y: 362, distance: 130.4
click at [523, 365] on tbody "1 PTTOGEL 329965325 31/08/2025 19:12:29 NAYLA53 SATRIA DANA 081368002725 Rp 60.…" at bounding box center [370, 282] width 724 height 207
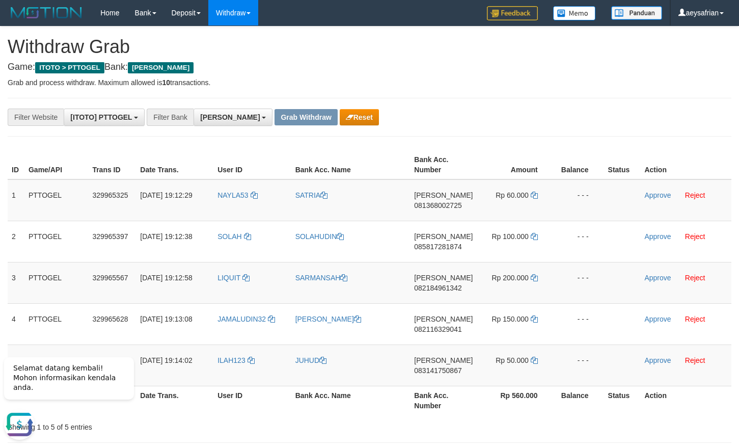
scroll to position [0, 0]
click at [441, 202] on span "081368002725" at bounding box center [437, 205] width 47 height 8
copy span "081368002725"
click at [536, 197] on icon at bounding box center [534, 194] width 7 height 7
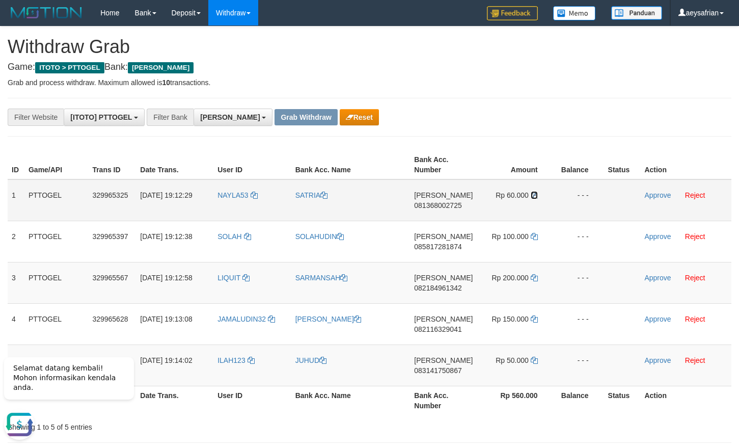
click at [536, 197] on icon at bounding box center [534, 194] width 7 height 7
click at [656, 197] on link "Approve" at bounding box center [657, 195] width 26 height 8
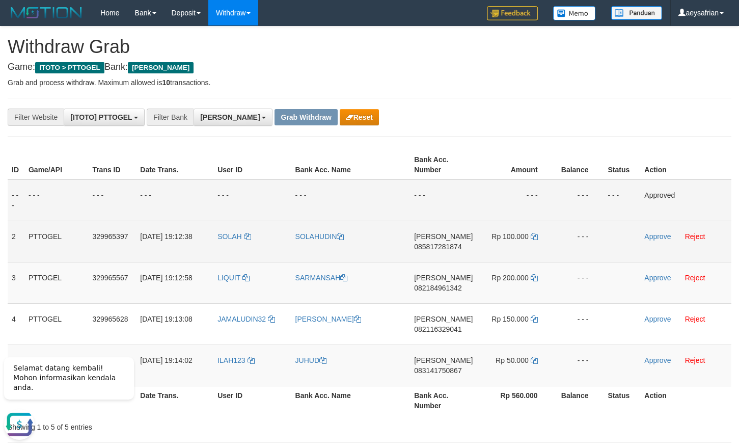
click at [437, 247] on span "085817281874" at bounding box center [437, 246] width 47 height 8
copy span "085817281874"
click at [437, 247] on span "085817281874" at bounding box center [437, 246] width 47 height 8
copy td "DANA 085817281874"
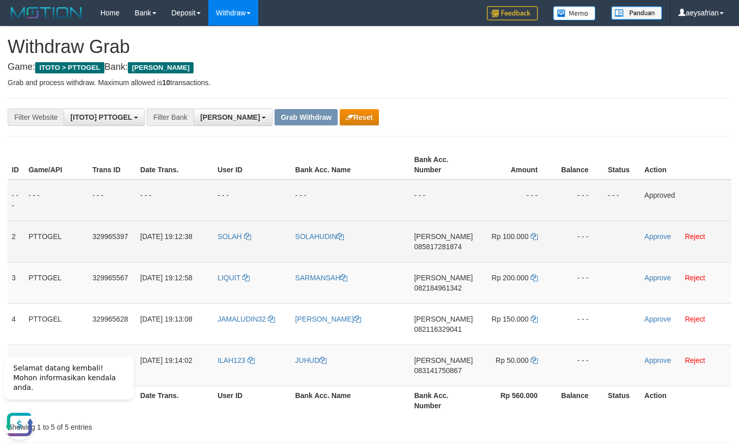
click at [436, 250] on span "085817281874" at bounding box center [437, 246] width 47 height 8
copy span "085817281874"
click at [436, 250] on span "085817281874" at bounding box center [437, 246] width 47 height 8
copy td "DANA 085817281874"
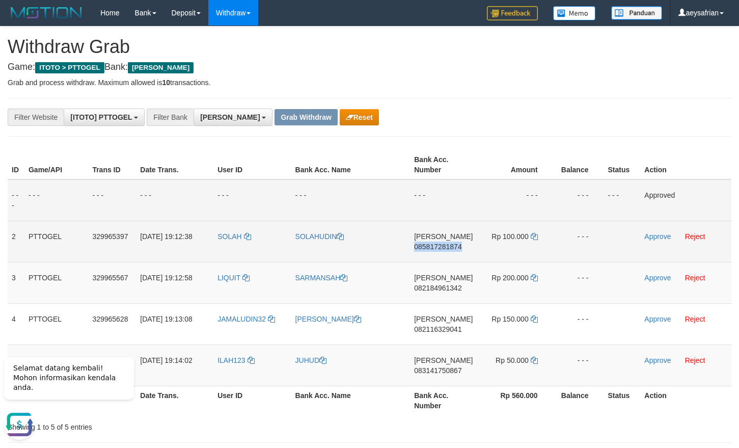
click at [436, 250] on span "085817281874" at bounding box center [437, 246] width 47 height 8
copy span "085817281874"
click at [436, 250] on span "085817281874" at bounding box center [437, 246] width 47 height 8
copy td "DANA 085817281874"
click at [436, 249] on span "085817281874" at bounding box center [437, 246] width 47 height 8
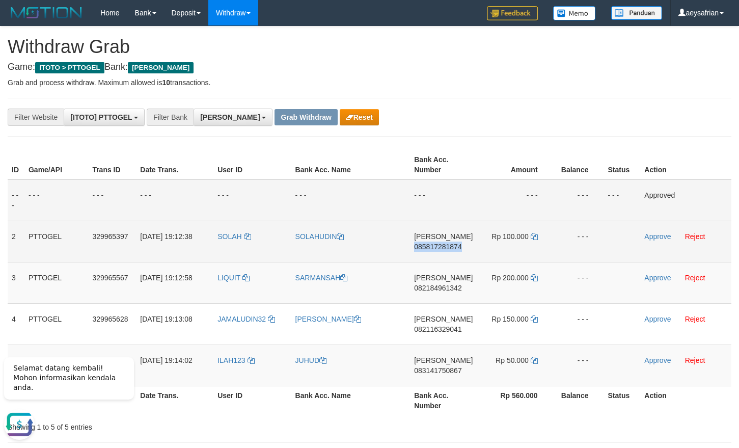
copy span "085817281874"
click at [535, 234] on icon at bounding box center [534, 236] width 7 height 7
click at [661, 240] on link "Approve" at bounding box center [657, 236] width 26 height 8
click at [447, 288] on span "082184961342" at bounding box center [437, 288] width 47 height 8
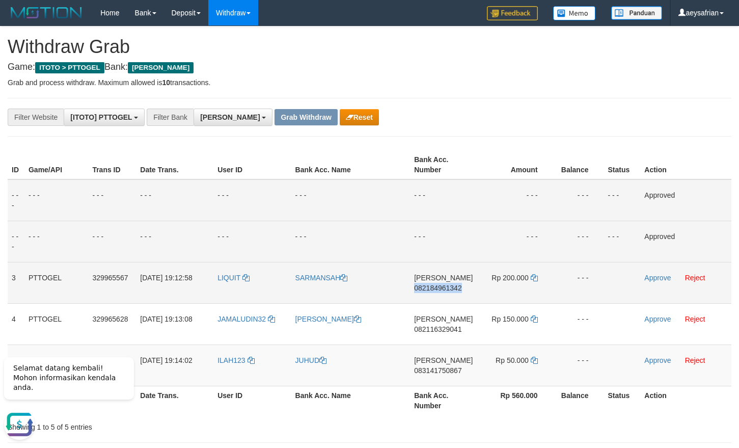
click at [447, 288] on span "082184961342" at bounding box center [437, 288] width 47 height 8
copy span "082184961342"
click at [447, 288] on span "082184961342" at bounding box center [437, 288] width 47 height 8
copy td "DANA 082184961342"
click at [447, 288] on span "082184961342" at bounding box center [437, 288] width 47 height 8
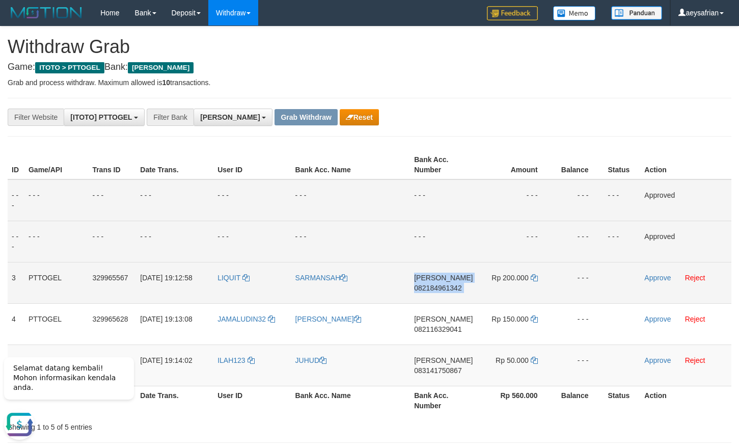
click at [447, 288] on span "082184961342" at bounding box center [437, 288] width 47 height 8
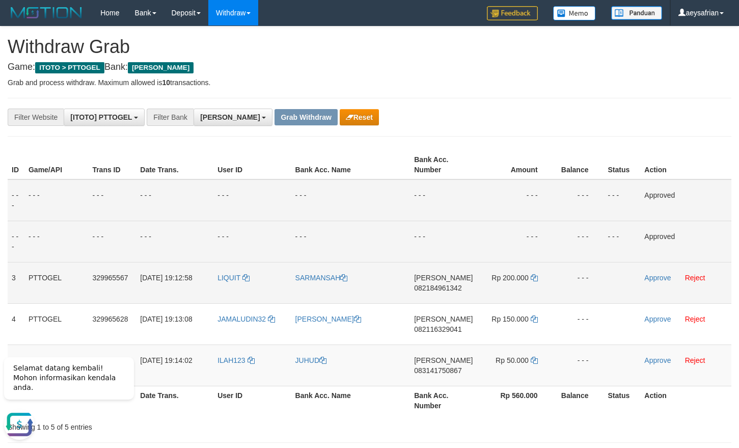
click at [433, 285] on span "082184961342" at bounding box center [437, 288] width 47 height 8
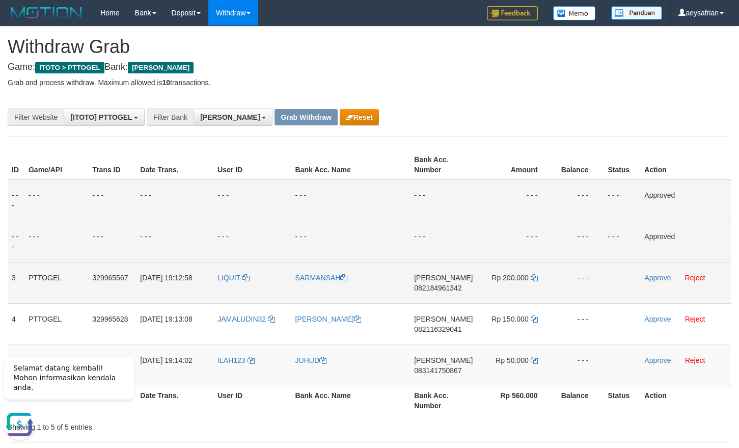
click at [433, 285] on span "082184961342" at bounding box center [437, 288] width 47 height 8
click at [534, 277] on icon at bounding box center [534, 277] width 7 height 7
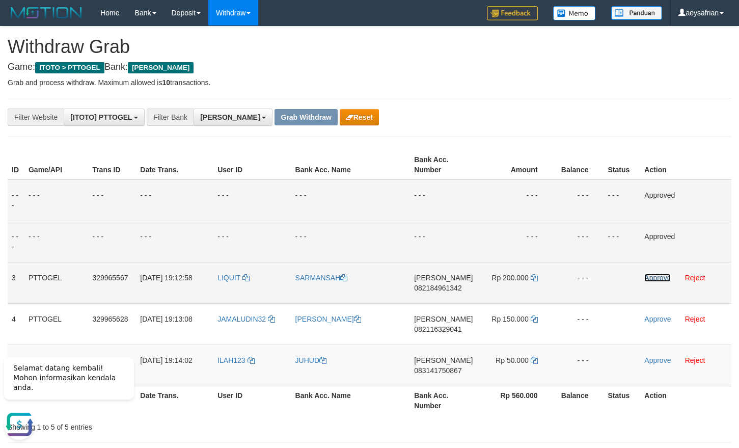
click at [657, 278] on link "Approve" at bounding box center [657, 277] width 26 height 8
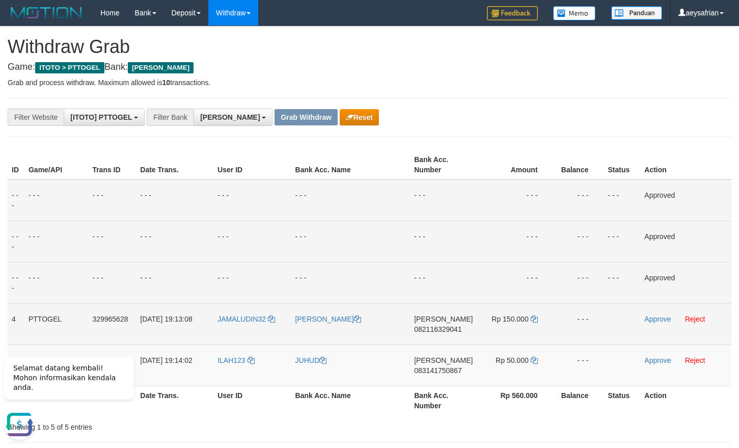
click at [446, 330] on span "082116329041" at bounding box center [437, 329] width 47 height 8
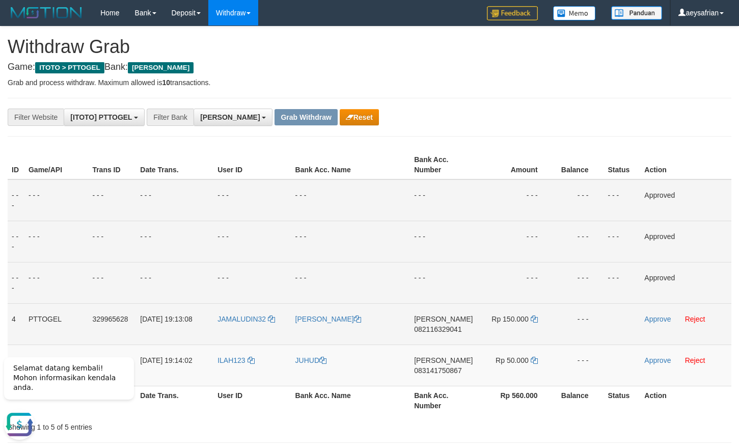
click at [456, 333] on td "DANA 082116329041" at bounding box center [443, 323] width 67 height 41
click at [453, 329] on span "082116329041" at bounding box center [437, 329] width 47 height 8
click at [452, 328] on span "082116329041" at bounding box center [437, 329] width 47 height 8
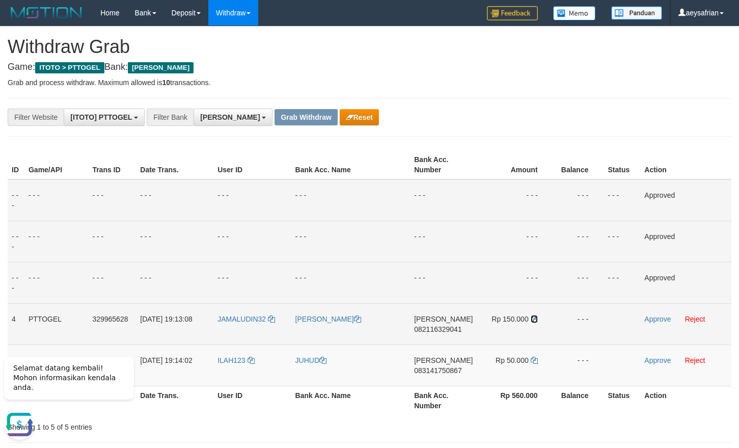
click at [534, 322] on link at bounding box center [534, 319] width 7 height 8
click at [534, 321] on icon at bounding box center [534, 318] width 7 height 7
click at [645, 320] on td "Approve Reject" at bounding box center [685, 323] width 91 height 41
click at [647, 320] on link "Approve" at bounding box center [657, 319] width 26 height 8
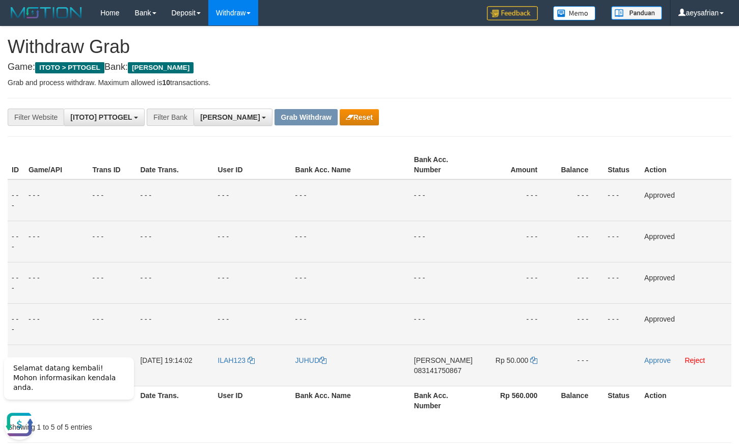
click at [422, 374] on td "DANA 083141750867" at bounding box center [443, 364] width 67 height 41
click at [425, 372] on span "083141750867" at bounding box center [437, 370] width 47 height 8
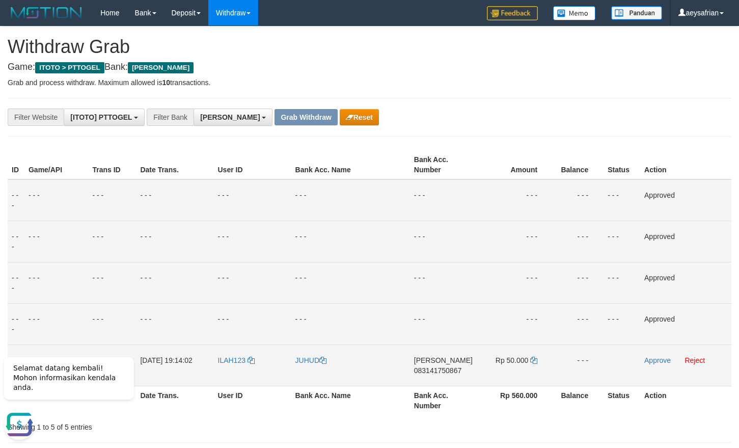
click at [432, 373] on span "083141750867" at bounding box center [437, 370] width 47 height 8
click at [433, 373] on span "083141750867" at bounding box center [437, 370] width 47 height 8
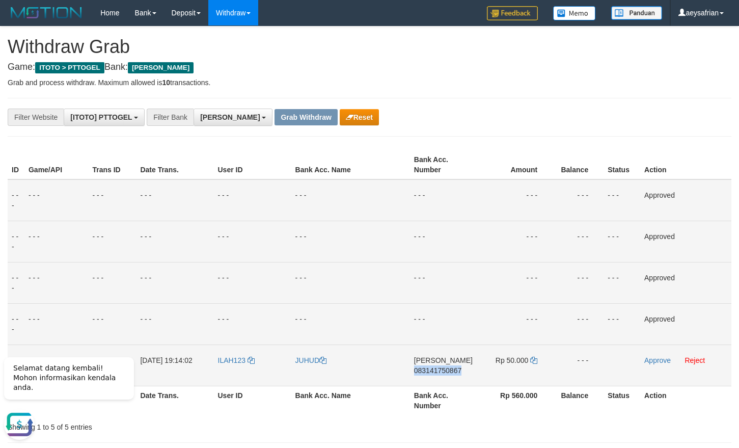
click at [433, 373] on span "083141750867" at bounding box center [437, 370] width 47 height 8
click at [450, 371] on span "083141750867" at bounding box center [437, 370] width 47 height 8
drag, startPoint x: 450, startPoint y: 371, endPoint x: 346, endPoint y: 329, distance: 112.6
click at [448, 371] on span "083141750867" at bounding box center [437, 370] width 47 height 8
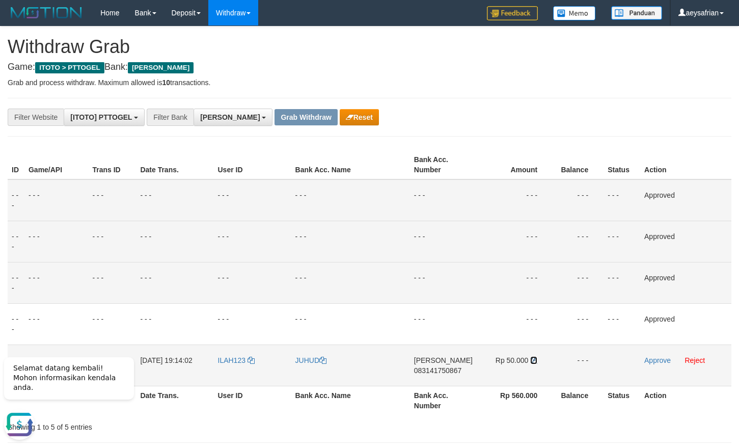
click at [535, 361] on icon at bounding box center [533, 359] width 7 height 7
click at [652, 362] on link "Approve" at bounding box center [657, 360] width 26 height 8
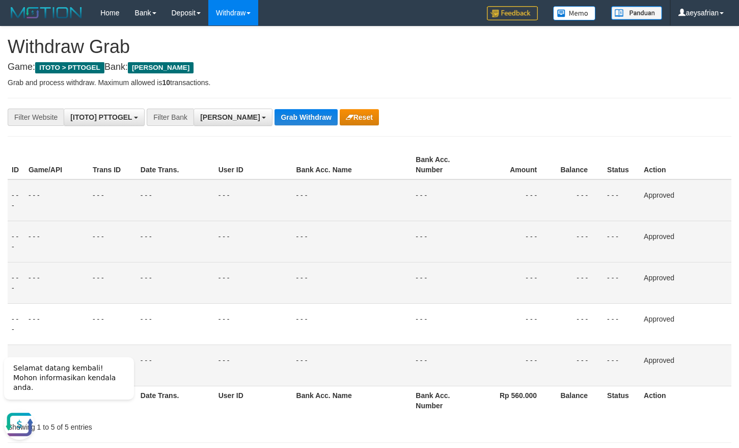
drag, startPoint x: 631, startPoint y: 118, endPoint x: 358, endPoint y: 126, distance: 272.5
click at [628, 118] on div "**********" at bounding box center [369, 116] width 739 height 17
click at [274, 119] on button "Grab Withdraw" at bounding box center [305, 117] width 63 height 16
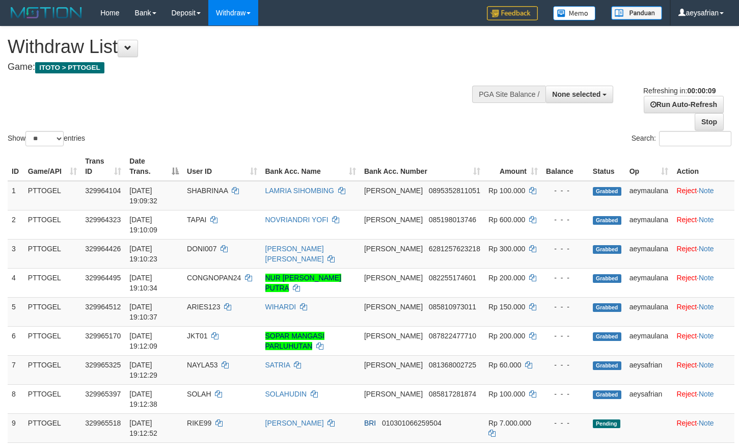
select select
select select "**"
select select
select select "**"
select select
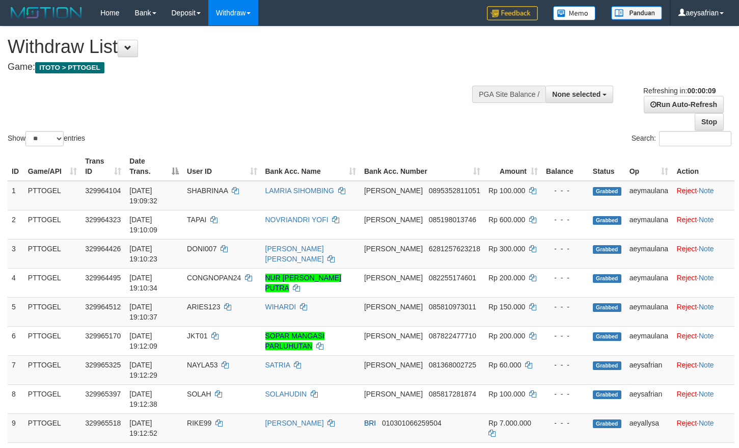
select select "**"
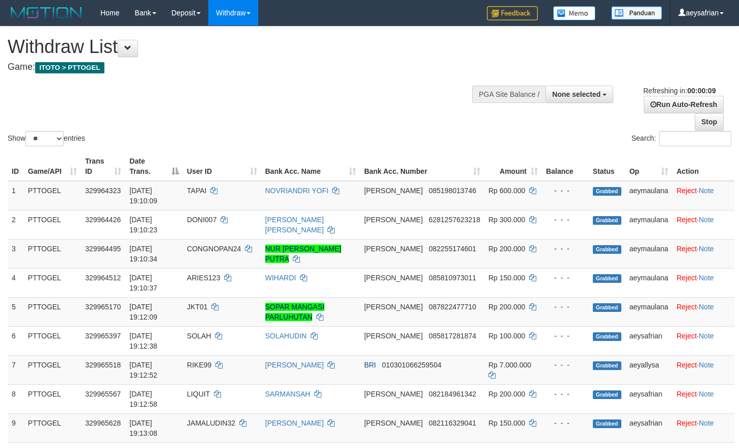
select select
select select "**"
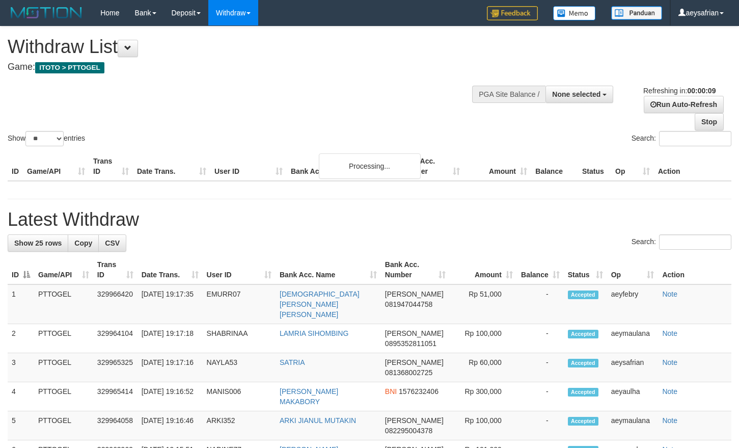
select select
select select "**"
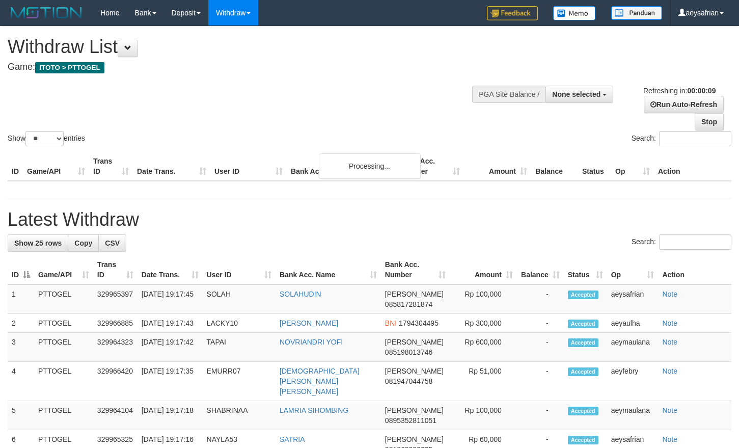
select select
select select "**"
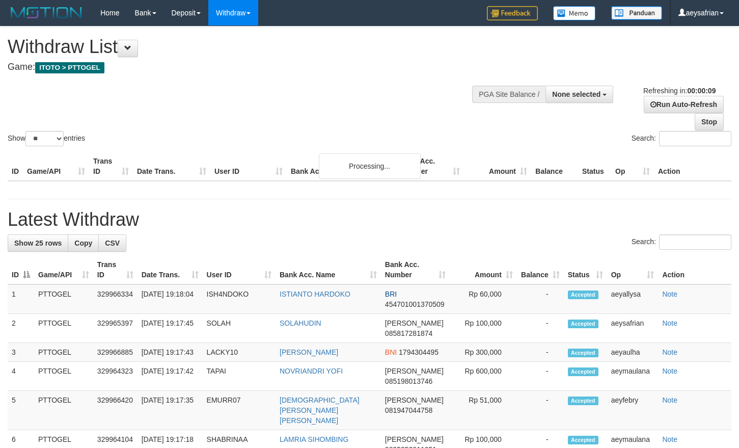
select select
select select "**"
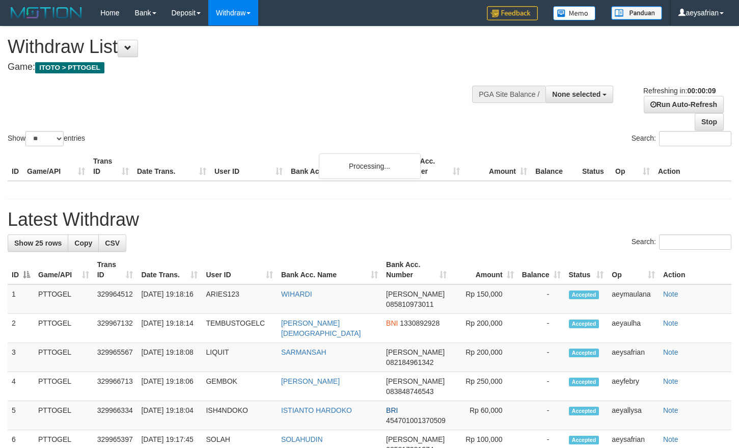
select select
select select "**"
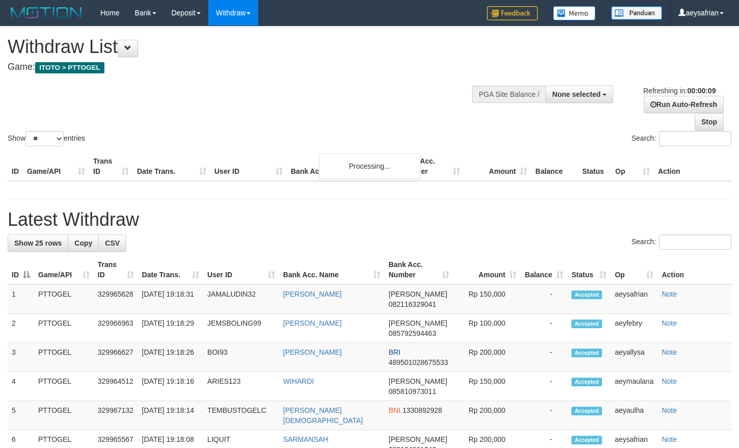
select select
select select "**"
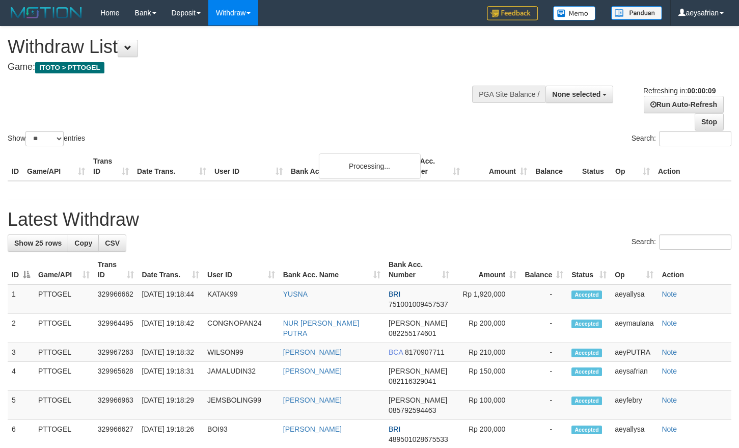
select select
select select "**"
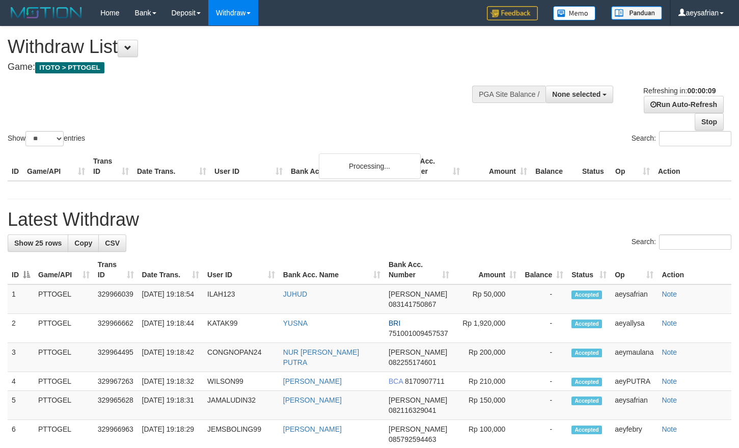
select select
select select "**"
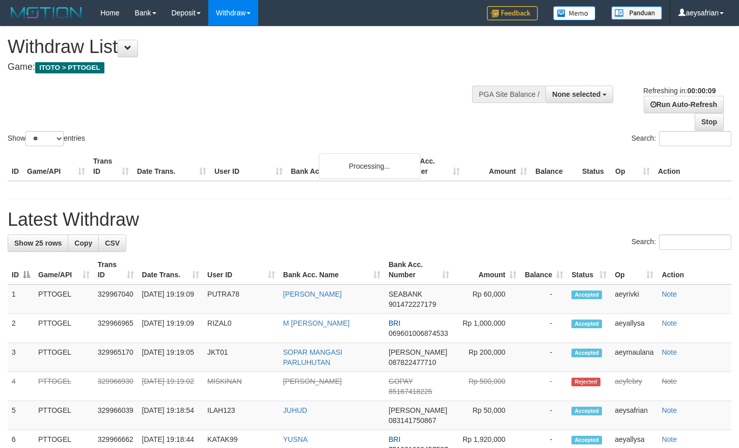
select select
select select "**"
select select
select select "**"
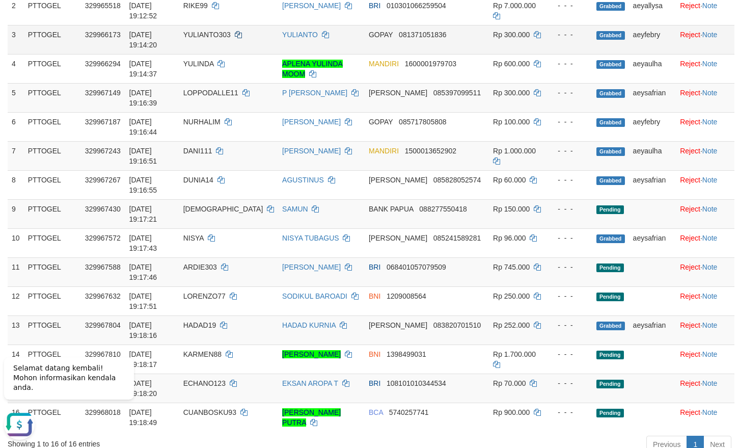
scroll to position [156, 0]
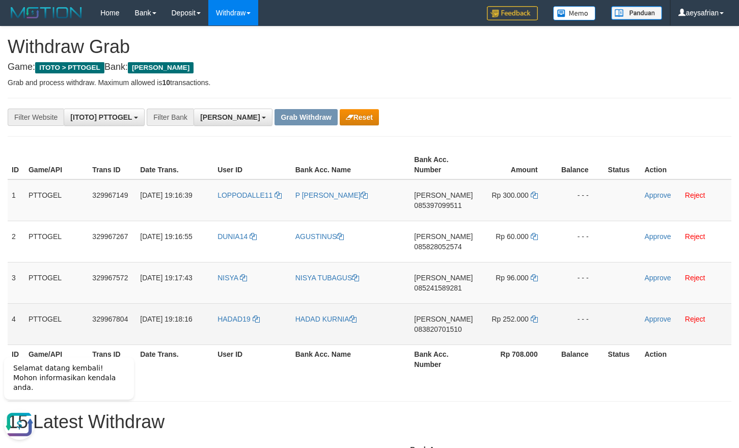
drag, startPoint x: 259, startPoint y: 205, endPoint x: 495, endPoint y: 338, distance: 271.1
click at [495, 338] on tbody "1 PTTOGEL 329967149 31/08/2025 19:16:39 LOPPODALLE11 P NASRULLA DANA 0853970995…" at bounding box center [370, 261] width 724 height 165
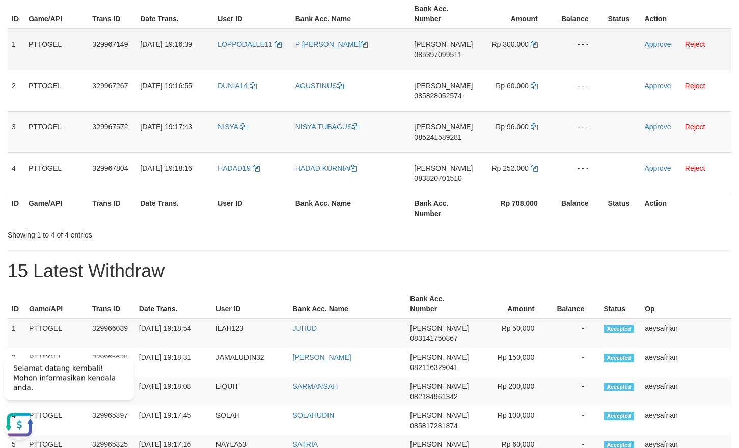
scroll to position [104, 0]
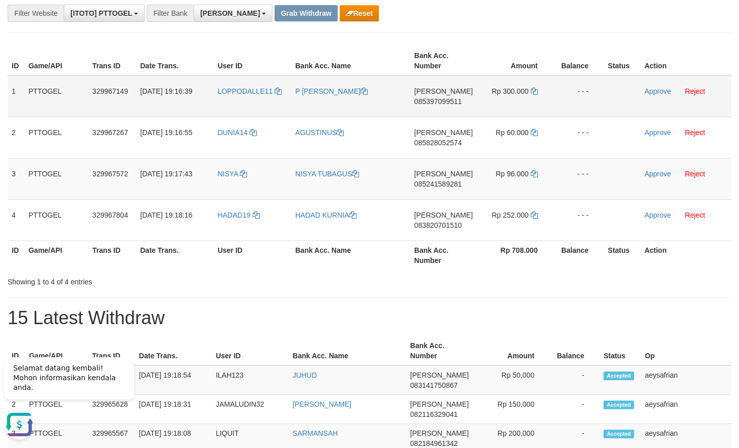
click at [445, 102] on span "085397099511" at bounding box center [437, 101] width 47 height 8
copy span "085397099511"
click at [445, 102] on span "085397099511" at bounding box center [437, 101] width 47 height 8
copy td "DANA 085397099511"
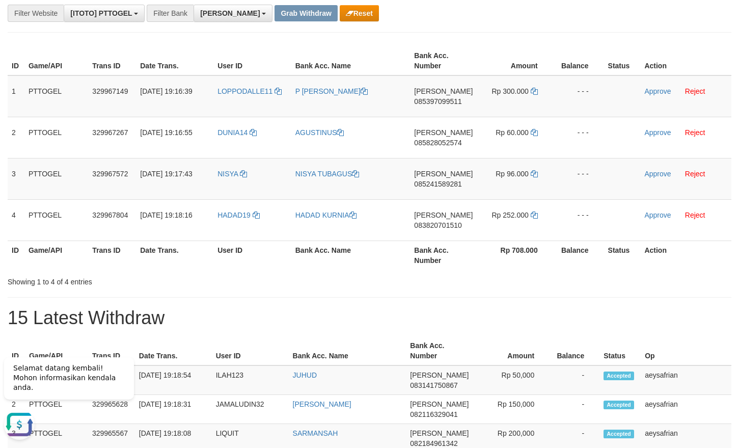
click at [534, 92] on icon at bounding box center [534, 91] width 7 height 7
click at [656, 93] on link "Approve" at bounding box center [657, 91] width 26 height 8
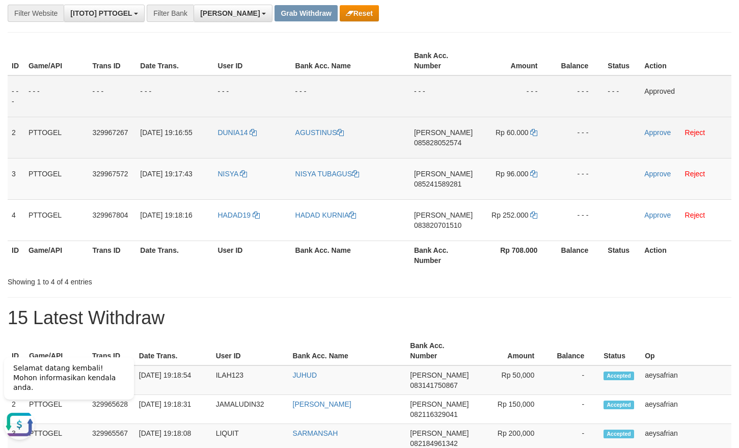
click at [437, 143] on span "085828052574" at bounding box center [437, 142] width 47 height 8
copy span "085828052574"
click at [437, 143] on span "085828052574" at bounding box center [437, 142] width 47 height 8
copy td "DANA 085828052574"
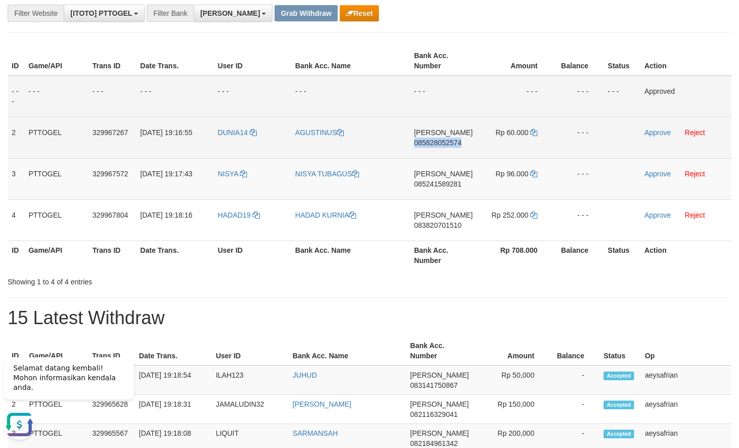
click at [437, 143] on span "085828052574" at bounding box center [437, 142] width 47 height 8
copy span "085828052574"
click at [437, 143] on span "085828052574" at bounding box center [437, 142] width 47 height 8
copy td "DANA 085828052574"
click at [437, 143] on span "085828052574" at bounding box center [437, 142] width 47 height 8
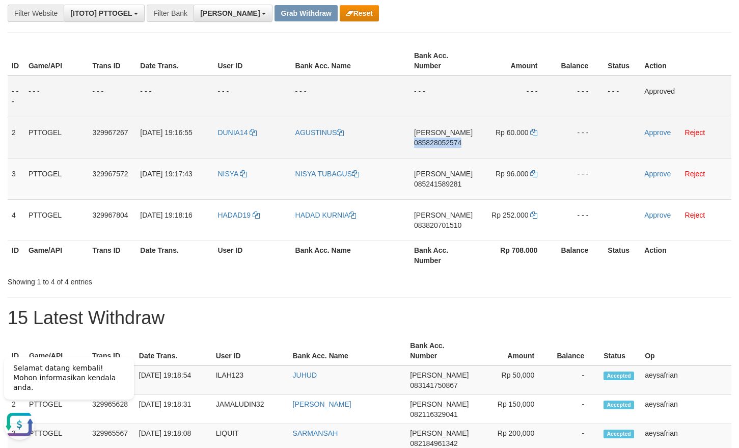
copy span "085828052574"
click at [441, 143] on span "085828052574" at bounding box center [437, 142] width 47 height 8
click at [443, 144] on span "085828052574" at bounding box center [437, 142] width 47 height 8
copy span "085828052574"
click at [443, 144] on span "085828052574" at bounding box center [437, 142] width 47 height 8
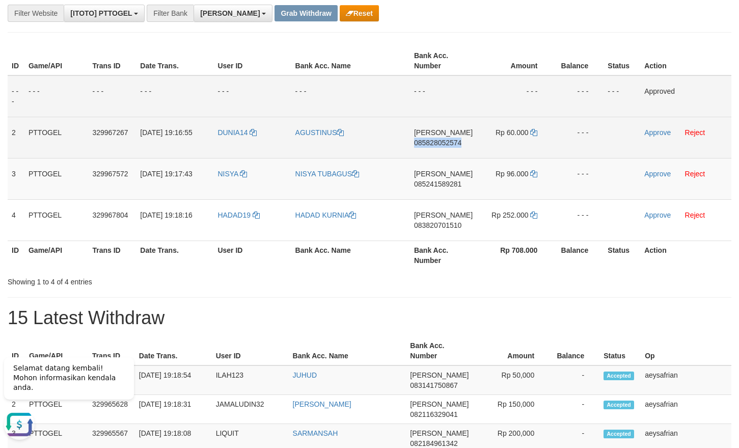
copy span "085828052574"
click at [443, 144] on span "085828052574" at bounding box center [437, 142] width 47 height 8
copy td "DANA 085828052574"
click at [451, 140] on span "085828052574" at bounding box center [437, 142] width 47 height 8
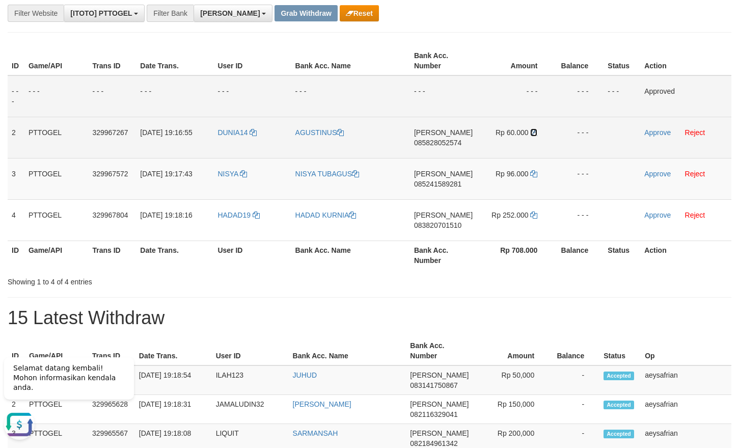
click at [533, 133] on icon at bounding box center [533, 132] width 7 height 7
click at [533, 132] on icon at bounding box center [533, 132] width 7 height 7
click at [657, 131] on link "Approve" at bounding box center [657, 132] width 26 height 8
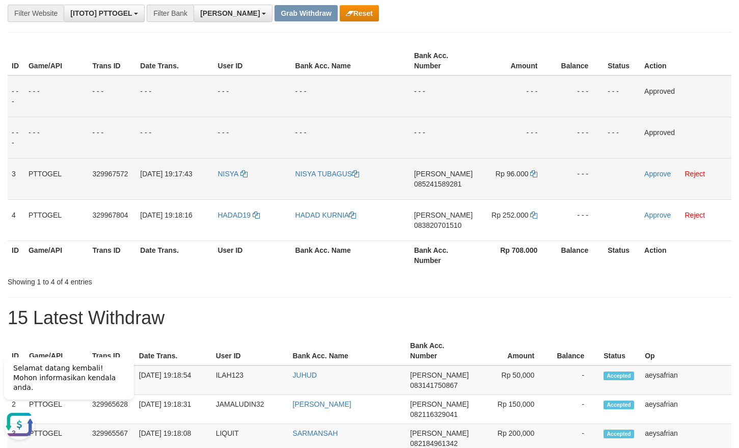
click at [449, 185] on span "085241589281" at bounding box center [437, 184] width 47 height 8
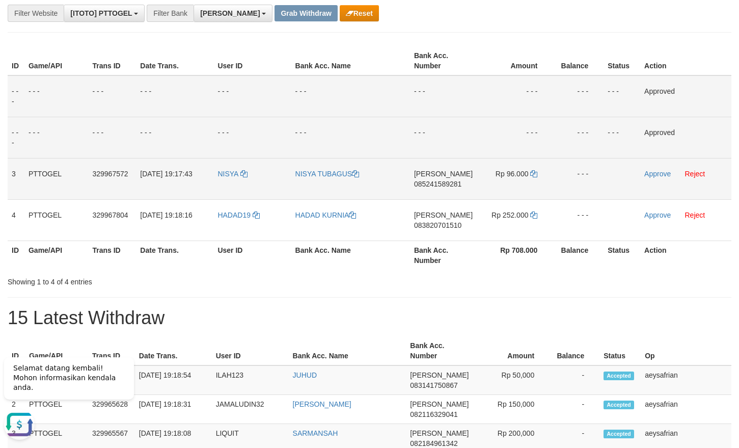
click at [442, 183] on span "085241589281" at bounding box center [437, 184] width 47 height 8
click at [432, 181] on span "085241589281" at bounding box center [437, 184] width 47 height 8
click at [432, 180] on span "085241589281" at bounding box center [437, 184] width 47 height 8
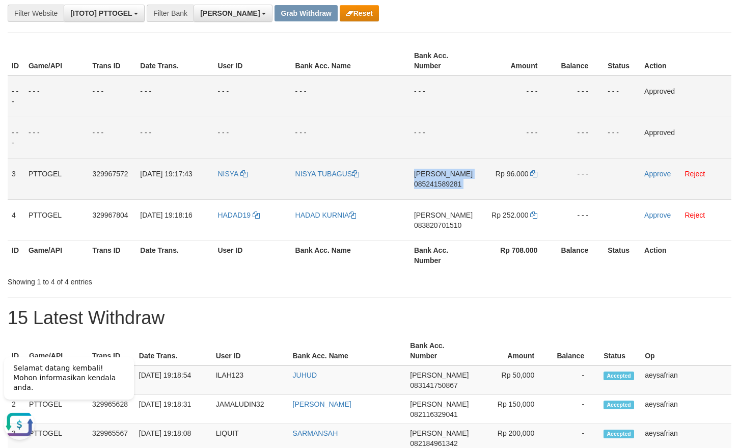
click at [431, 180] on span "085241589281" at bounding box center [437, 184] width 47 height 8
click at [534, 171] on icon at bounding box center [533, 173] width 7 height 7
click at [662, 176] on link "Approve" at bounding box center [657, 174] width 26 height 8
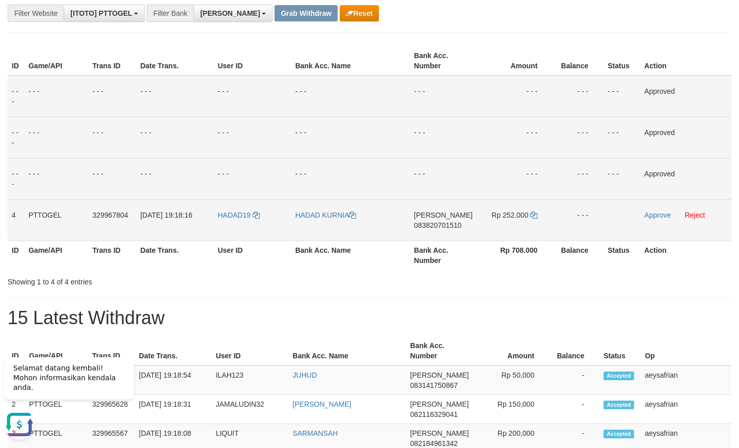
click at [432, 225] on span "083820701510" at bounding box center [437, 225] width 47 height 8
click at [434, 222] on span "083820701510" at bounding box center [437, 225] width 47 height 8
click at [435, 222] on span "083820701510" at bounding box center [437, 225] width 47 height 8
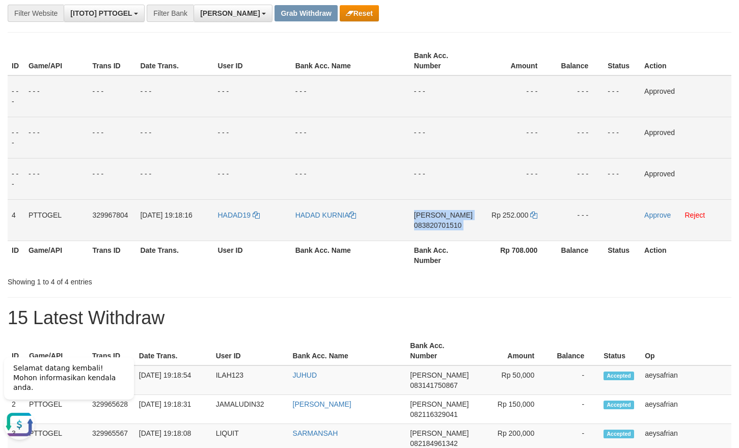
click at [435, 222] on span "083820701510" at bounding box center [437, 225] width 47 height 8
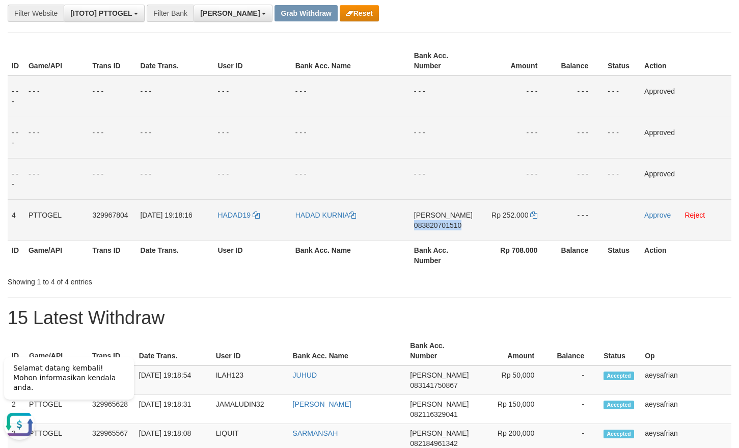
click at [435, 222] on span "083820701510" at bounding box center [437, 225] width 47 height 8
click at [534, 211] on link at bounding box center [533, 215] width 7 height 8
click at [654, 214] on link "Approve" at bounding box center [657, 215] width 26 height 8
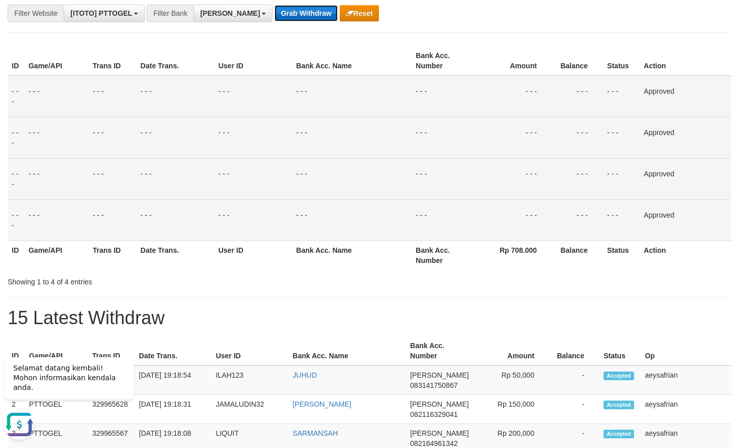
click at [283, 9] on button "Grab Withdraw" at bounding box center [305, 13] width 63 height 16
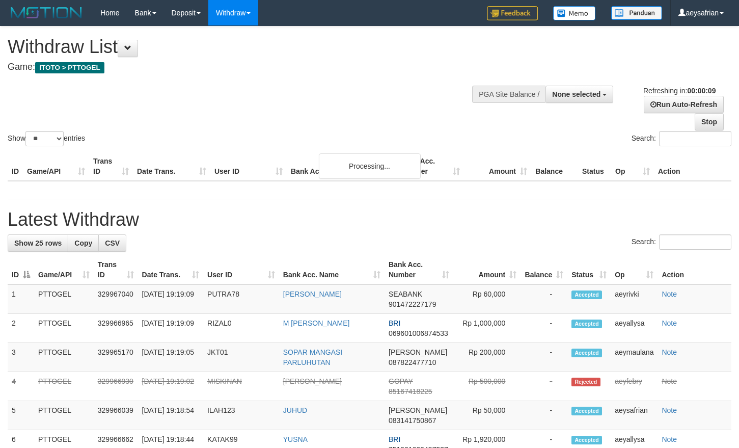
select select
select select "**"
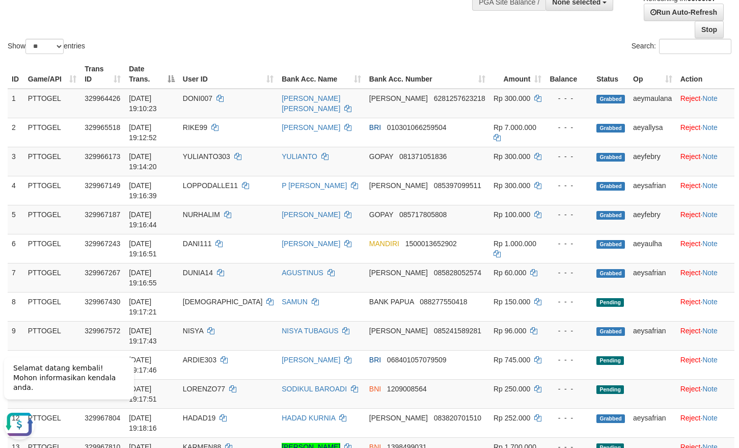
scroll to position [104, 0]
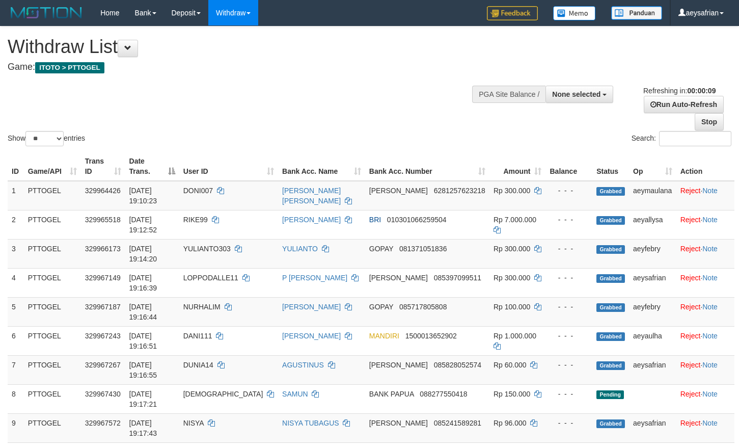
select select
select select "**"
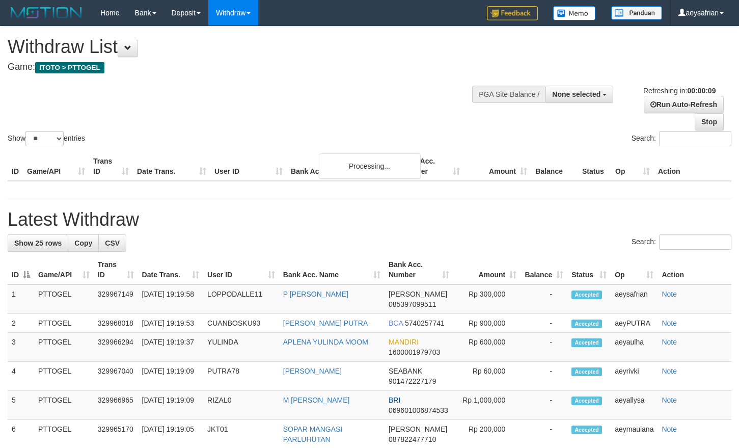
select select
select select "**"
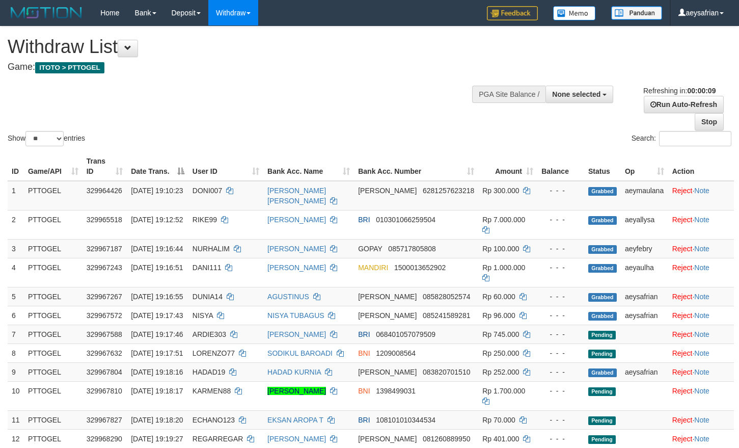
select select
select select "**"
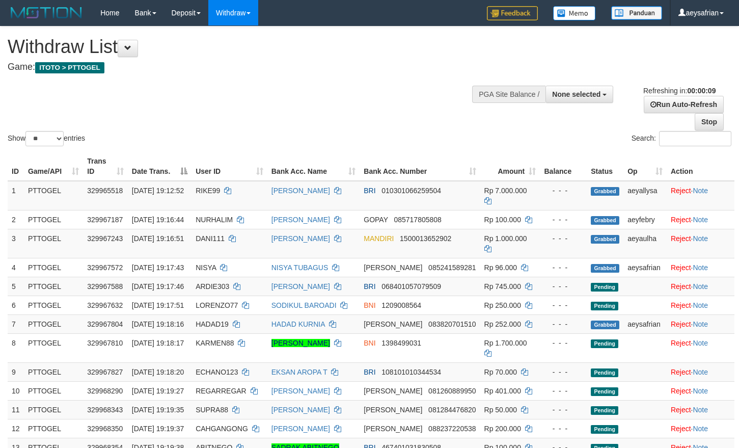
select select
select select "**"
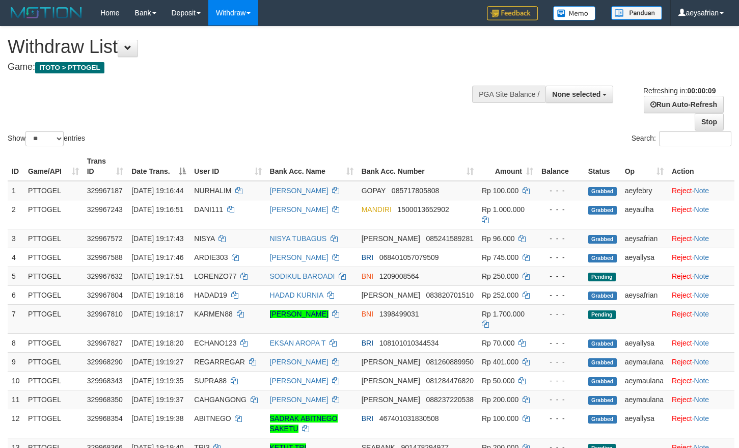
select select
select select "**"
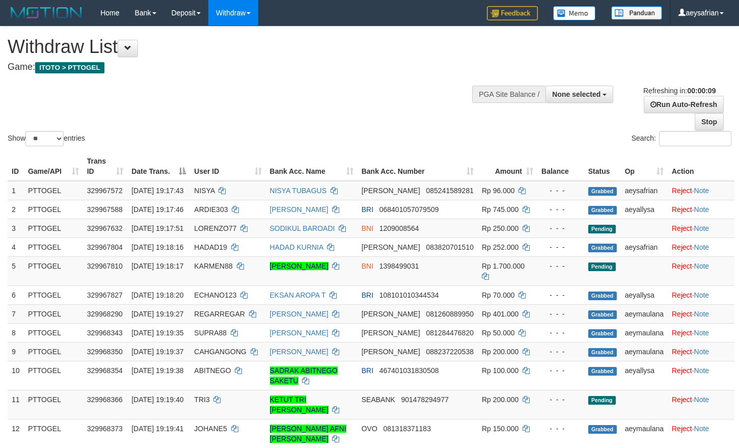
select select
select select "**"
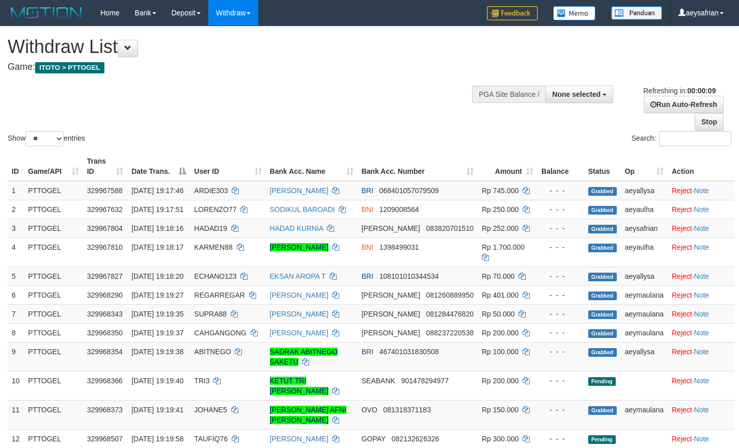
select select
select select "**"
select select
select select "**"
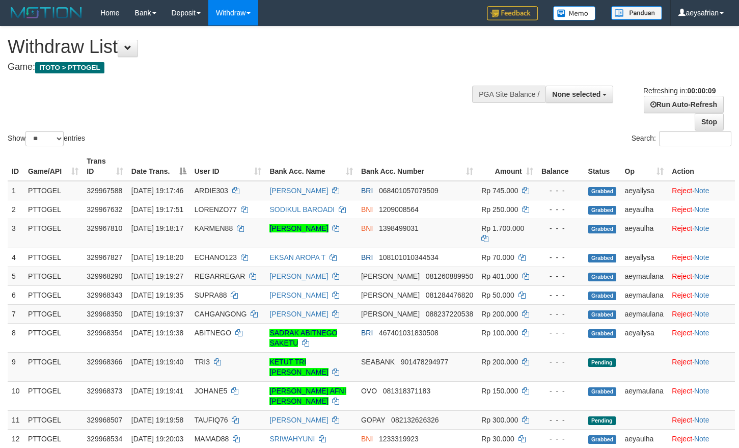
select select
select select "**"
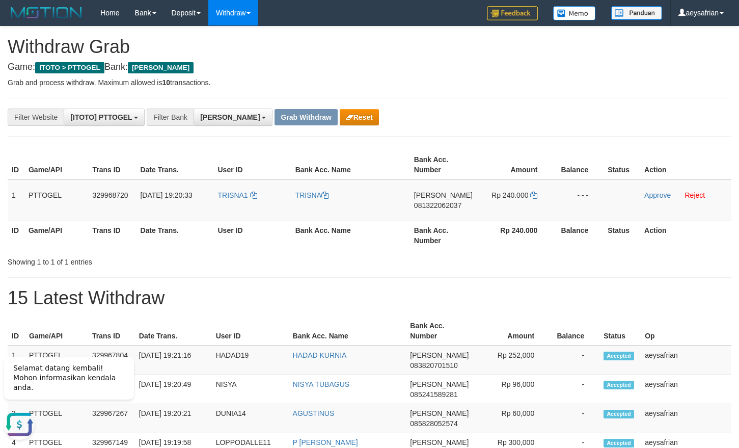
click at [340, 117] on button "Reset" at bounding box center [359, 117] width 39 height 16
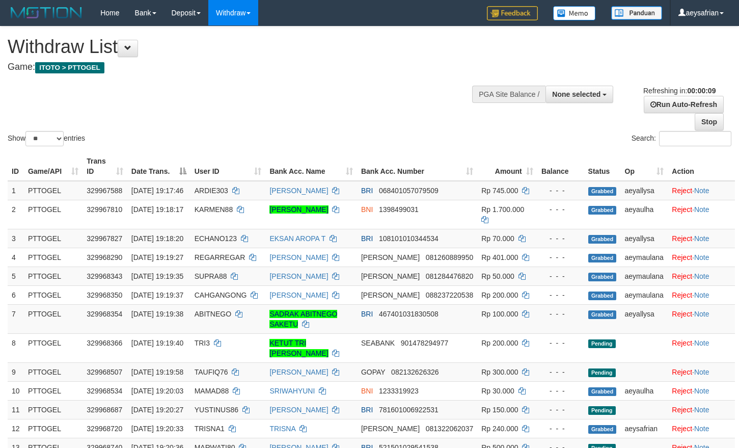
select select
select select "**"
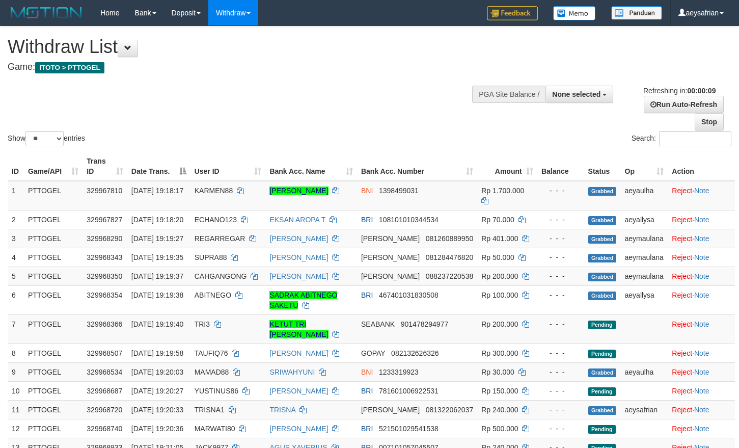
select select
select select "**"
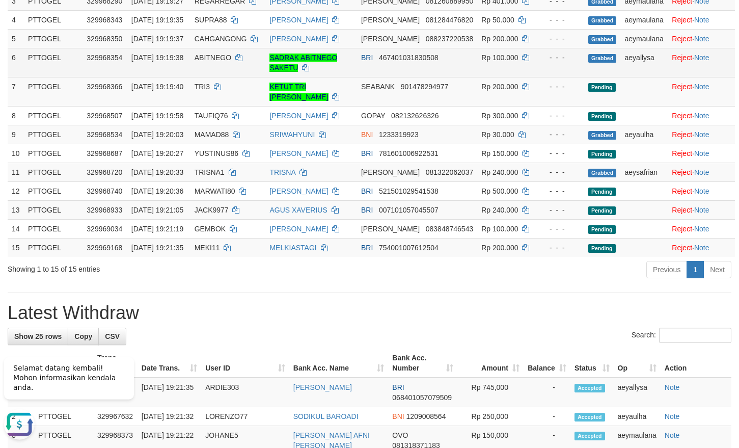
scroll to position [260, 0]
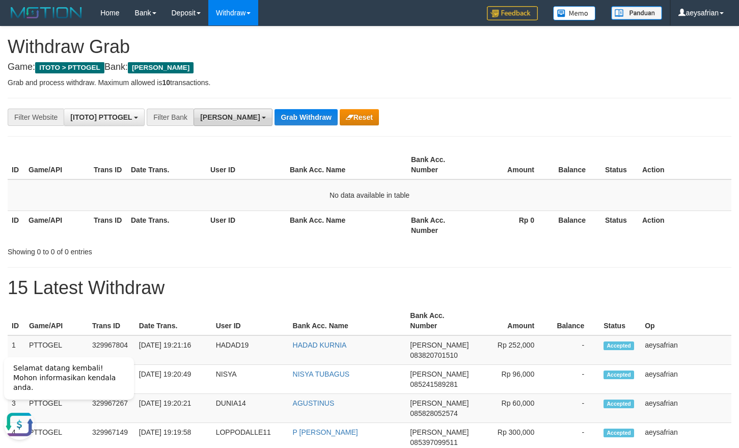
click at [199, 117] on button "[PERSON_NAME]" at bounding box center [232, 116] width 79 height 17
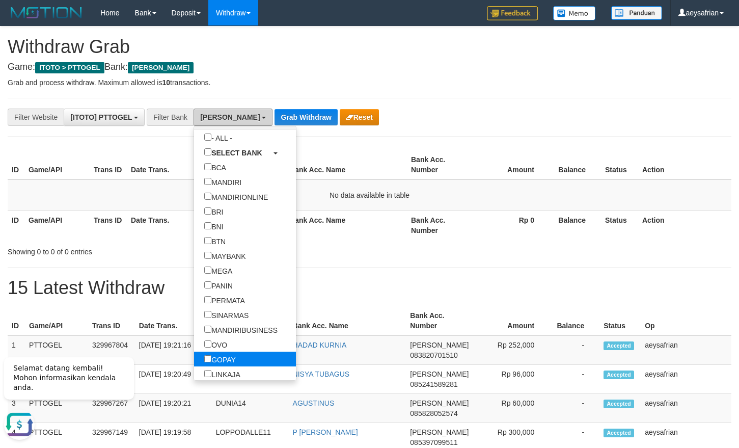
scroll to position [49, 0]
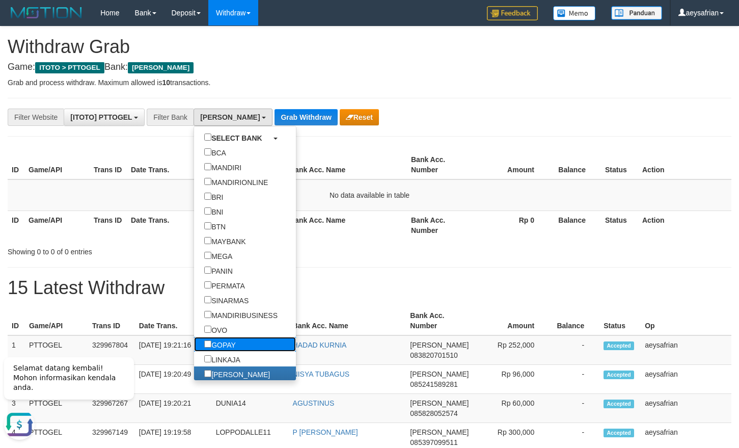
drag, startPoint x: 195, startPoint y: 345, endPoint x: 253, endPoint y: 245, distance: 114.8
click at [195, 344] on label "GOPAY" at bounding box center [220, 344] width 52 height 15
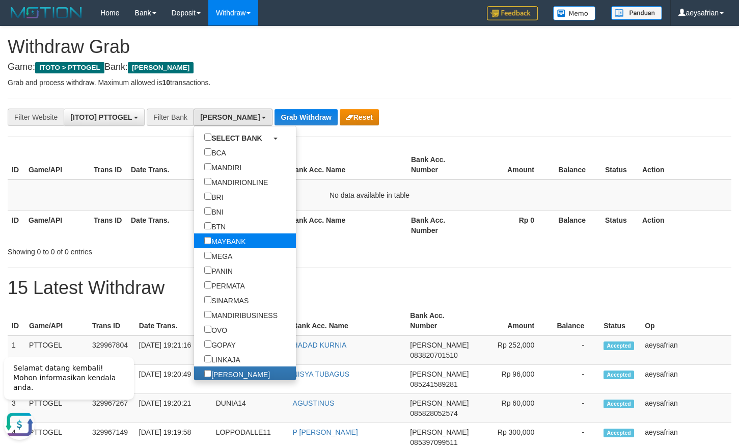
select select "*****"
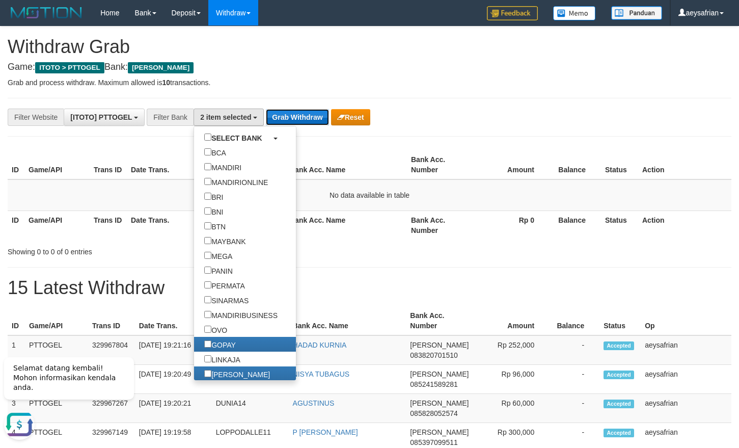
click at [291, 109] on button "Grab Withdraw" at bounding box center [297, 117] width 63 height 16
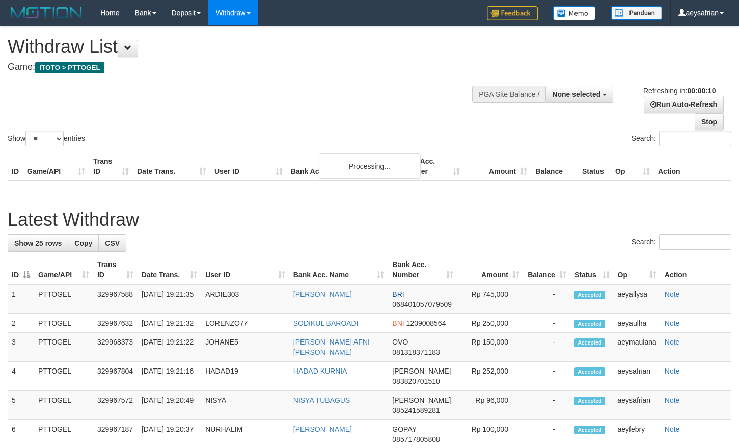
select select
select select "**"
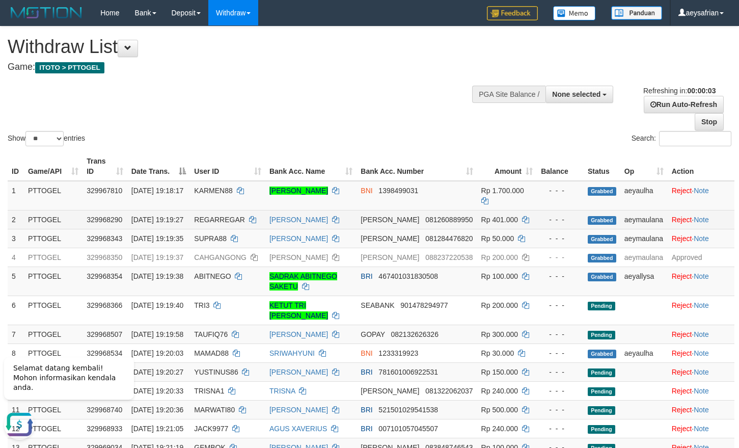
click at [17, 229] on td "2" at bounding box center [16, 219] width 16 height 19
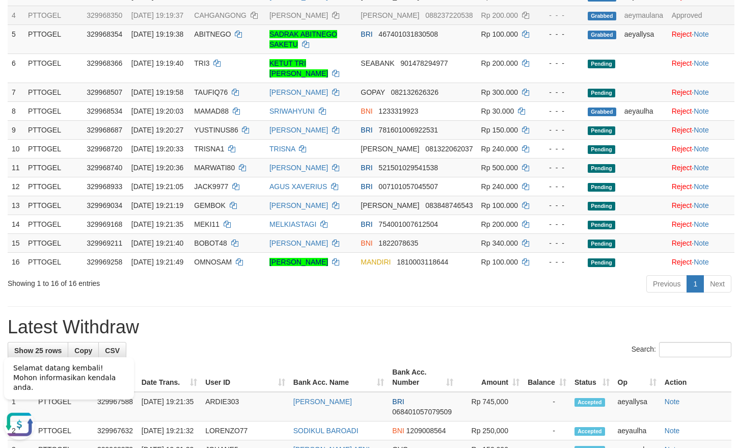
scroll to position [260, 0]
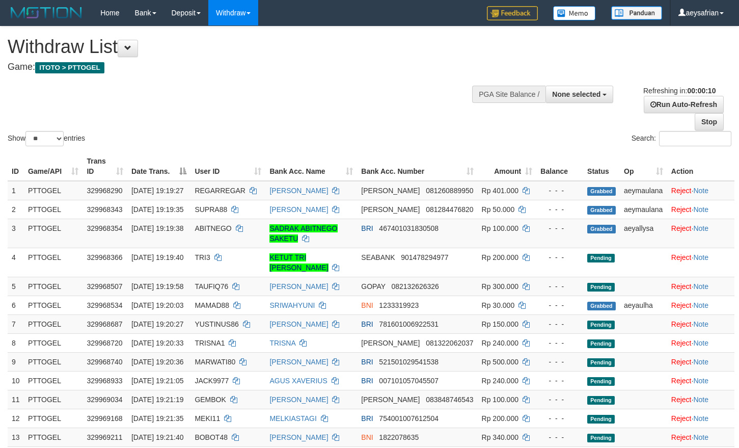
select select
select select "**"
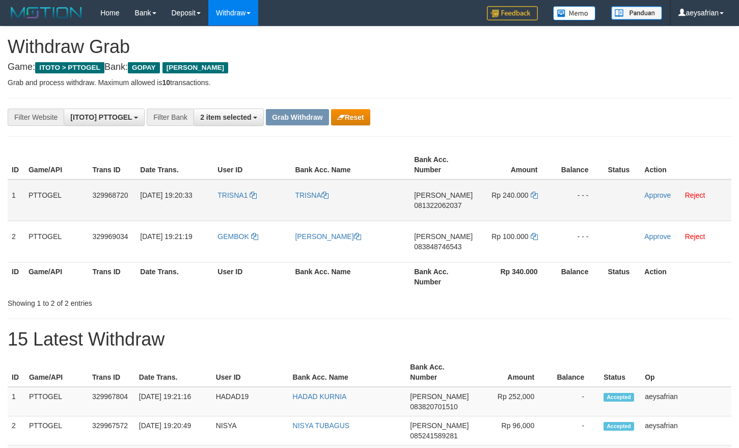
scroll to position [158, 0]
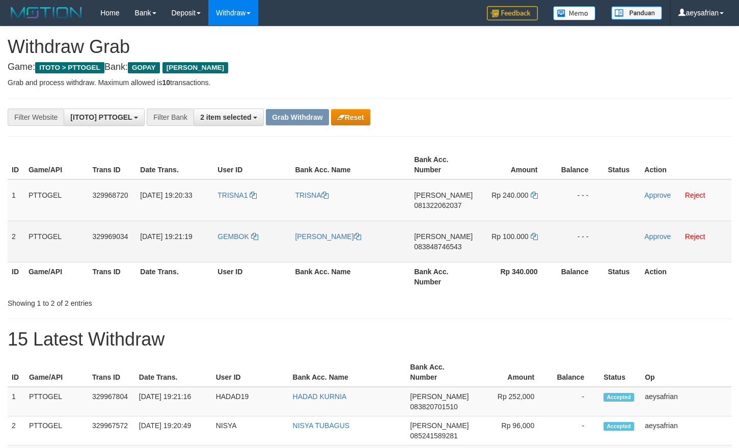
drag, startPoint x: 386, startPoint y: 227, endPoint x: 488, endPoint y: 232, distance: 101.9
click at [488, 232] on tbody "1 PTTOGEL 329968720 31/08/2025 19:20:33 TRISNA1 TRISNA DANA 081322062037 Rp 240…" at bounding box center [370, 220] width 724 height 83
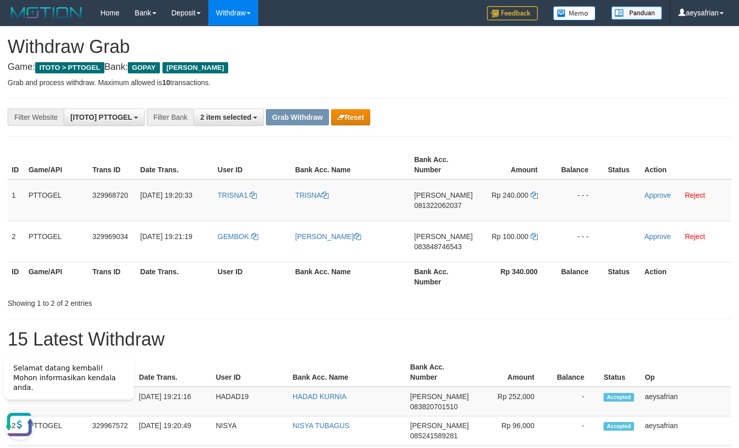
scroll to position [0, 0]
click at [429, 203] on span "081322062037" at bounding box center [437, 205] width 47 height 8
copy span "081322062037"
click at [429, 203] on span "081322062037" at bounding box center [437, 205] width 47 height 8
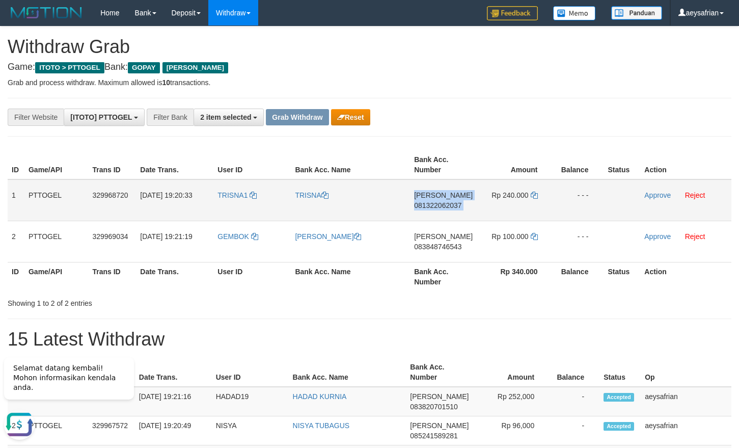
copy td "DANA 081322062037"
click at [537, 197] on td "Rp 240.000" at bounding box center [515, 200] width 76 height 42
click at [536, 195] on icon at bounding box center [534, 194] width 7 height 7
click at [535, 195] on icon at bounding box center [534, 194] width 7 height 7
drag, startPoint x: 535, startPoint y: 195, endPoint x: 284, endPoint y: 195, distance: 251.5
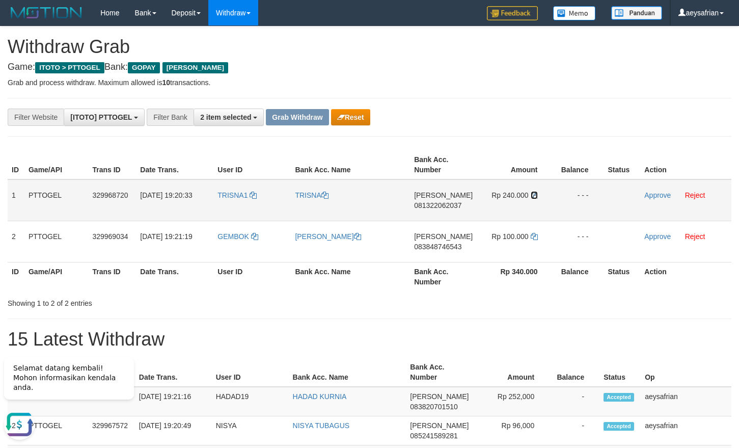
click at [535, 195] on icon at bounding box center [534, 194] width 7 height 7
click at [658, 194] on link "Approve" at bounding box center [657, 195] width 26 height 8
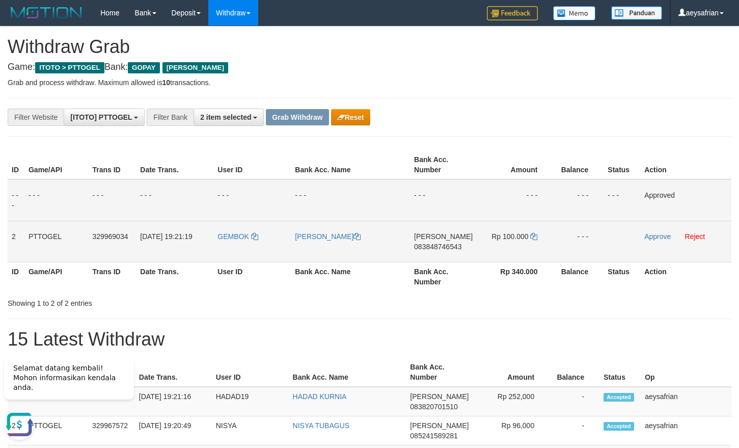
click at [410, 252] on td "[PERSON_NAME]" at bounding box center [350, 240] width 119 height 41
click at [426, 251] on td "DANA 083848746543" at bounding box center [443, 240] width 67 height 41
click at [435, 247] on span "083848746543" at bounding box center [437, 246] width 47 height 8
click at [436, 246] on span "083848746543" at bounding box center [437, 246] width 47 height 8
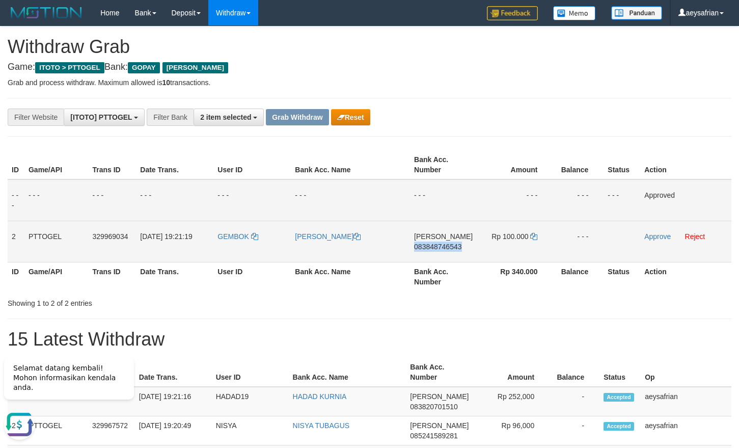
copy span "083848746543"
click at [436, 246] on span "083848746543" at bounding box center [437, 246] width 47 height 8
copy td "DANA 083848746543"
click at [436, 246] on span "083848746543" at bounding box center [437, 246] width 47 height 8
copy span "083848746543"
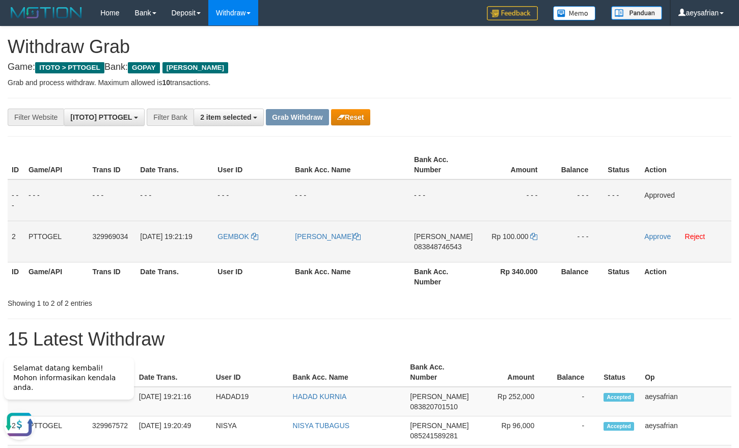
click at [415, 252] on td "DANA 083848746543" at bounding box center [443, 240] width 67 height 41
click at [424, 244] on span "083848746543" at bounding box center [437, 246] width 47 height 8
click at [424, 243] on span "083848746543" at bounding box center [437, 246] width 47 height 8
copy span "083848746543"
click at [424, 243] on span "083848746543" at bounding box center [437, 246] width 47 height 8
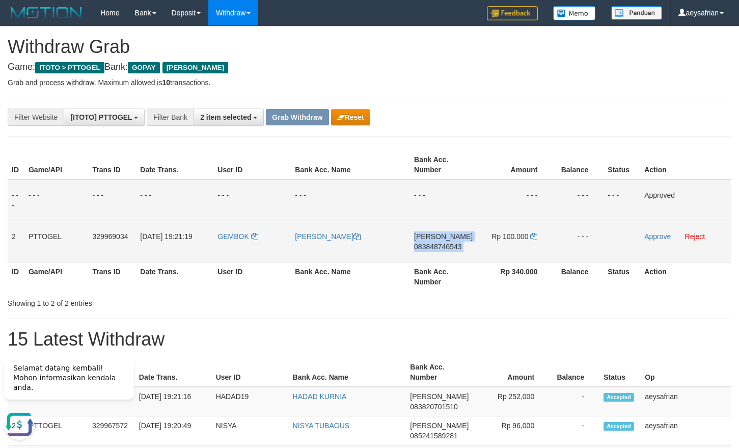
copy td "DANA 083848746543"
click at [424, 243] on span "083848746543" at bounding box center [437, 246] width 47 height 8
copy span "083848746543"
click at [434, 241] on td "DANA 083848746543" at bounding box center [443, 240] width 67 height 41
click at [437, 248] on span "083848746543" at bounding box center [437, 246] width 47 height 8
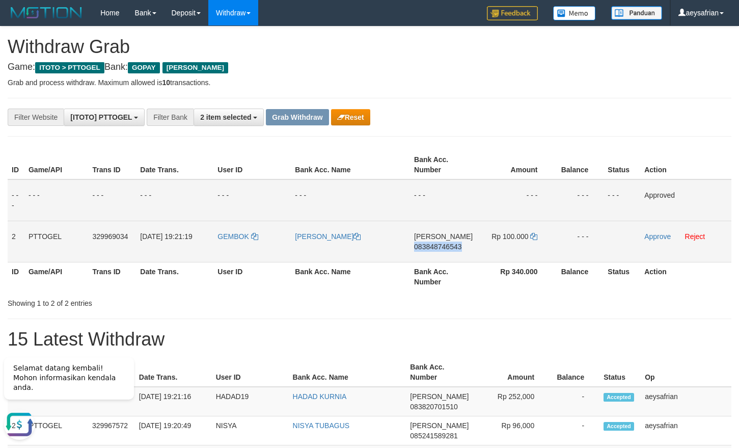
click at [437, 248] on span "083848746543" at bounding box center [437, 246] width 47 height 8
copy span "083848746543"
click at [437, 248] on span "083848746543" at bounding box center [437, 246] width 47 height 8
copy td "DANA 083848746543"
click at [437, 248] on span "083848746543" at bounding box center [437, 246] width 47 height 8
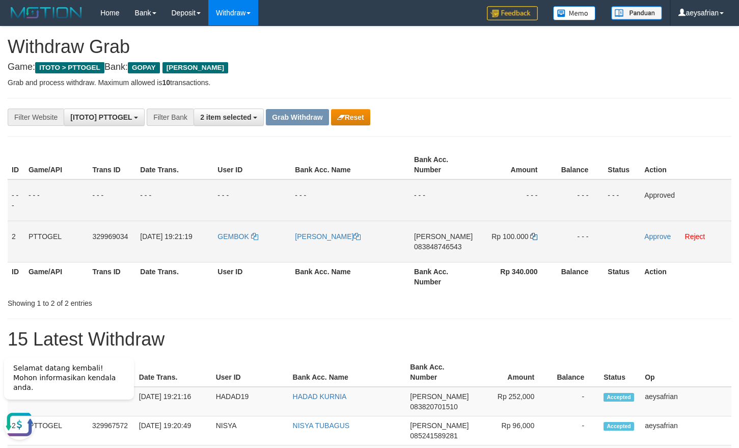
click at [537, 234] on td "Rp 100.000" at bounding box center [515, 240] width 76 height 41
click at [536, 234] on icon at bounding box center [533, 236] width 7 height 7
click at [651, 240] on link "Approve" at bounding box center [657, 236] width 26 height 8
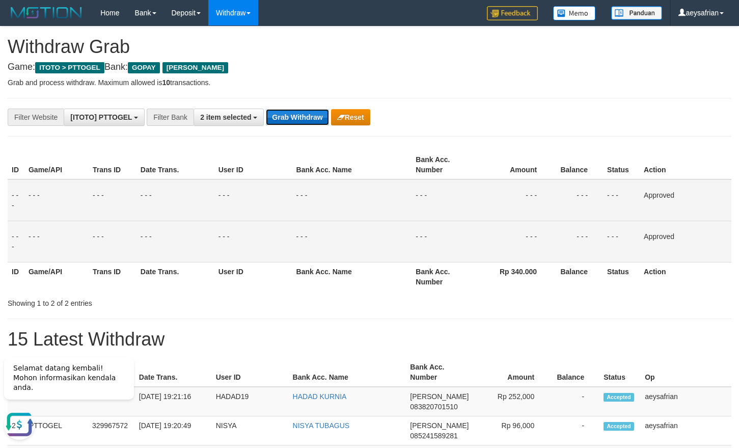
click at [297, 122] on button "Grab Withdraw" at bounding box center [297, 117] width 63 height 16
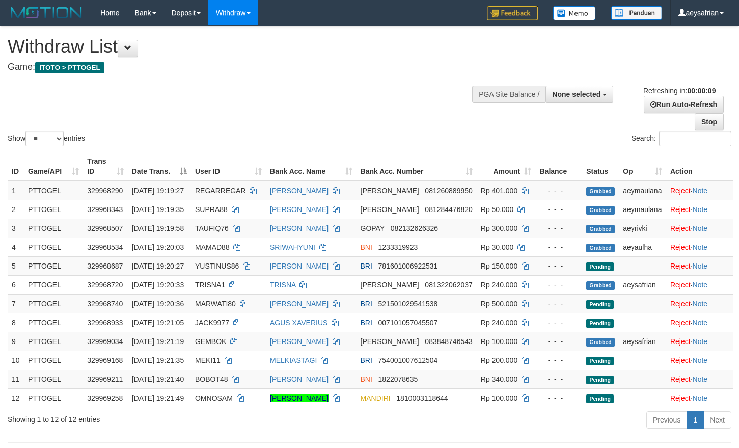
select select
select select "**"
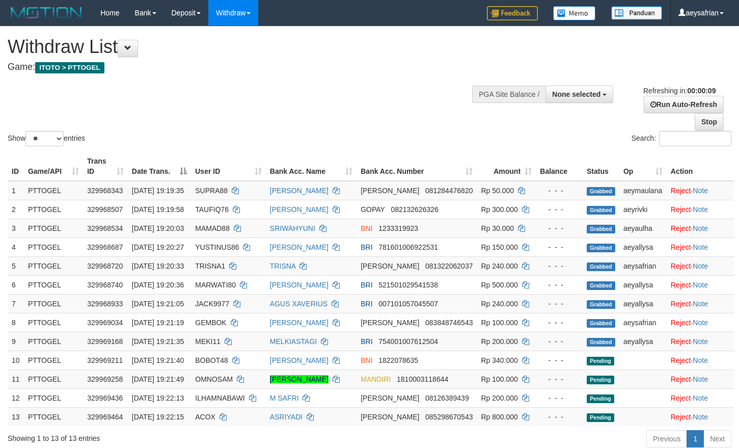
select select
select select "**"
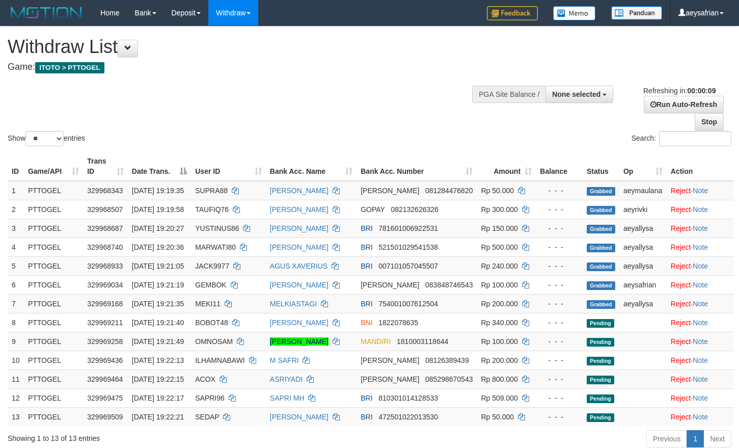
select select
select select "**"
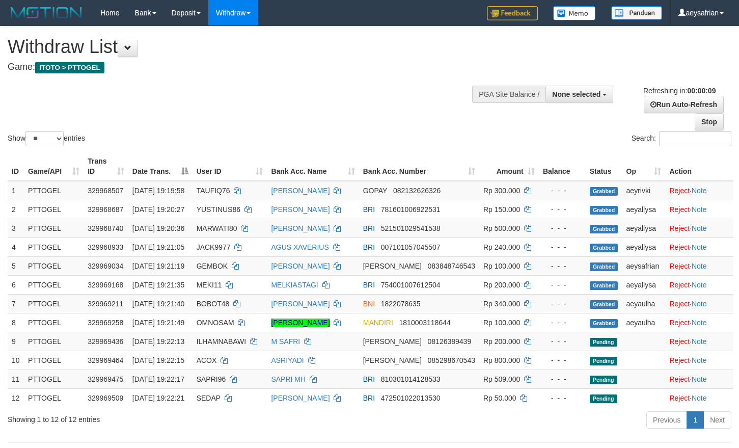
select select
select select "**"
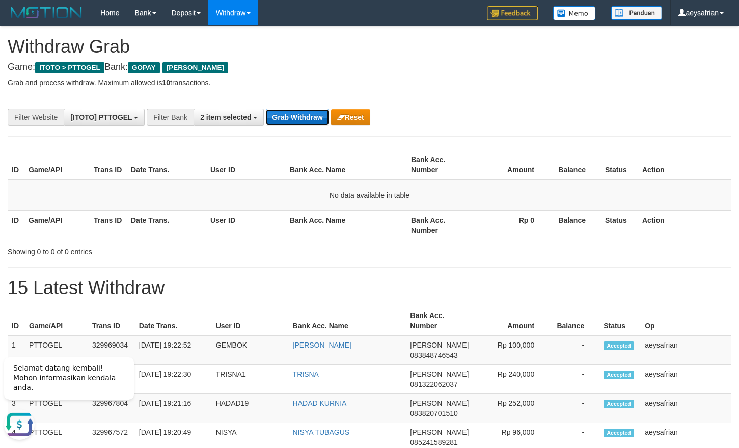
click at [299, 116] on button "Grab Withdraw" at bounding box center [297, 117] width 63 height 16
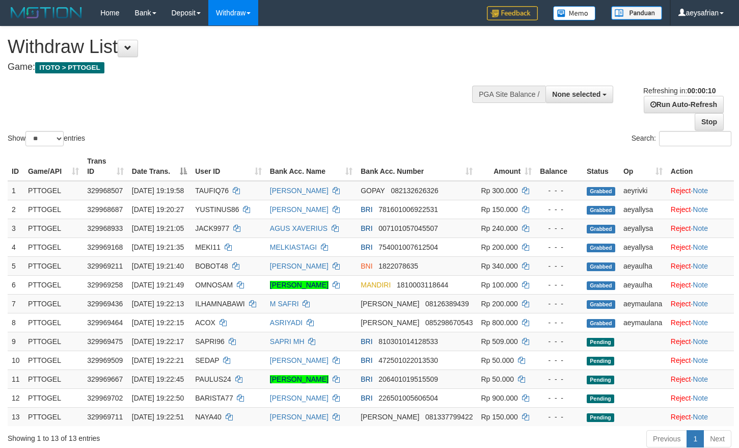
select select
select select "**"
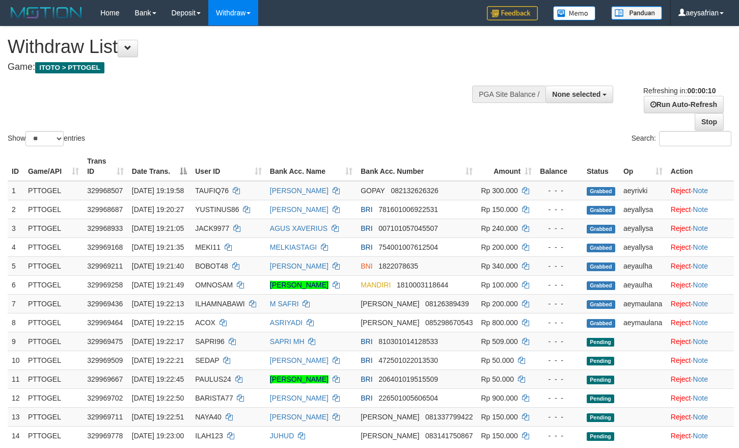
select select
select select "**"
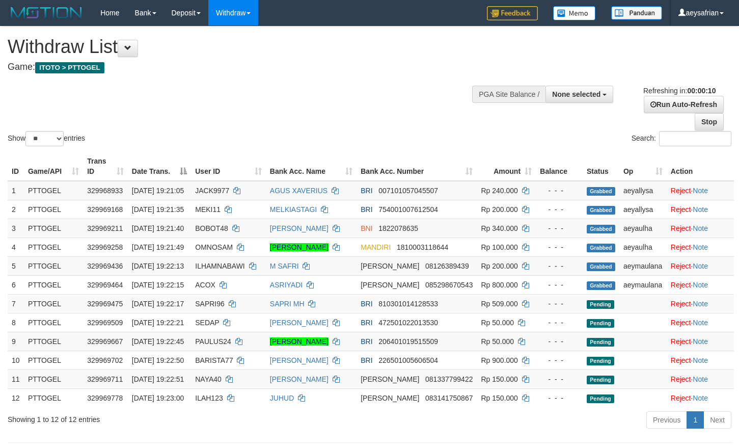
select select
select select "**"
click at [618, 77] on div "Show ** ** ** *** entries Search:" at bounding box center [369, 87] width 739 height 122
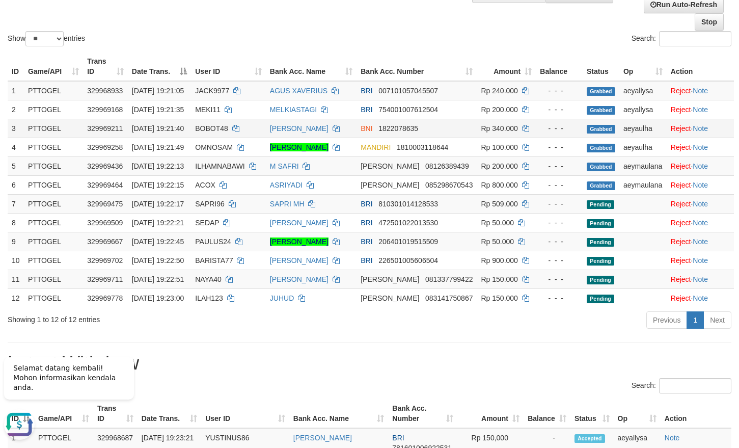
scroll to position [156, 0]
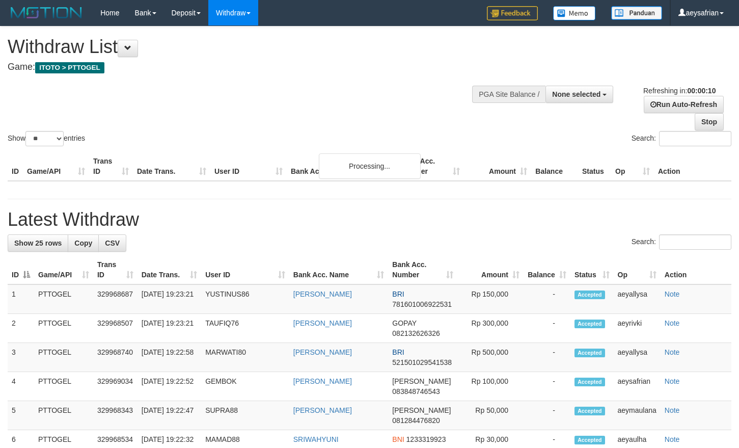
select select
select select "**"
select select
select select "**"
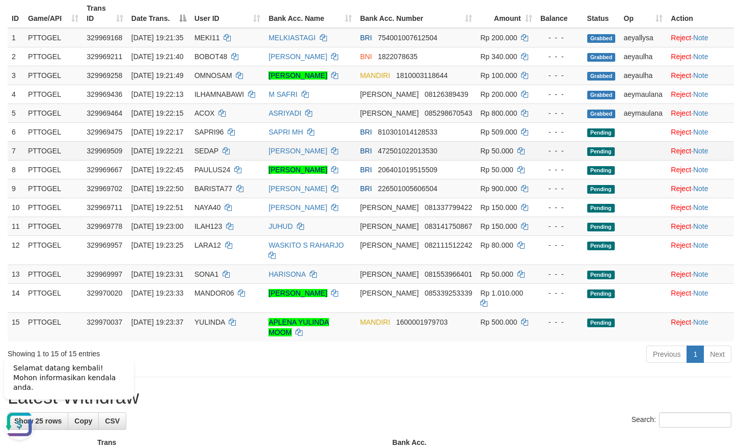
scroll to position [156, 0]
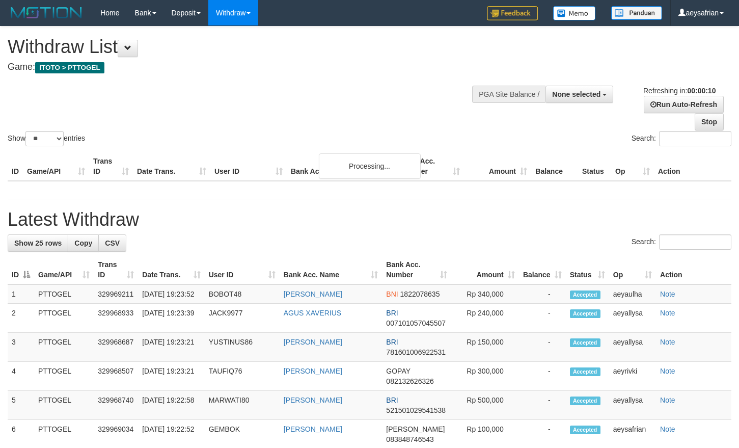
select select
select select "**"
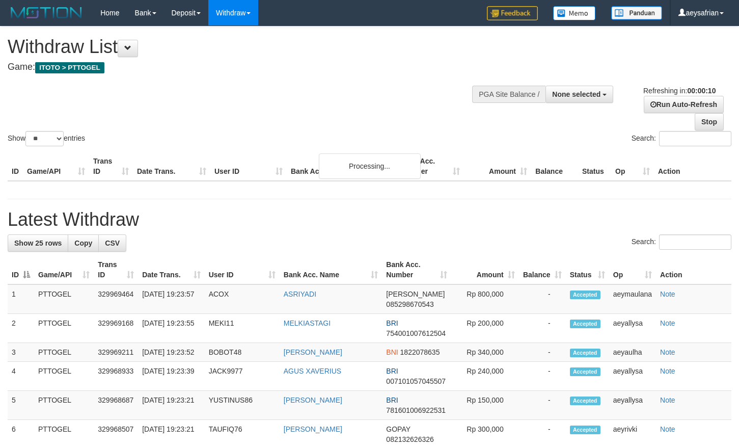
select select
select select "**"
select select
select select "**"
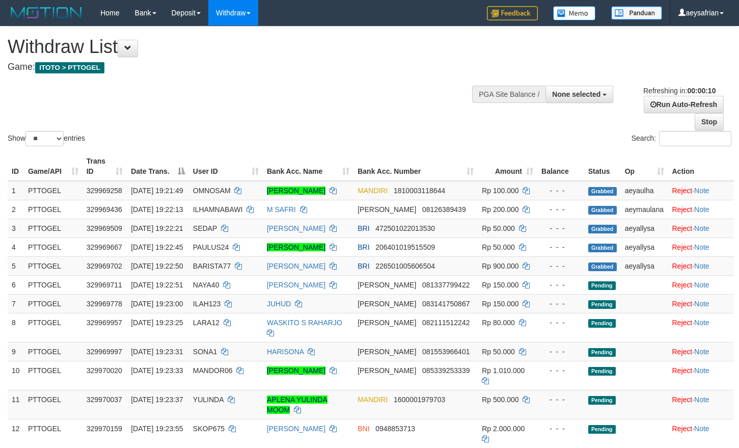
select select
select select "**"
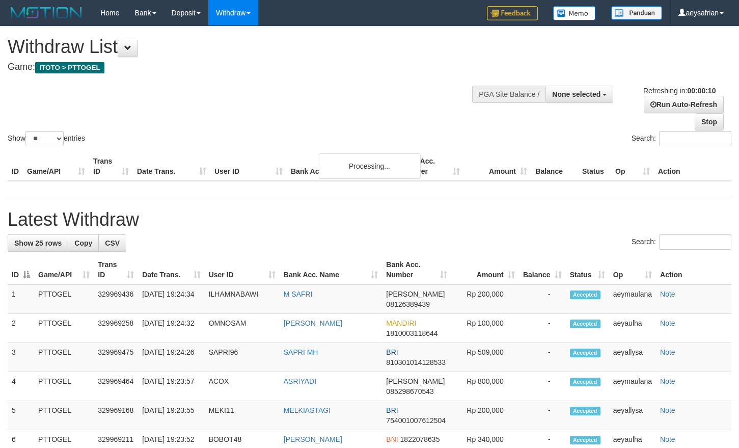
select select
select select "**"
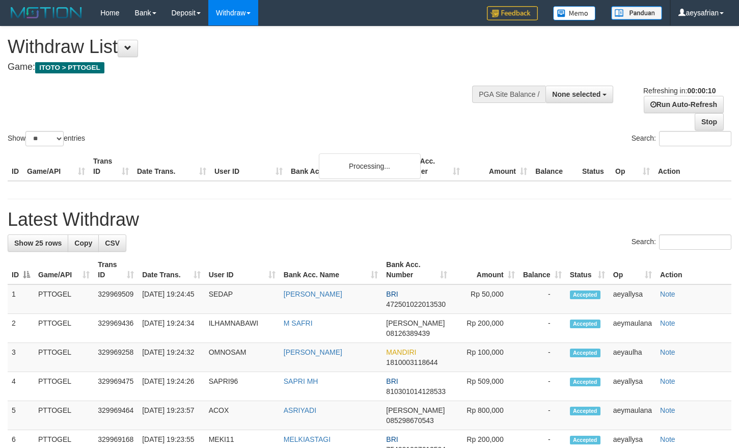
select select
select select "**"
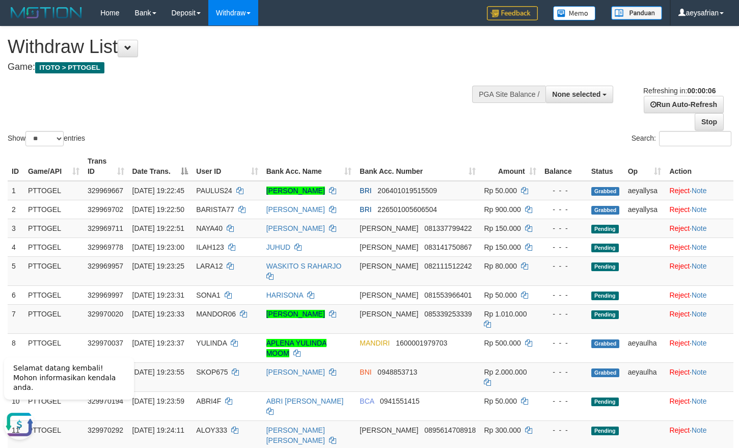
click at [611, 138] on div "Search:" at bounding box center [554, 140] width 354 height 18
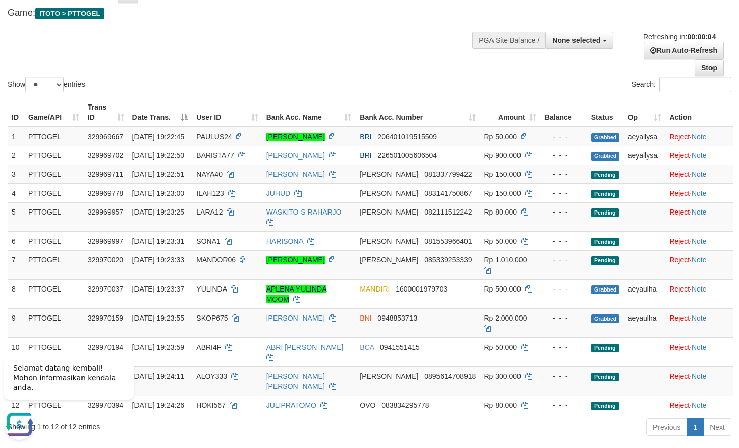
scroll to position [52, 0]
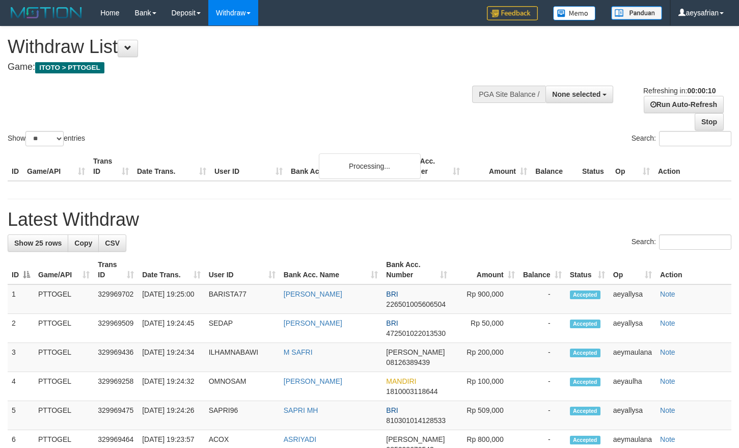
select select
select select "**"
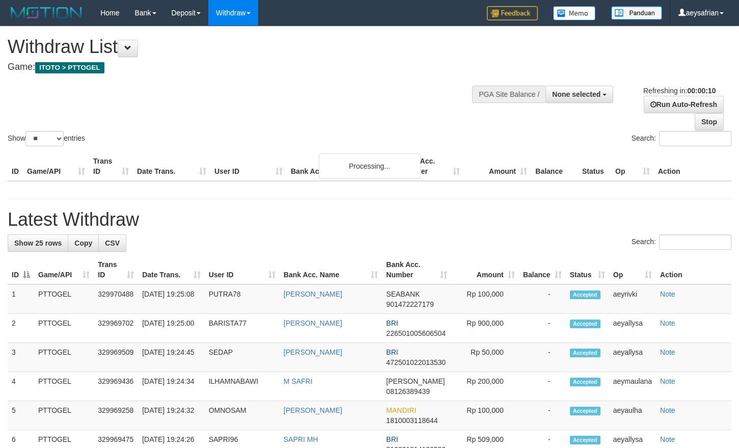
select select
select select "**"
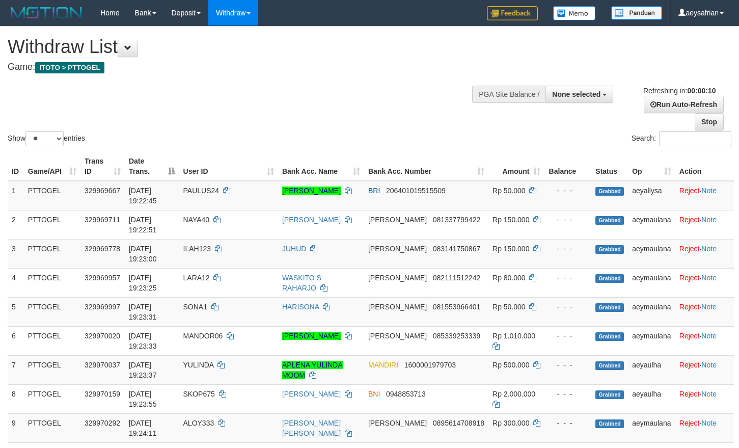
select select
select select "**"
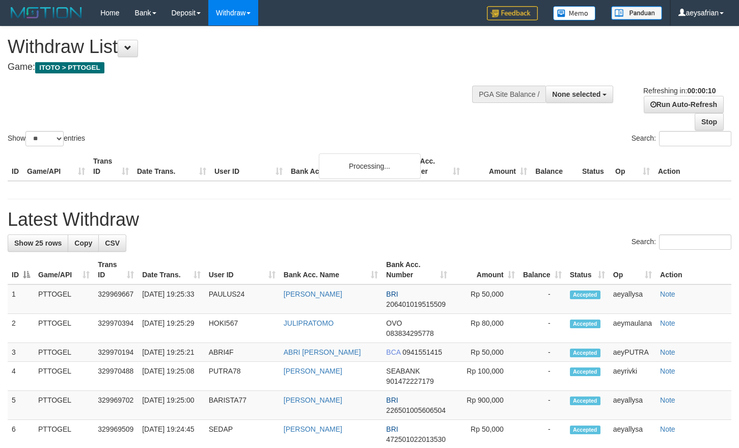
select select
select select "**"
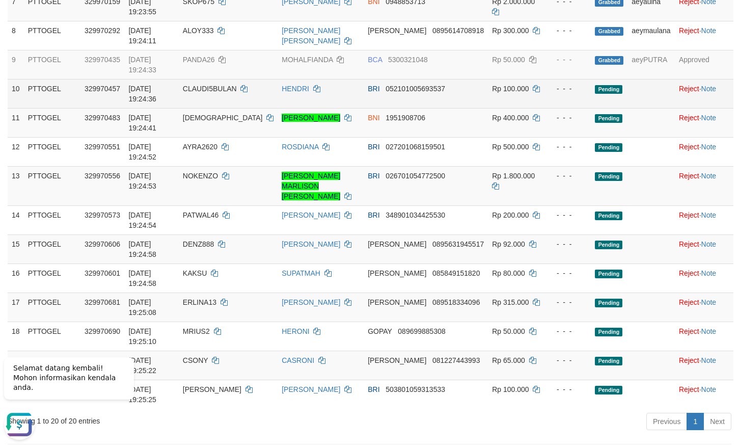
scroll to position [364, 0]
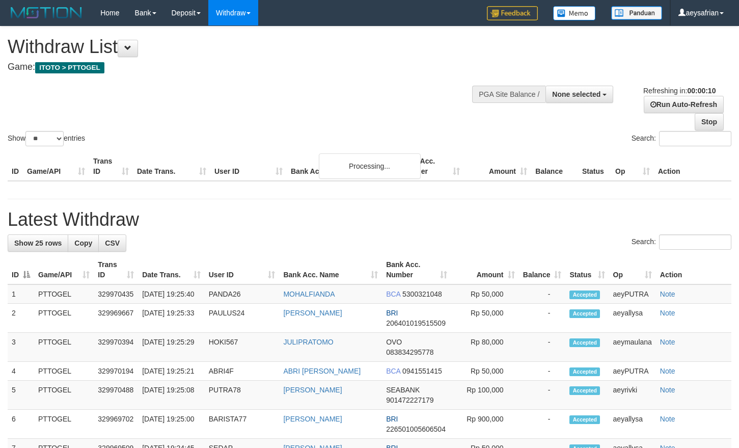
select select
select select "**"
select select
select select "**"
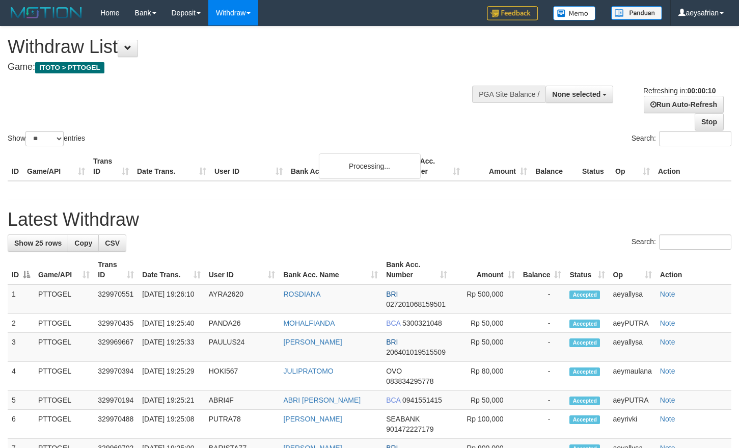
select select
select select "**"
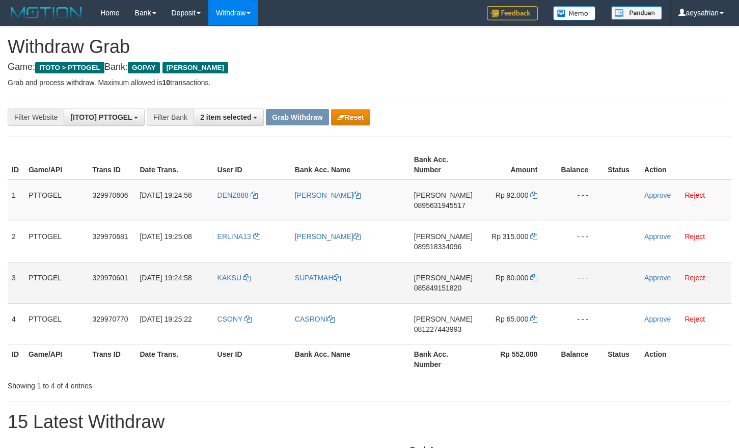
scroll to position [158, 0]
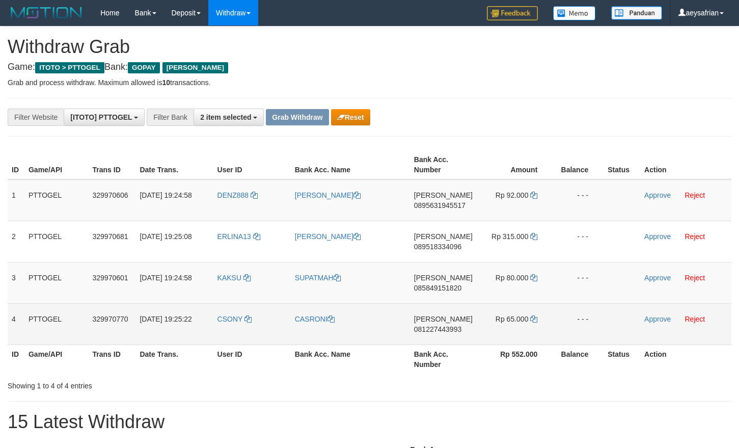
drag, startPoint x: 278, startPoint y: 213, endPoint x: 485, endPoint y: 328, distance: 237.7
click at [485, 328] on tbody "1 PTTOGEL 329970606 31/08/2025 19:24:58 DENZ888 DEDEN SULAEMAN DANA 08956319455…" at bounding box center [370, 261] width 724 height 165
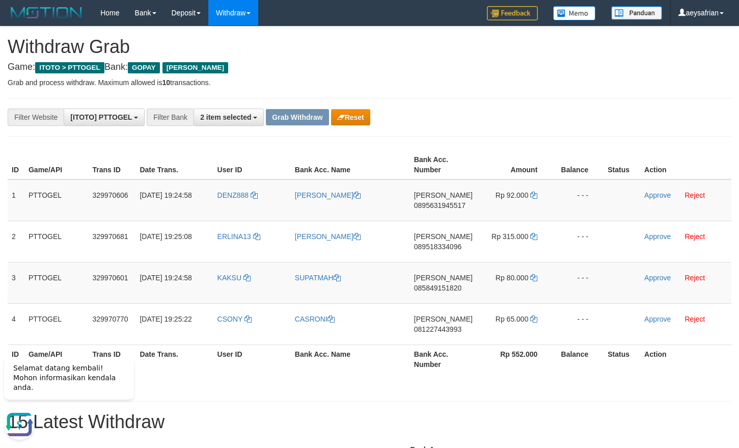
scroll to position [0, 0]
click at [449, 206] on span "0895631945517" at bounding box center [439, 205] width 51 height 8
copy span "0895631945517"
click at [449, 206] on span "0895631945517" at bounding box center [439, 205] width 51 height 8
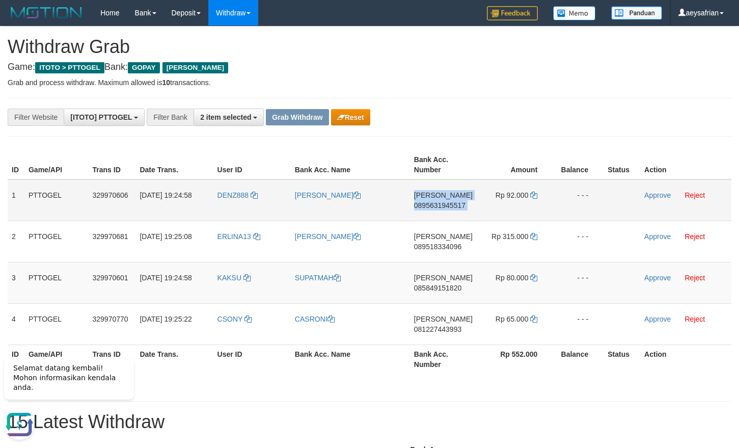
copy td "DANA 0895631945517"
click at [531, 198] on icon at bounding box center [533, 194] width 7 height 7
click at [651, 198] on link "Approve" at bounding box center [657, 195] width 26 height 8
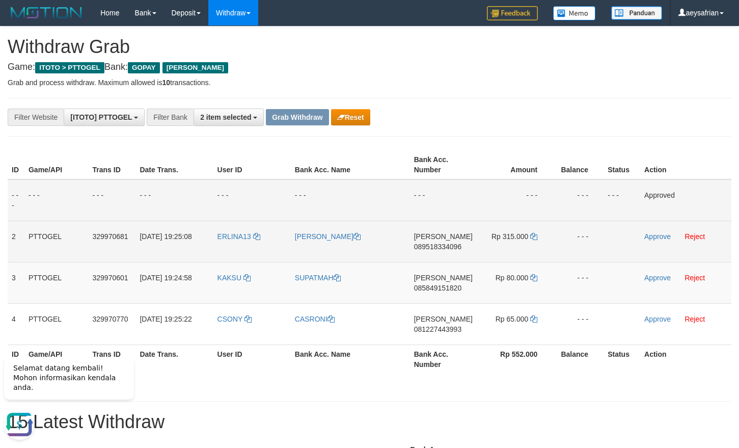
click at [423, 243] on span "089518334096" at bounding box center [437, 246] width 47 height 8
click at [424, 243] on span "089518334096" at bounding box center [437, 246] width 47 height 8
copy span "089518334096"
click at [424, 243] on span "089518334096" at bounding box center [437, 246] width 47 height 8
copy td "DANA 089518334096"
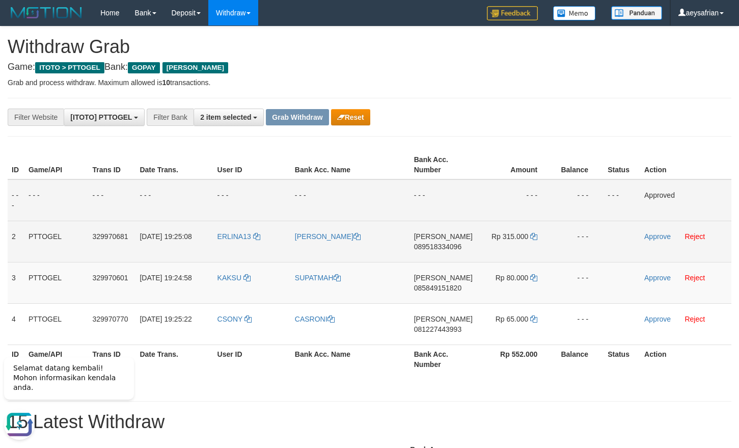
click at [456, 247] on span "089518334096" at bounding box center [437, 246] width 47 height 8
copy span "089518334096"
drag, startPoint x: 456, startPoint y: 247, endPoint x: 399, endPoint y: 233, distance: 58.9
click at [454, 247] on span "089518334096" at bounding box center [437, 246] width 47 height 8
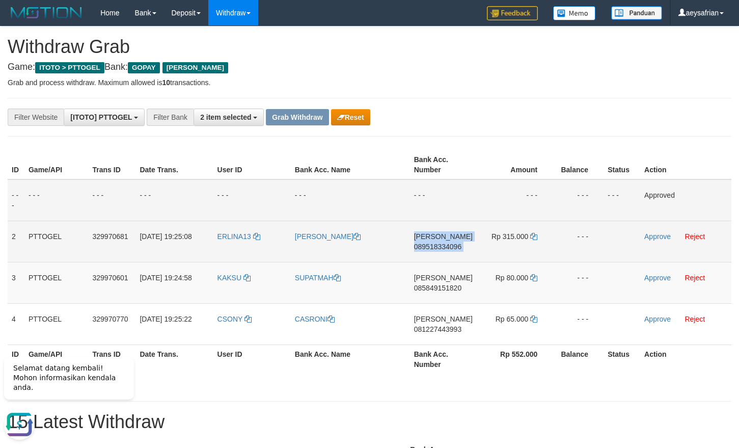
copy td "DANA 089518334096"
click at [457, 251] on td "DANA 089518334096" at bounding box center [443, 240] width 67 height 41
click at [456, 249] on span "089518334096" at bounding box center [437, 246] width 47 height 8
copy span "089518334096"
click at [456, 249] on span "089518334096" at bounding box center [437, 246] width 47 height 8
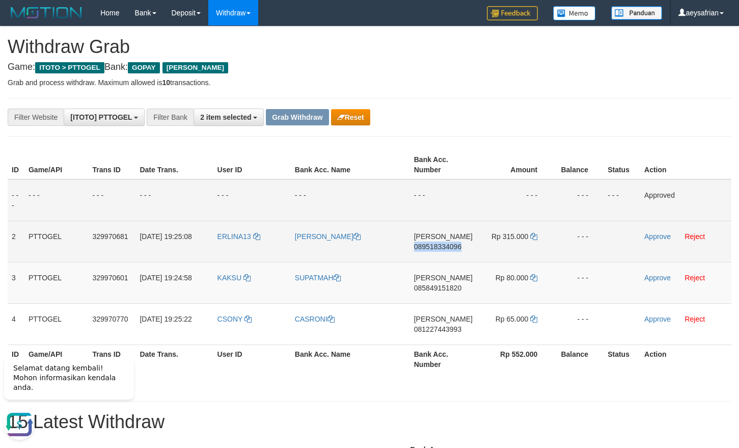
copy span "089518334096"
click at [533, 238] on icon at bounding box center [533, 236] width 7 height 7
click at [654, 235] on td "Approve Reject" at bounding box center [685, 240] width 91 height 41
click at [654, 235] on link "Approve" at bounding box center [657, 236] width 26 height 8
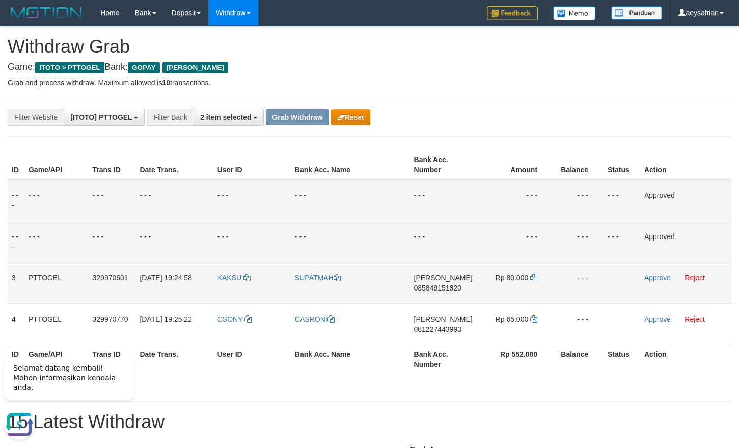
click at [418, 289] on span "085849151820" at bounding box center [437, 288] width 47 height 8
click at [418, 288] on span "085849151820" at bounding box center [437, 288] width 47 height 8
copy span "085849151820"
click at [418, 288] on span "085849151820" at bounding box center [437, 288] width 47 height 8
copy td "DANA 085849151820"
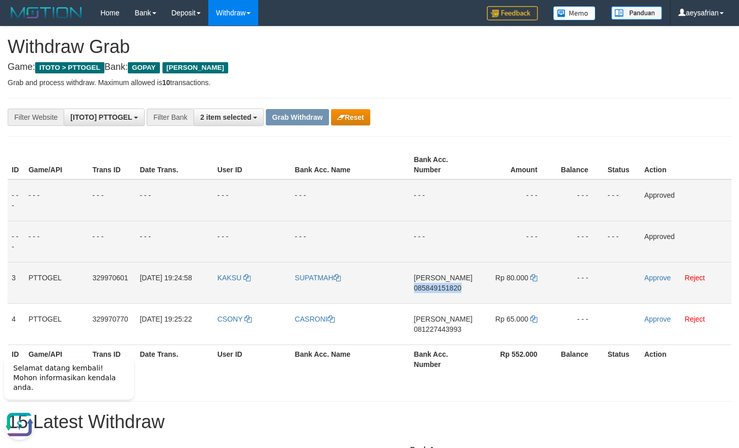
click at [418, 288] on span "085849151820" at bounding box center [437, 288] width 47 height 8
click at [457, 287] on span "085849151820" at bounding box center [437, 288] width 47 height 8
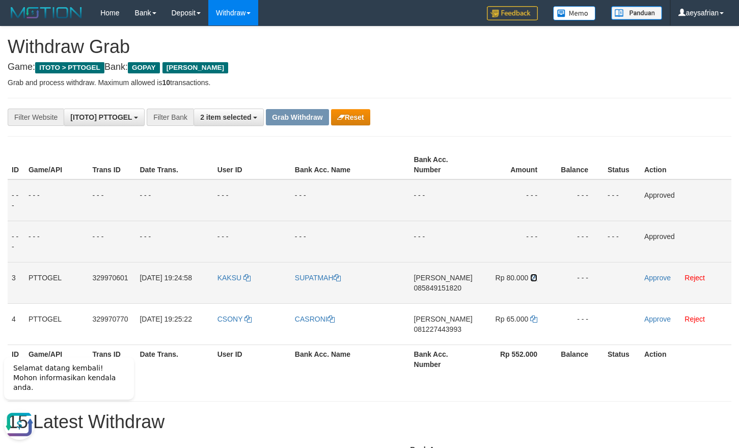
click at [531, 278] on icon at bounding box center [533, 277] width 7 height 7
click at [532, 279] on icon at bounding box center [533, 277] width 7 height 7
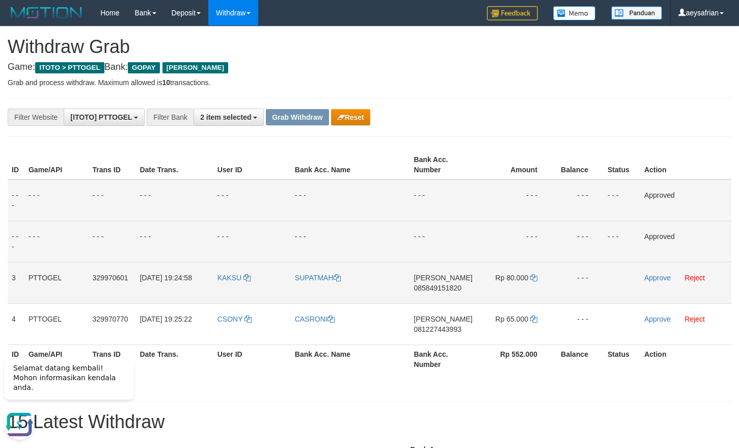
click at [654, 286] on td "Approve Reject" at bounding box center [685, 282] width 91 height 41
click at [653, 282] on td "Approve Reject" at bounding box center [685, 282] width 91 height 41
click at [654, 279] on link "Approve" at bounding box center [657, 277] width 26 height 8
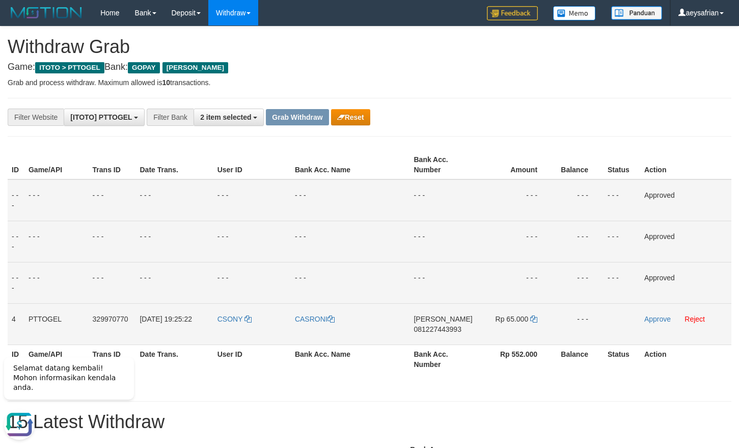
click at [437, 336] on td "DANA 081227443993" at bounding box center [442, 323] width 67 height 41
click at [437, 332] on span "081227443993" at bounding box center [436, 329] width 47 height 8
click at [438, 330] on span "081227443993" at bounding box center [436, 329] width 47 height 8
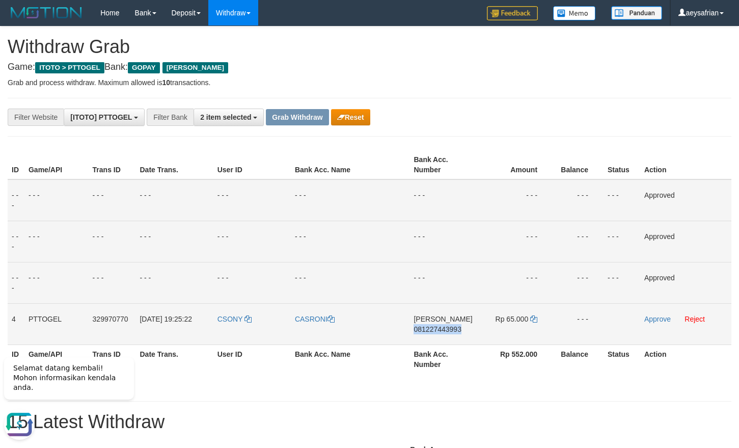
click at [438, 330] on span "081227443993" at bounding box center [436, 329] width 47 height 8
click at [421, 333] on td "DANA 081227443993" at bounding box center [442, 323] width 67 height 41
click at [430, 332] on span "081227443993" at bounding box center [436, 329] width 47 height 8
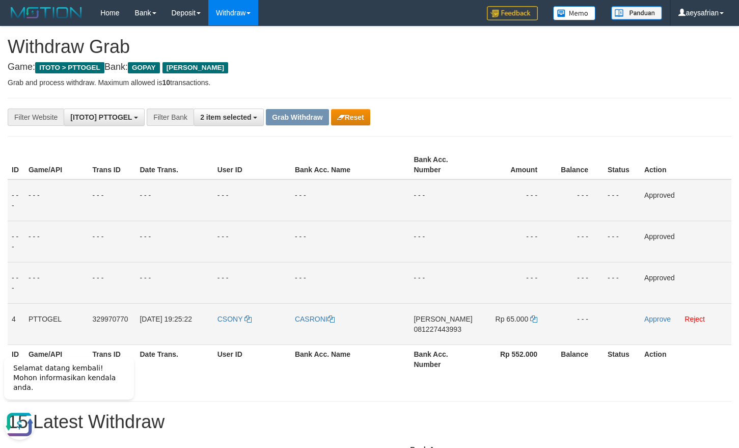
click at [419, 329] on span "081227443993" at bounding box center [436, 329] width 47 height 8
click at [536, 320] on icon at bounding box center [533, 318] width 7 height 7
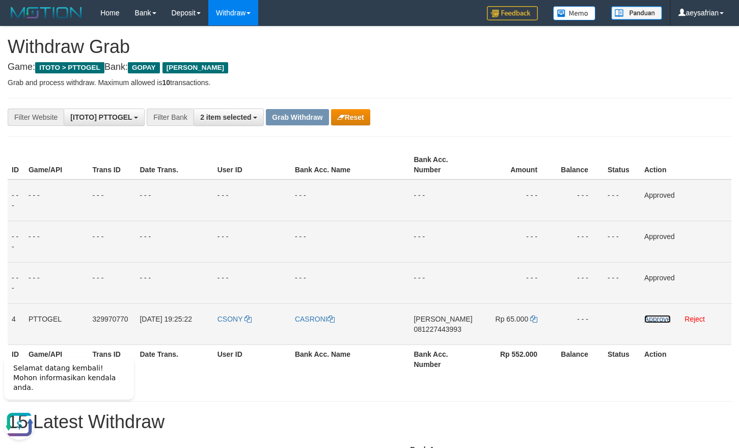
click at [650, 320] on link "Approve" at bounding box center [657, 319] width 26 height 8
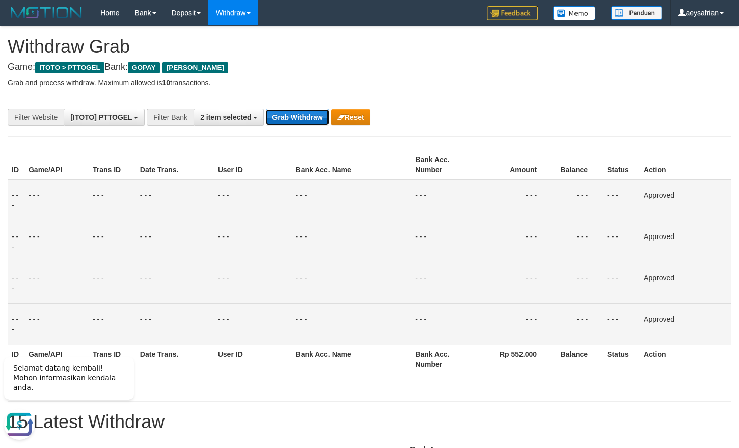
click at [294, 118] on button "Grab Withdraw" at bounding box center [297, 117] width 63 height 16
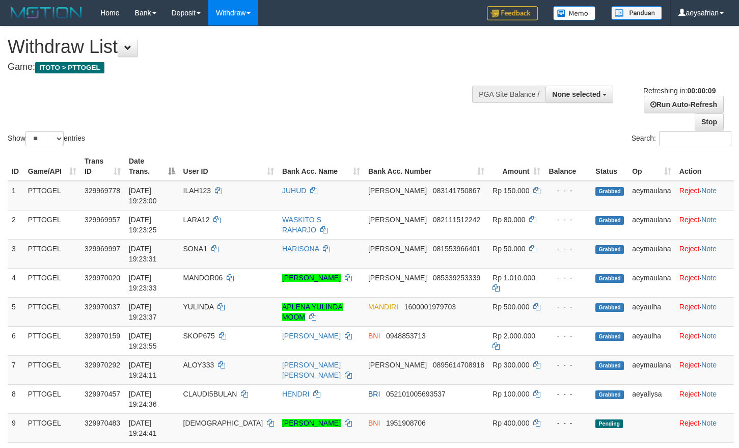
select select
select select "**"
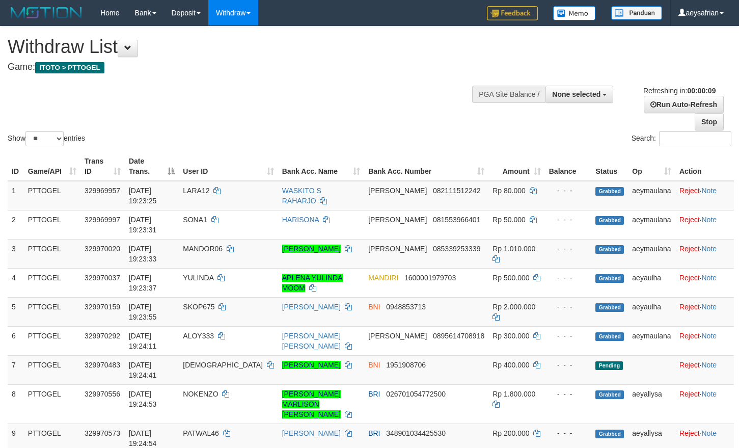
select select
select select "**"
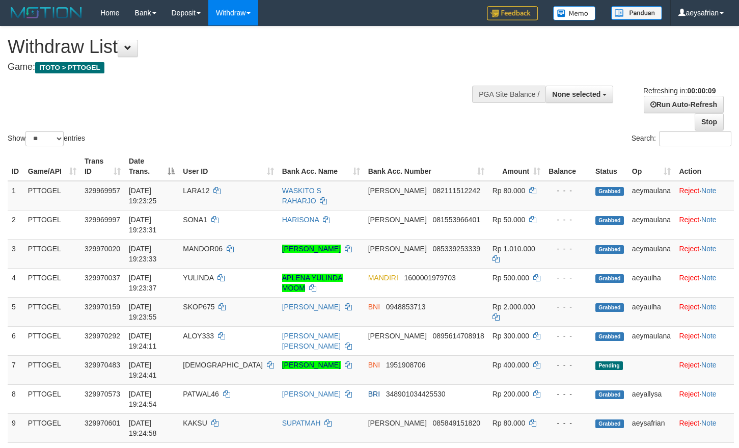
select select
select select "**"
select select
select select "**"
select select
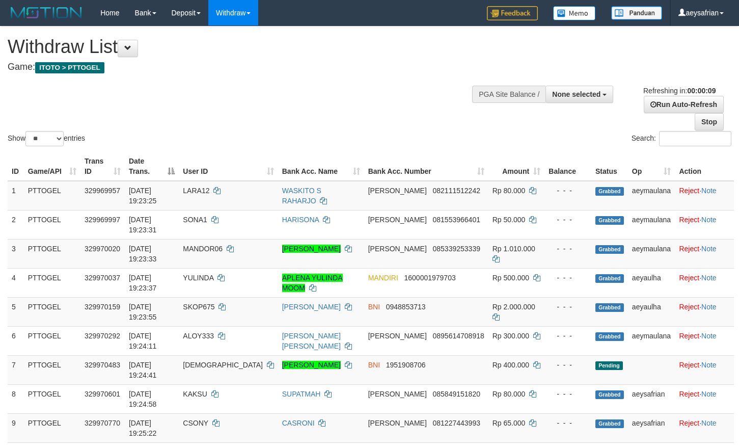
select select "**"
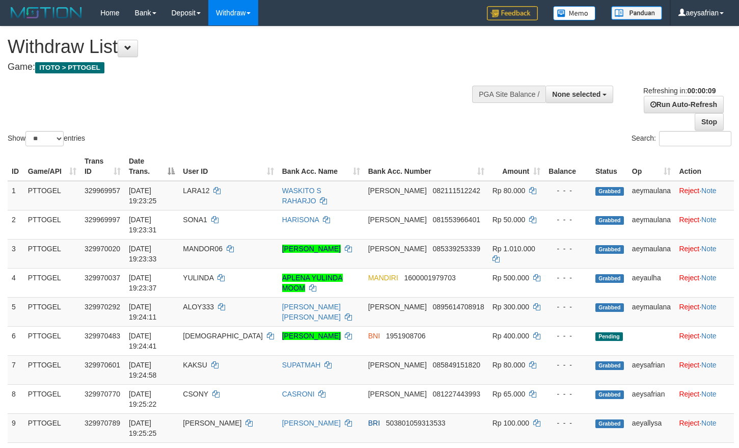
select select
select select "**"
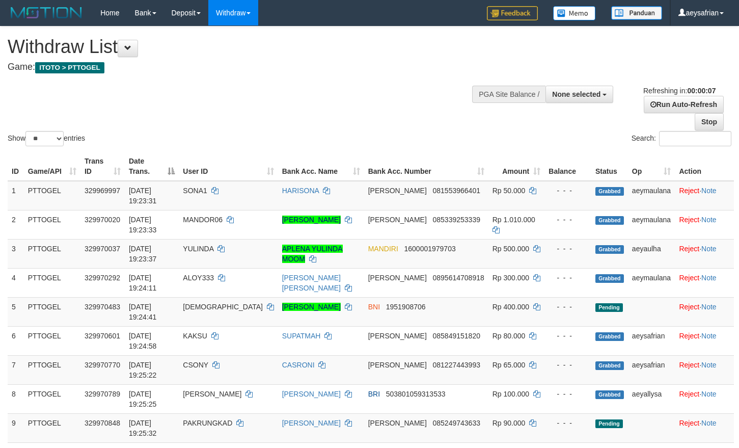
select select
select select "**"
select select
select select "**"
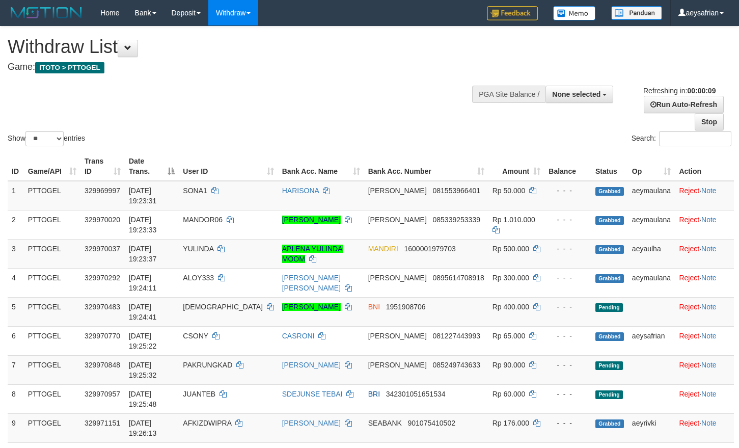
select select
select select "**"
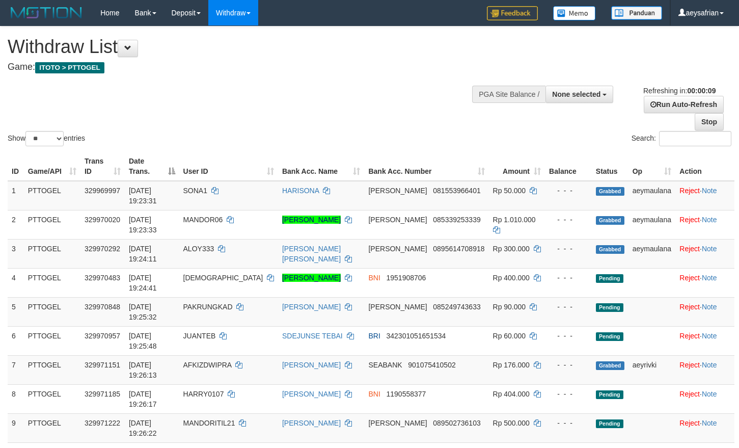
select select
select select "**"
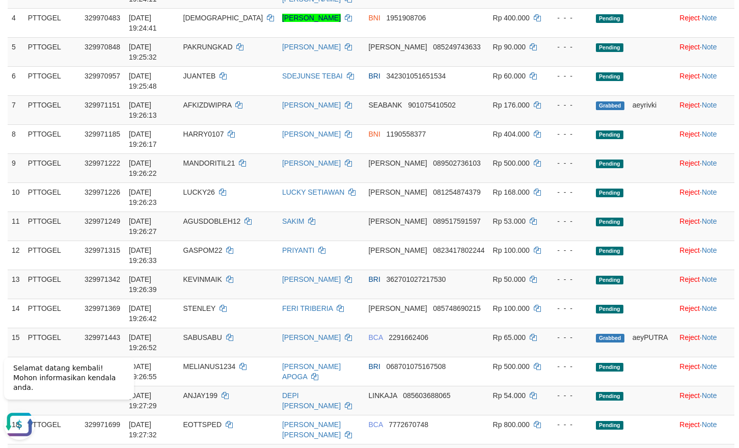
scroll to position [312, 0]
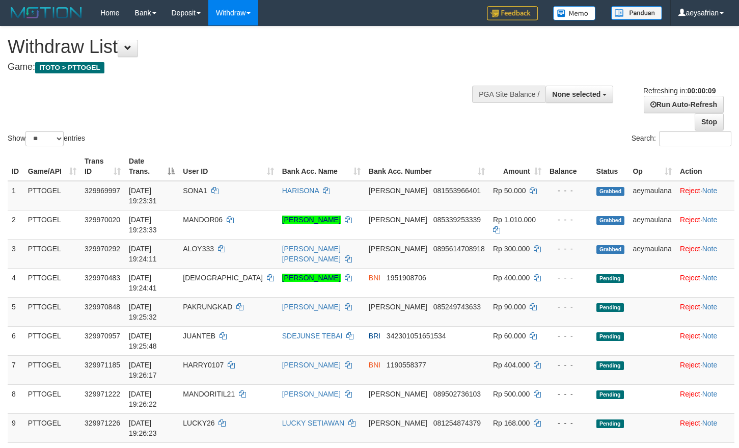
select select
select select "**"
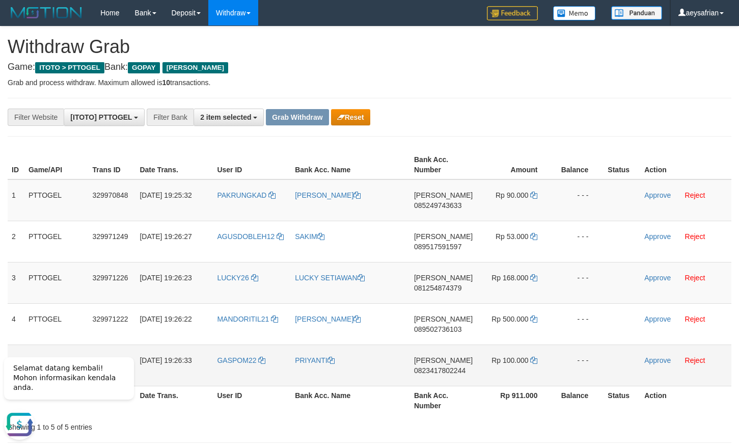
drag, startPoint x: 280, startPoint y: 209, endPoint x: 502, endPoint y: 364, distance: 270.8
click at [502, 364] on tbody "1 PTTOGEL 329970848 31/08/2025 19:25:32 PAKRUNGKAD RUDI HARTONO DANA 0852497436…" at bounding box center [370, 282] width 724 height 207
click at [456, 204] on span "085249743633" at bounding box center [437, 205] width 47 height 8
copy span "085249743633"
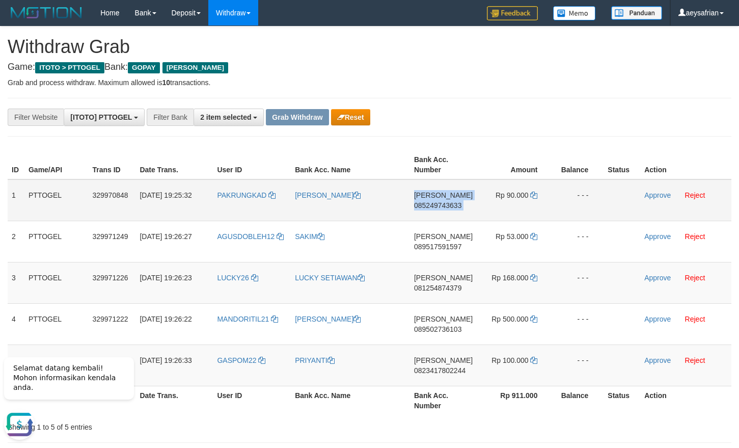
click at [456, 204] on span "085249743633" at bounding box center [437, 205] width 47 height 8
copy td "DANA 085249743633"
click at [534, 197] on icon at bounding box center [533, 194] width 7 height 7
click at [659, 194] on link "Approve" at bounding box center [657, 195] width 26 height 8
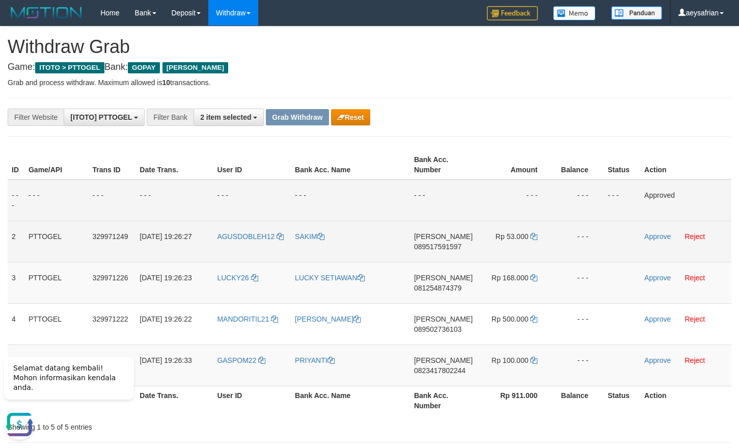
click at [432, 243] on span "089517591597" at bounding box center [437, 246] width 47 height 8
copy span "089517591597"
click at [432, 243] on span "089517591597" at bounding box center [437, 246] width 47 height 8
copy td "DANA 089517591597"
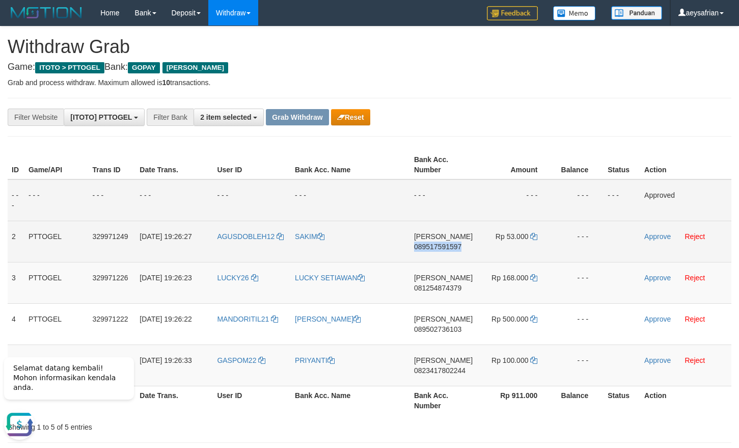
click at [432, 243] on span "089517591597" at bounding box center [437, 246] width 47 height 8
copy span "089517591597"
click at [438, 243] on span "089517591597" at bounding box center [437, 246] width 47 height 8
copy span "089517591597"
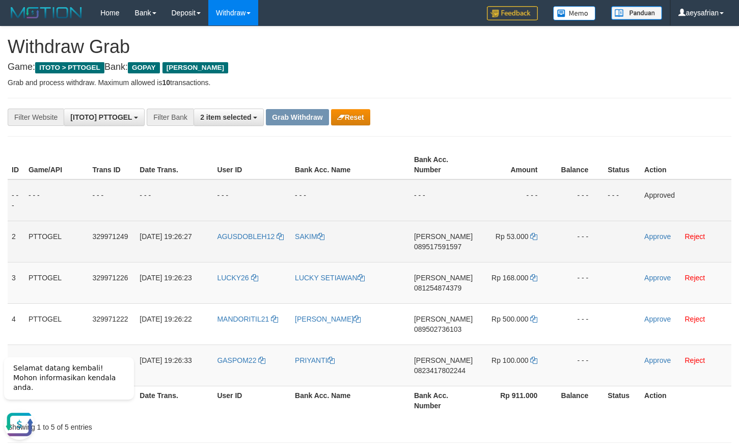
click at [439, 242] on span "089517591597" at bounding box center [437, 246] width 47 height 8
copy span "089517591597"
click at [439, 242] on span "089517591597" at bounding box center [437, 246] width 47 height 8
copy td "DANA 089517591597"
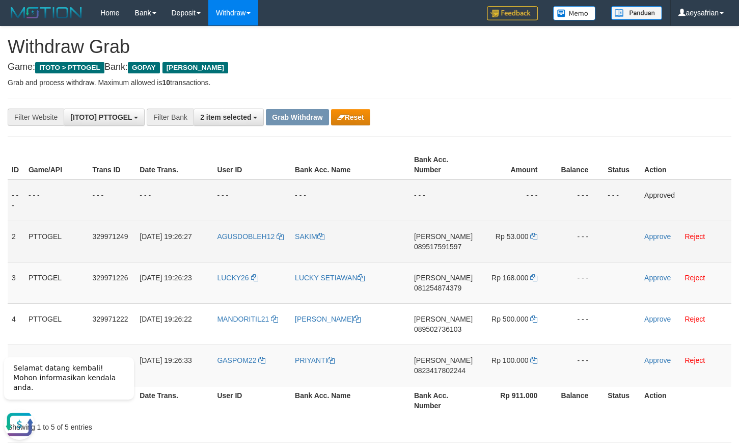
click at [448, 245] on span "089517591597" at bounding box center [437, 246] width 47 height 8
copy span "089517591597"
click at [448, 245] on span "089517591597" at bounding box center [437, 246] width 47 height 8
copy td "DANA 089517591597"
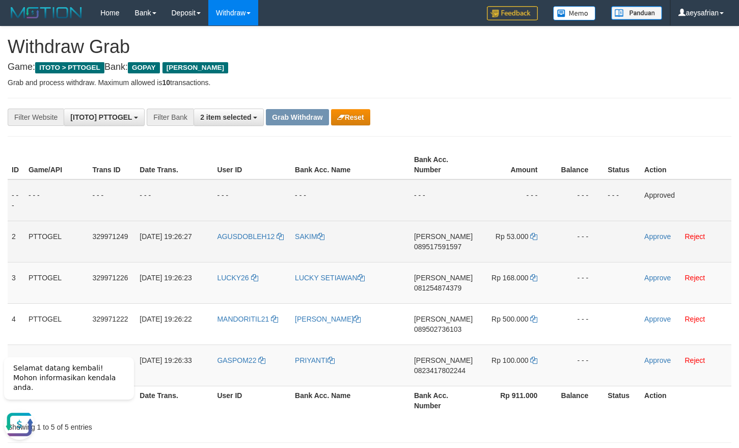
click at [448, 244] on span "089517591597" at bounding box center [437, 246] width 47 height 8
click at [448, 243] on span "089517591597" at bounding box center [437, 246] width 47 height 8
click at [533, 235] on icon at bounding box center [533, 236] width 7 height 7
click at [646, 239] on link "Approve" at bounding box center [657, 236] width 26 height 8
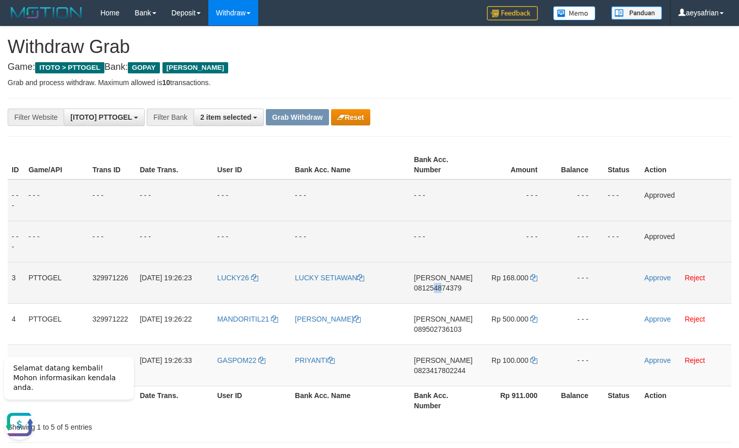
drag, startPoint x: 441, startPoint y: 292, endPoint x: 464, endPoint y: 279, distance: 26.7
click at [454, 286] on td "DANA 081254874379" at bounding box center [443, 282] width 67 height 41
click at [442, 293] on td "DANA 081254874379" at bounding box center [443, 282] width 67 height 41
click at [440, 293] on td "DANA 081254874379" at bounding box center [443, 282] width 67 height 41
click at [445, 285] on span "081254874379" at bounding box center [437, 288] width 47 height 8
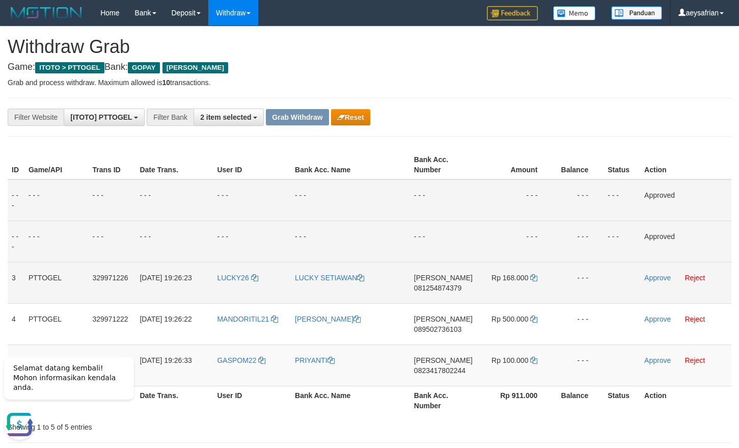
click at [445, 285] on span "081254874379" at bounding box center [437, 288] width 47 height 8
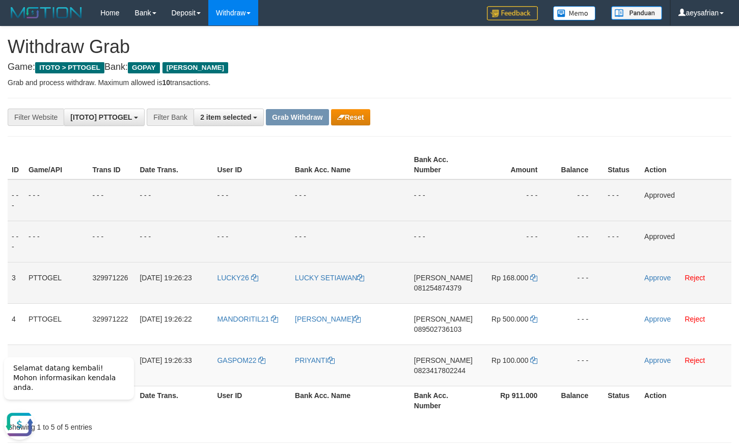
click at [455, 286] on span "081254874379" at bounding box center [437, 288] width 47 height 8
click at [454, 286] on span "081254874379" at bounding box center [437, 288] width 47 height 8
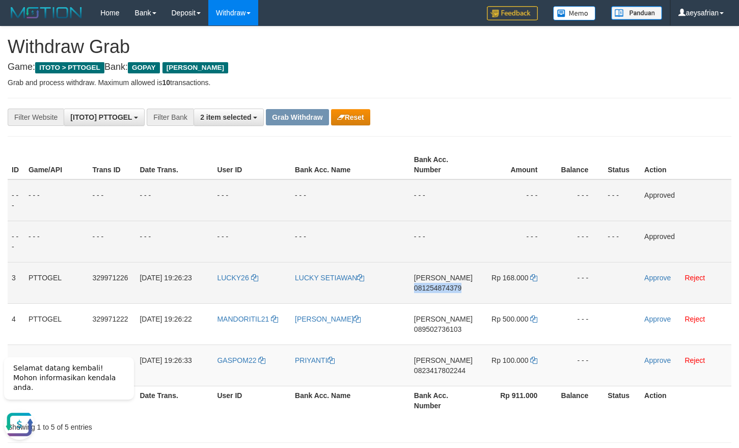
click at [454, 286] on span "081254874379" at bounding box center [437, 288] width 47 height 8
click at [449, 289] on span "081254874379" at bounding box center [437, 288] width 47 height 8
click at [534, 276] on icon at bounding box center [533, 277] width 7 height 7
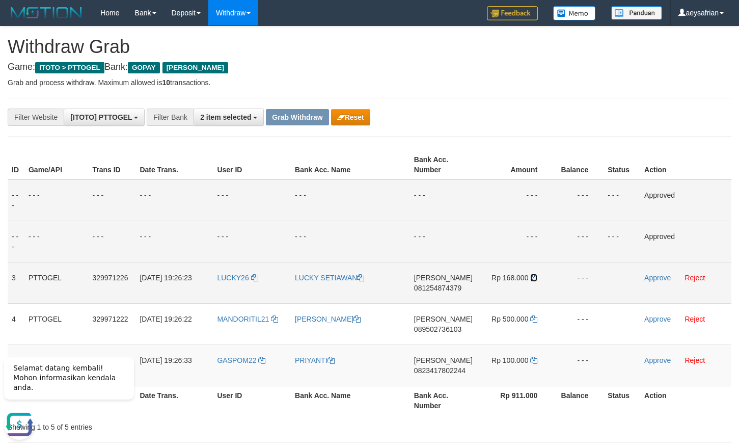
click at [534, 276] on icon at bounding box center [533, 277] width 7 height 7
click at [656, 281] on link "Approve" at bounding box center [657, 277] width 26 height 8
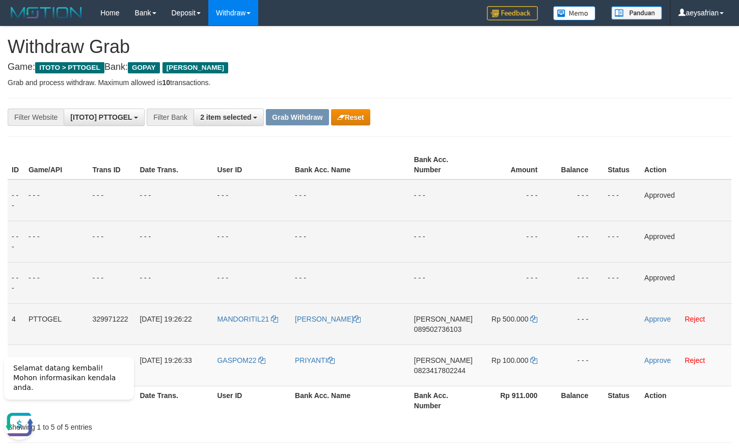
click at [441, 327] on span "089502736103" at bounding box center [437, 329] width 47 height 8
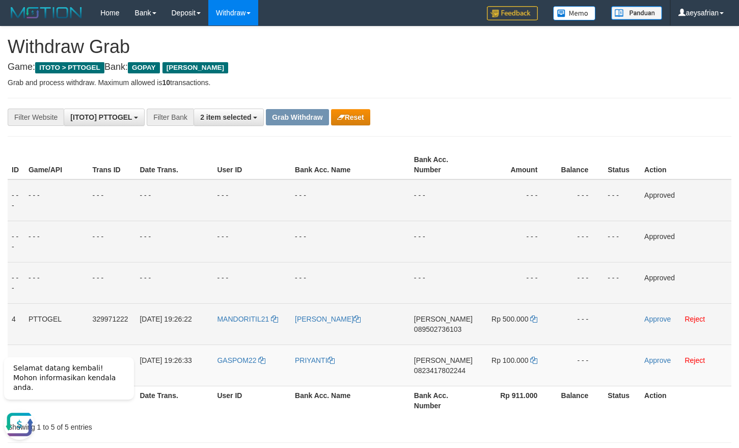
click at [452, 326] on span "089502736103" at bounding box center [437, 329] width 47 height 8
click at [533, 318] on icon at bounding box center [533, 318] width 7 height 7
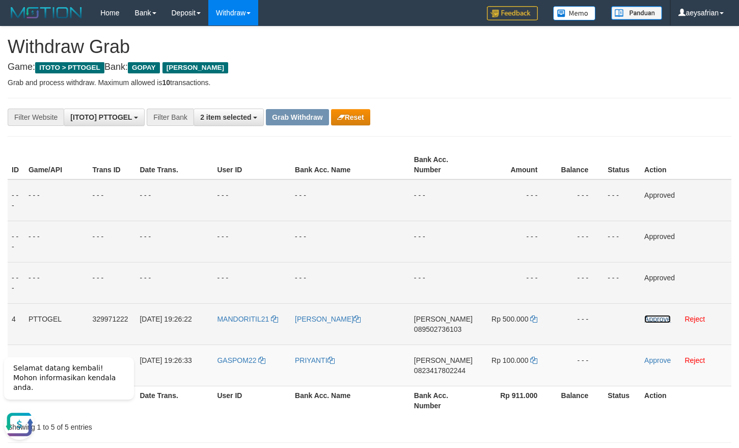
click at [660, 315] on link "Approve" at bounding box center [657, 319] width 26 height 8
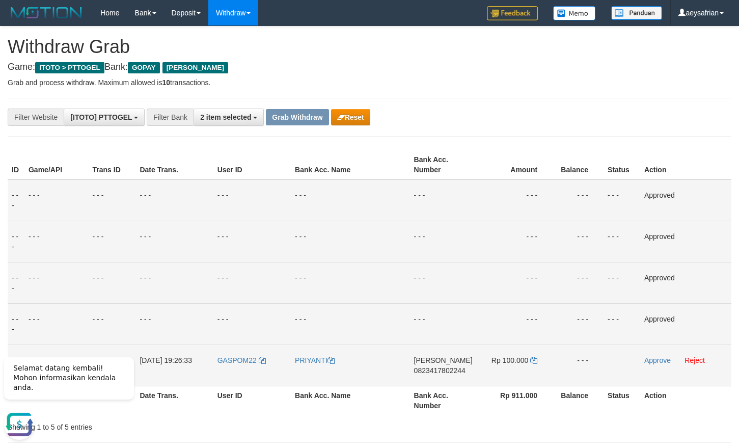
click at [446, 374] on td "DANA 0823417802244" at bounding box center [443, 364] width 67 height 41
click at [447, 371] on span "0823417802244" at bounding box center [439, 370] width 51 height 8
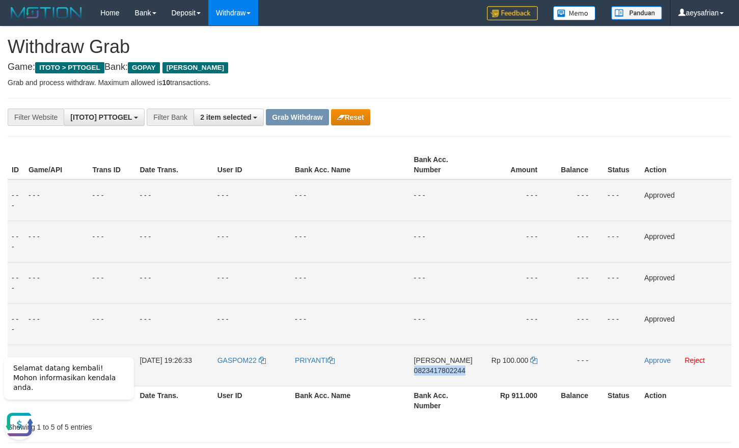
click at [447, 371] on span "0823417802244" at bounding box center [439, 370] width 51 height 8
click at [454, 368] on span "0823417802244" at bounding box center [439, 370] width 51 height 8
click at [532, 359] on icon at bounding box center [533, 359] width 7 height 7
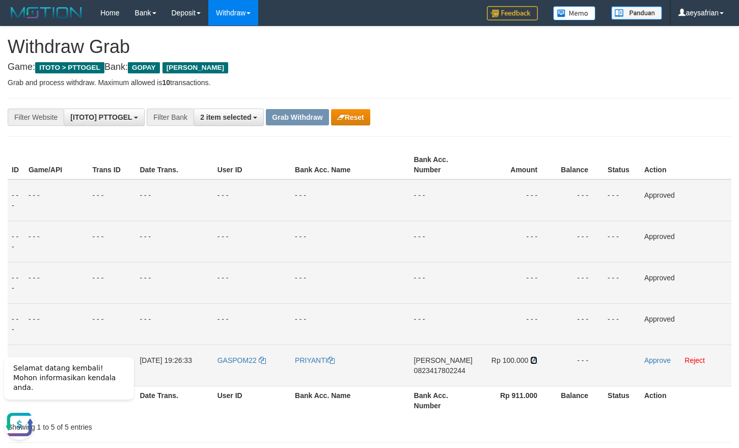
click at [532, 359] on icon at bounding box center [533, 359] width 7 height 7
click at [234, 375] on td "GASPOM22" at bounding box center [251, 364] width 77 height 41
click at [695, 358] on link "Reject" at bounding box center [694, 360] width 20 height 8
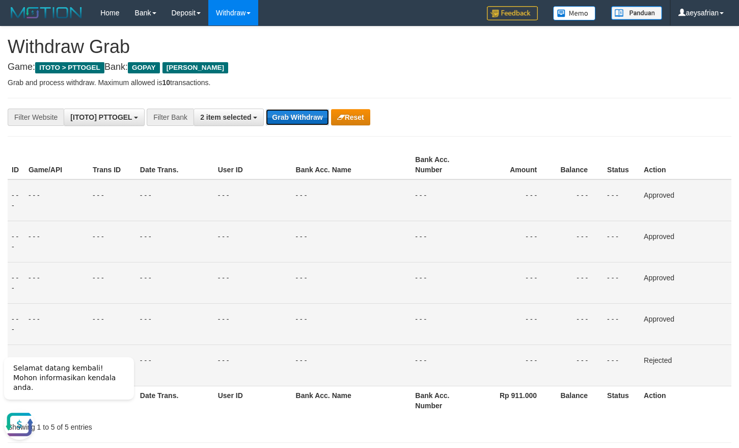
click at [308, 116] on button "Grab Withdraw" at bounding box center [297, 117] width 63 height 16
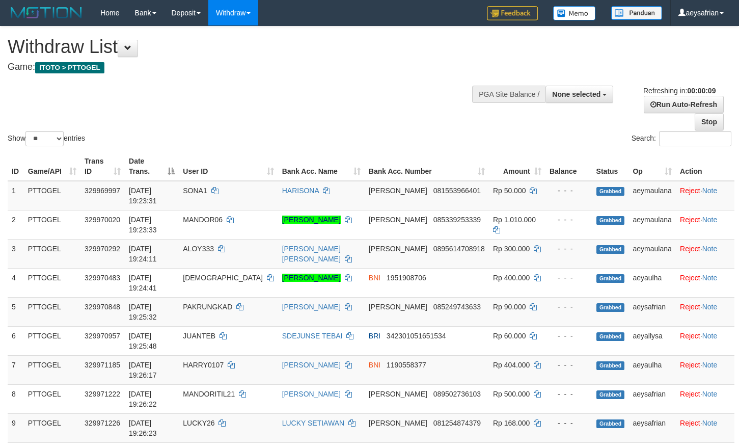
select select
select select "**"
select select
select select "**"
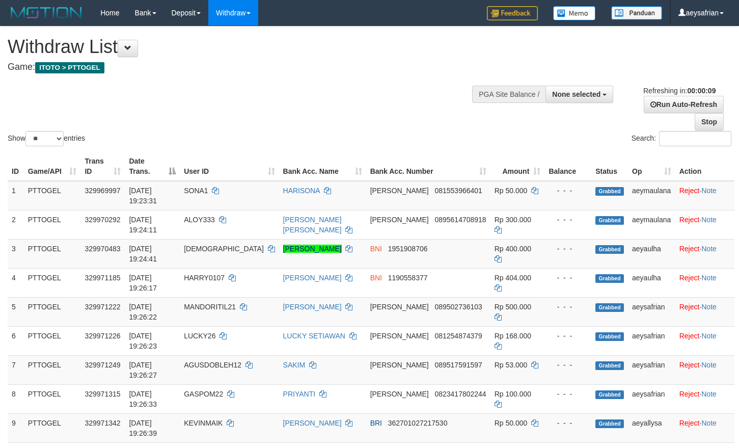
select select
select select "**"
select select
select select "**"
select select
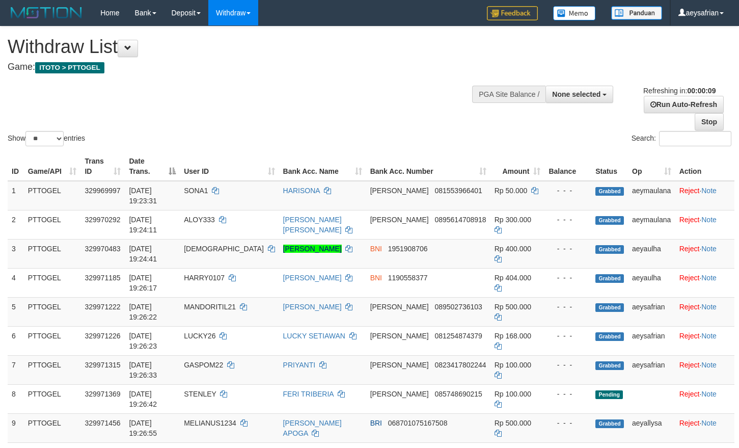
select select "**"
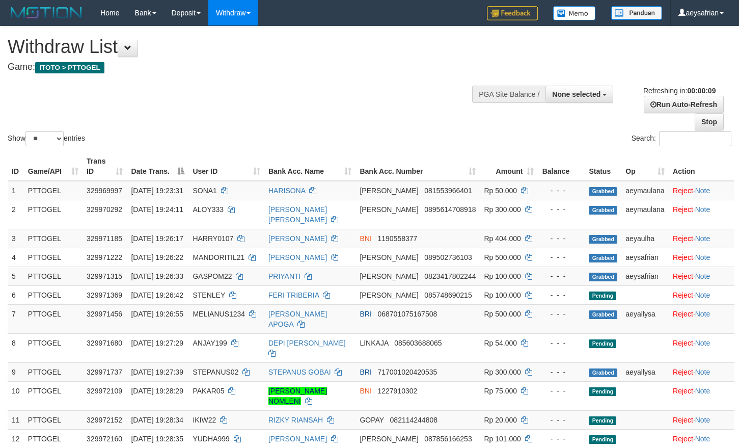
select select
select select "**"
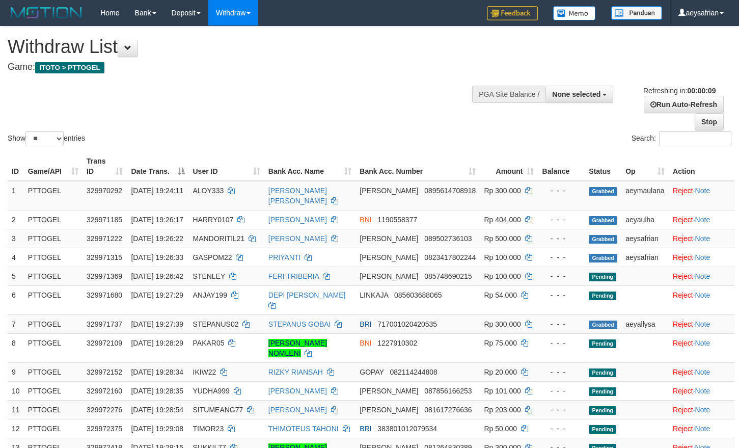
select select
select select "**"
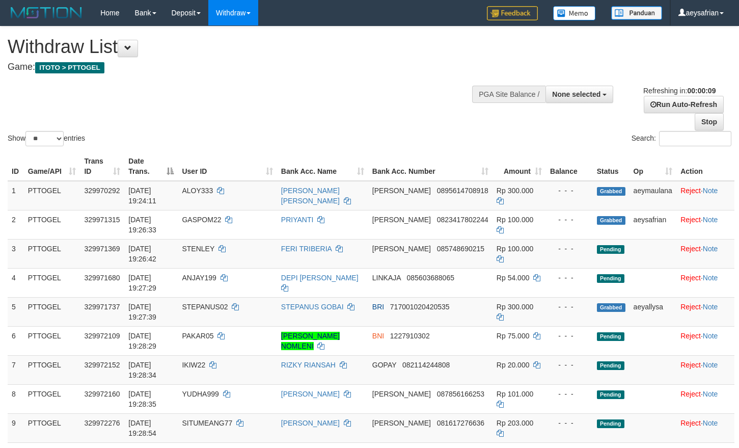
select select
select select "**"
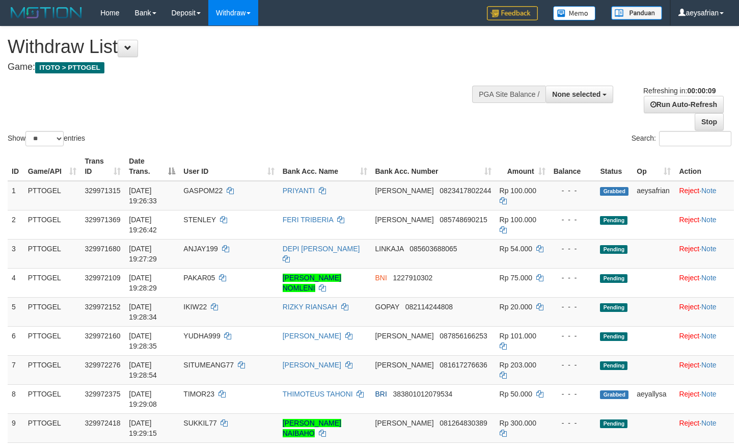
select select
select select "**"
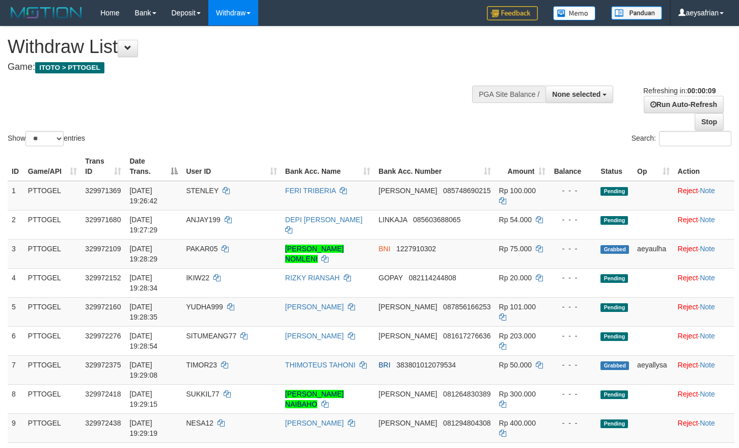
select select
select select "**"
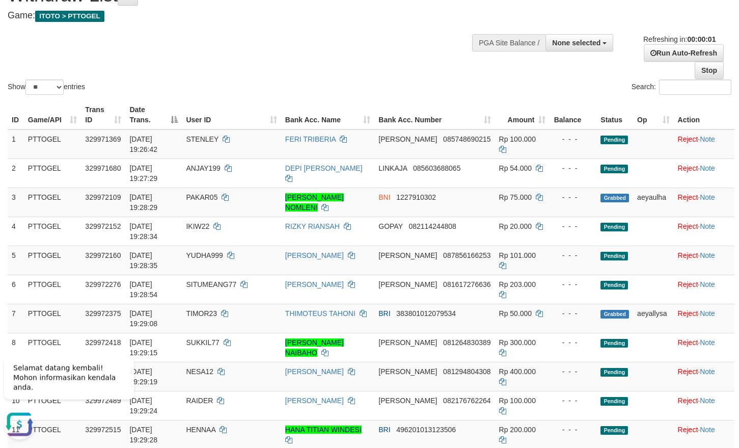
scroll to position [52, 0]
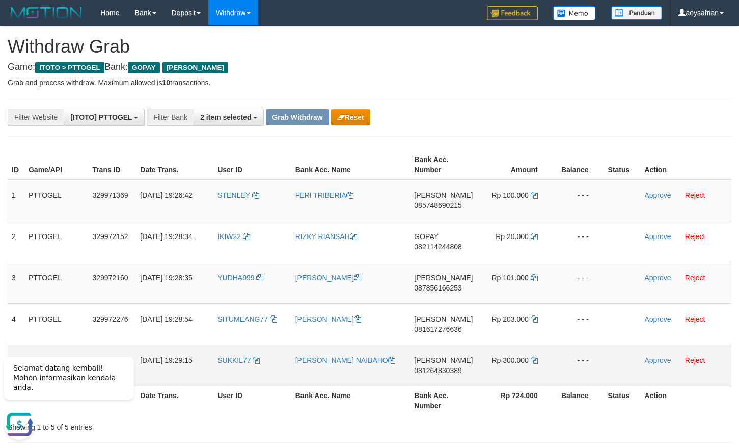
drag, startPoint x: 267, startPoint y: 211, endPoint x: 498, endPoint y: 354, distance: 271.4
click at [498, 354] on tbody "1 PTTOGEL 329971369 31/08/2025 19:26:42 STENLEY FERI TRIBERIA DANA 085748690215…" at bounding box center [370, 282] width 724 height 207
click at [232, 207] on td "STENLEY" at bounding box center [252, 200] width 78 height 42
click at [231, 207] on td "STENLEY" at bounding box center [252, 200] width 78 height 42
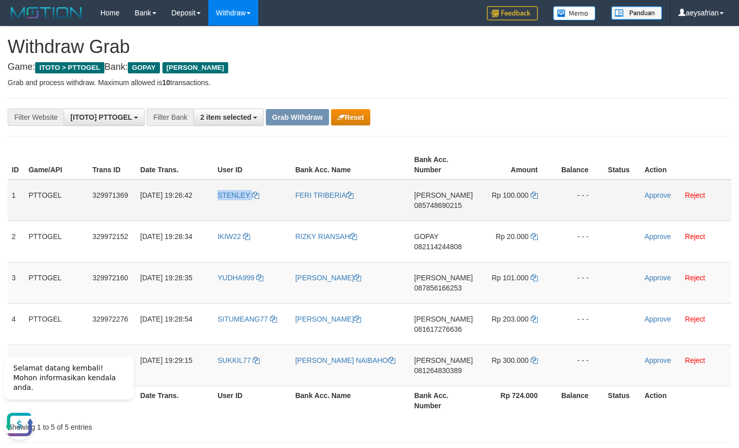
copy td "STENLEY"
click at [432, 203] on span "085748690215" at bounding box center [437, 205] width 47 height 8
copy span "4"
click at [431, 203] on span "085748690215" at bounding box center [437, 205] width 47 height 8
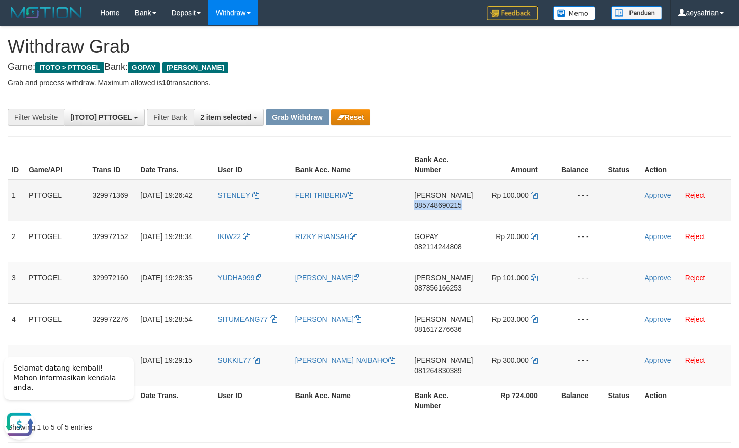
copy span "085748690215"
click at [431, 203] on span "085748690215" at bounding box center [437, 205] width 47 height 8
copy td "DANA 085748690215"
click at [431, 203] on span "085748690215" at bounding box center [437, 205] width 47 height 8
copy span "085748690215"
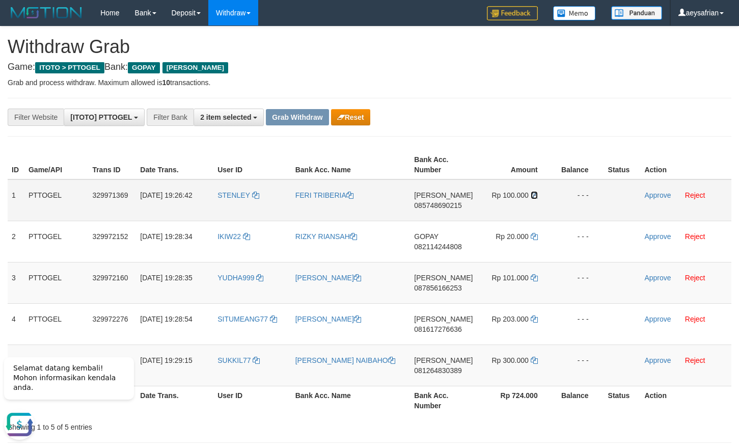
click at [532, 191] on icon at bounding box center [534, 194] width 7 height 7
click at [651, 196] on link "Approve" at bounding box center [657, 195] width 26 height 8
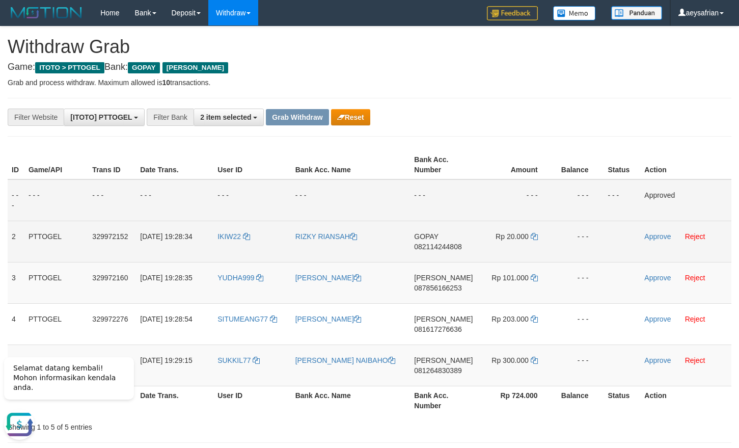
click at [448, 247] on span "082114244808" at bounding box center [437, 246] width 47 height 8
copy span "082114244808"
click at [448, 247] on span "082114244808" at bounding box center [437, 246] width 47 height 8
copy td "GOPAY 082114244808"
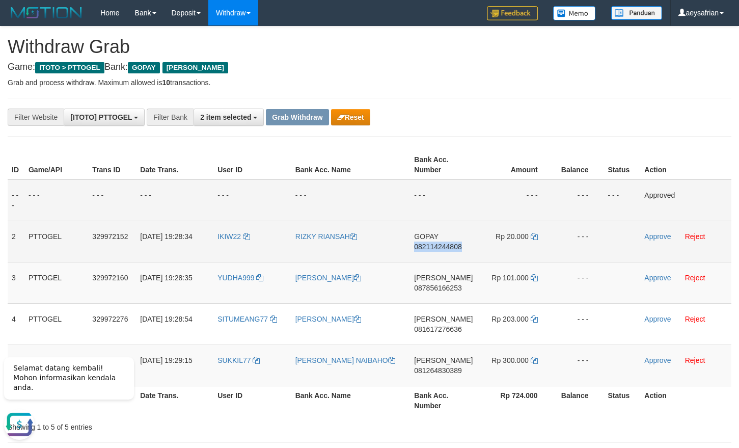
click at [448, 247] on span "082114244808" at bounding box center [437, 246] width 47 height 8
copy span "082114244808"
click at [448, 247] on span "082114244808" at bounding box center [437, 246] width 47 height 8
copy td "GOPAY 082114244808"
click at [448, 247] on span "082114244808" at bounding box center [437, 246] width 47 height 8
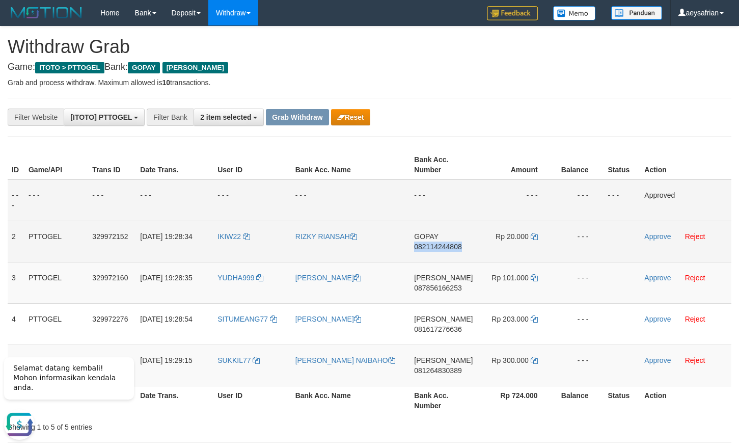
copy span "082114244808"
click at [445, 249] on span "082114244808" at bounding box center [437, 246] width 47 height 8
click at [446, 249] on span "082114244808" at bounding box center [437, 246] width 47 height 8
click at [448, 248] on span "082114244808" at bounding box center [437, 246] width 47 height 8
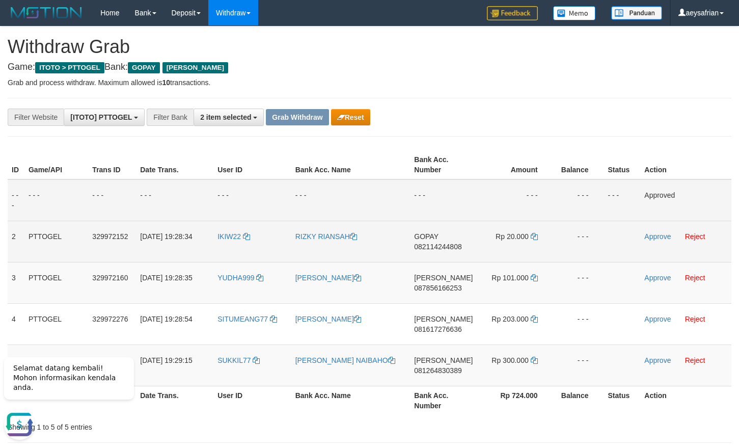
click at [448, 248] on span "082114244808" at bounding box center [437, 246] width 47 height 8
click at [453, 244] on span "082114244808" at bounding box center [437, 246] width 47 height 8
click at [446, 251] on td "GOPAY 082114244808" at bounding box center [443, 240] width 67 height 41
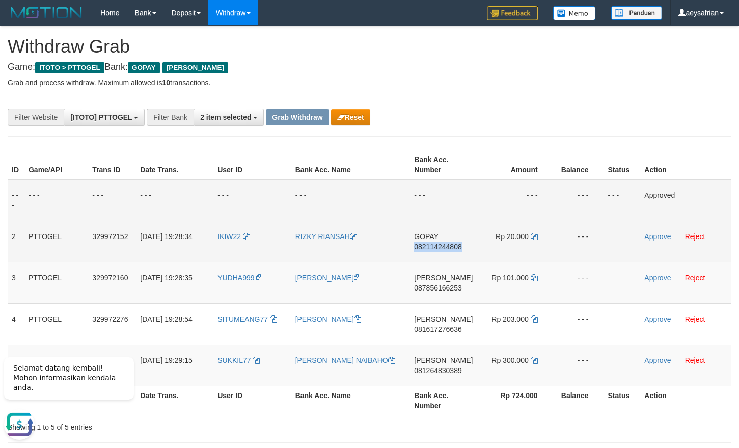
click at [446, 251] on td "GOPAY 082114244808" at bounding box center [443, 240] width 67 height 41
click at [448, 245] on span "082114244808" at bounding box center [437, 246] width 47 height 8
click at [535, 234] on icon at bounding box center [534, 236] width 7 height 7
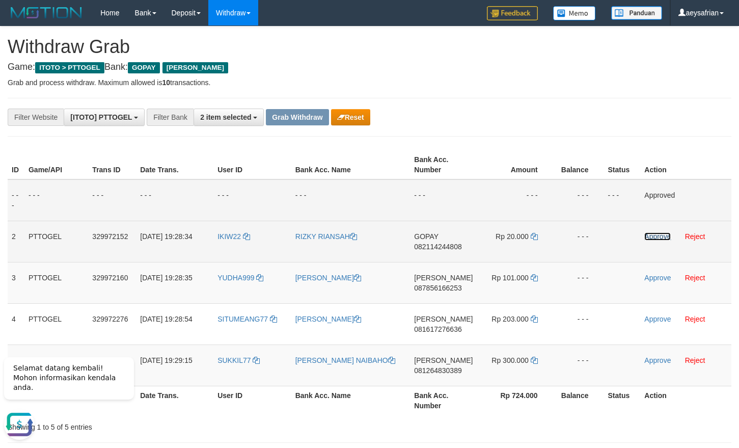
click at [651, 237] on link "Approve" at bounding box center [657, 236] width 26 height 8
click at [450, 288] on span "087856166253" at bounding box center [437, 288] width 47 height 8
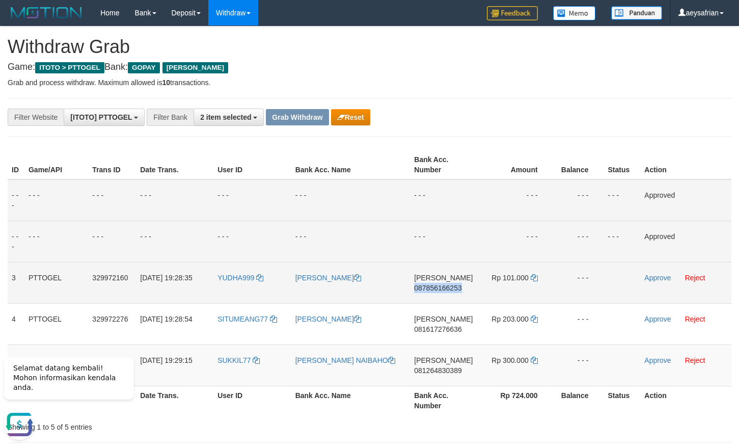
click at [450, 288] on span "087856166253" at bounding box center [437, 288] width 47 height 8
click at [449, 288] on span "087856166253" at bounding box center [437, 288] width 47 height 8
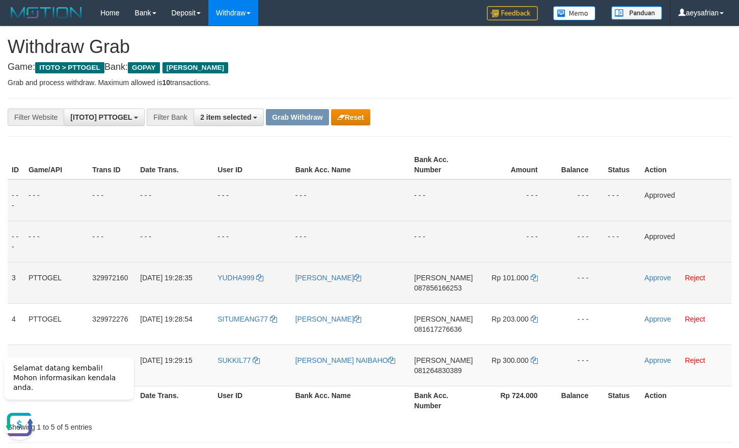
click at [454, 287] on span "087856166253" at bounding box center [437, 288] width 47 height 8
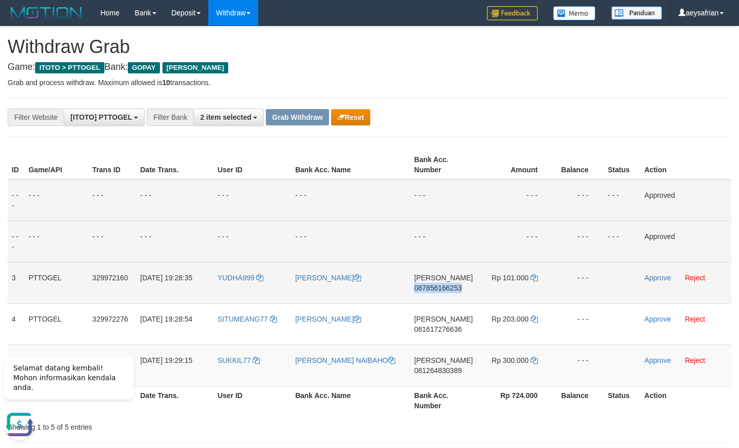
click at [454, 287] on span "087856166253" at bounding box center [437, 288] width 47 height 8
drag, startPoint x: 535, startPoint y: 283, endPoint x: 532, endPoint y: 278, distance: 6.2
click at [534, 283] on td "Rp 101.000" at bounding box center [515, 282] width 76 height 41
click at [532, 278] on icon at bounding box center [534, 277] width 7 height 7
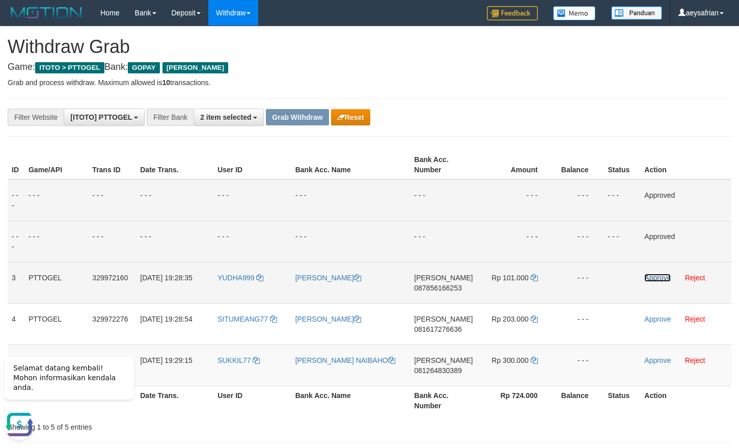
click at [663, 277] on link "Approve" at bounding box center [657, 277] width 26 height 8
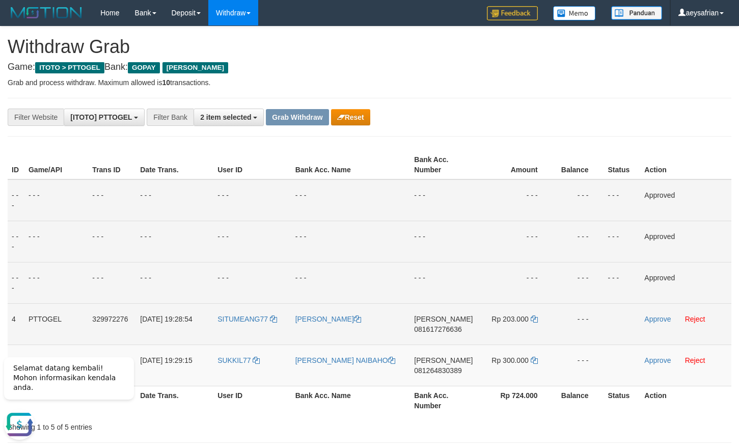
click at [450, 331] on span "081617276636" at bounding box center [437, 329] width 47 height 8
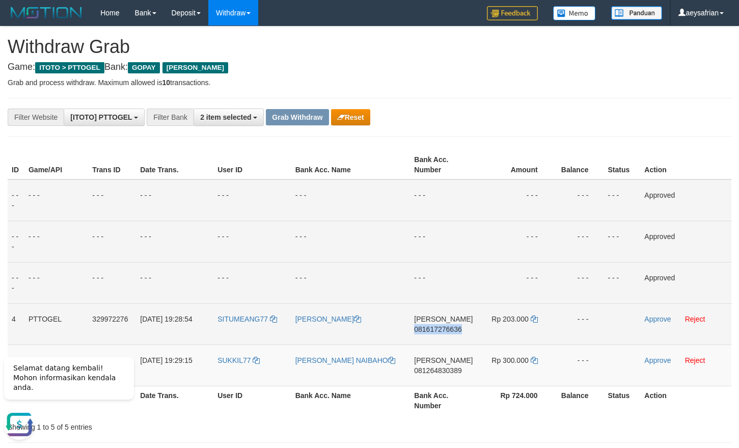
click at [450, 331] on span "081617276636" at bounding box center [437, 329] width 47 height 8
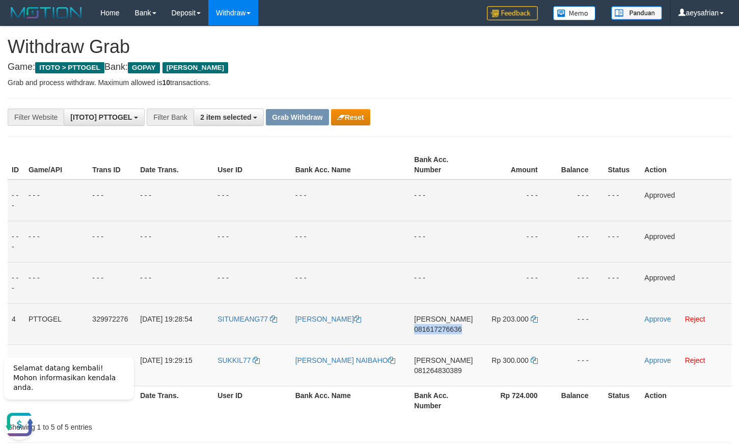
click at [450, 331] on span "081617276636" at bounding box center [437, 329] width 47 height 8
click at [446, 328] on span "081617276636" at bounding box center [437, 329] width 47 height 8
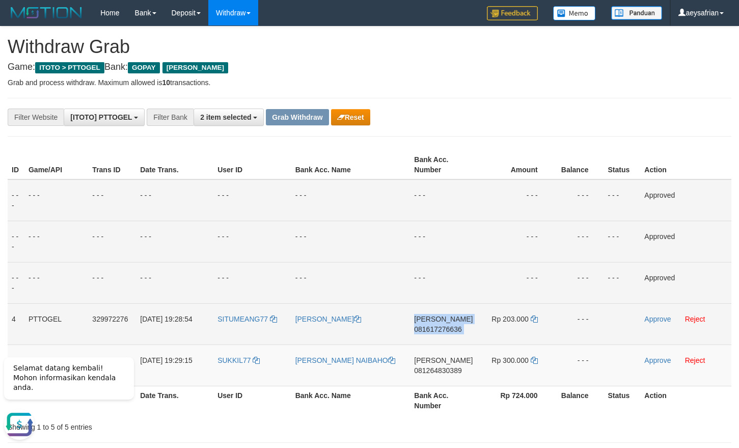
click at [446, 328] on span "081617276636" at bounding box center [437, 329] width 47 height 8
click at [531, 319] on icon at bounding box center [534, 318] width 7 height 7
click at [652, 317] on link "Approve" at bounding box center [657, 319] width 26 height 8
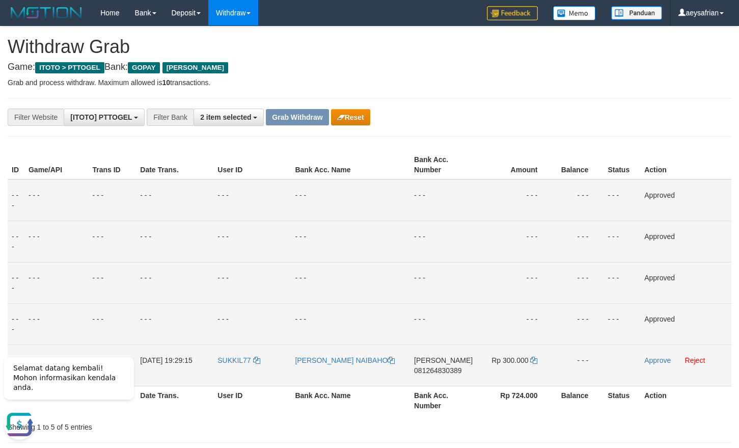
click at [439, 367] on span "081264830389" at bounding box center [437, 370] width 47 height 8
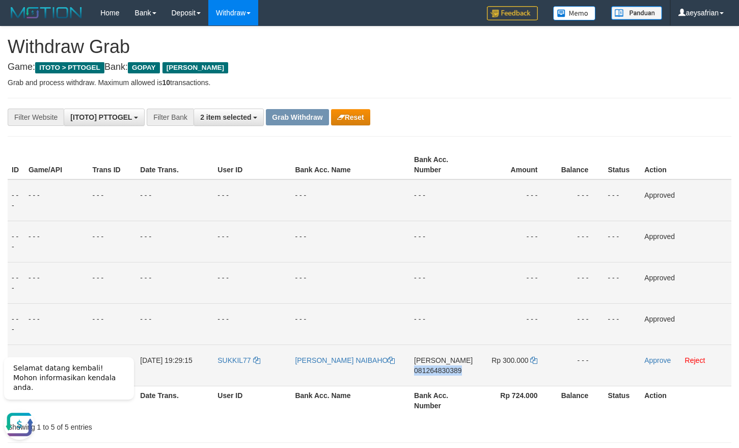
click at [439, 367] on span "081264830389" at bounding box center [437, 370] width 47 height 8
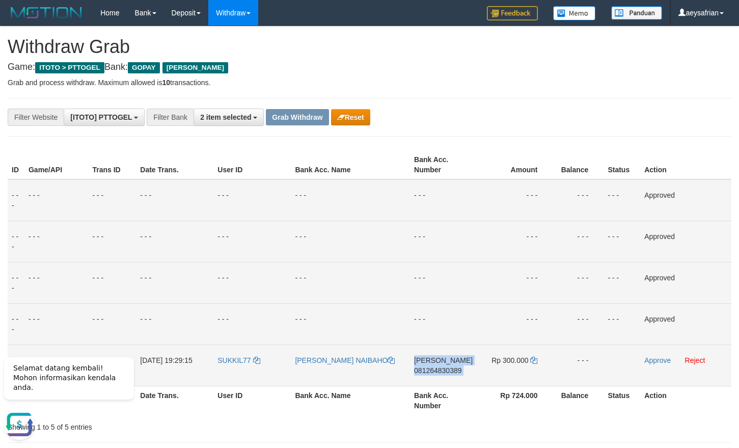
click at [439, 367] on span "081264830389" at bounding box center [437, 370] width 47 height 8
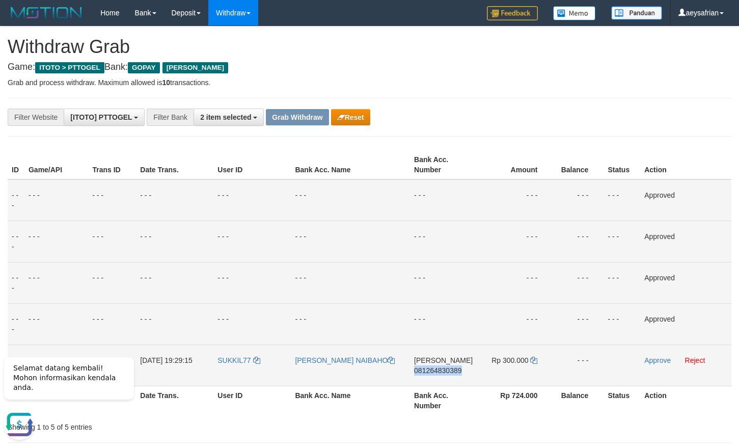
click at [439, 367] on span "081264830389" at bounding box center [437, 370] width 47 height 8
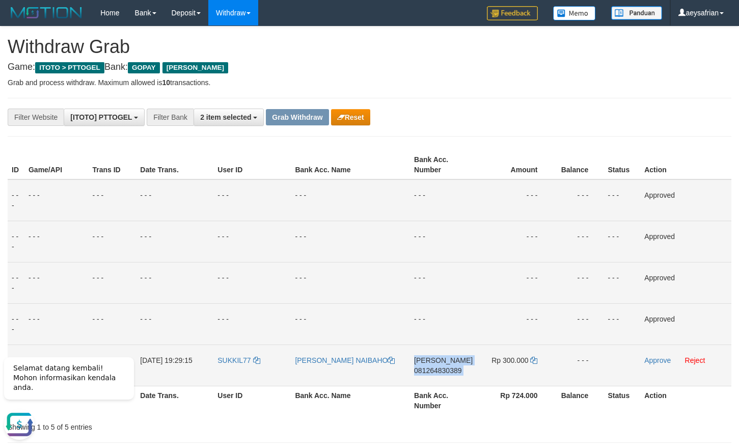
click at [439, 367] on span "081264830389" at bounding box center [437, 370] width 47 height 8
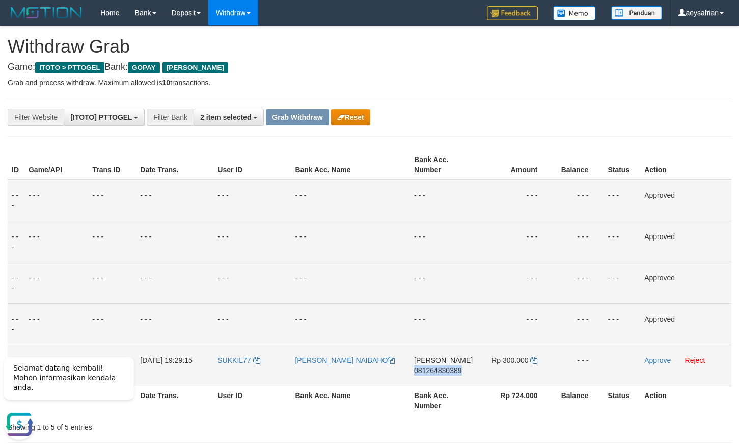
click at [439, 367] on span "081264830389" at bounding box center [437, 370] width 47 height 8
click at [532, 357] on icon at bounding box center [533, 359] width 7 height 7
click at [650, 356] on link "Approve" at bounding box center [657, 360] width 26 height 8
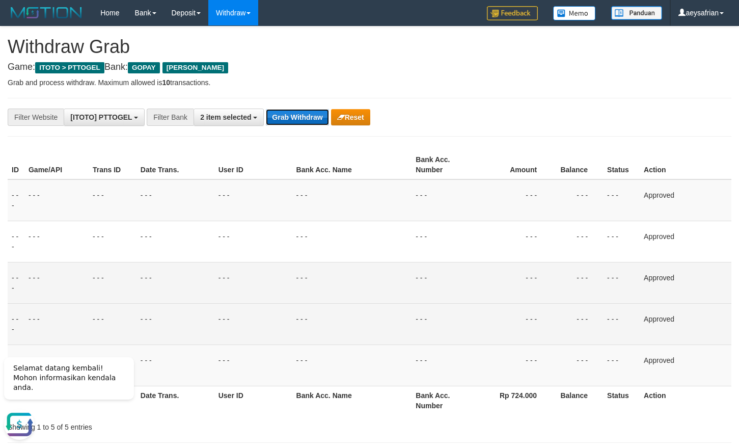
click at [302, 116] on button "Grab Withdraw" at bounding box center [297, 117] width 63 height 16
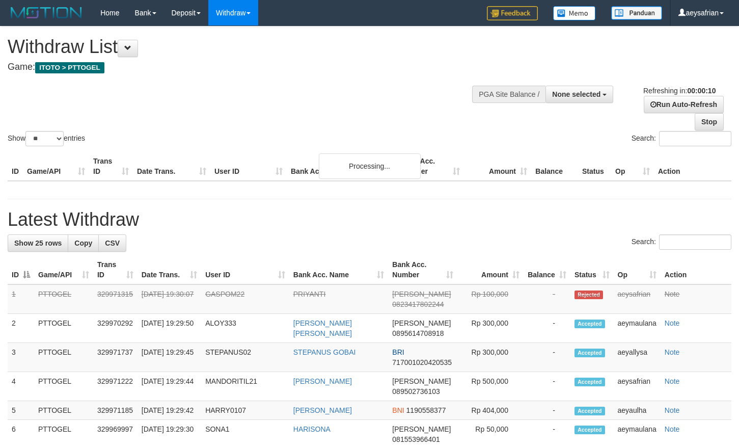
select select
select select "**"
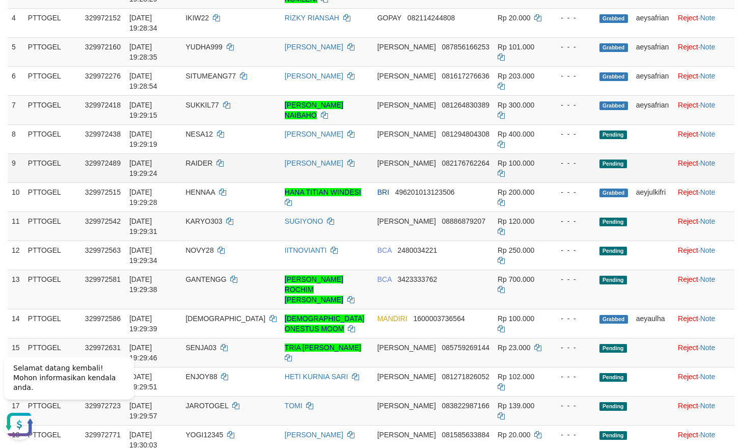
scroll to position [364, 0]
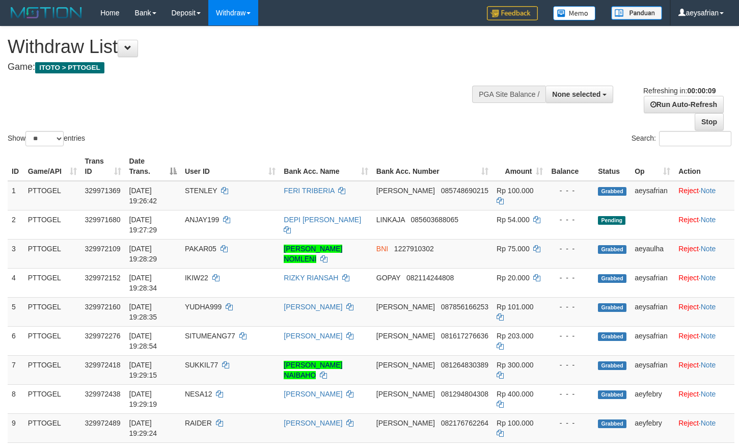
select select
select select "**"
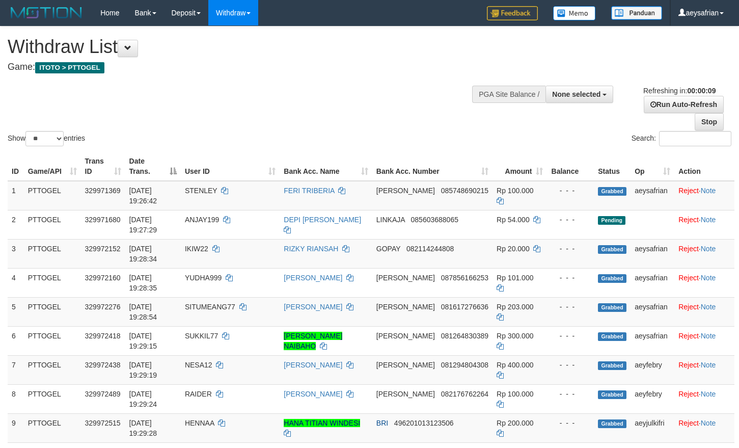
select select
select select "**"
select select
select select "**"
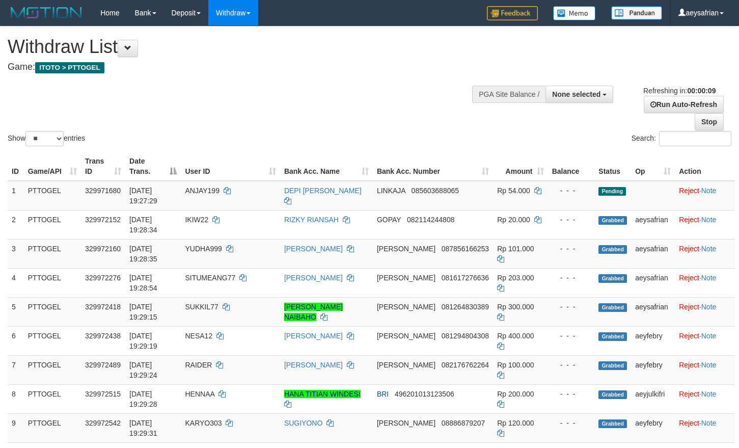
select select
select select "**"
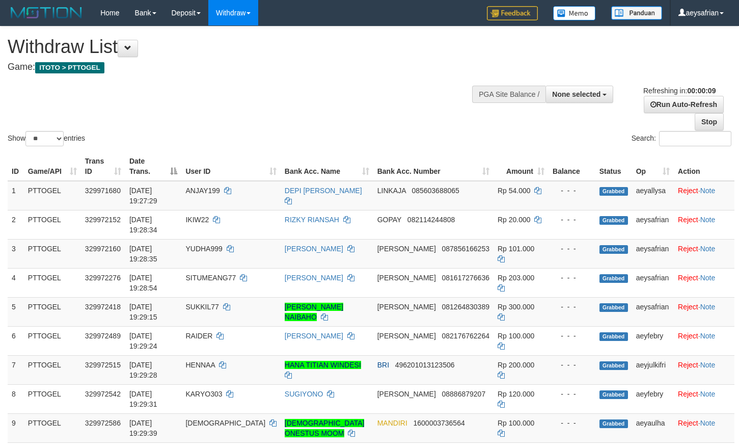
select select
select select "**"
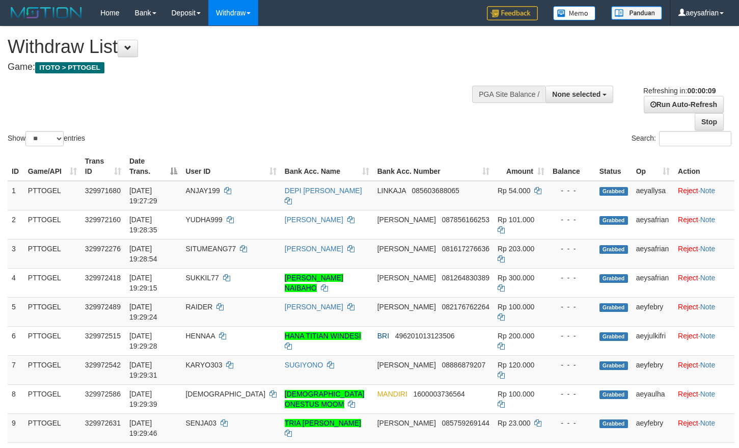
select select
select select "**"
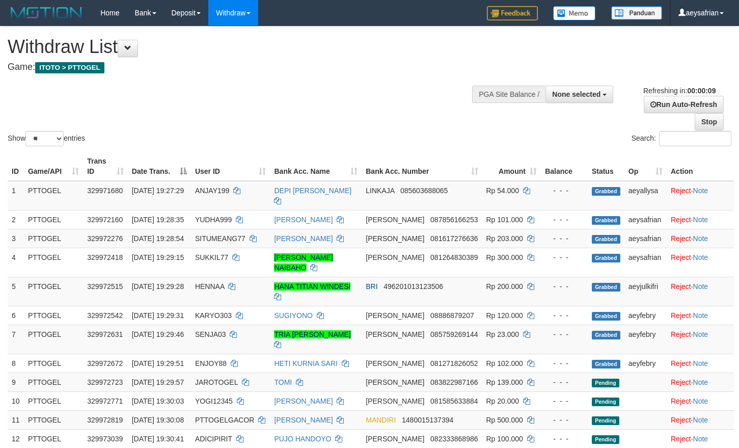
select select
select select "**"
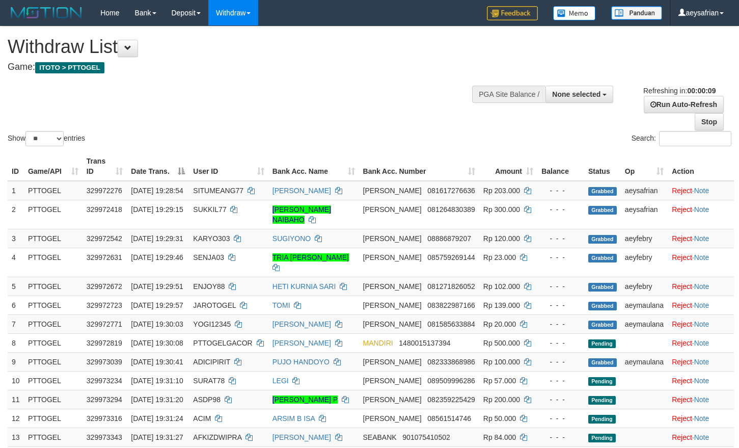
select select
select select "**"
